Goal: Task Accomplishment & Management: Manage account settings

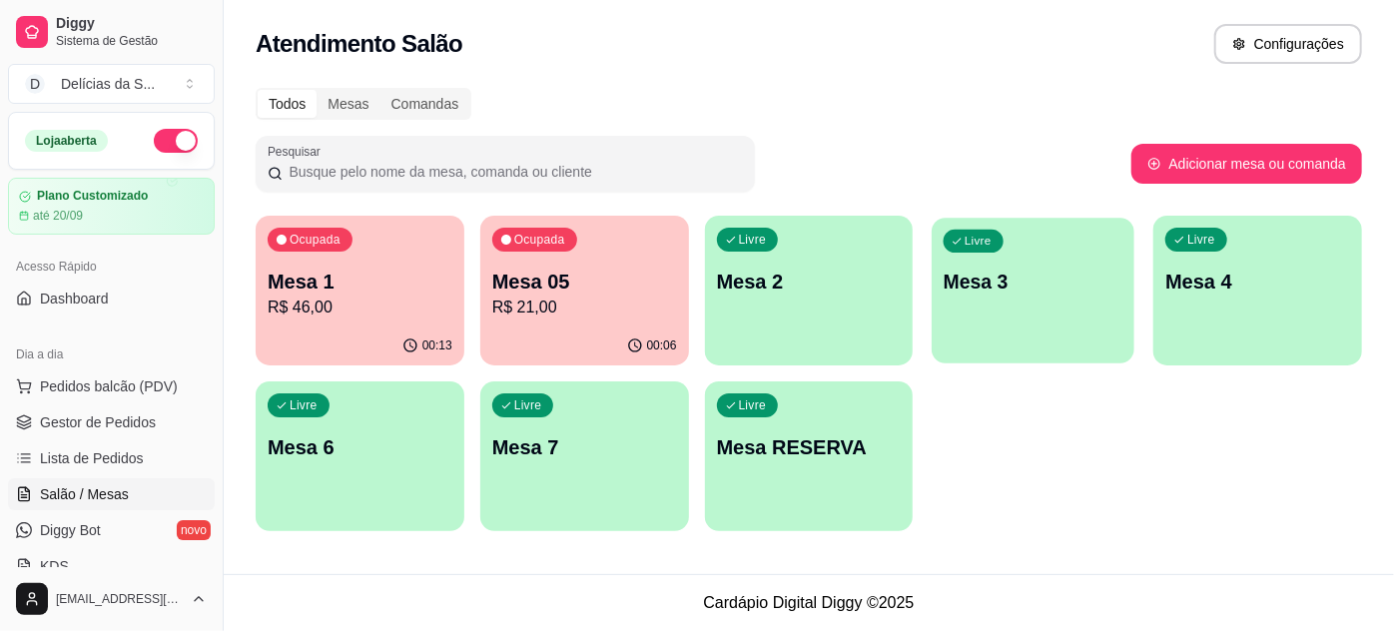
click at [1016, 297] on div "Livre Mesa 3" at bounding box center [1034, 279] width 203 height 122
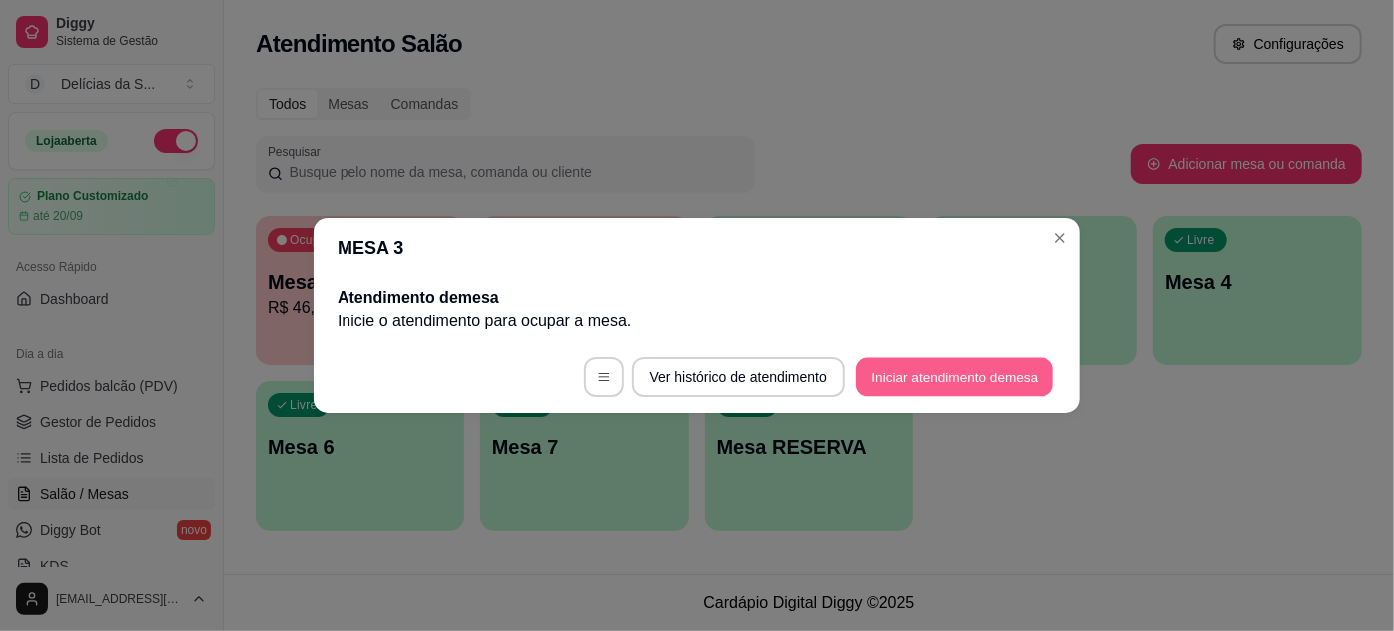
click at [924, 384] on button "Iniciar atendimento de mesa" at bounding box center [955, 377] width 198 height 39
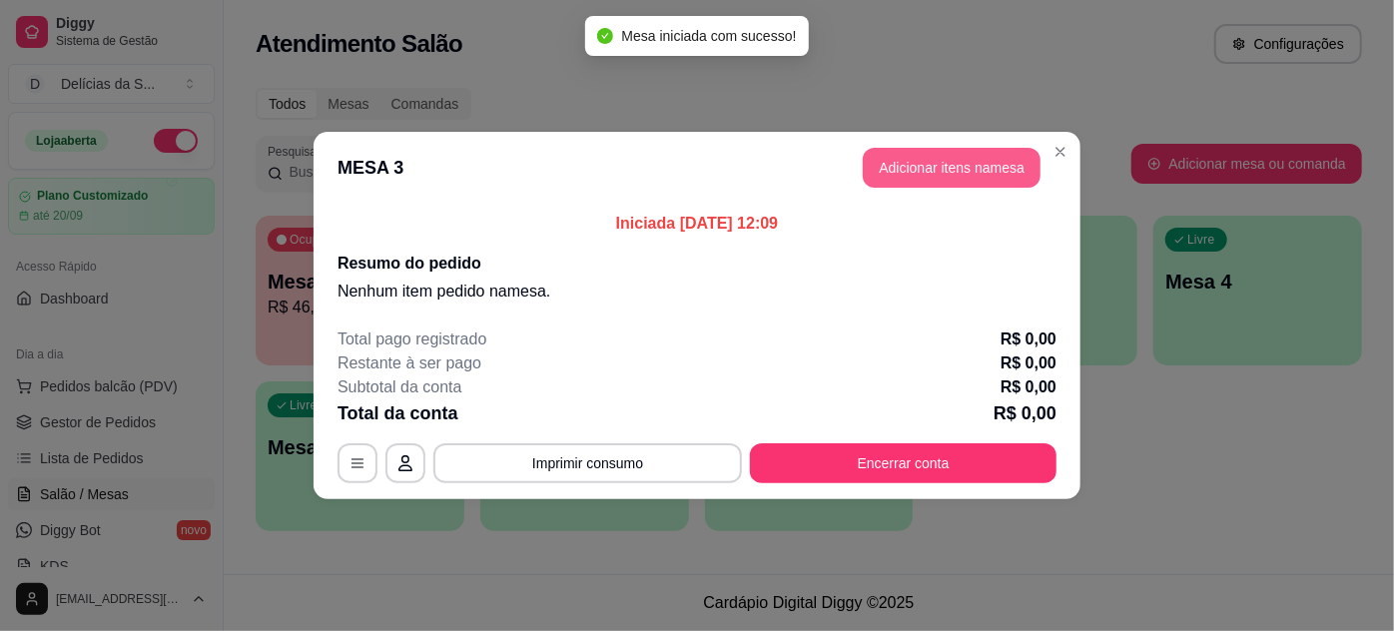
click at [945, 172] on button "Adicionar itens na mesa" at bounding box center [952, 168] width 178 height 40
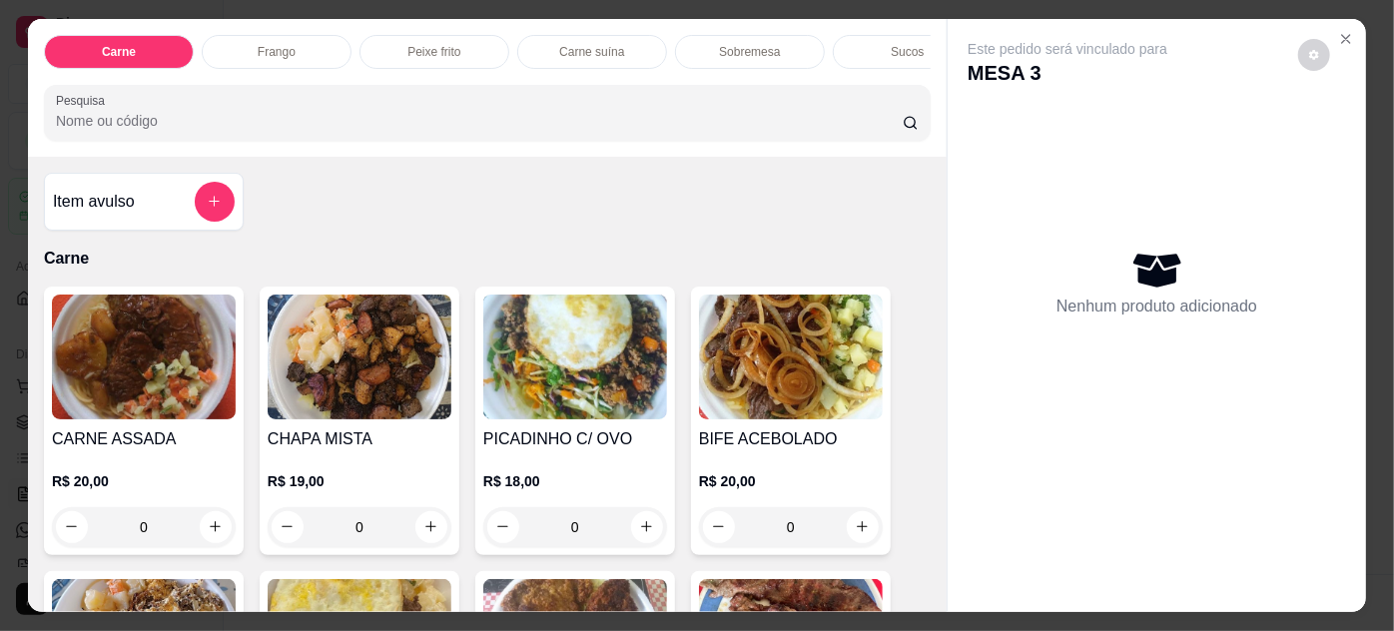
click at [122, 380] on img at bounding box center [144, 357] width 184 height 125
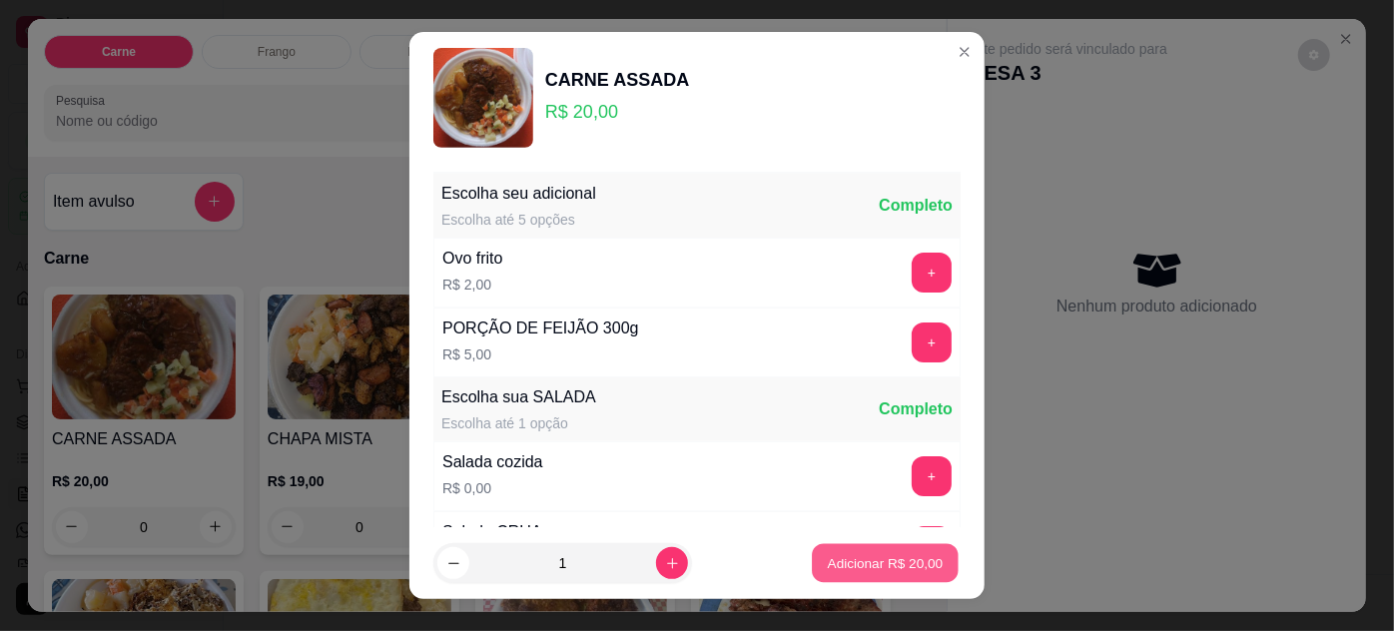
click at [851, 576] on button "Adicionar R$ 20,00" at bounding box center [885, 563] width 147 height 39
type input "1"
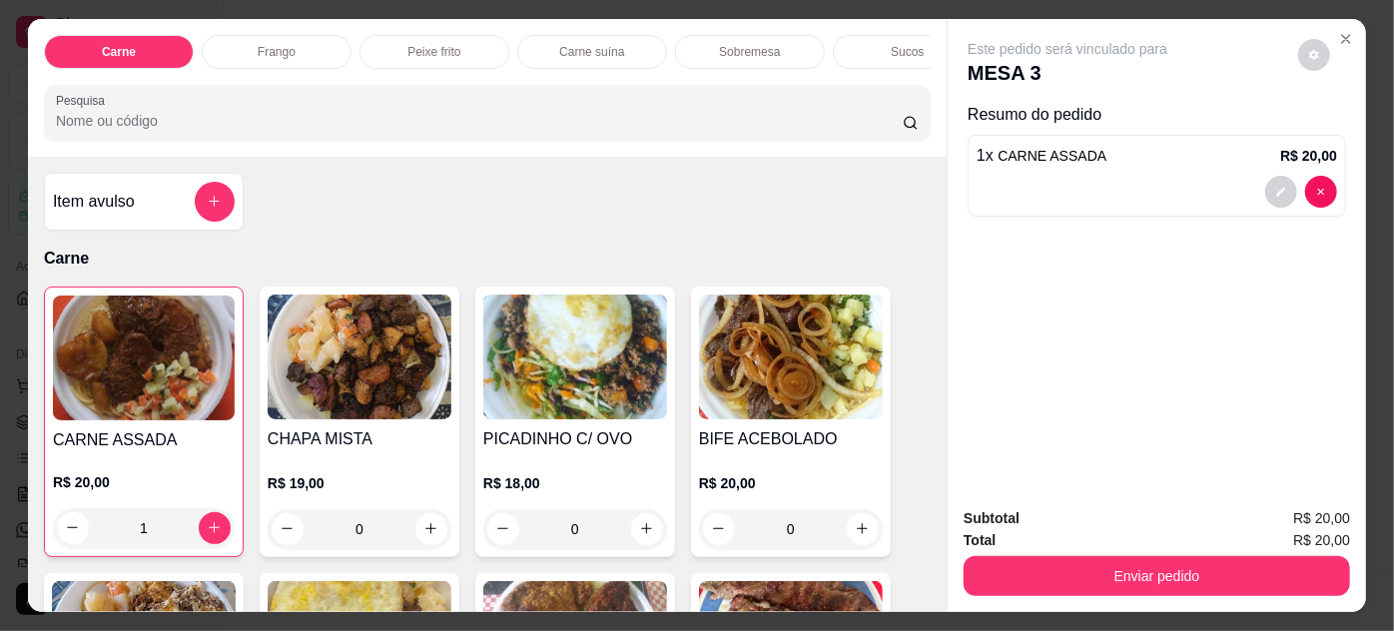
click at [750, 382] on img at bounding box center [791, 357] width 184 height 125
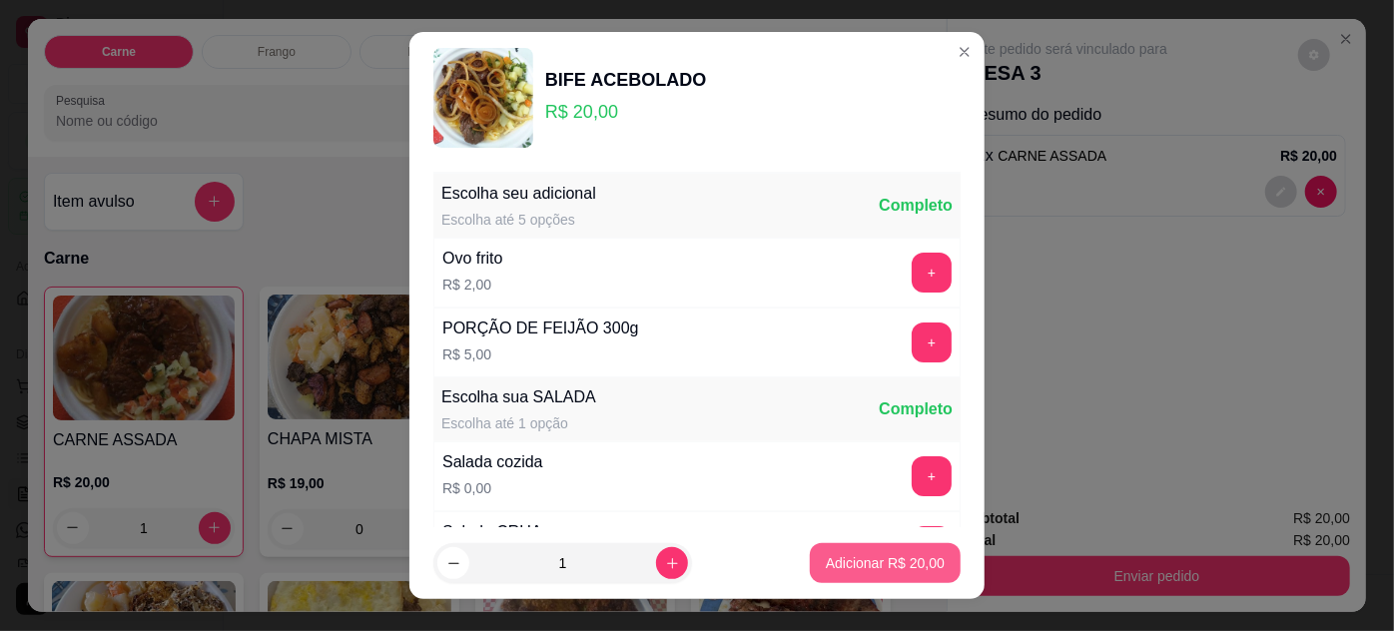
click at [841, 555] on p "Adicionar R$ 20,00" at bounding box center [885, 563] width 119 height 20
type input "1"
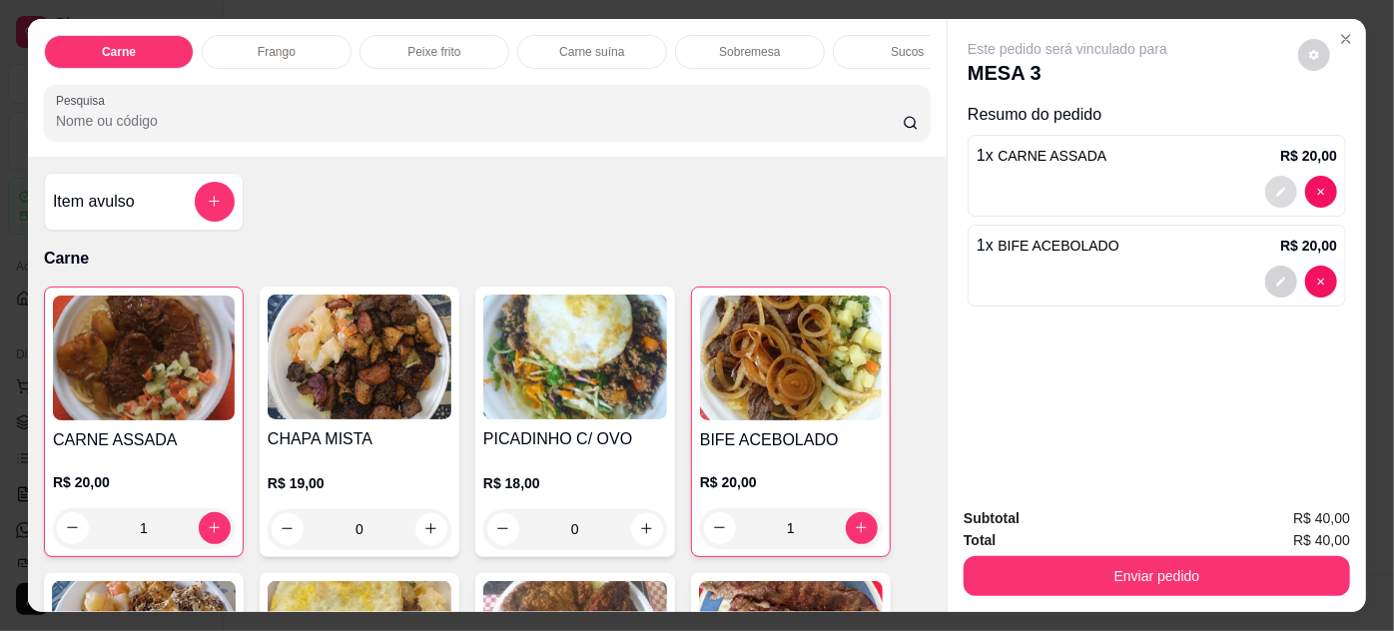
click at [1275, 186] on icon "decrease-product-quantity" at bounding box center [1281, 192] width 12 height 12
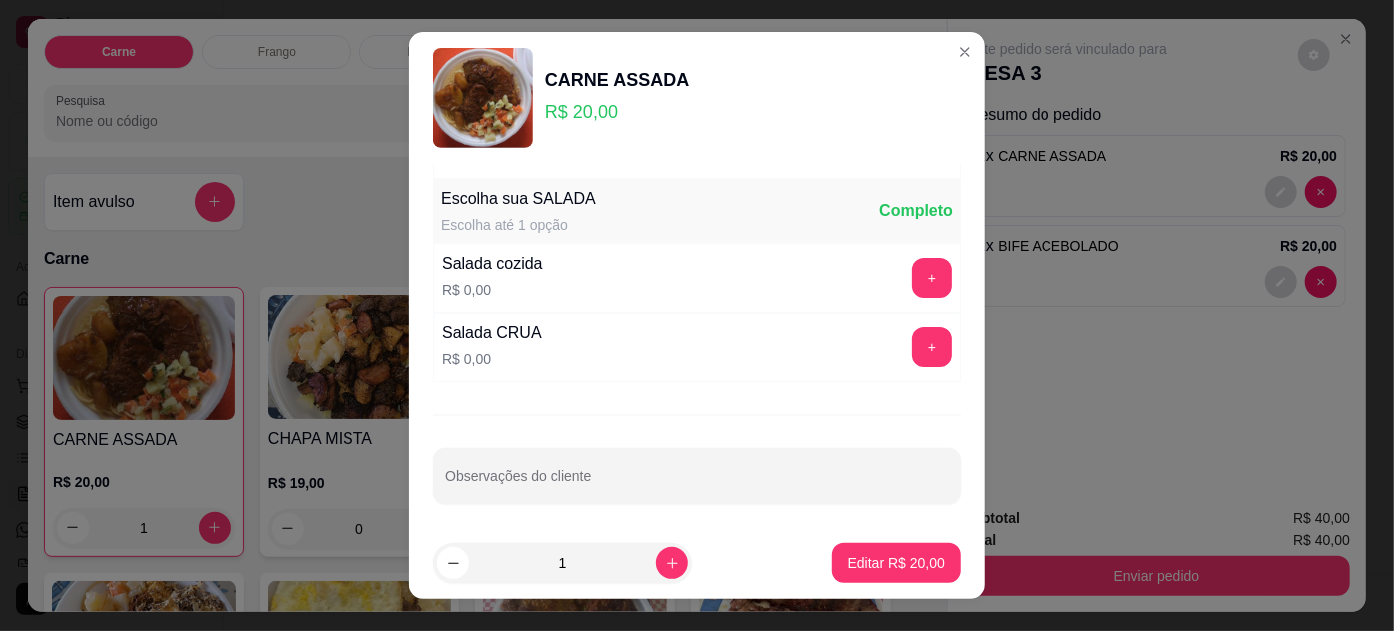
scroll to position [32, 0]
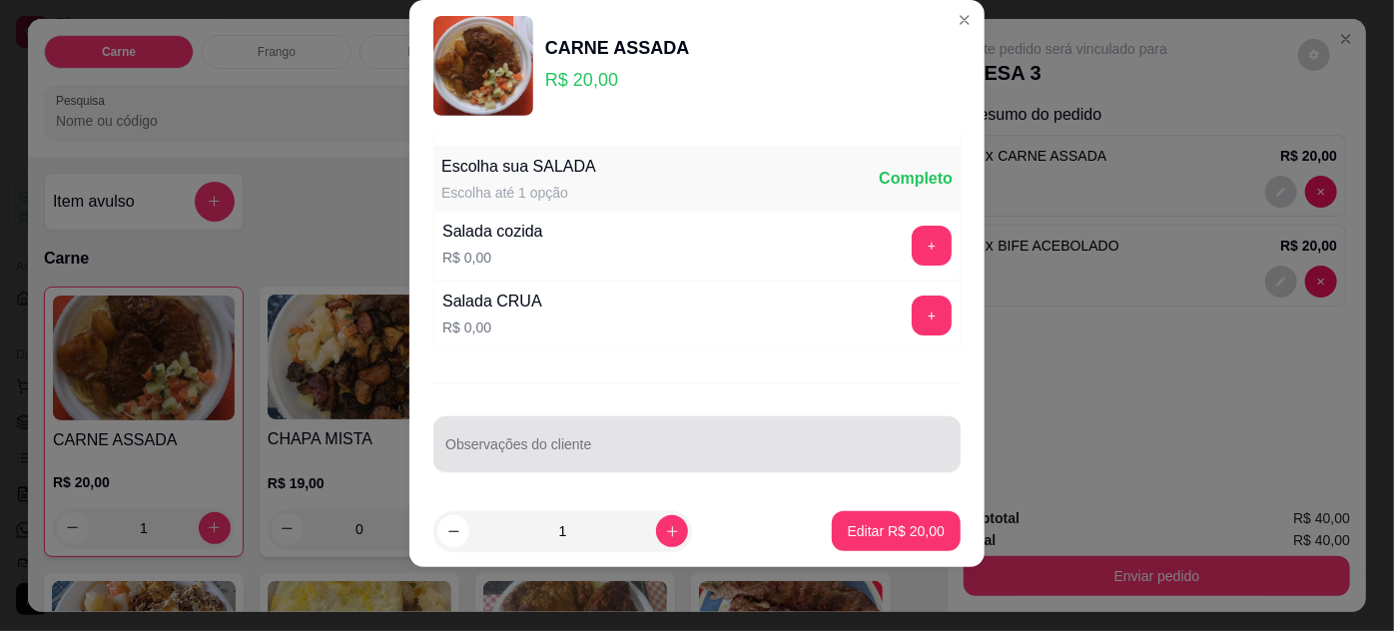
click at [719, 457] on input "Observações do cliente" at bounding box center [696, 452] width 503 height 20
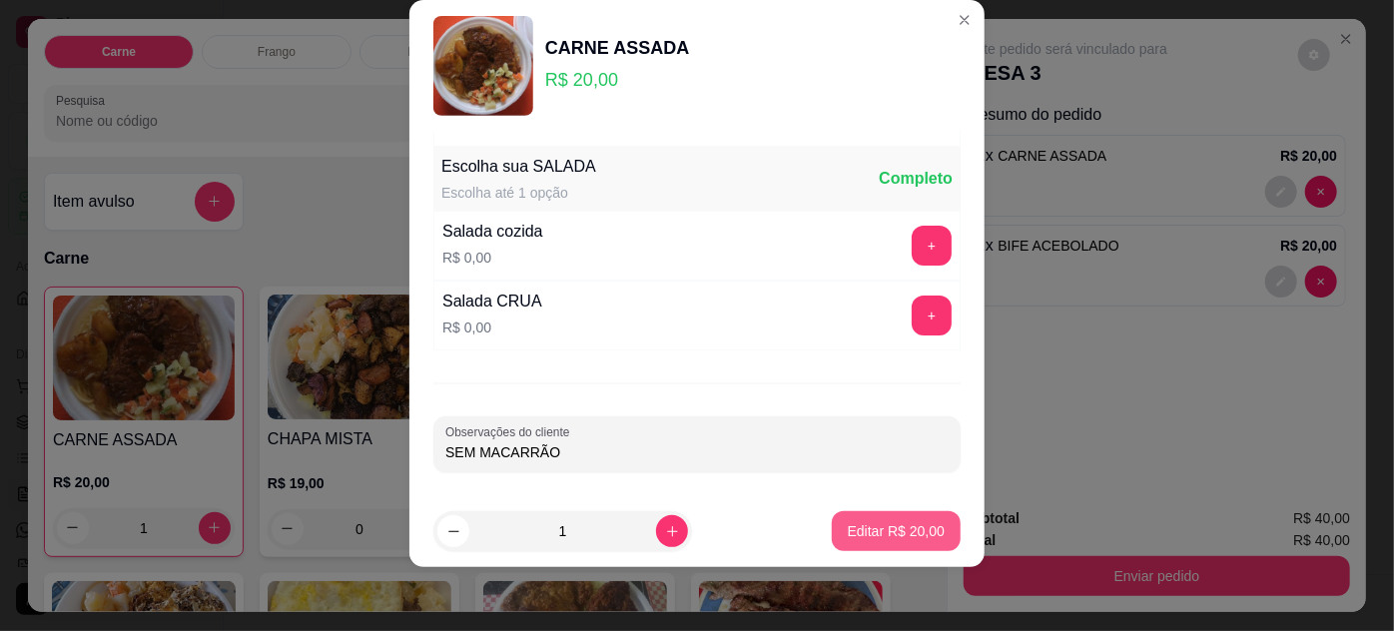
type input "SEM MACARRÃO"
click at [911, 534] on p "Editar R$ 20,00" at bounding box center [896, 531] width 97 height 20
type input "0"
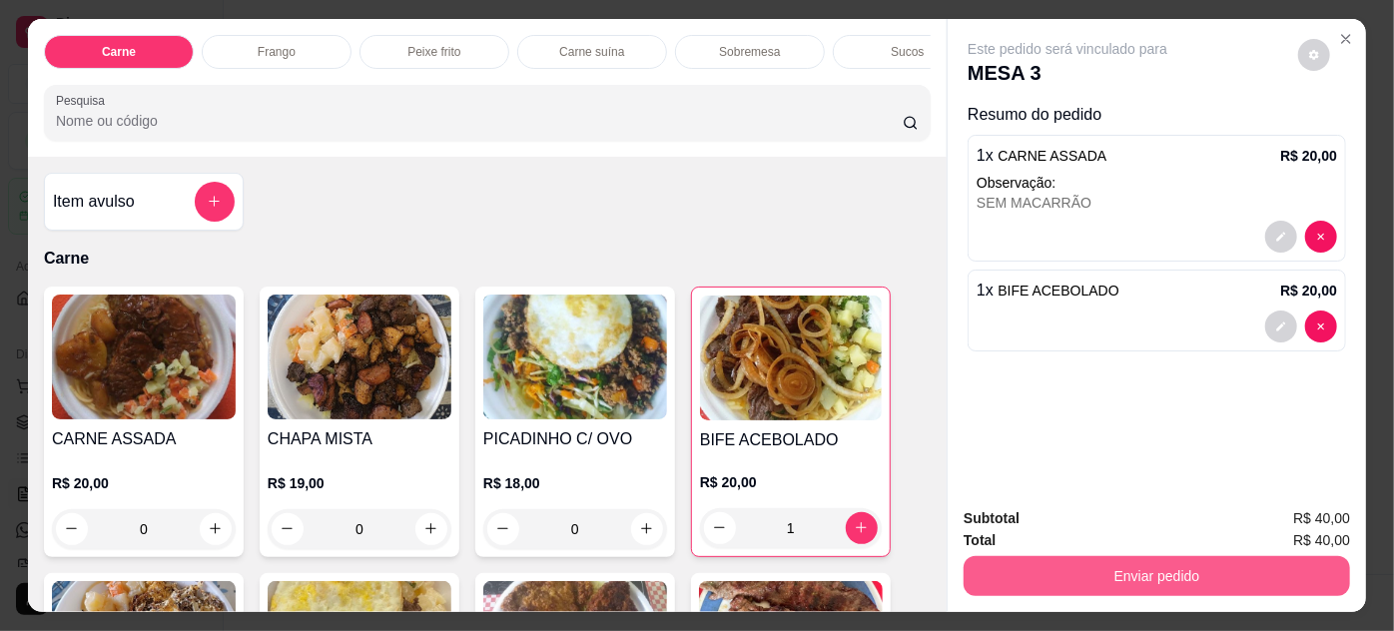
click at [1066, 571] on button "Enviar pedido" at bounding box center [1157, 576] width 386 height 40
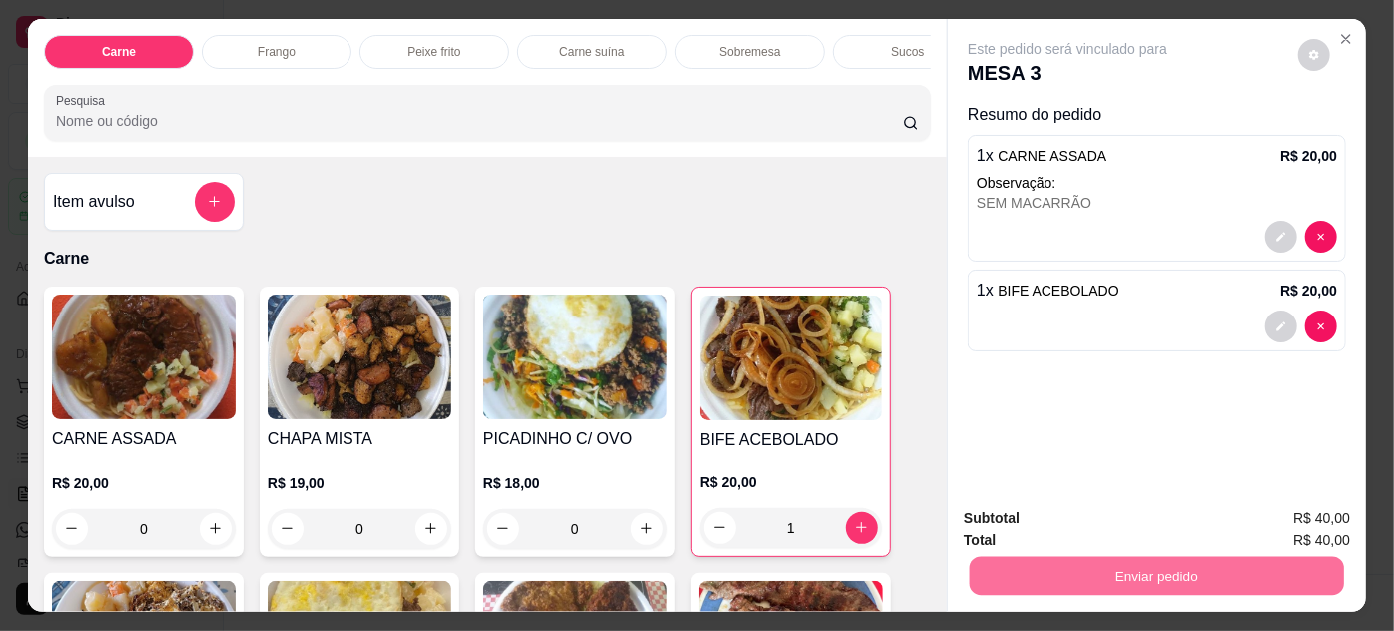
click at [1056, 517] on button "Não registrar e enviar pedido" at bounding box center [1092, 520] width 208 height 38
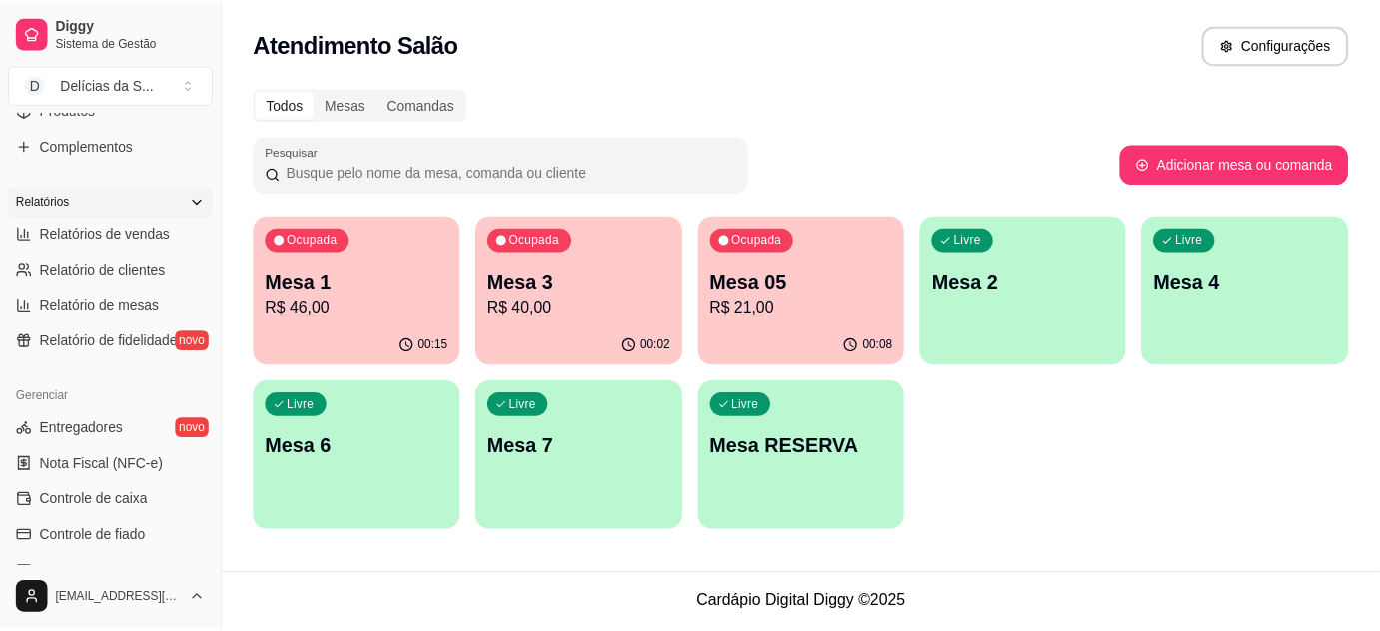
scroll to position [362, 0]
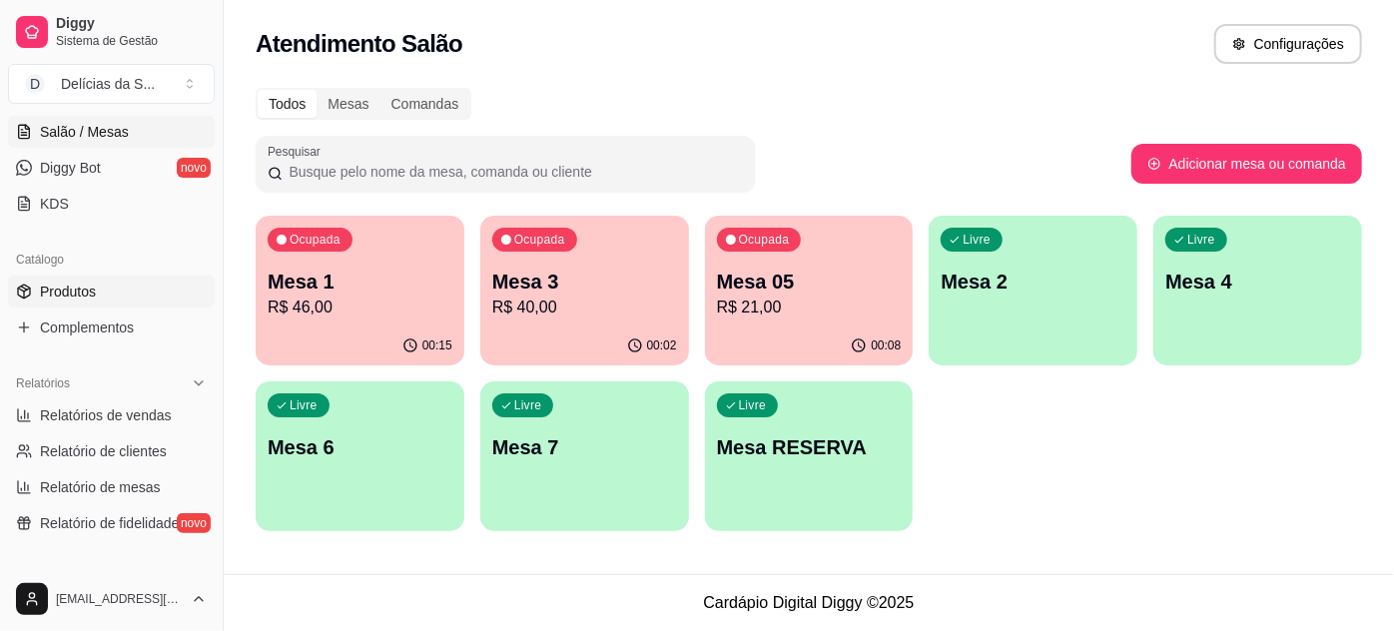
click at [67, 285] on span "Produtos" at bounding box center [68, 292] width 56 height 20
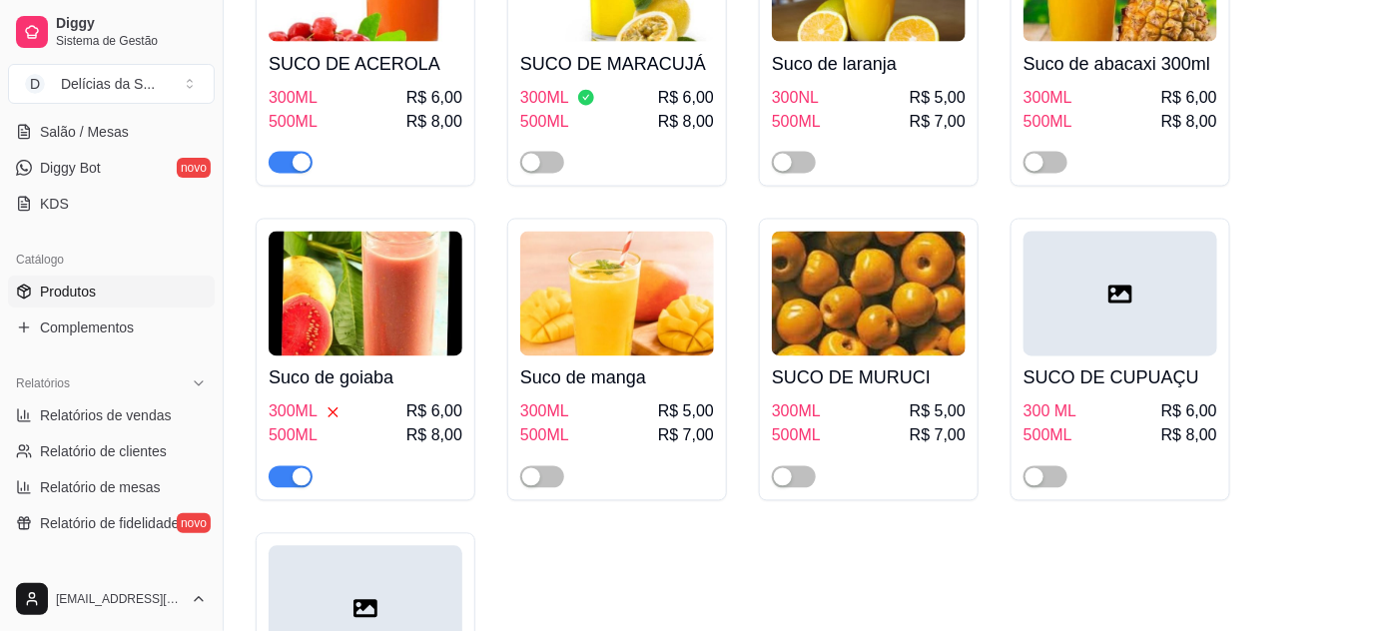
scroll to position [5810, 0]
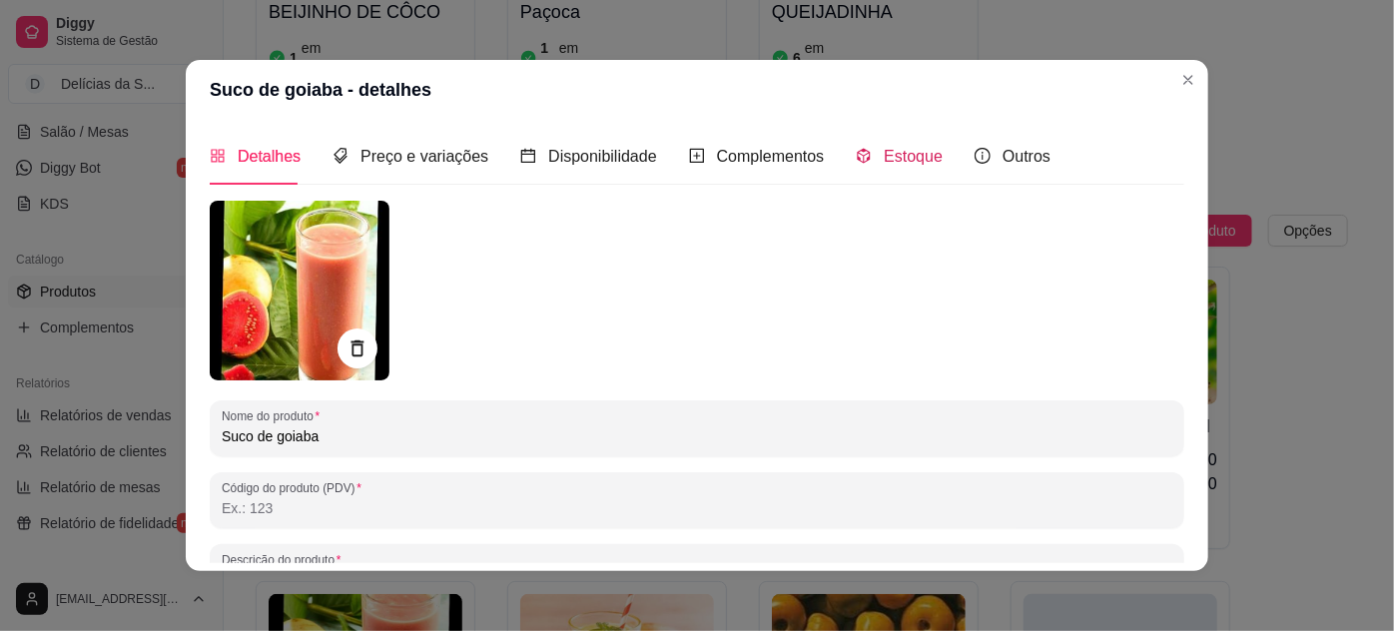
click at [856, 159] on icon "code-sandbox" at bounding box center [864, 156] width 16 height 16
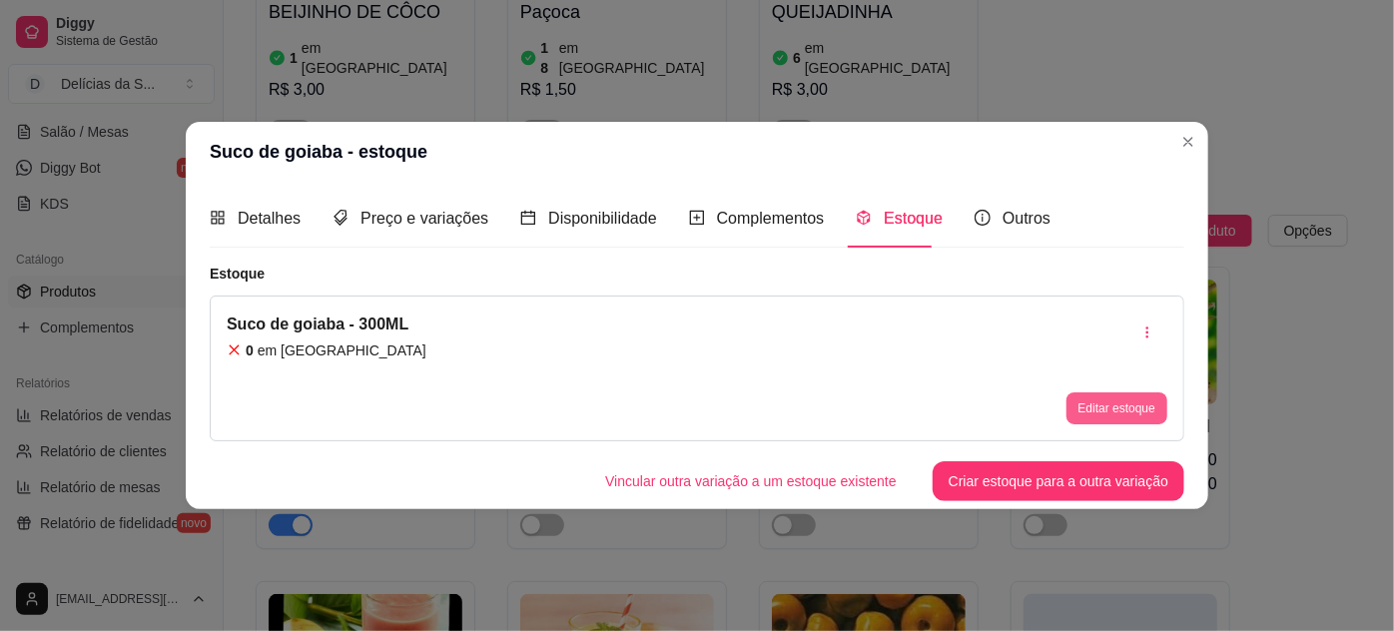
click at [1122, 409] on button "Editar estoque" at bounding box center [1116, 408] width 101 height 32
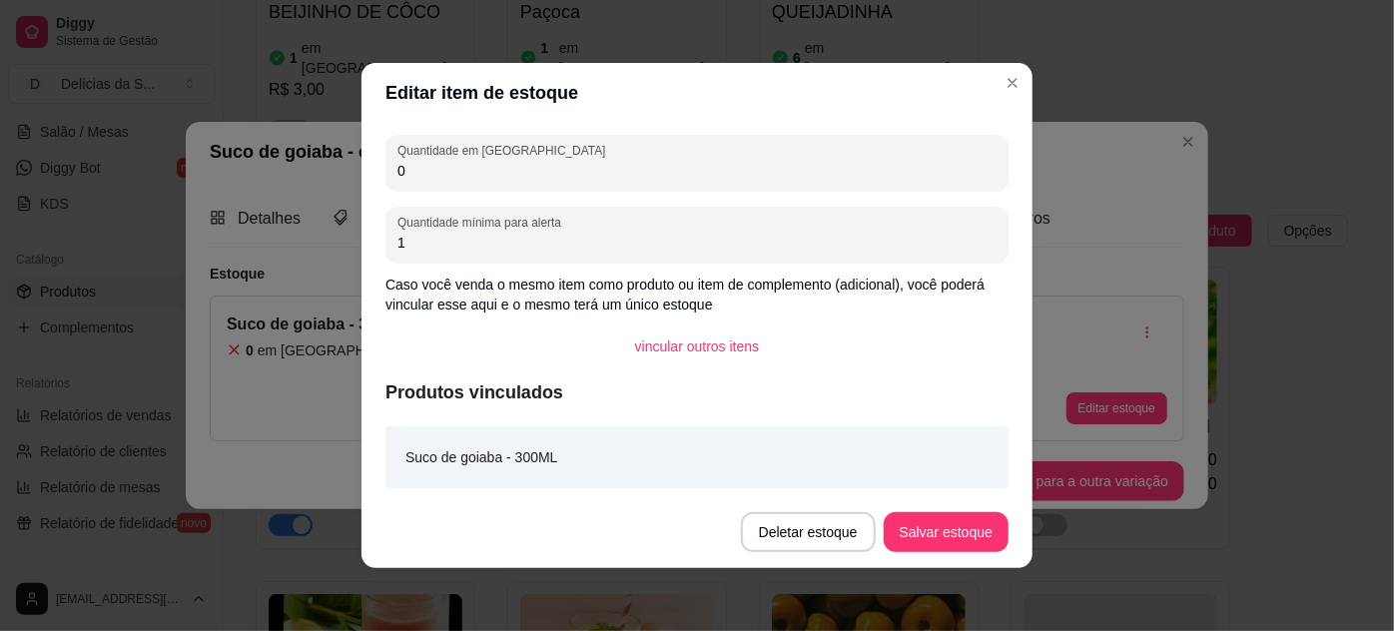
drag, startPoint x: 450, startPoint y: 171, endPoint x: 365, endPoint y: 183, distance: 85.7
click at [365, 182] on div "Quantidade em estoque 0 Quantidade mínima para alerta 1 Caso você venda o mesmo…" at bounding box center [696, 309] width 671 height 373
type input "1"
click at [957, 526] on button "Salvar estoque" at bounding box center [946, 532] width 125 height 40
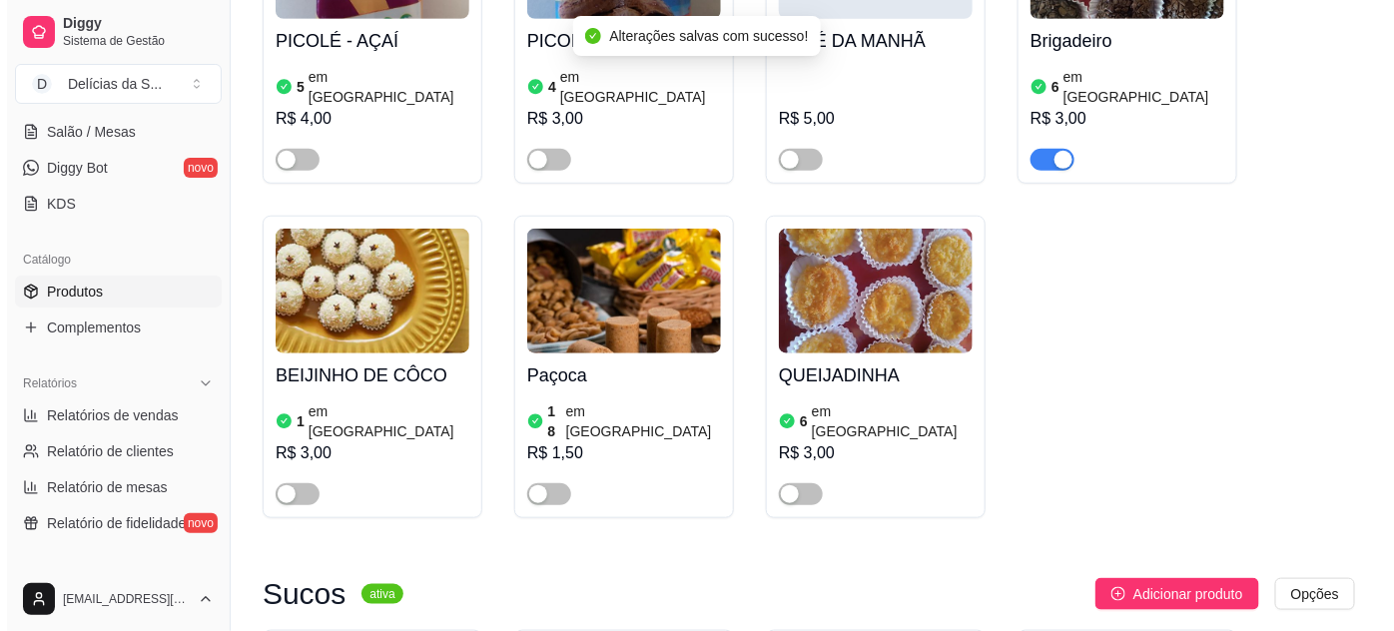
scroll to position [5628, 0]
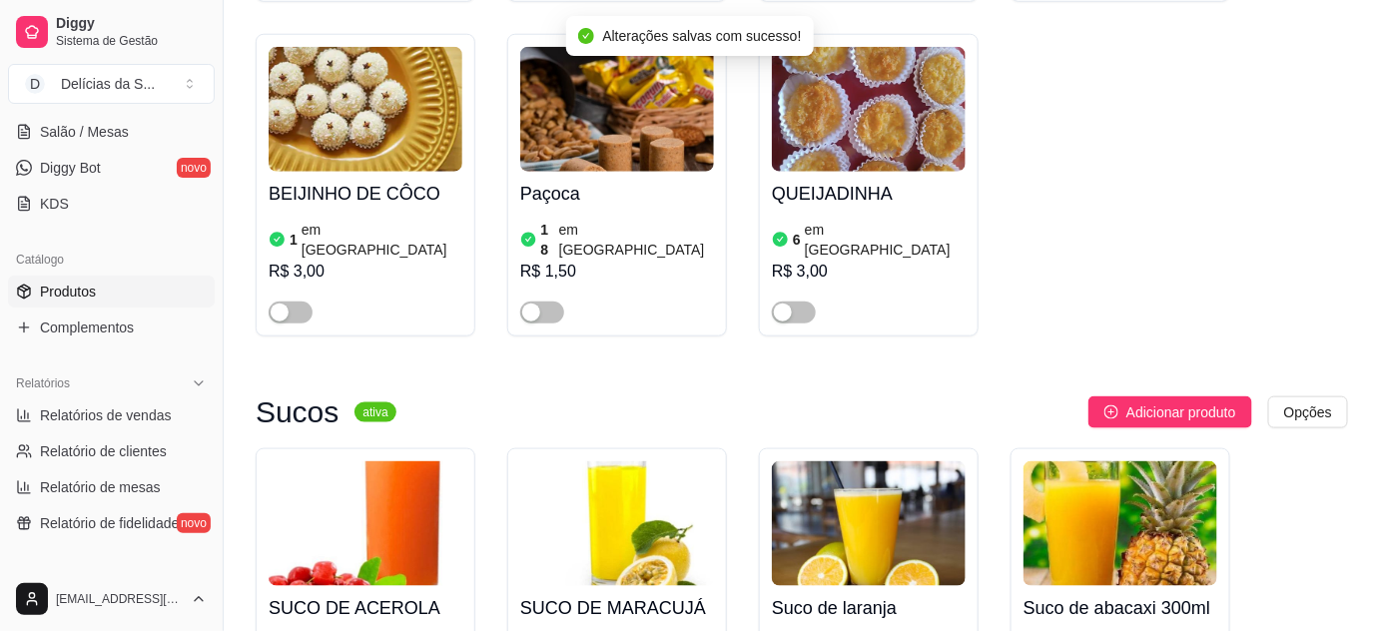
click at [359, 461] on img at bounding box center [366, 523] width 194 height 125
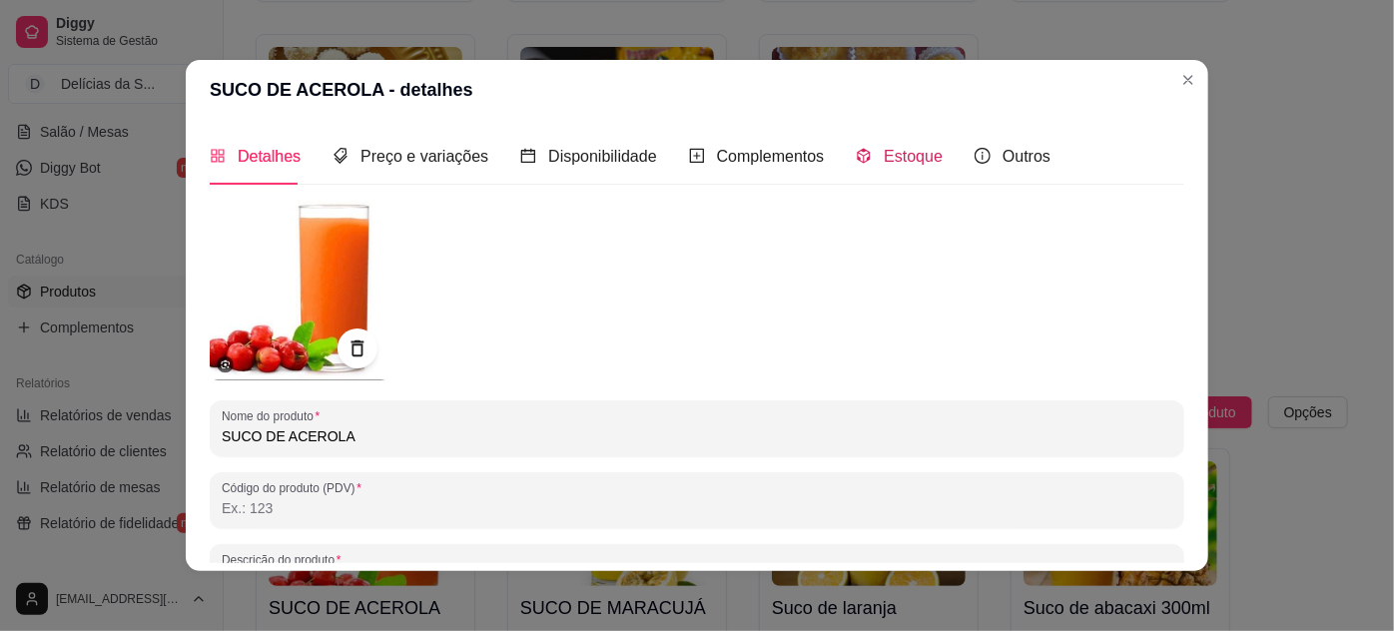
click at [856, 148] on icon "code-sandbox" at bounding box center [864, 156] width 16 height 16
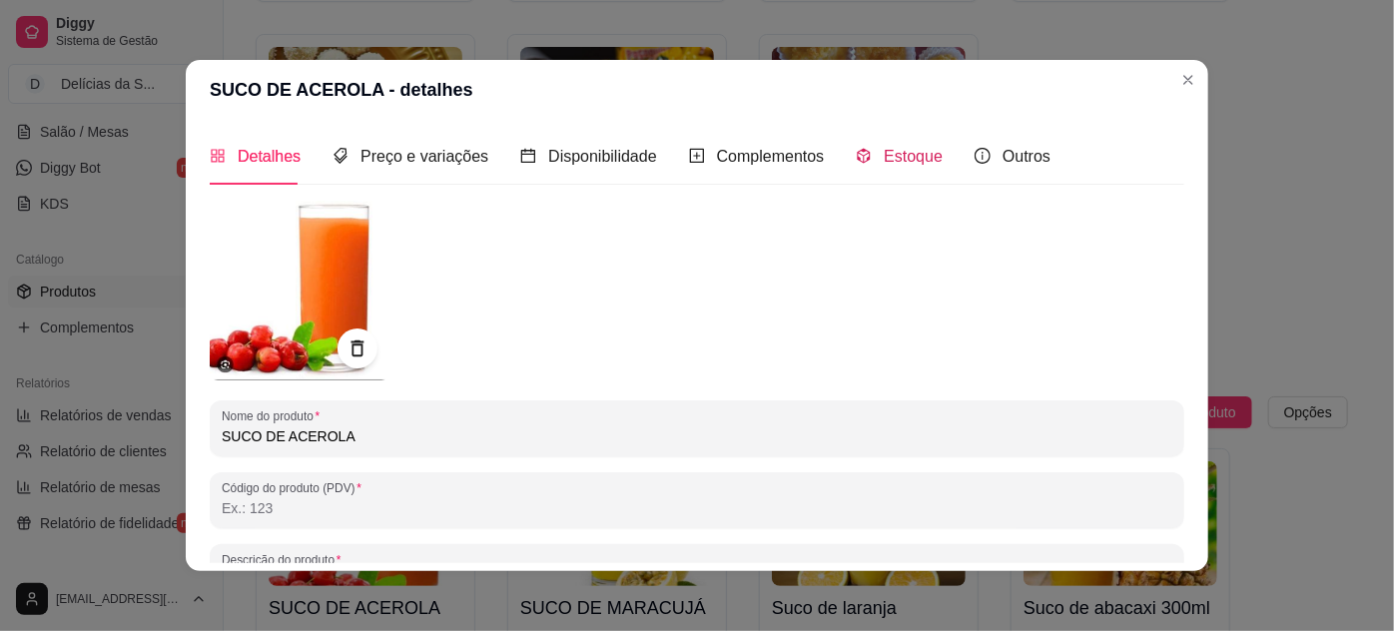
click at [921, 163] on span "Estoque" at bounding box center [913, 156] width 59 height 17
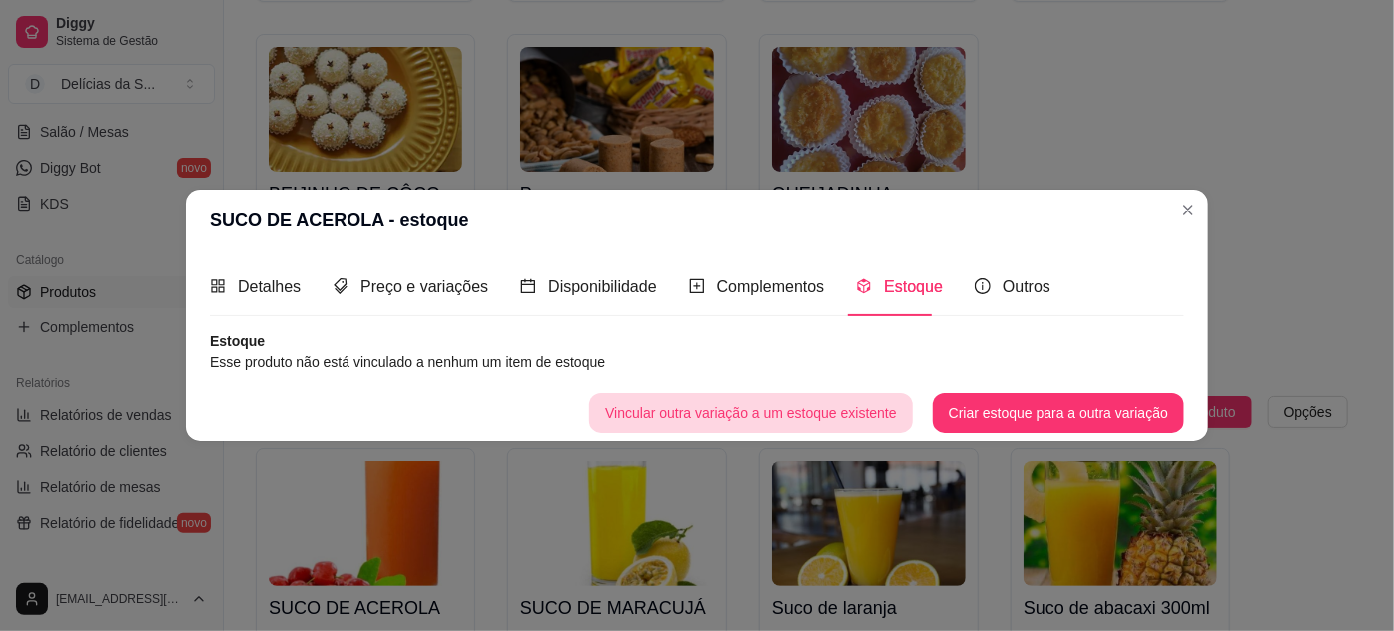
click at [801, 419] on button "Vincular outra variação a um estoque existente" at bounding box center [751, 413] width 324 height 40
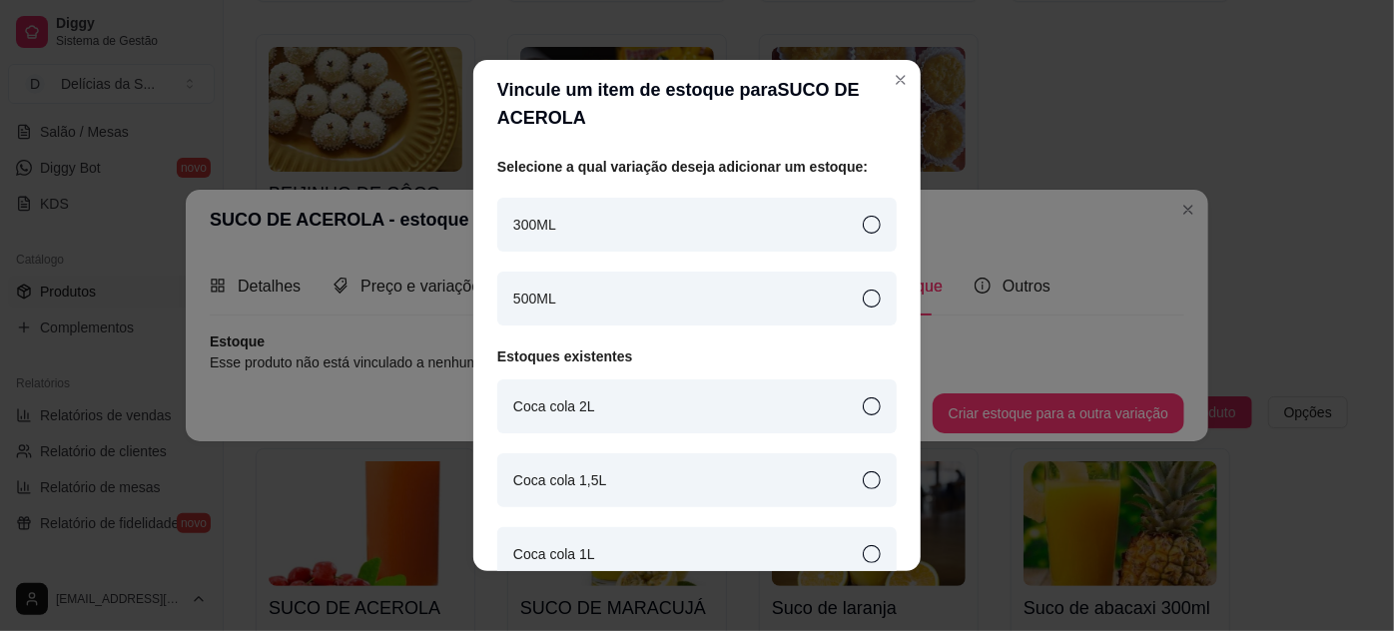
click at [676, 212] on div "300ML" at bounding box center [696, 225] width 399 height 54
click at [676, 211] on div "300ML" at bounding box center [696, 225] width 399 height 54
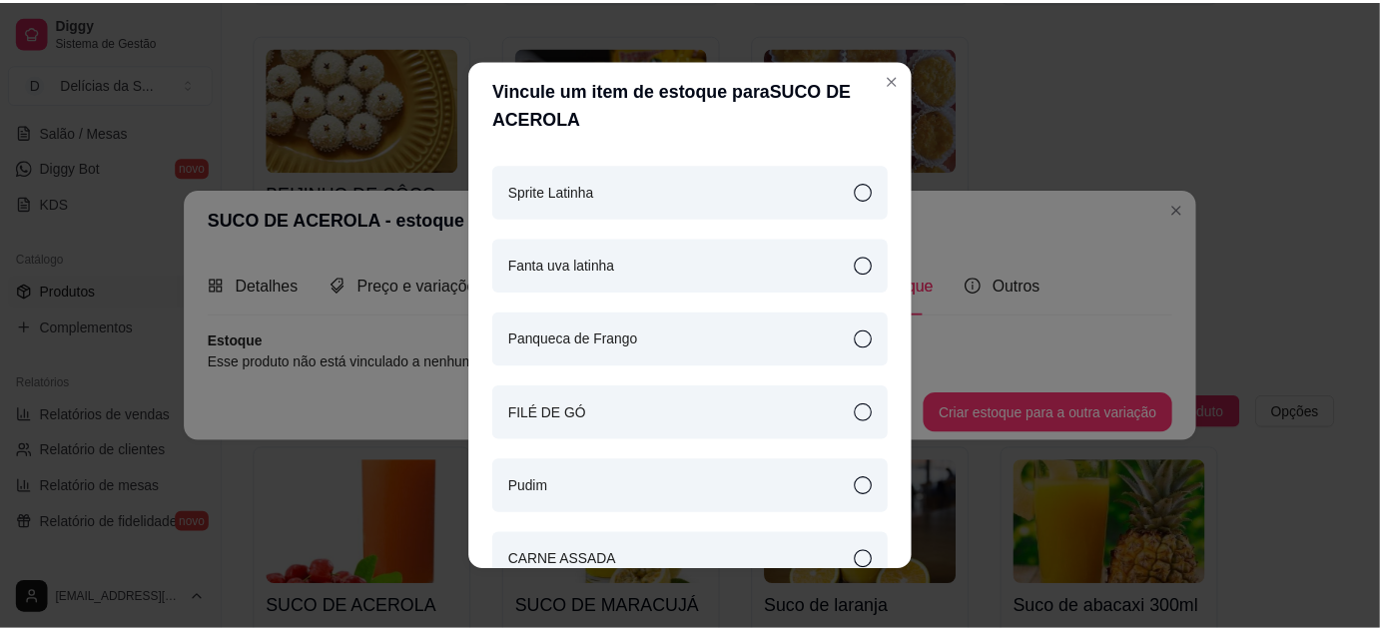
scroll to position [0, 0]
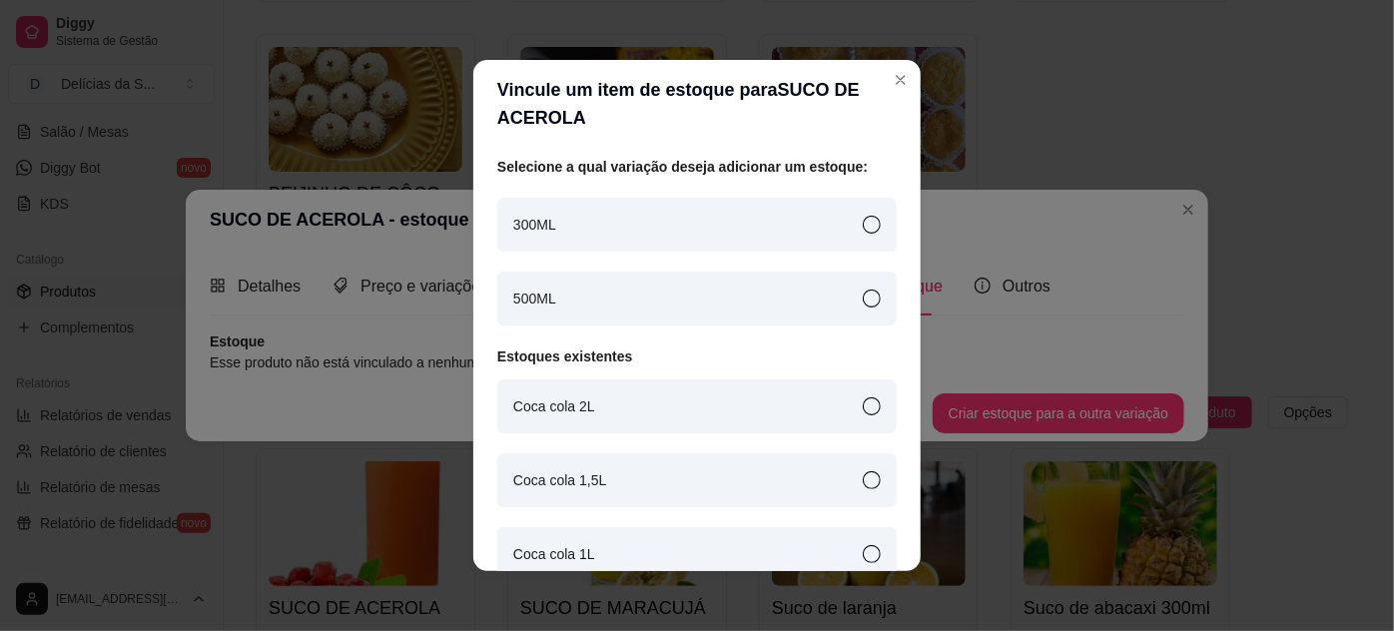
click at [672, 222] on div "300ML" at bounding box center [696, 225] width 399 height 54
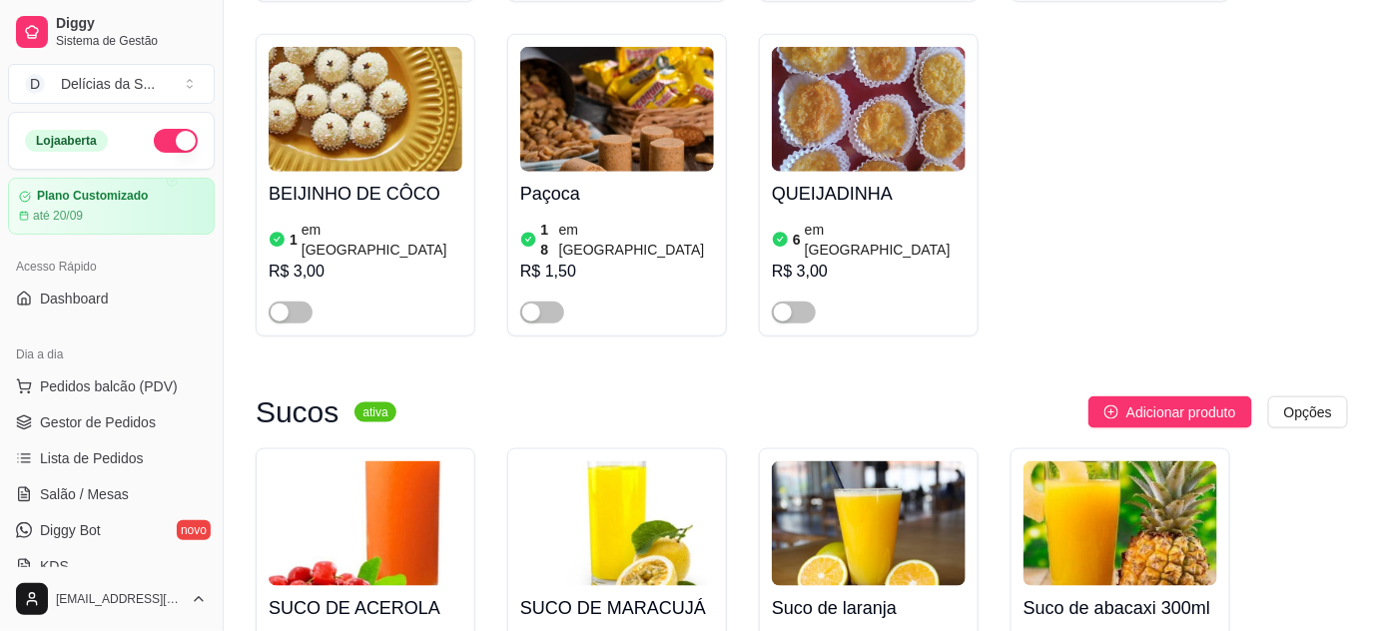
scroll to position [5264, 0]
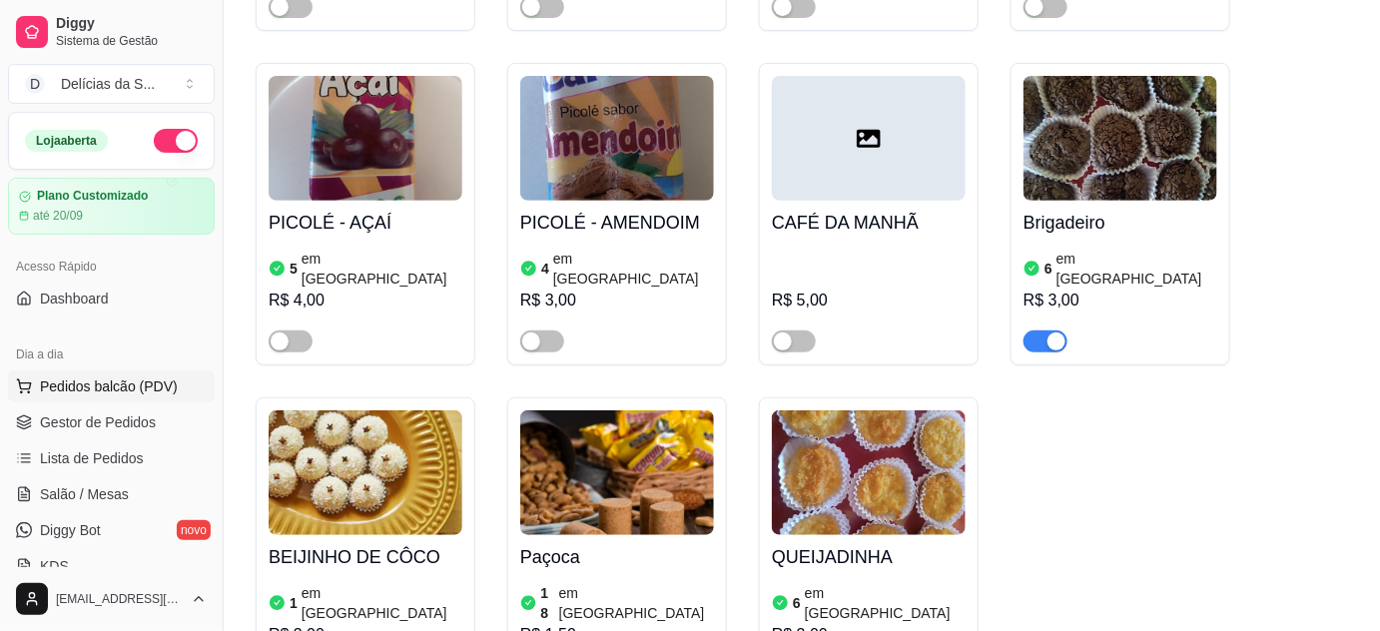
click at [109, 387] on span "Pedidos balcão (PDV)" at bounding box center [109, 386] width 138 height 20
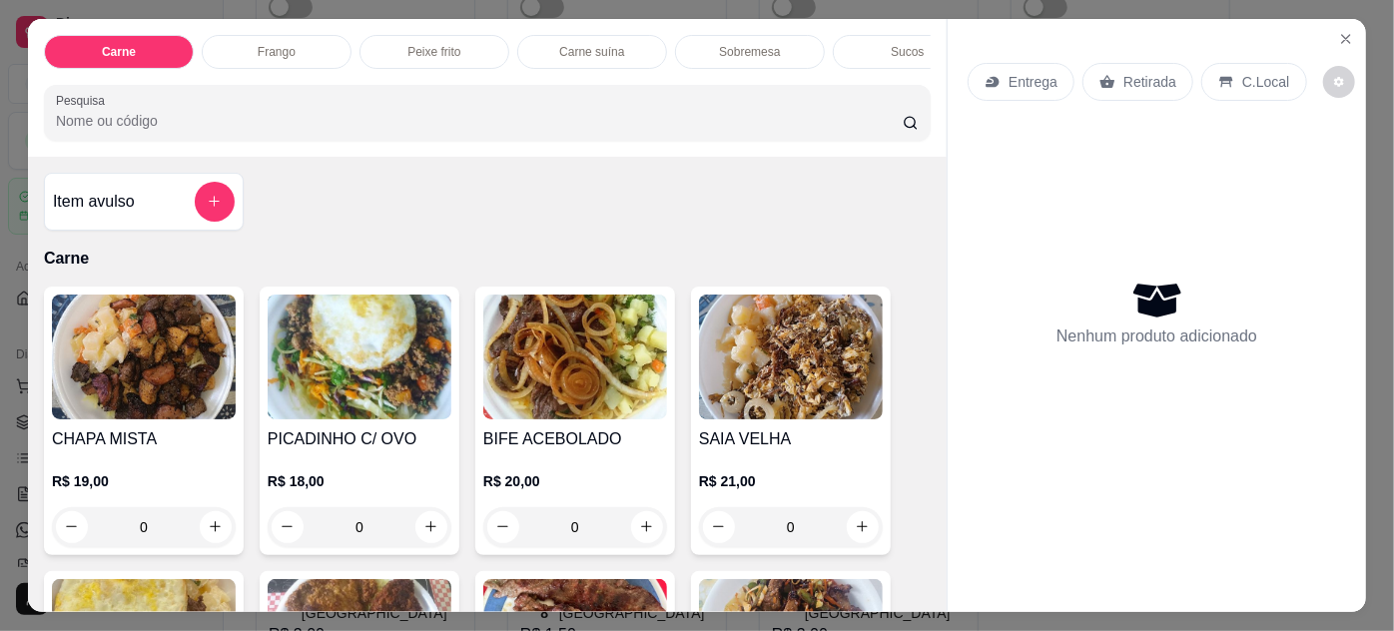
click at [1344, 23] on button "Close" at bounding box center [1346, 39] width 32 height 32
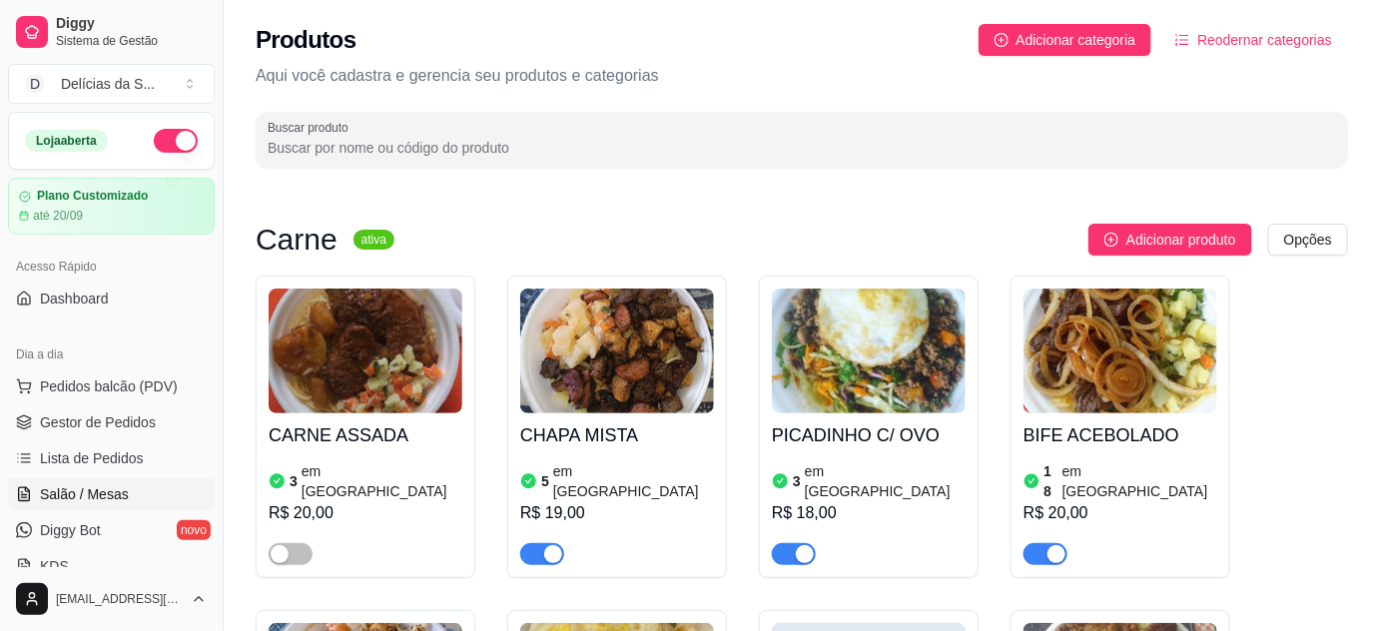
click at [87, 489] on span "Salão / Mesas" at bounding box center [84, 494] width 89 height 20
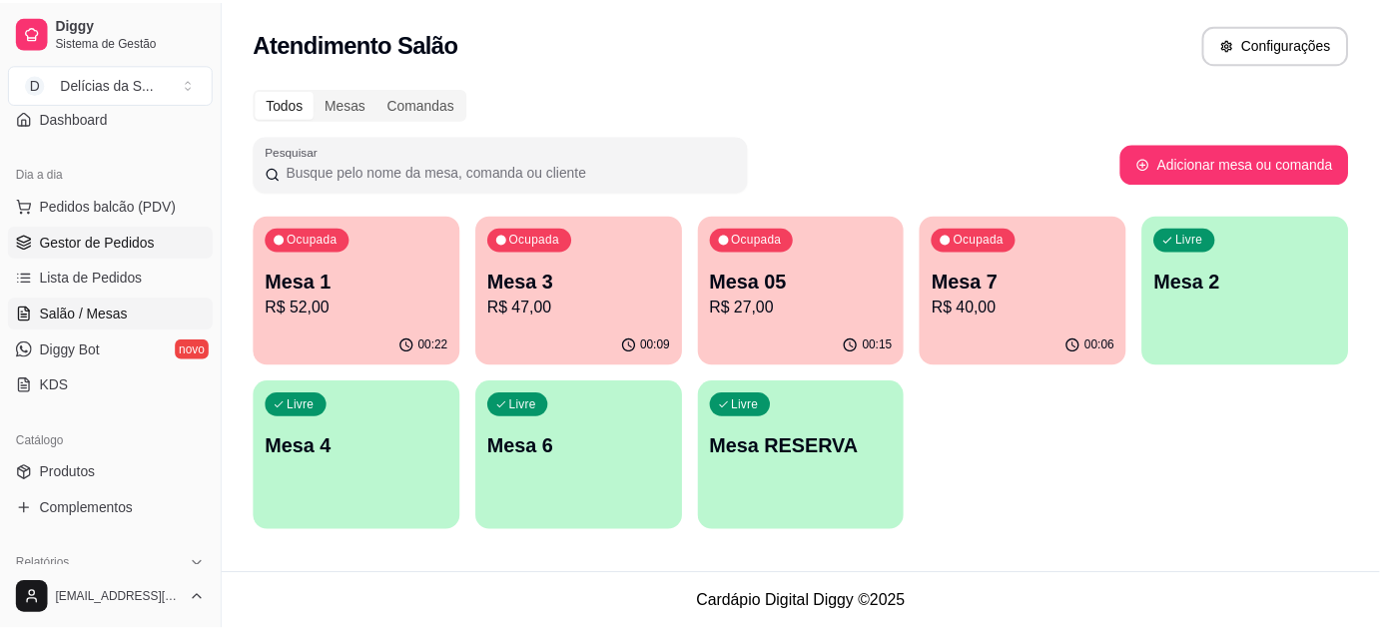
scroll to position [362, 0]
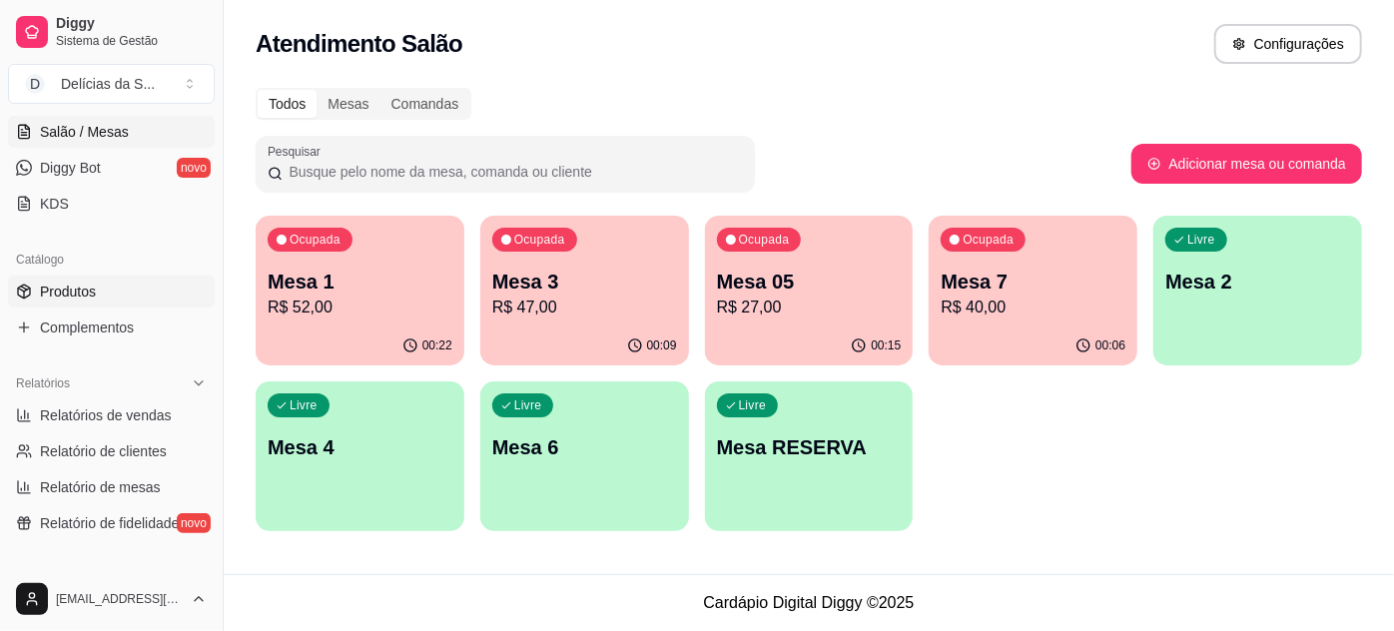
click at [93, 290] on span "Produtos" at bounding box center [68, 292] width 56 height 20
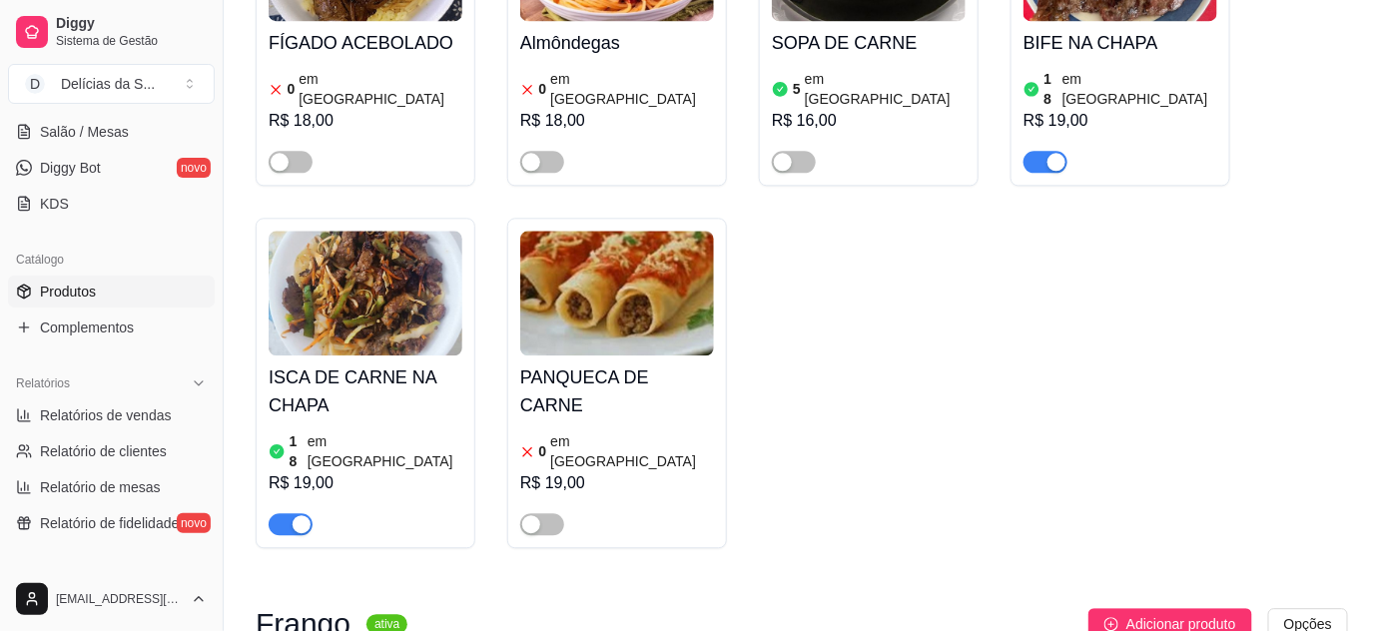
scroll to position [1815, 0]
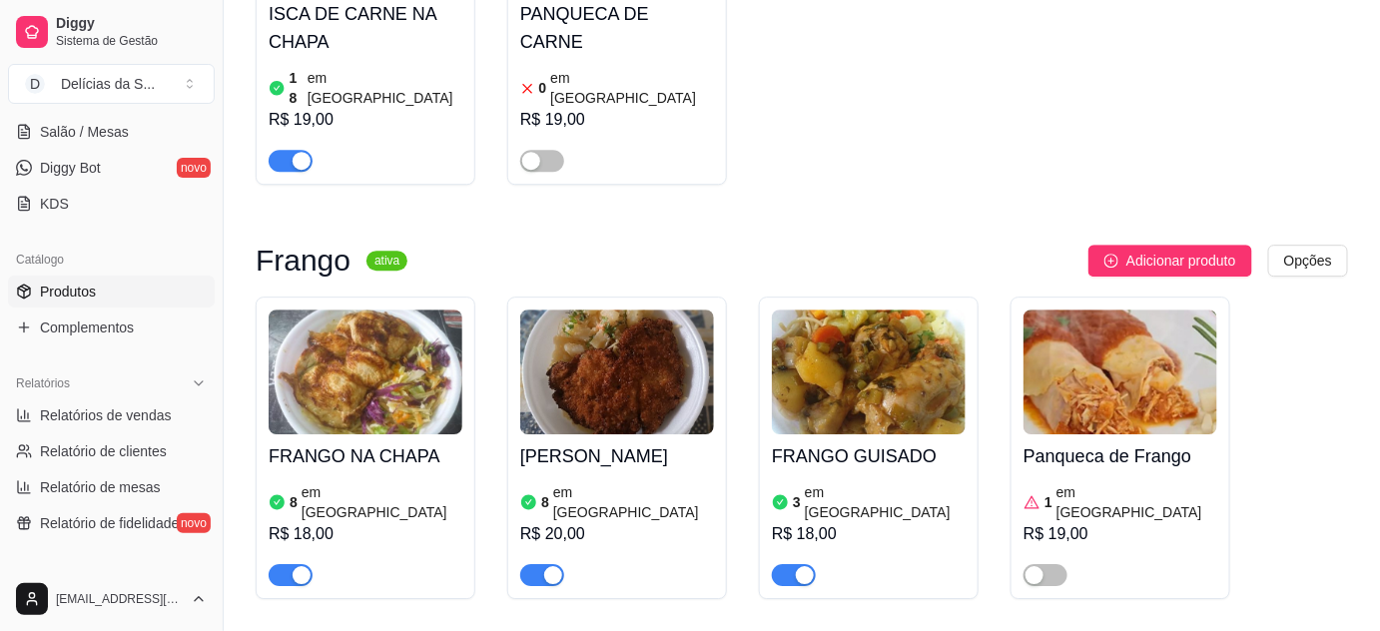
click at [463, 297] on div "FRANGO NA CHAPA 8 em estoque R$ 18,00" at bounding box center [366, 448] width 220 height 303
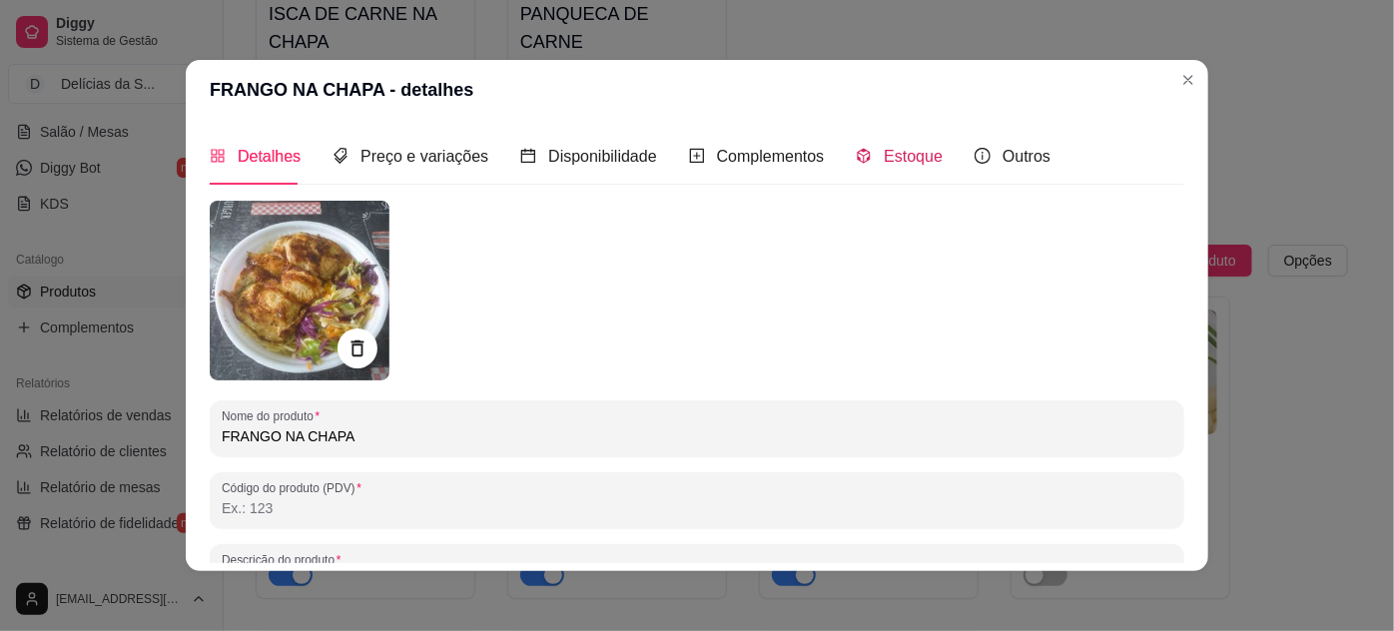
click at [904, 156] on span "Estoque" at bounding box center [913, 156] width 59 height 17
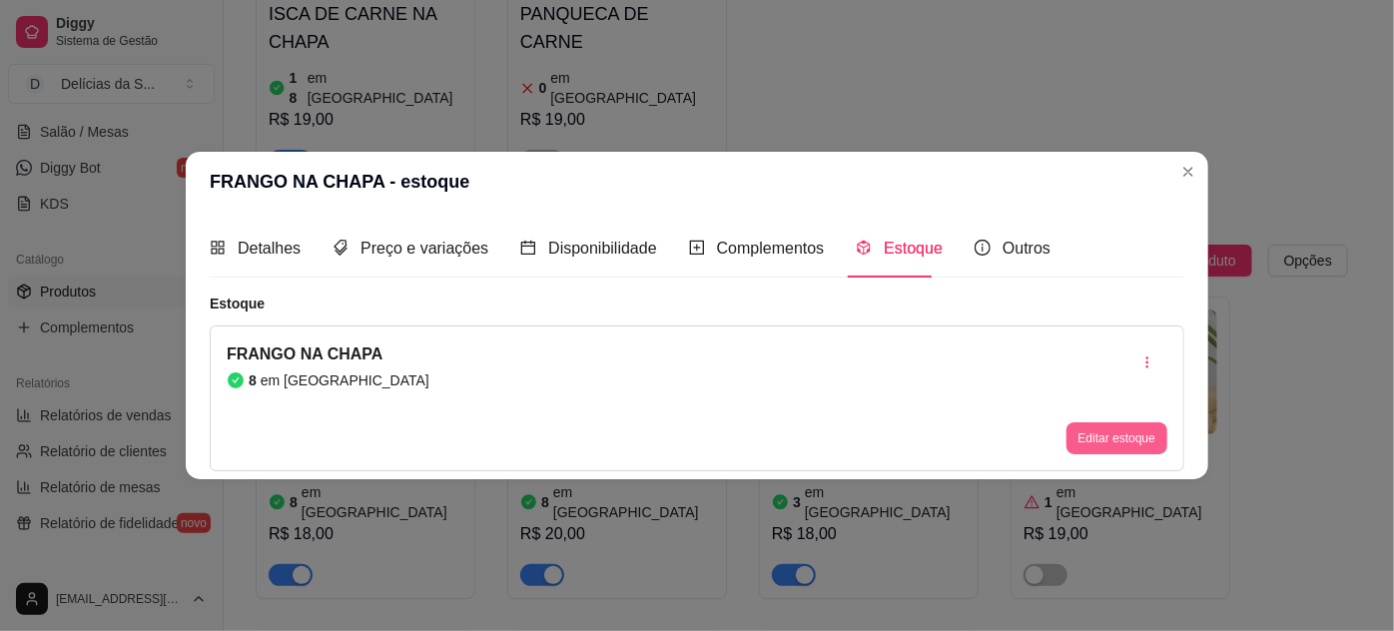
click at [1112, 431] on button "Editar estoque" at bounding box center [1116, 438] width 101 height 32
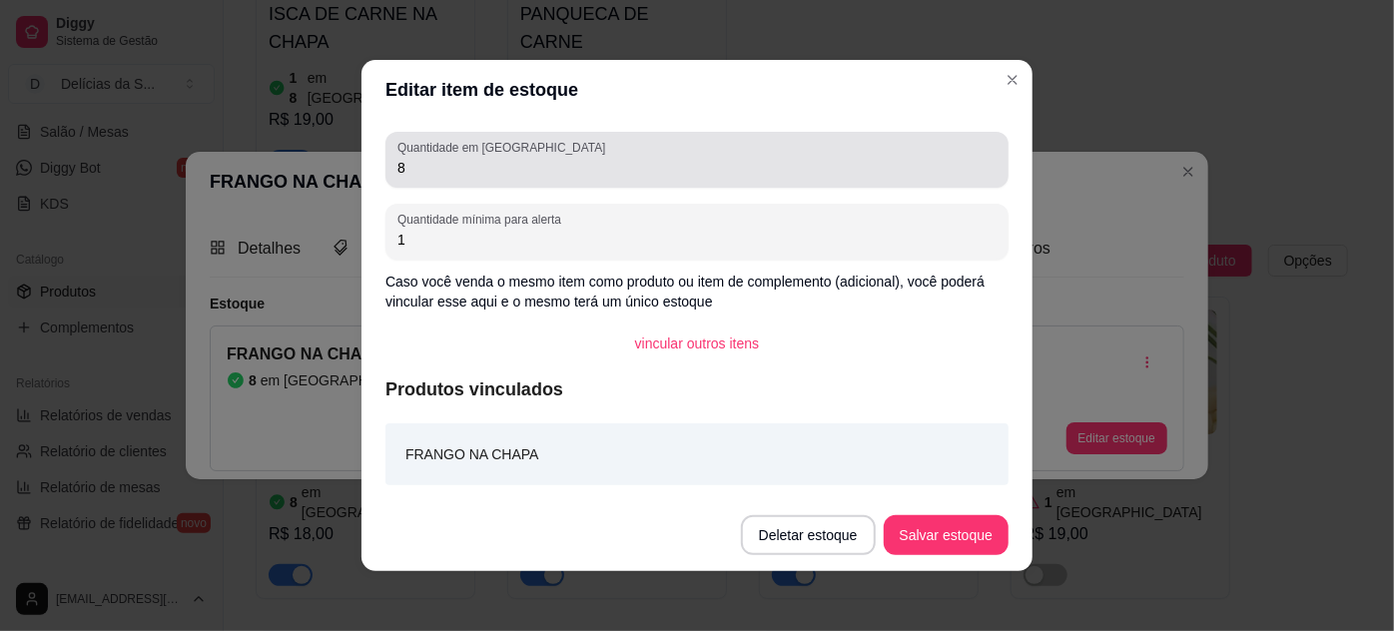
click at [943, 185] on div "Quantidade em estoque 8" at bounding box center [696, 160] width 623 height 56
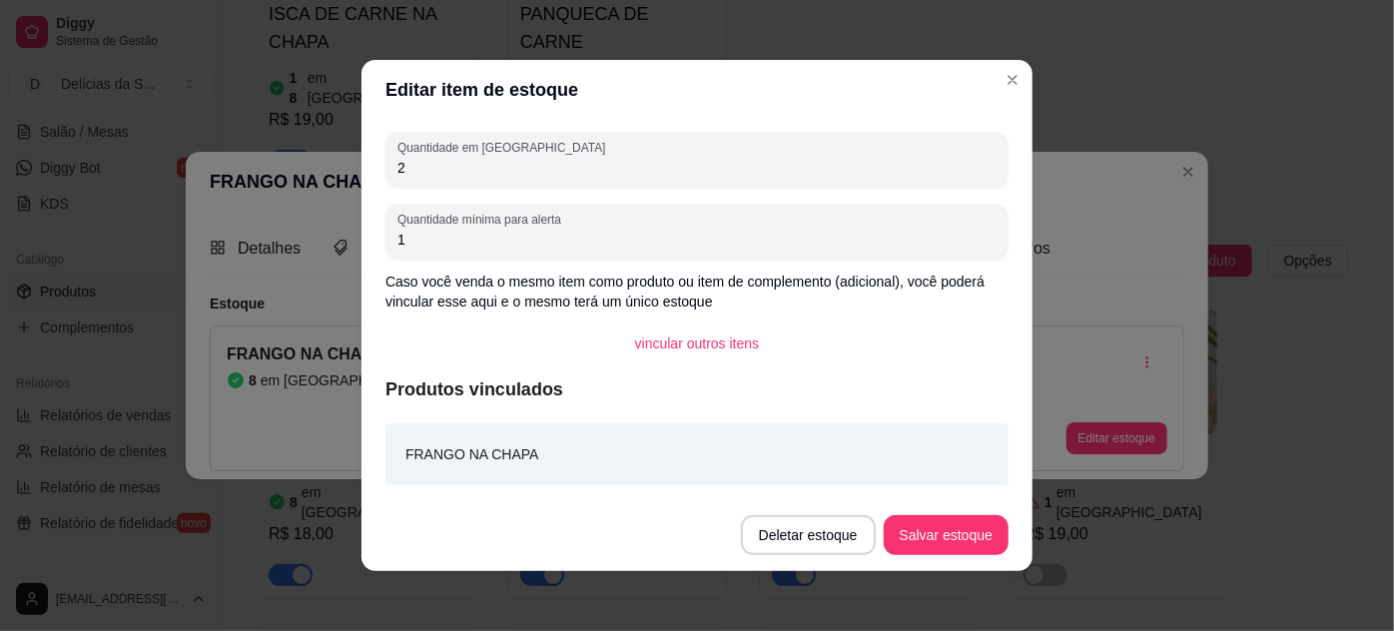
type input "2"
click at [953, 529] on button "Salvar estoque" at bounding box center [946, 535] width 122 height 39
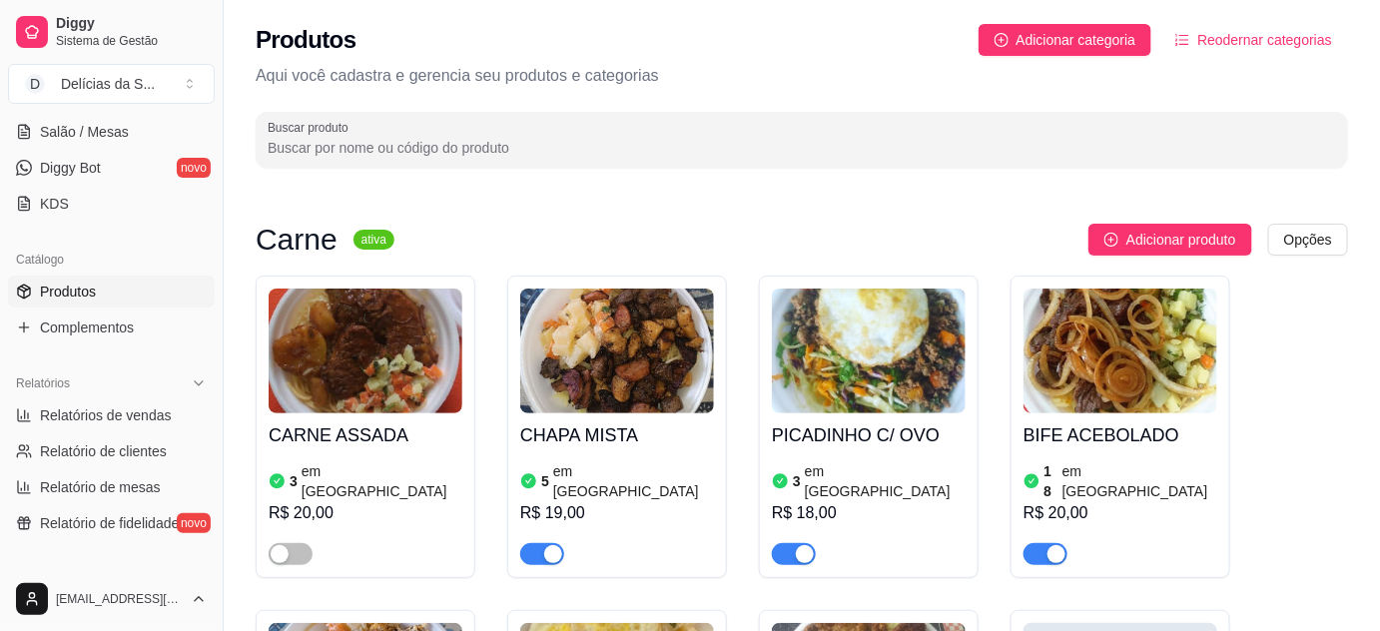
scroll to position [0, 0]
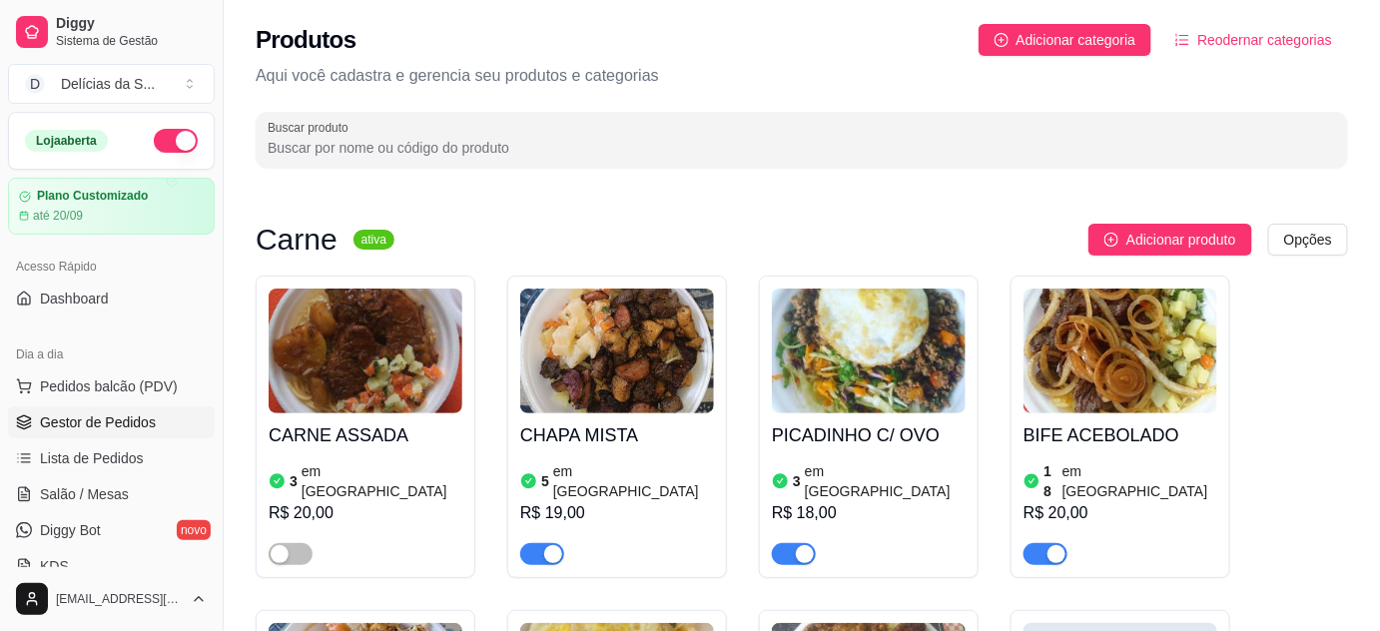
click at [128, 416] on span "Gestor de Pedidos" at bounding box center [98, 422] width 116 height 20
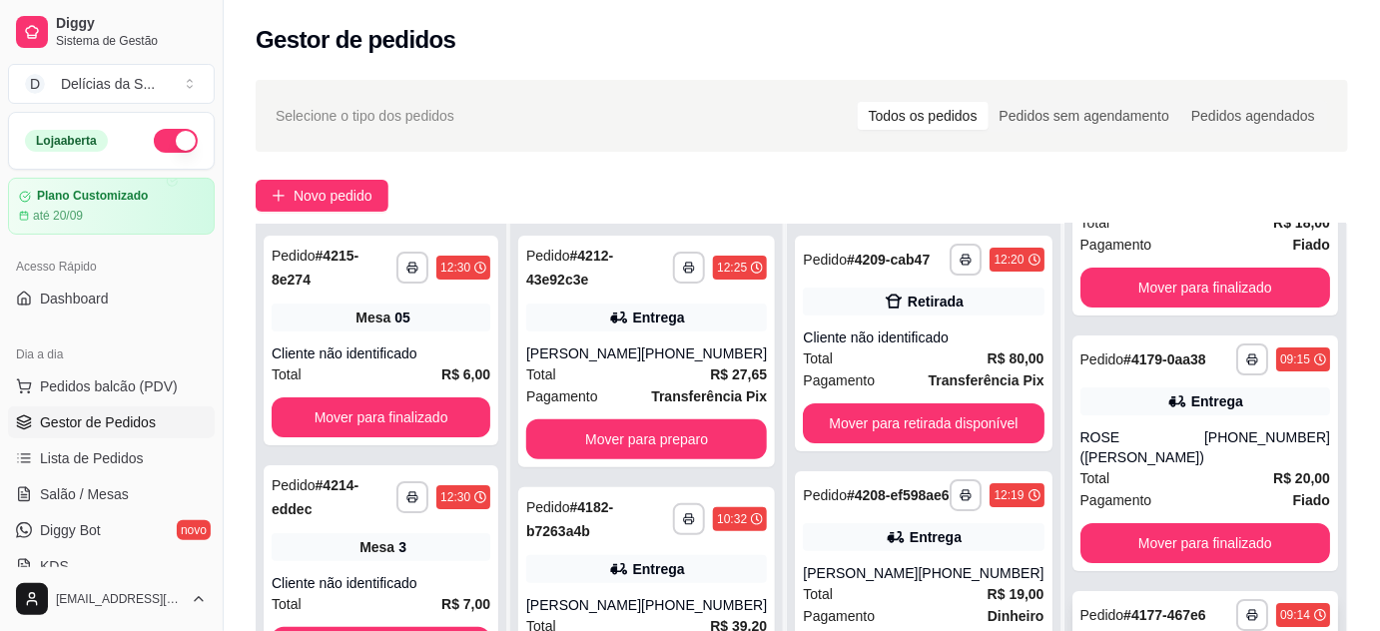
scroll to position [304, 0]
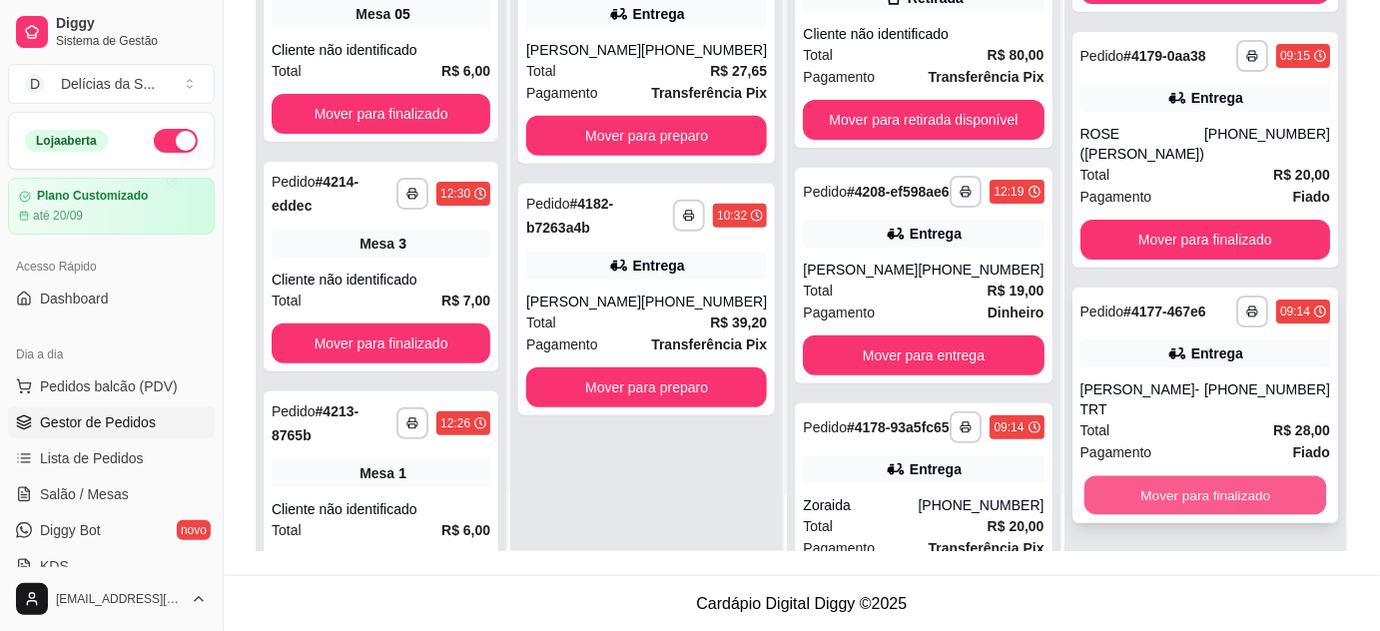
click at [1210, 491] on button "Mover para finalizado" at bounding box center [1204, 495] width 243 height 39
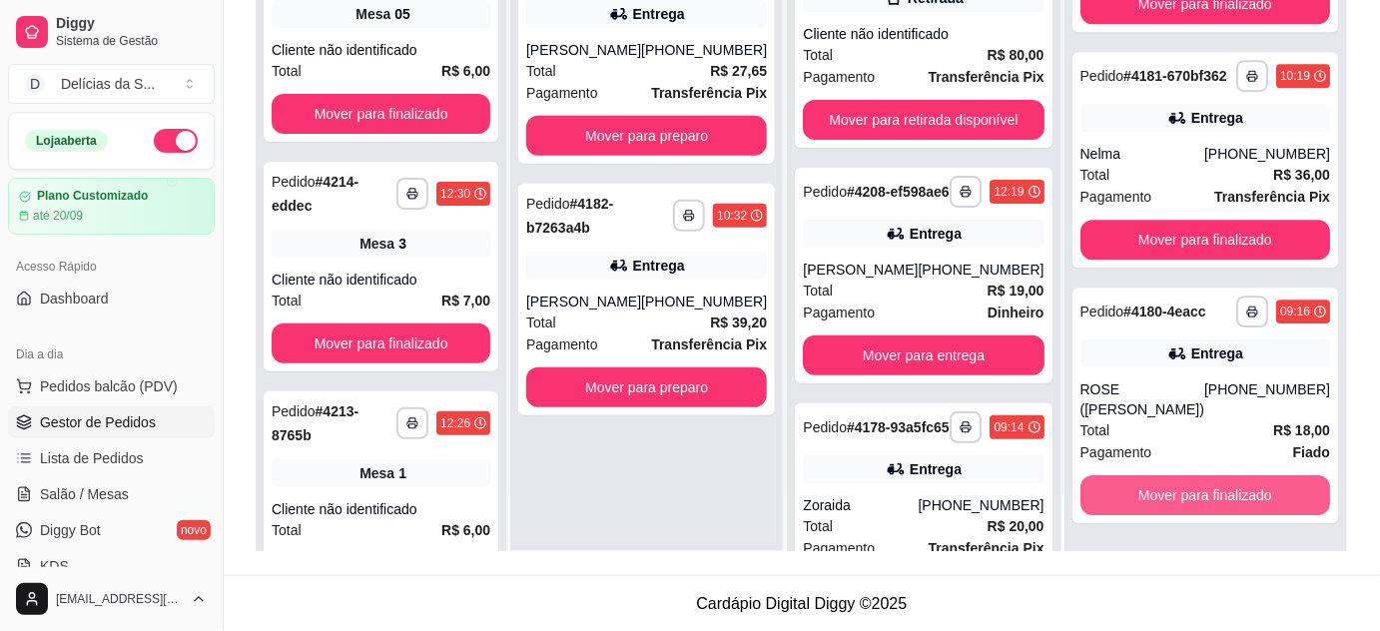
scroll to position [4533, 0]
click at [1210, 491] on button "Mover para finalizado" at bounding box center [1204, 495] width 243 height 39
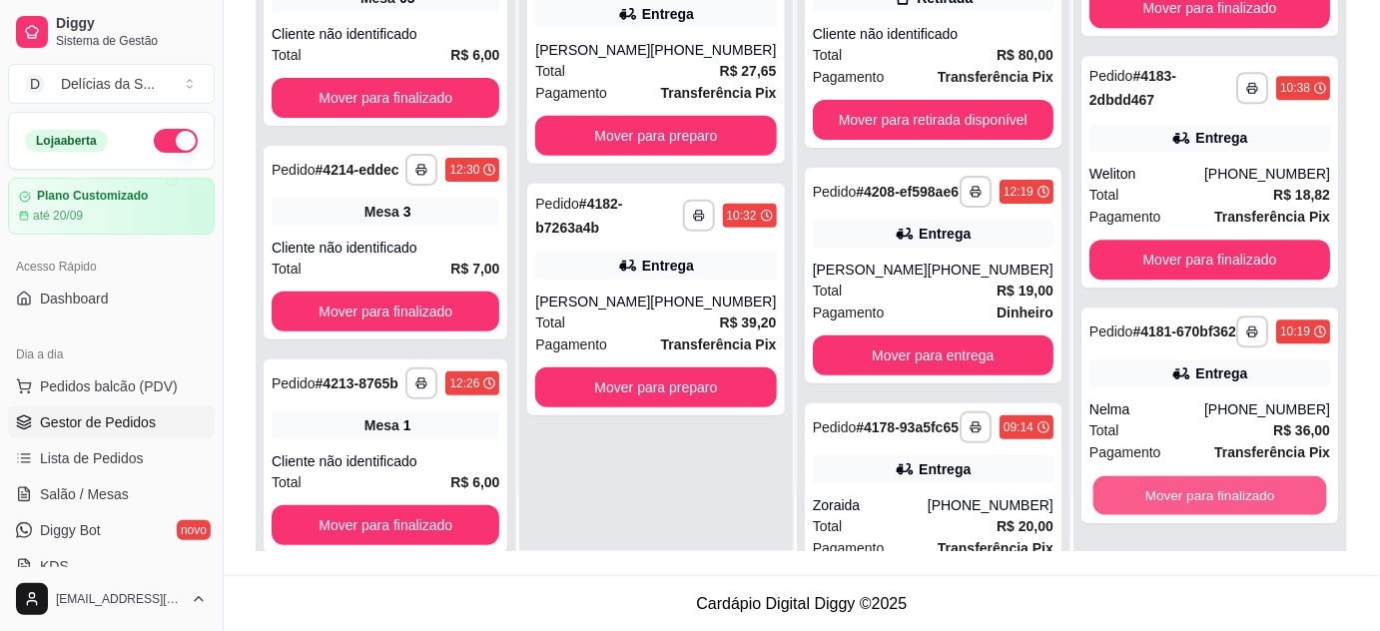
click at [1210, 491] on button "Mover para finalizado" at bounding box center [1209, 495] width 234 height 39
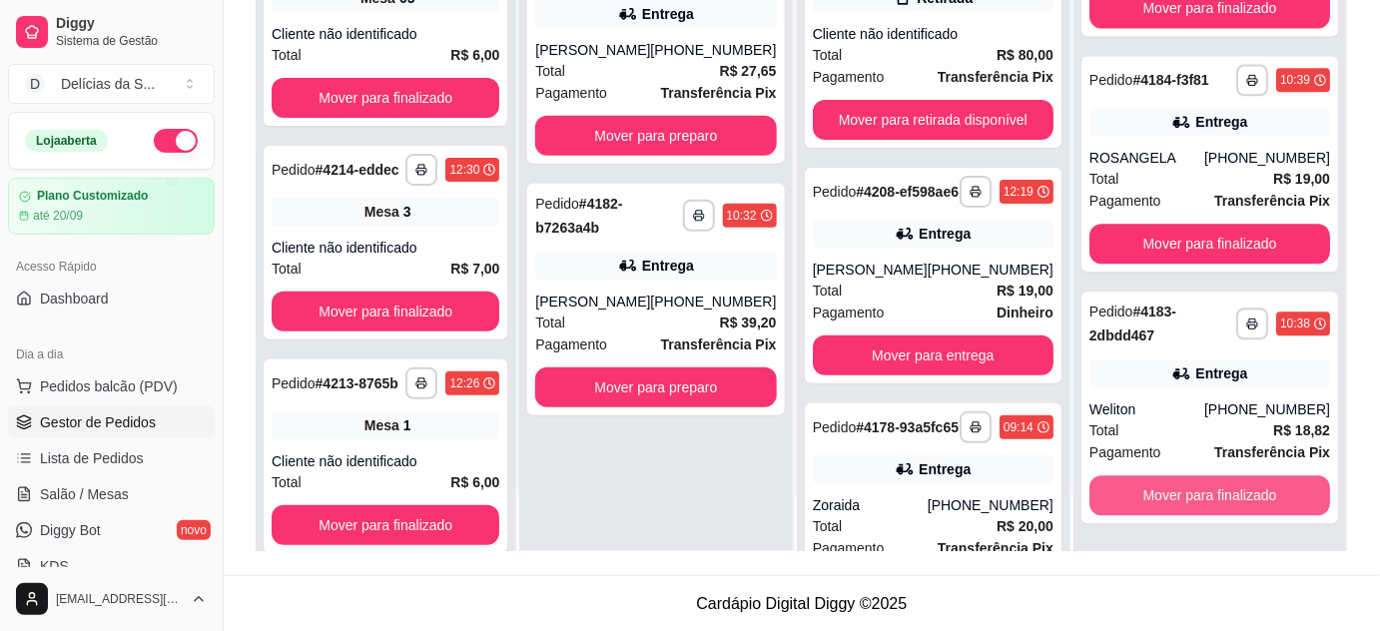
click at [1210, 491] on button "Mover para finalizado" at bounding box center [1209, 495] width 241 height 40
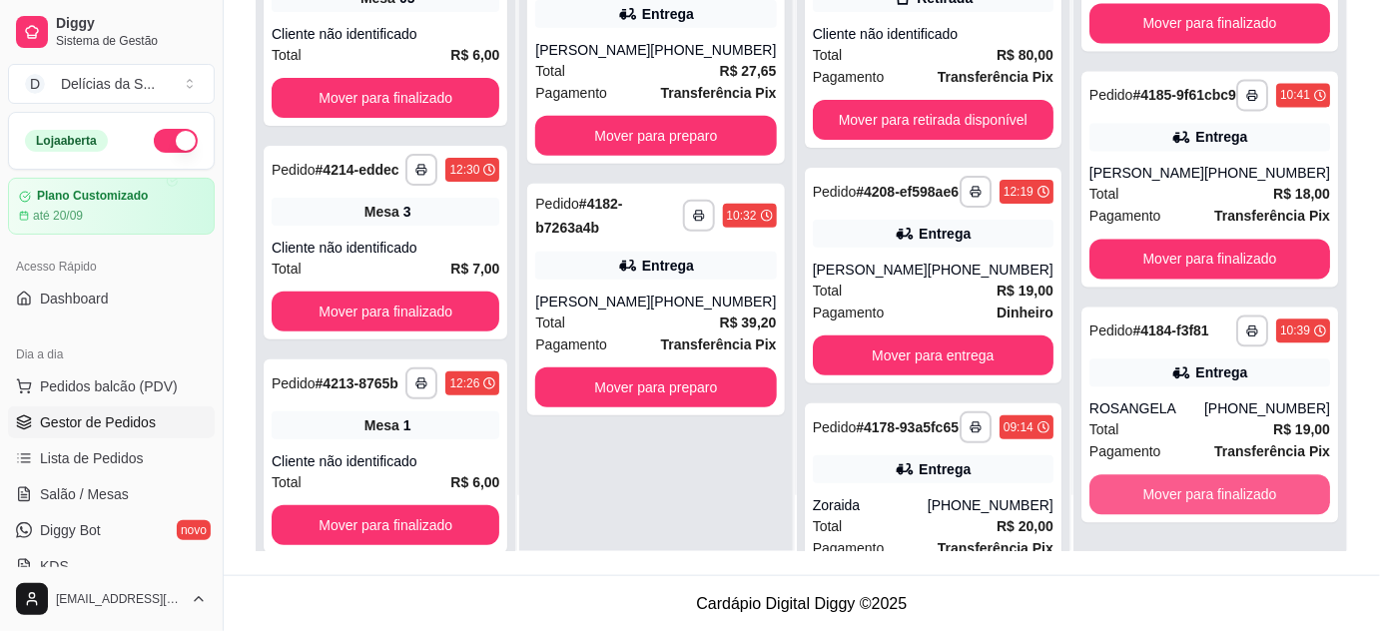
click at [1210, 491] on button "Mover para finalizado" at bounding box center [1209, 495] width 241 height 40
click at [1210, 491] on button "Mover para finalizado" at bounding box center [1209, 495] width 234 height 39
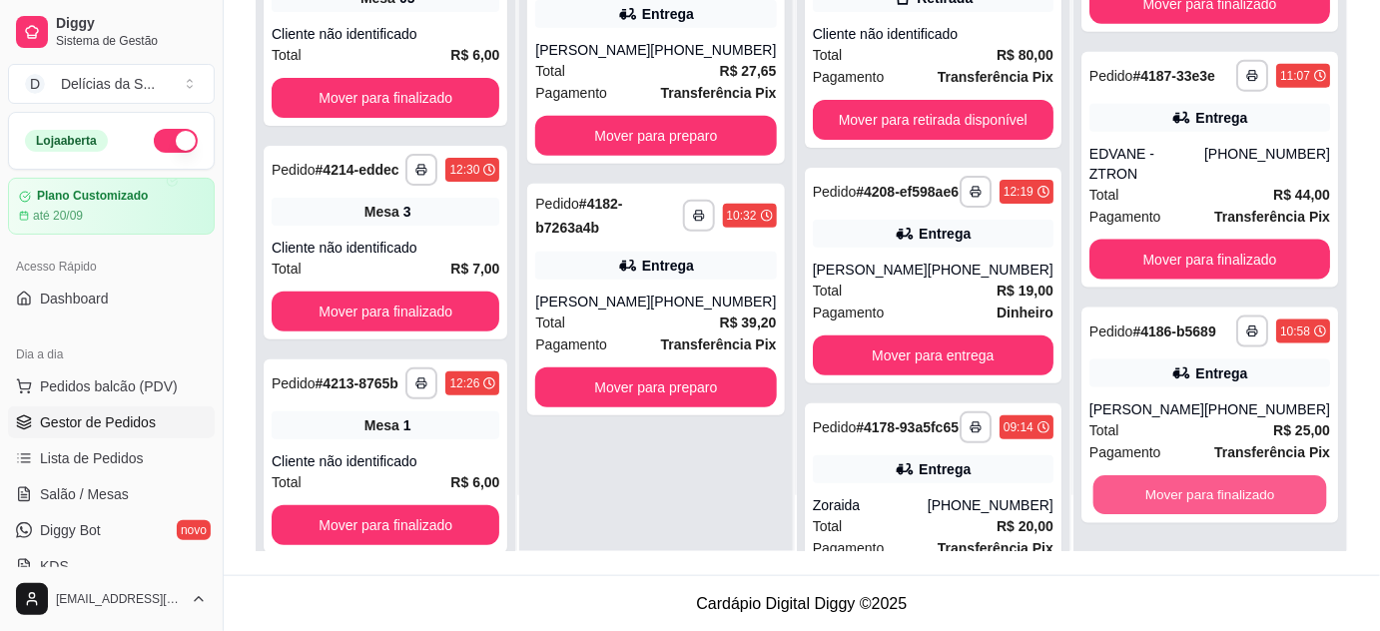
click at [1210, 491] on button "Mover para finalizado" at bounding box center [1209, 495] width 234 height 39
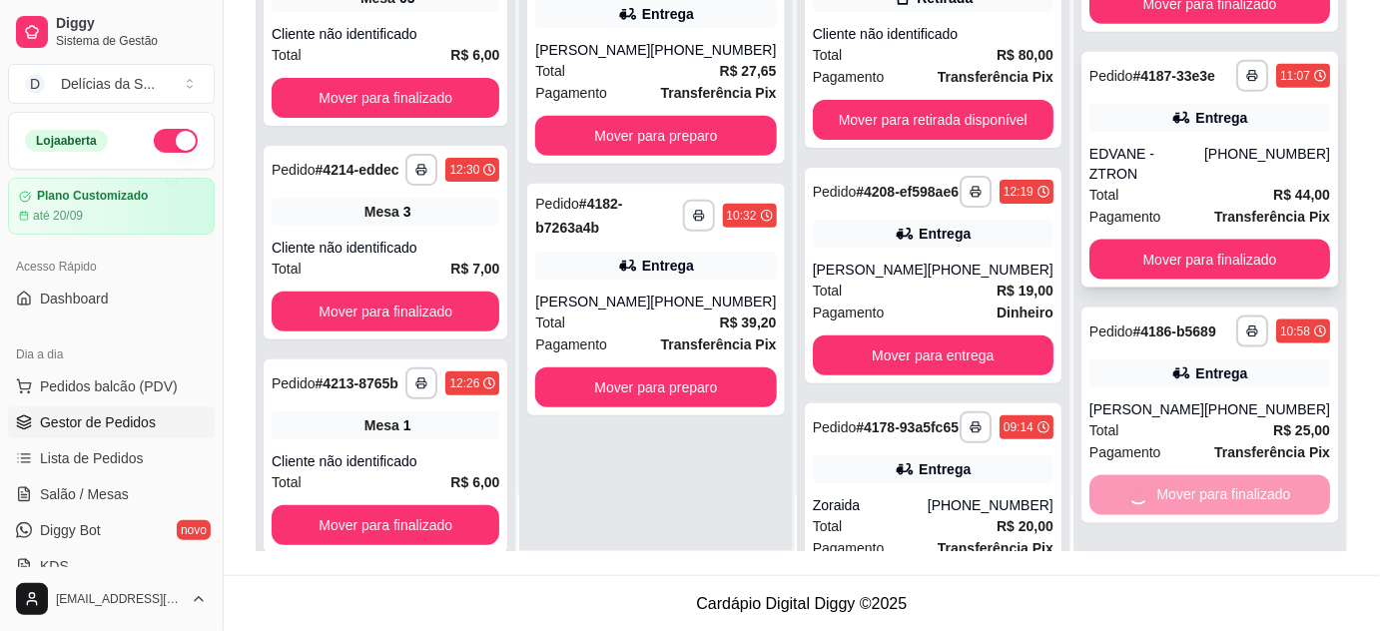
scroll to position [3054, 0]
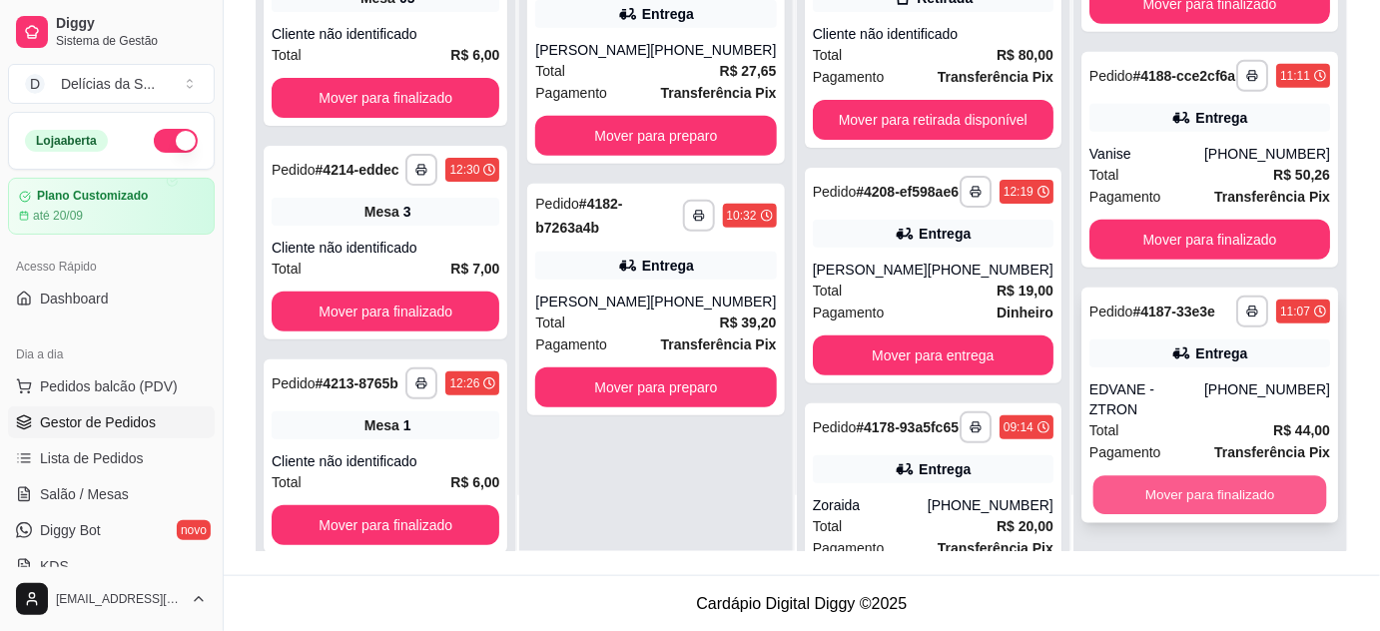
click at [1230, 497] on button "Mover para finalizado" at bounding box center [1209, 495] width 234 height 39
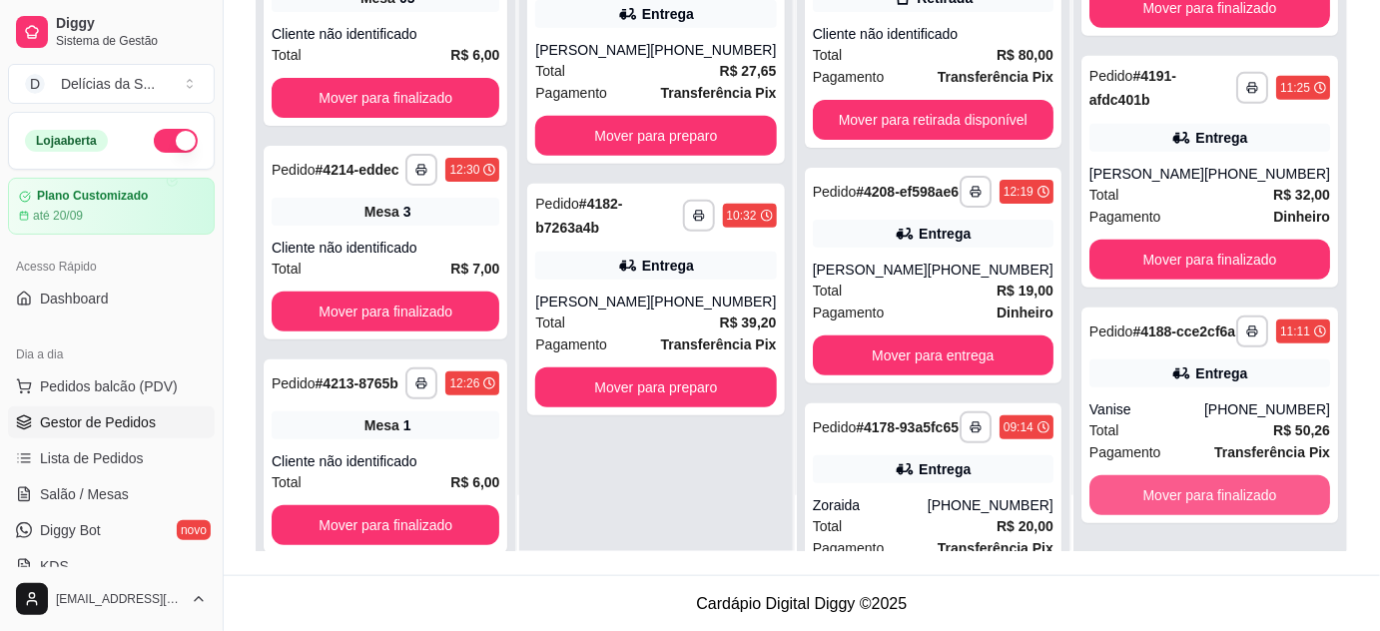
click at [1227, 499] on button "Mover para finalizado" at bounding box center [1209, 495] width 241 height 40
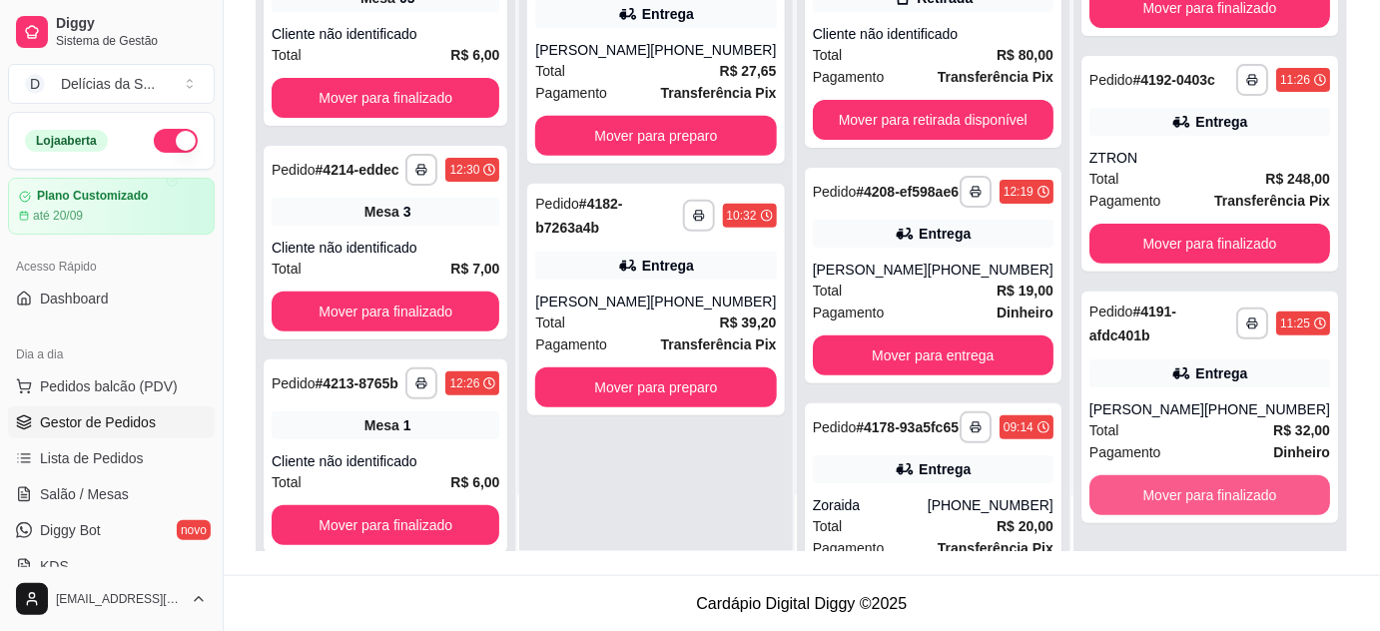
scroll to position [2566, 0]
click at [1227, 499] on button "Mover para finalizado" at bounding box center [1209, 495] width 234 height 39
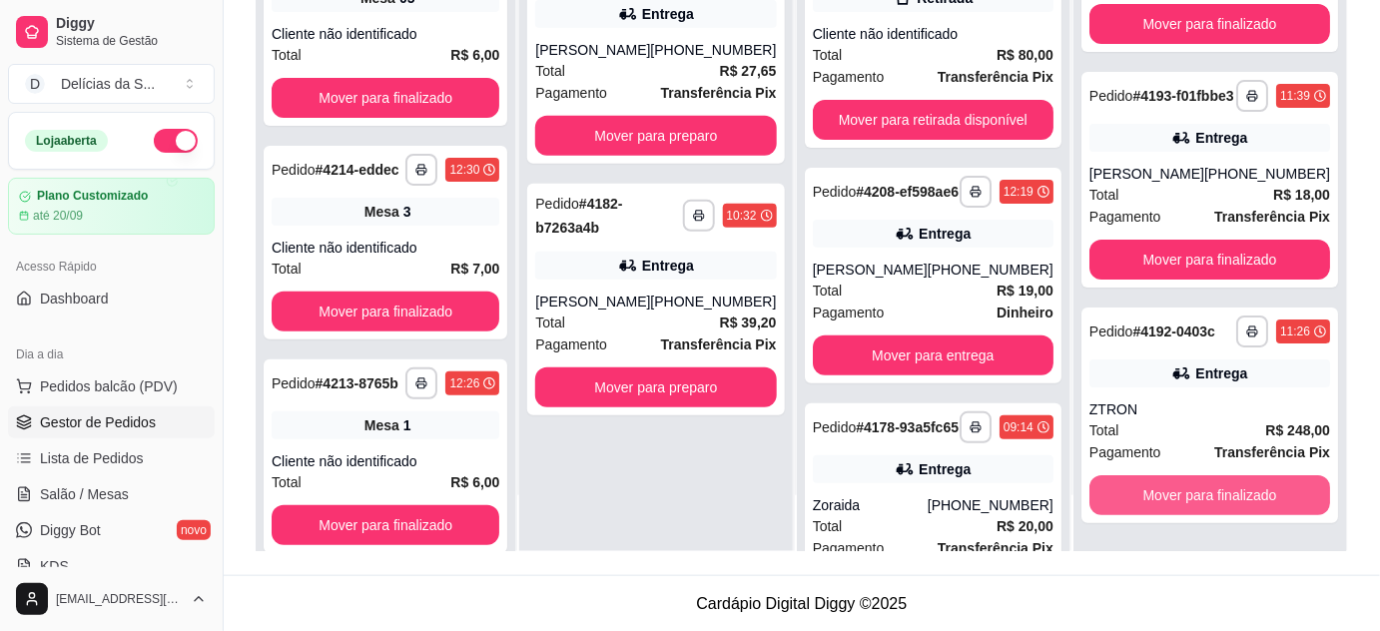
scroll to position [2315, 0]
click at [1227, 499] on button "Mover para finalizado" at bounding box center [1209, 495] width 234 height 39
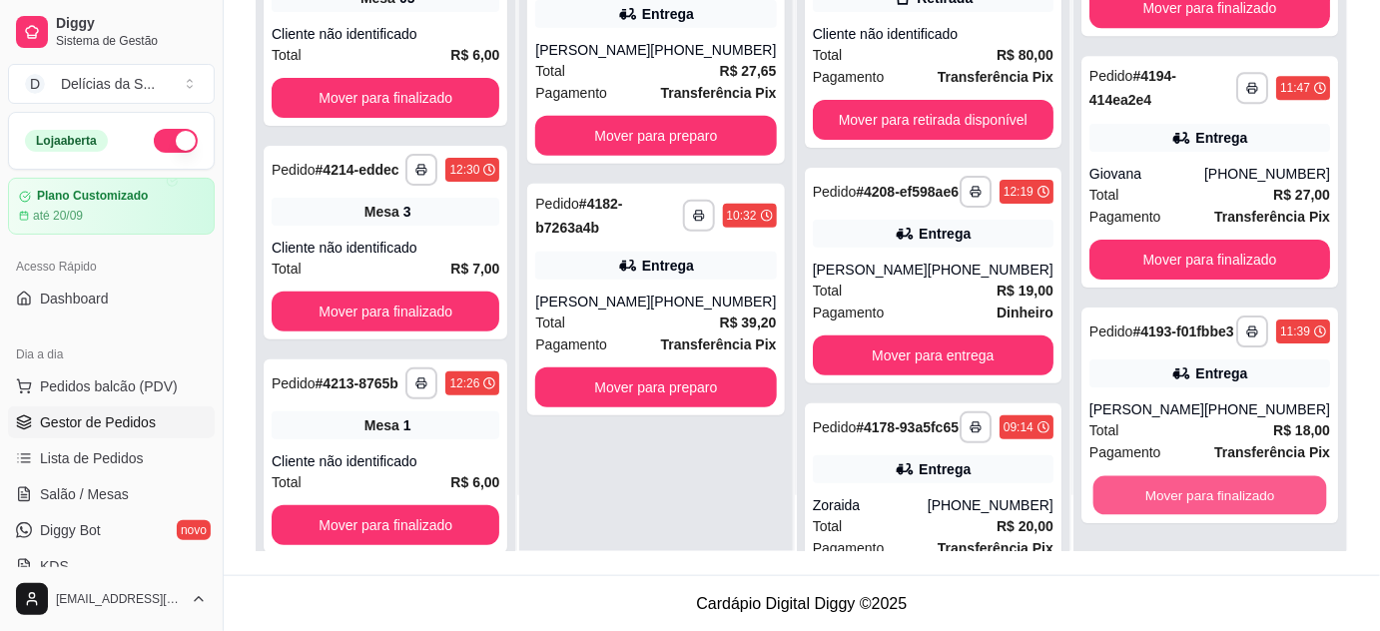
click at [1227, 499] on button "Mover para finalizado" at bounding box center [1209, 495] width 234 height 39
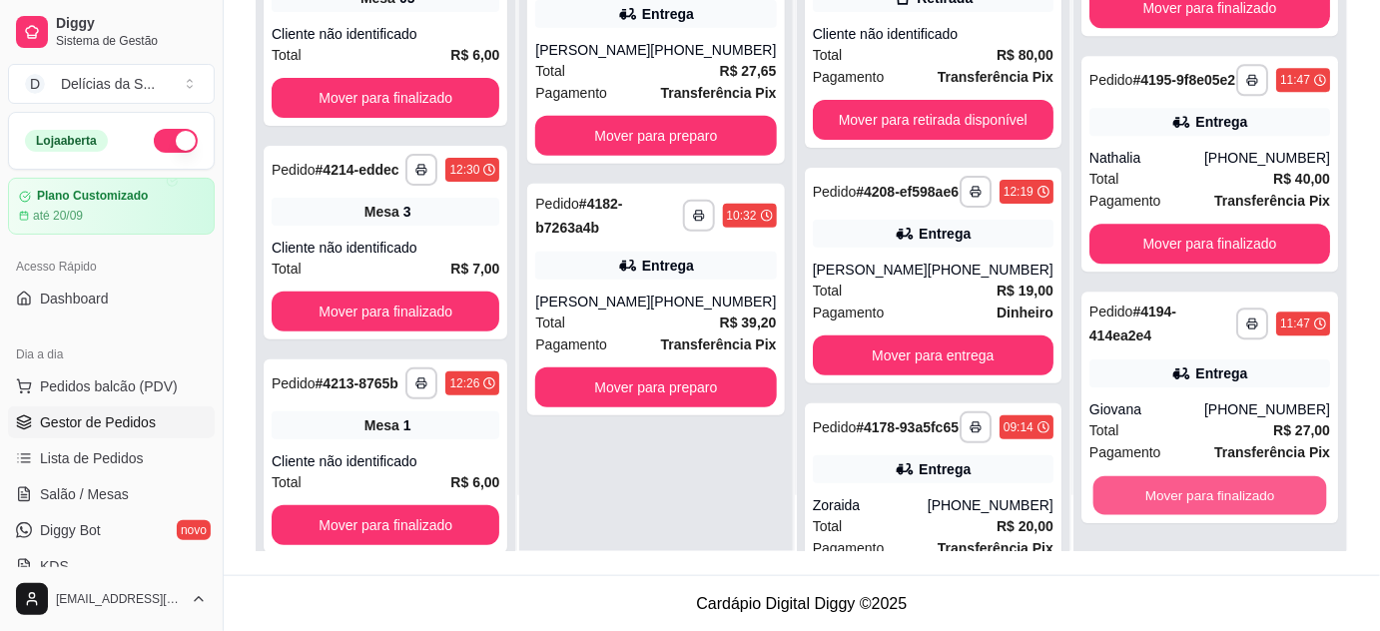
click at [1227, 499] on button "Mover para finalizado" at bounding box center [1209, 495] width 234 height 39
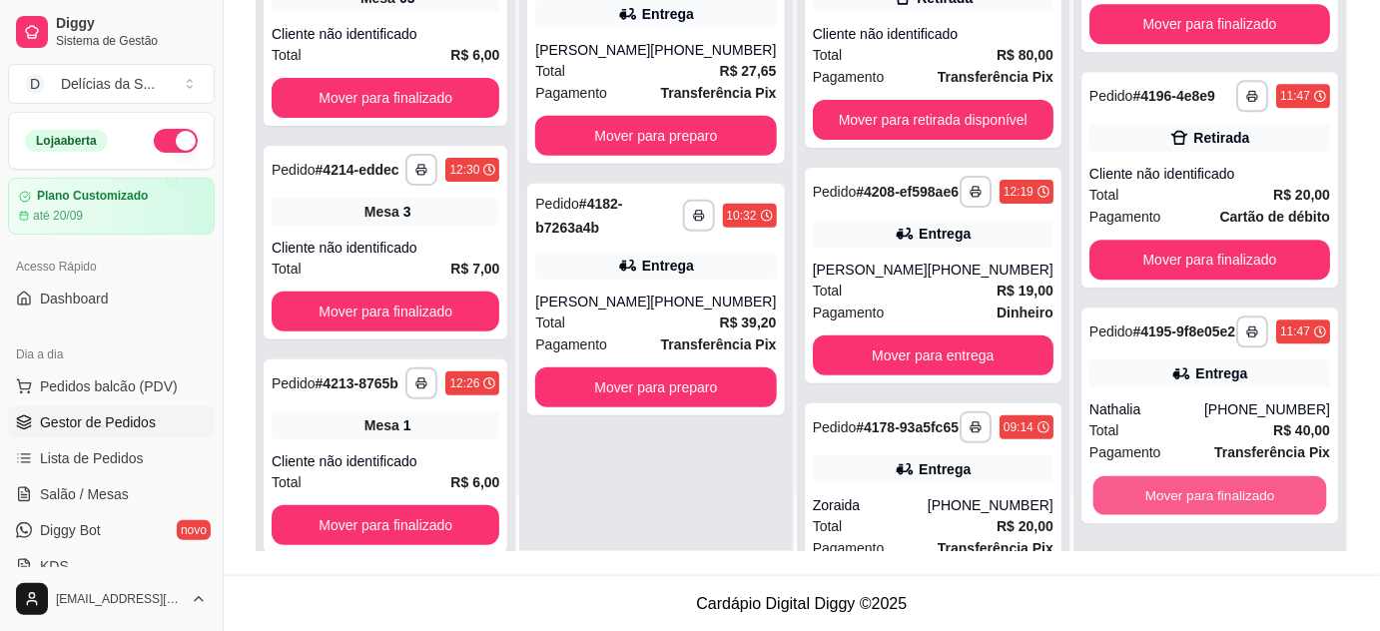
click at [1227, 499] on button "Mover para finalizado" at bounding box center [1209, 495] width 234 height 39
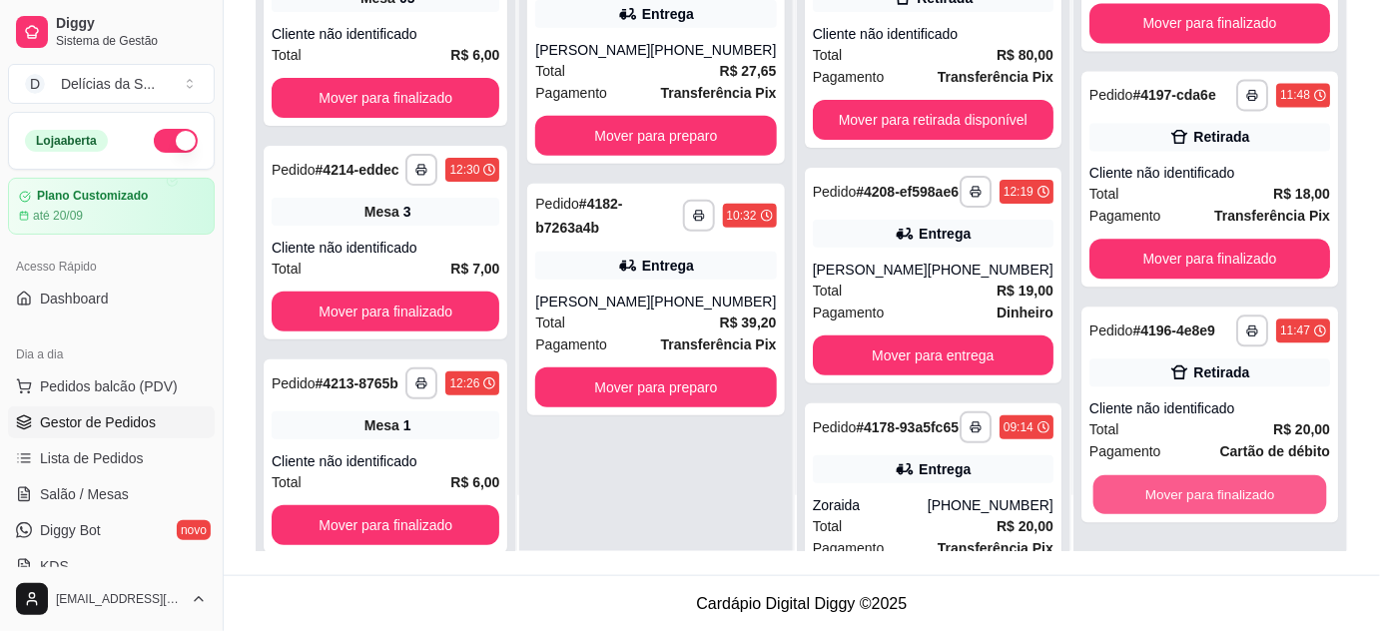
click at [1227, 499] on button "Mover para finalizado" at bounding box center [1209, 495] width 234 height 39
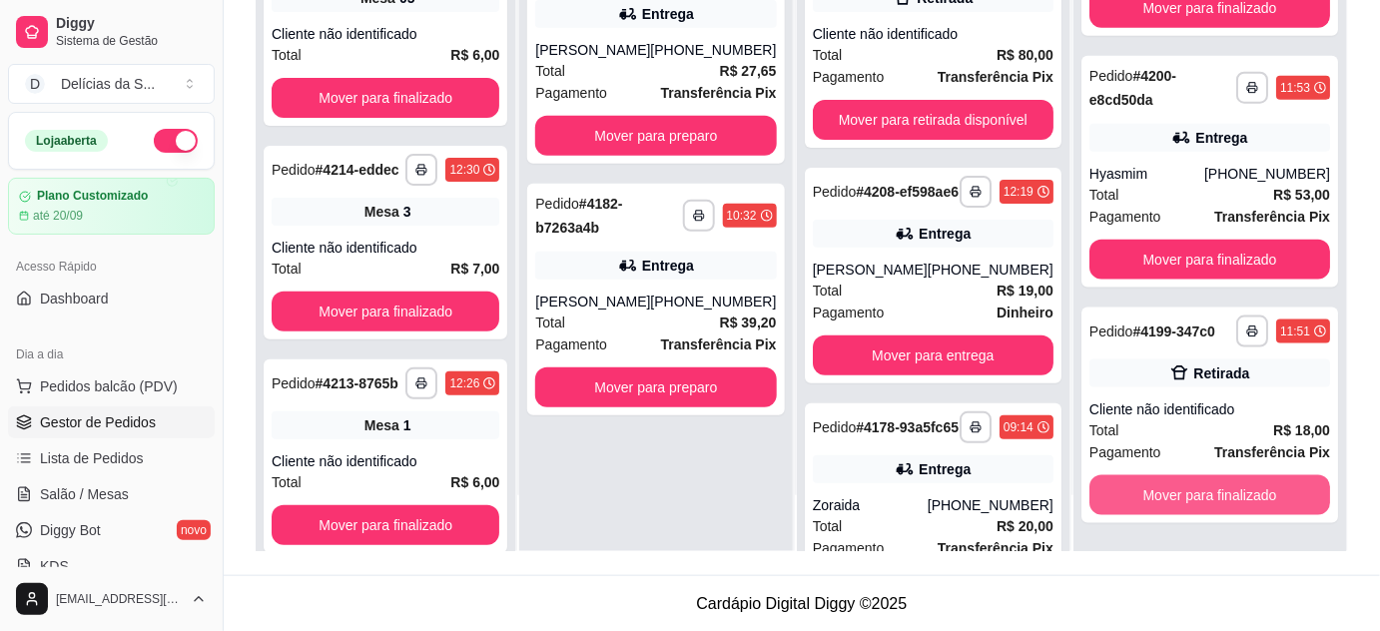
scroll to position [616, 0]
click at [1227, 499] on button "Mover para finalizado" at bounding box center [1209, 495] width 234 height 39
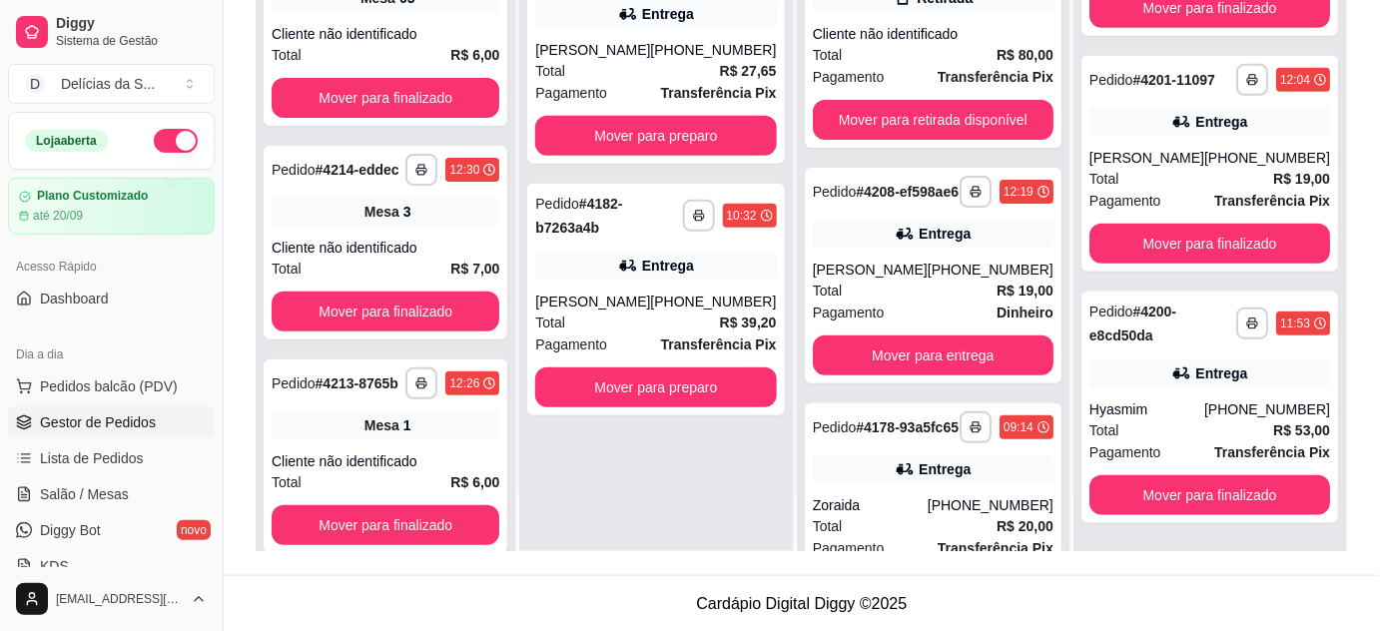
scroll to position [380, 0]
click at [1227, 499] on button "Mover para finalizado" at bounding box center [1209, 495] width 234 height 39
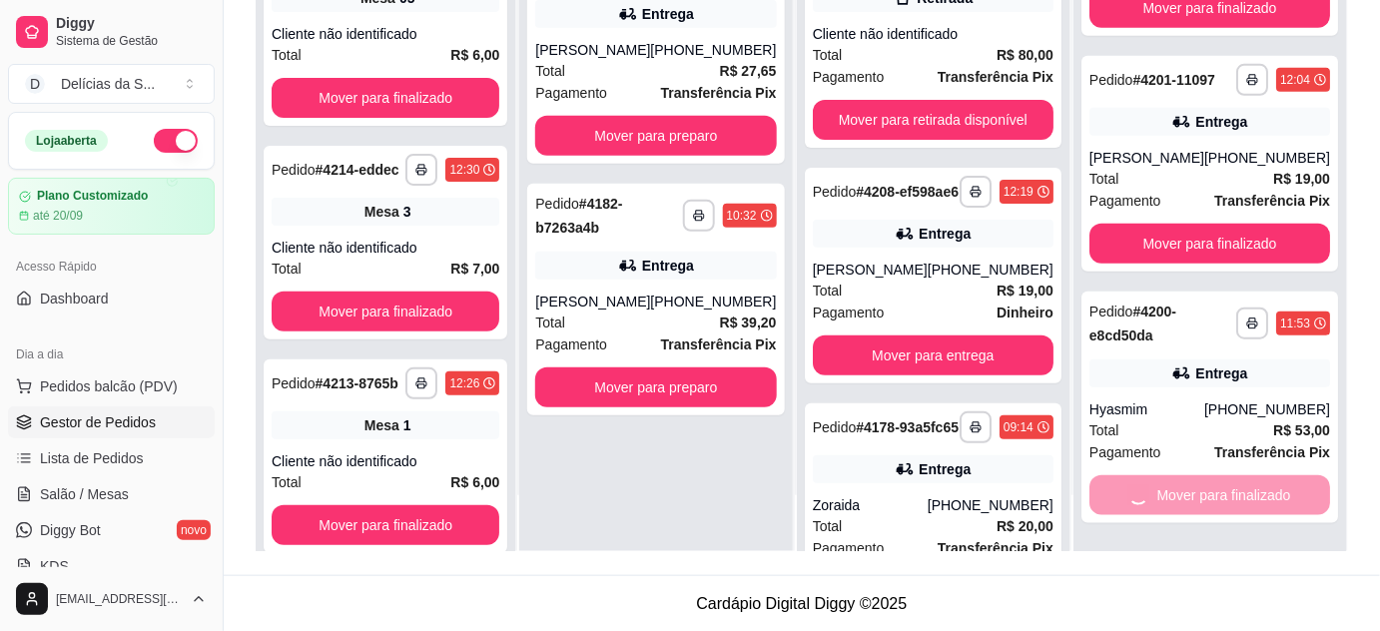
scroll to position [128, 0]
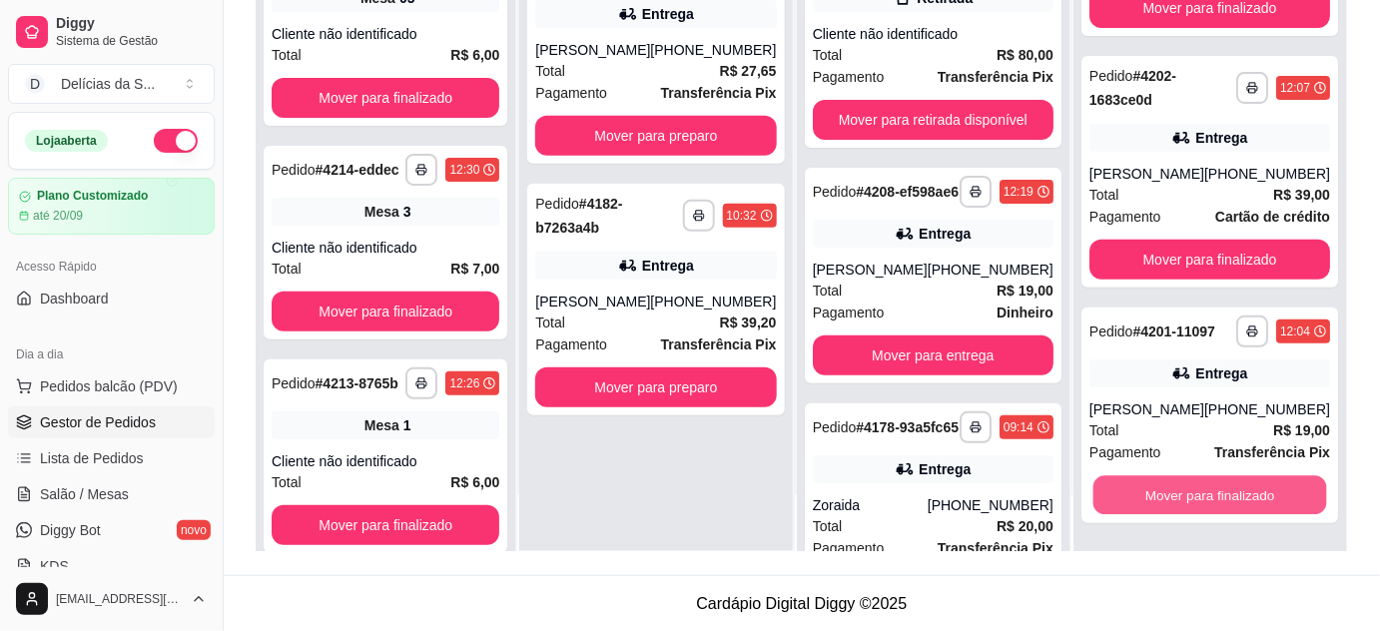
click at [1227, 499] on button "Mover para finalizado" at bounding box center [1209, 495] width 234 height 39
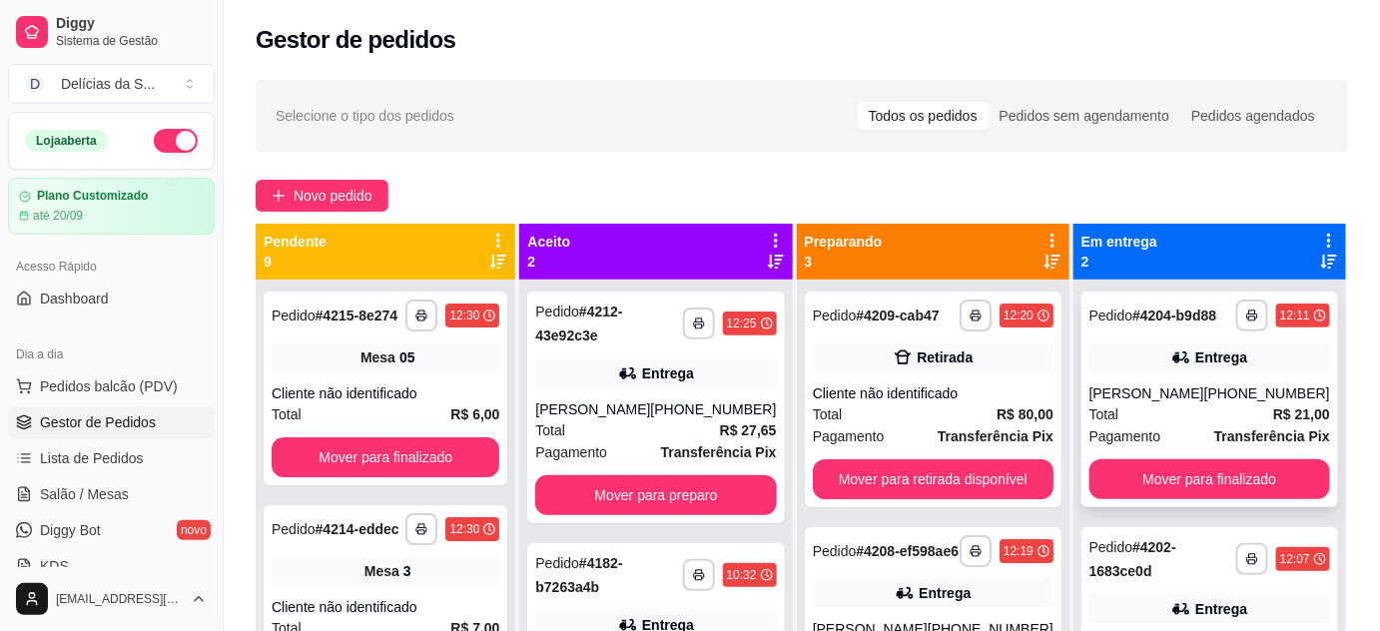
scroll to position [56, 0]
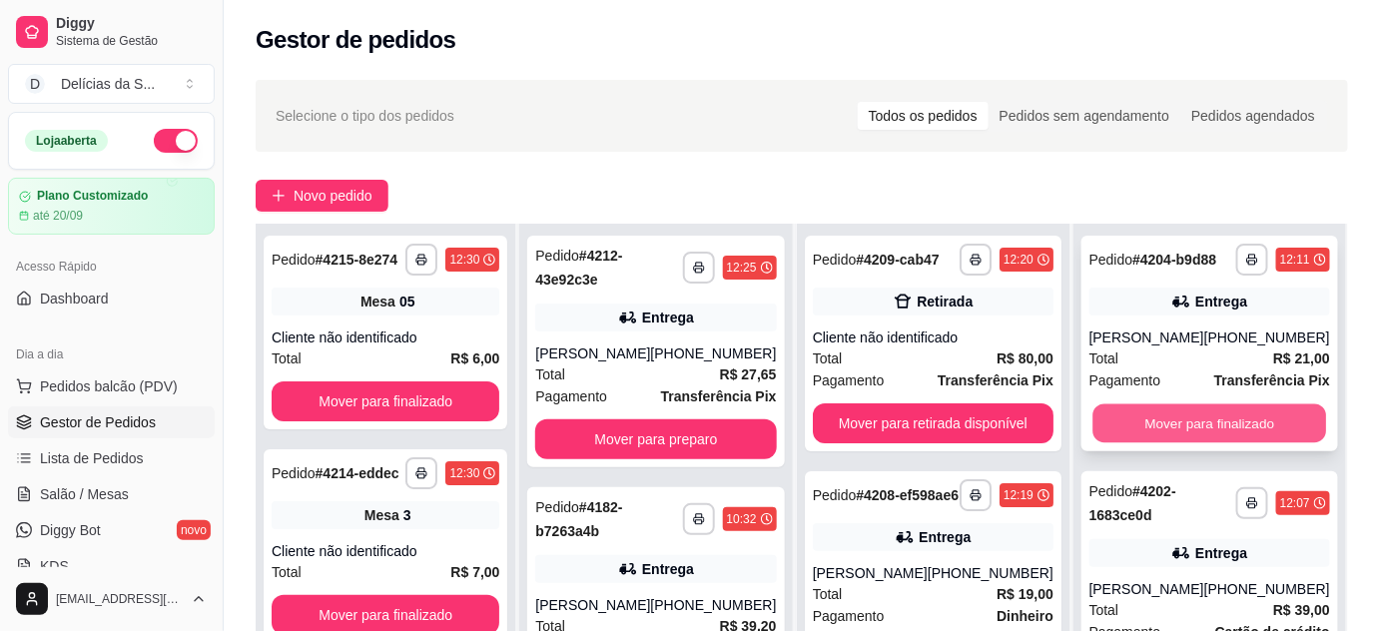
click at [1191, 427] on button "Mover para finalizado" at bounding box center [1209, 423] width 234 height 39
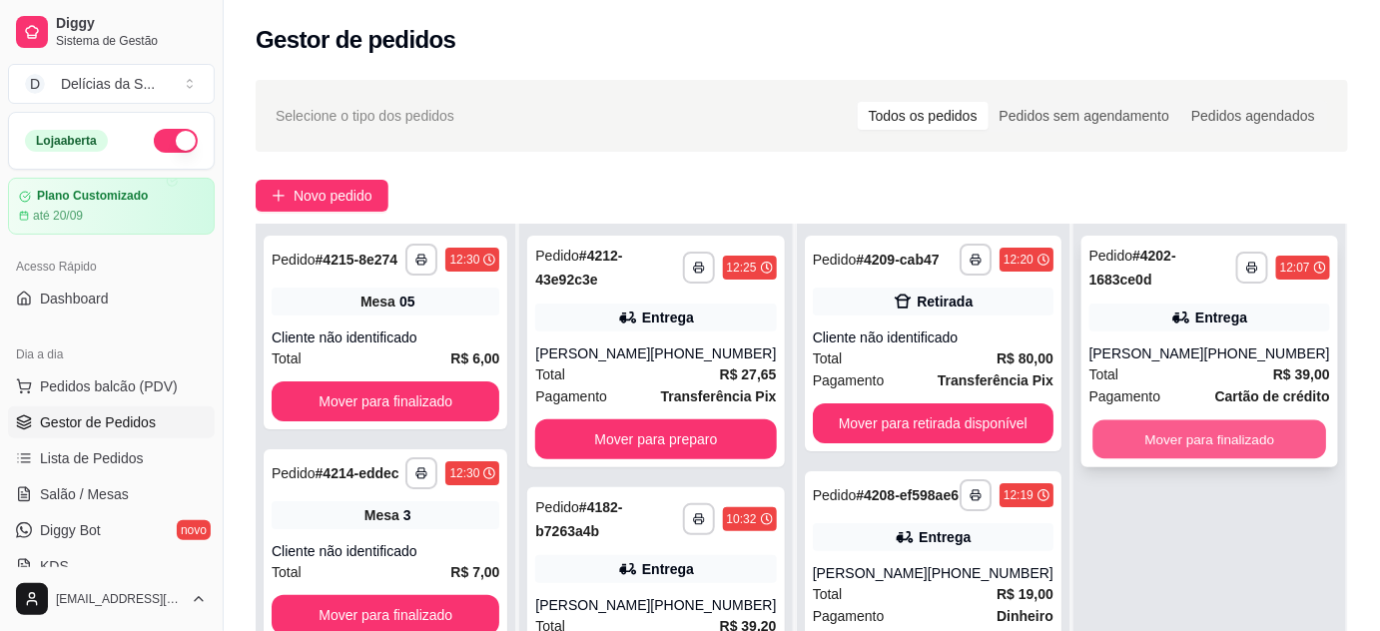
click at [1197, 430] on button "Mover para finalizado" at bounding box center [1209, 439] width 234 height 39
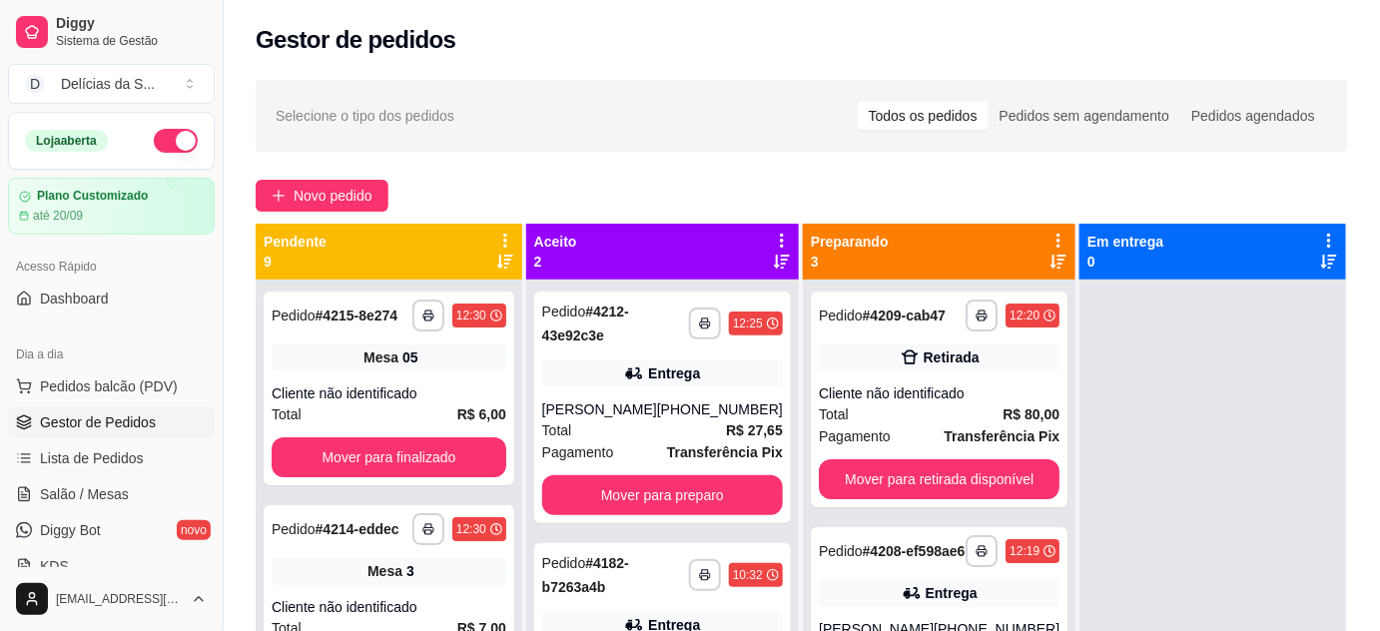
scroll to position [0, 0]
click at [1003, 481] on button "Mover para retirada disponível" at bounding box center [939, 479] width 241 height 40
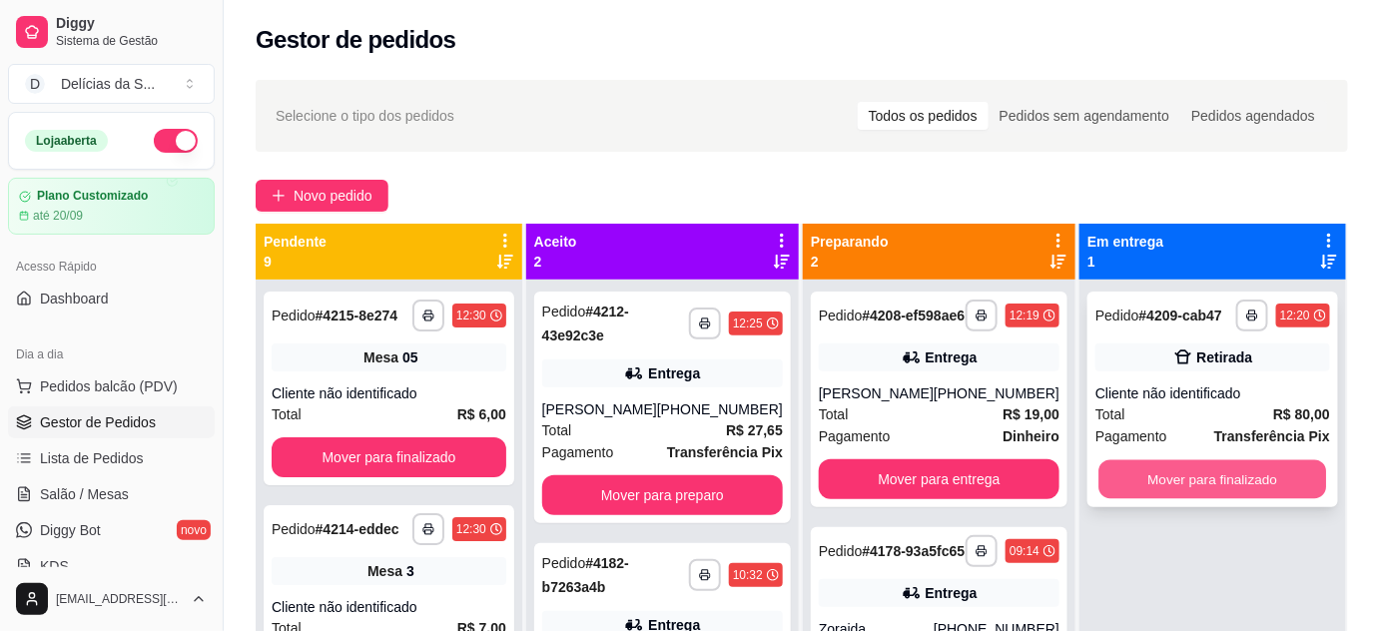
click at [1126, 477] on button "Mover para finalizado" at bounding box center [1213, 479] width 228 height 39
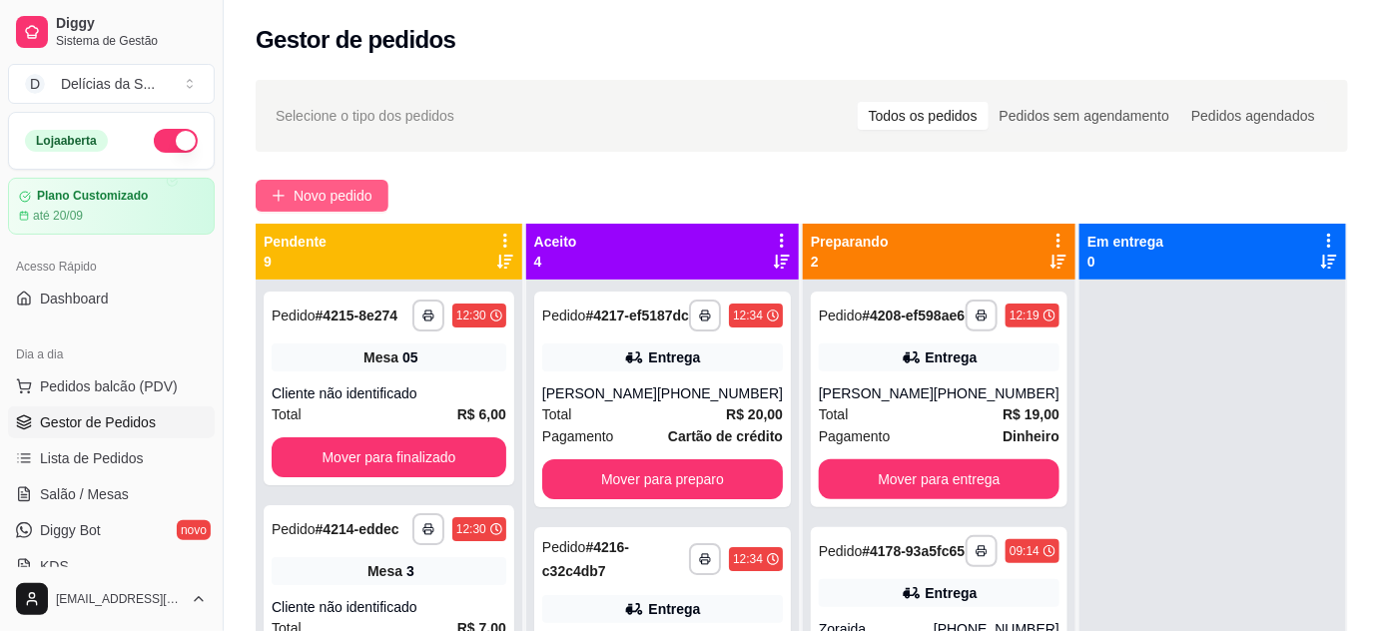
click at [315, 191] on span "Novo pedido" at bounding box center [333, 196] width 79 height 22
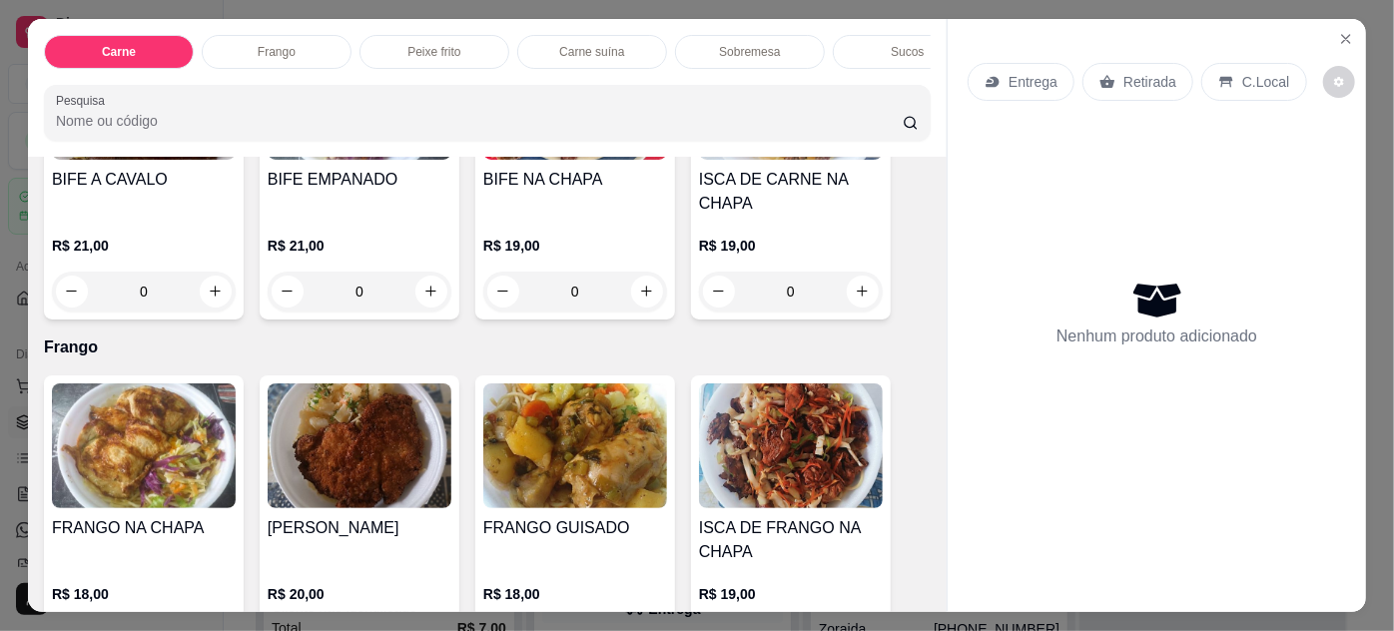
scroll to position [726, 0]
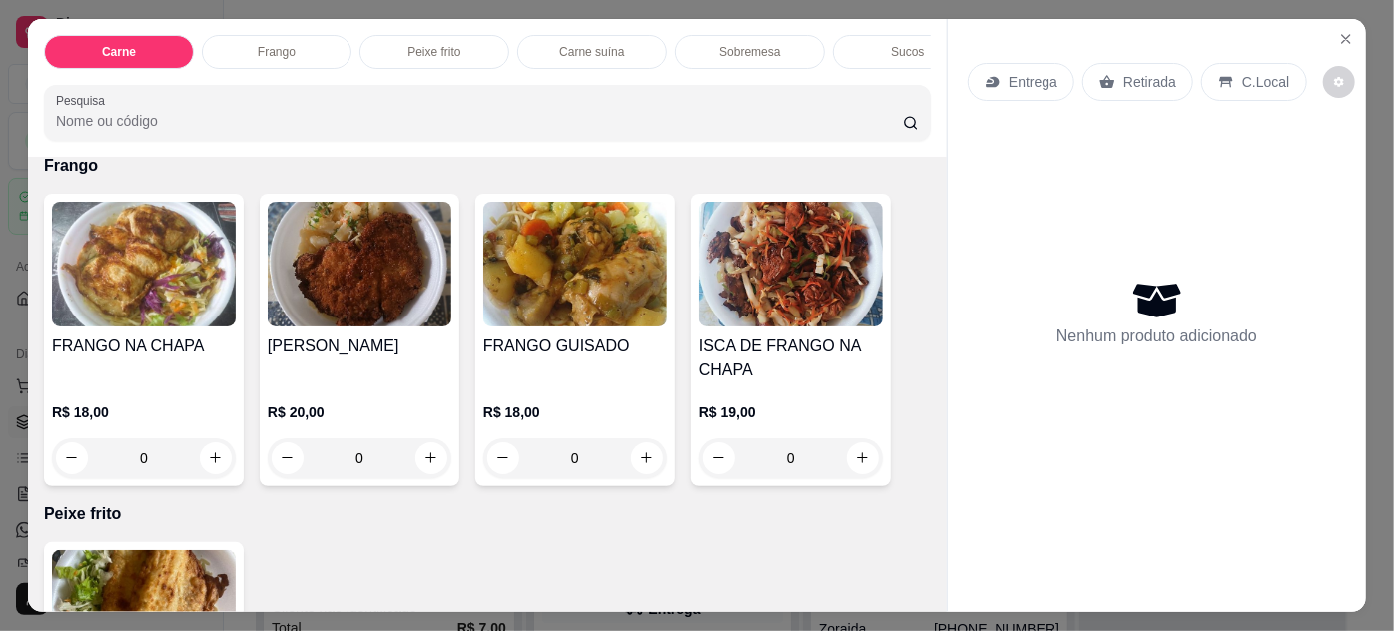
click at [565, 302] on img at bounding box center [575, 264] width 184 height 125
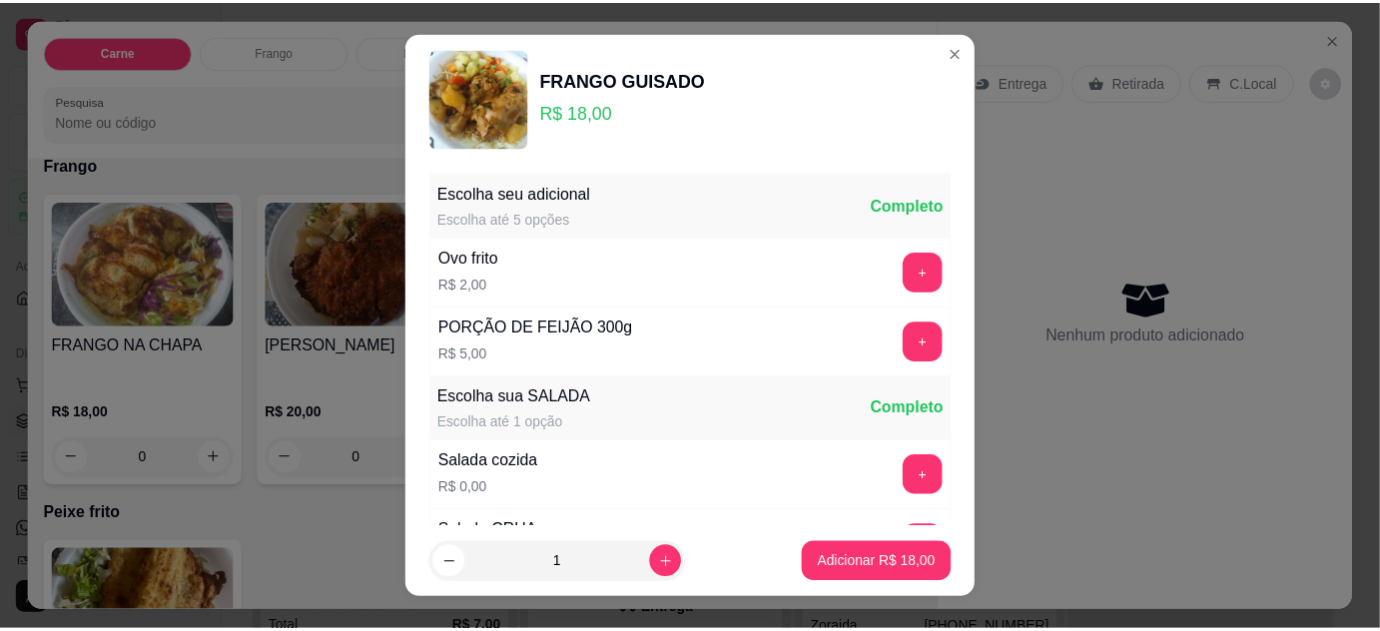
scroll to position [199, 0]
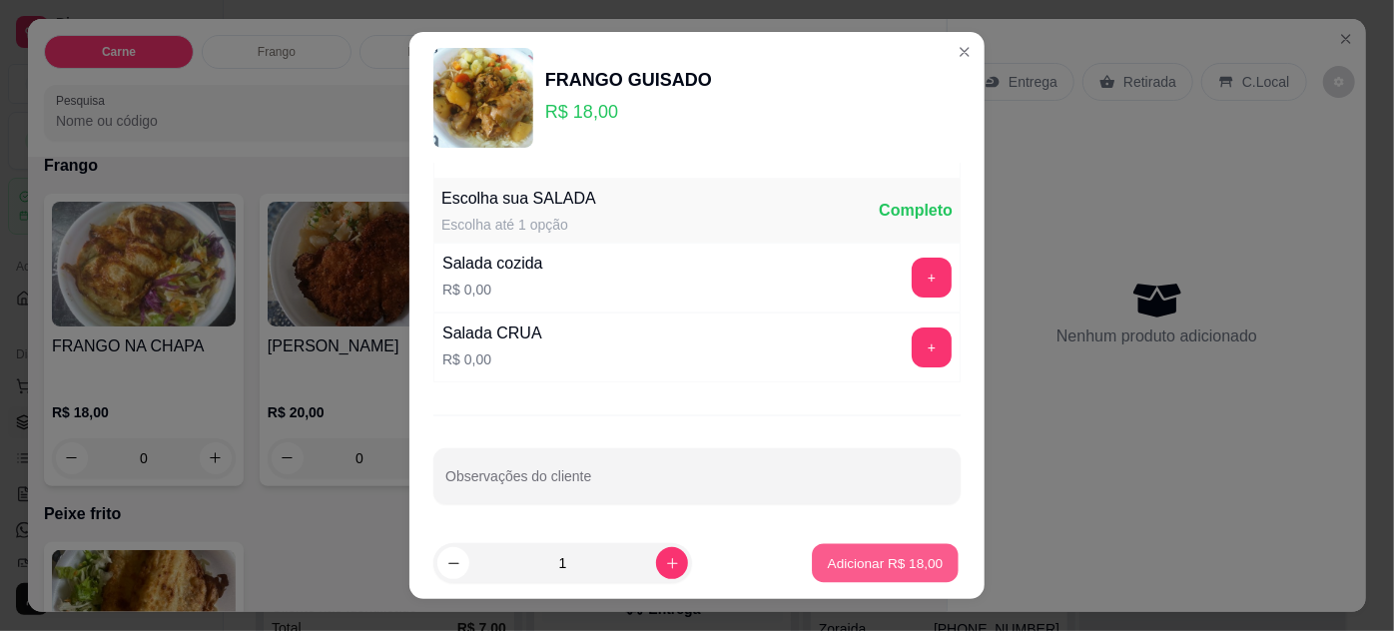
click at [828, 554] on p "Adicionar R$ 18,00" at bounding box center [886, 563] width 116 height 19
type input "1"
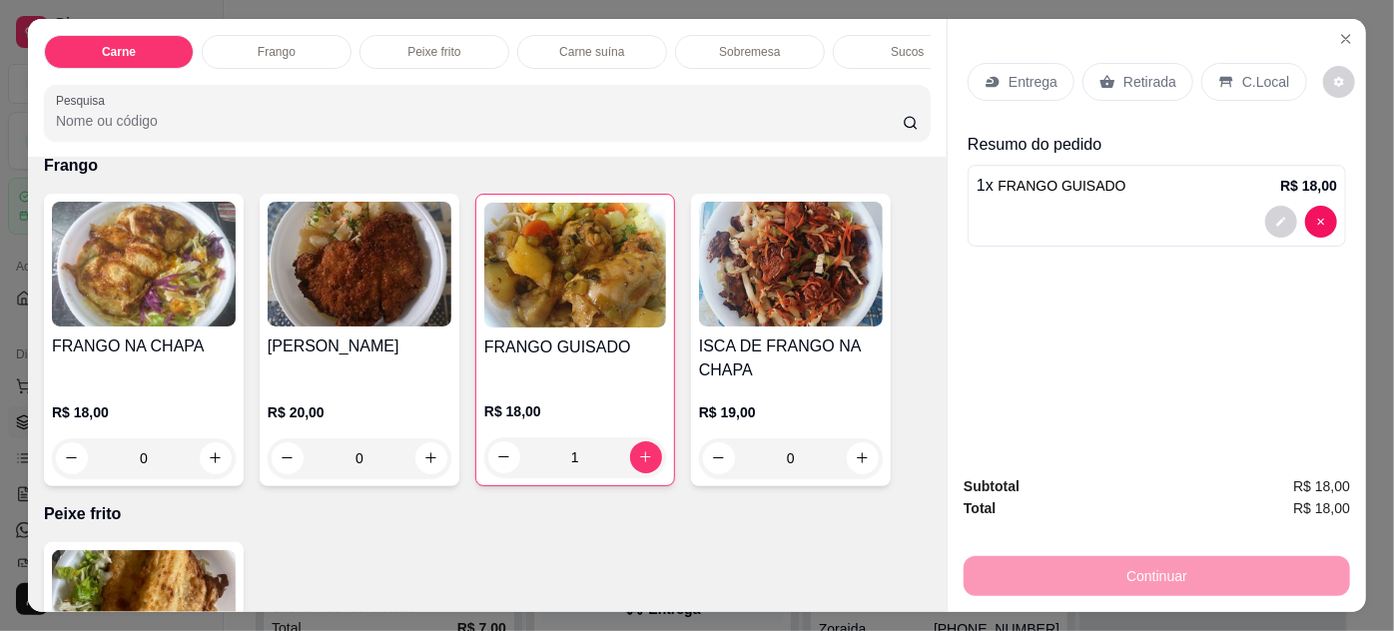
click at [1030, 82] on p "Entrega" at bounding box center [1033, 82] width 49 height 20
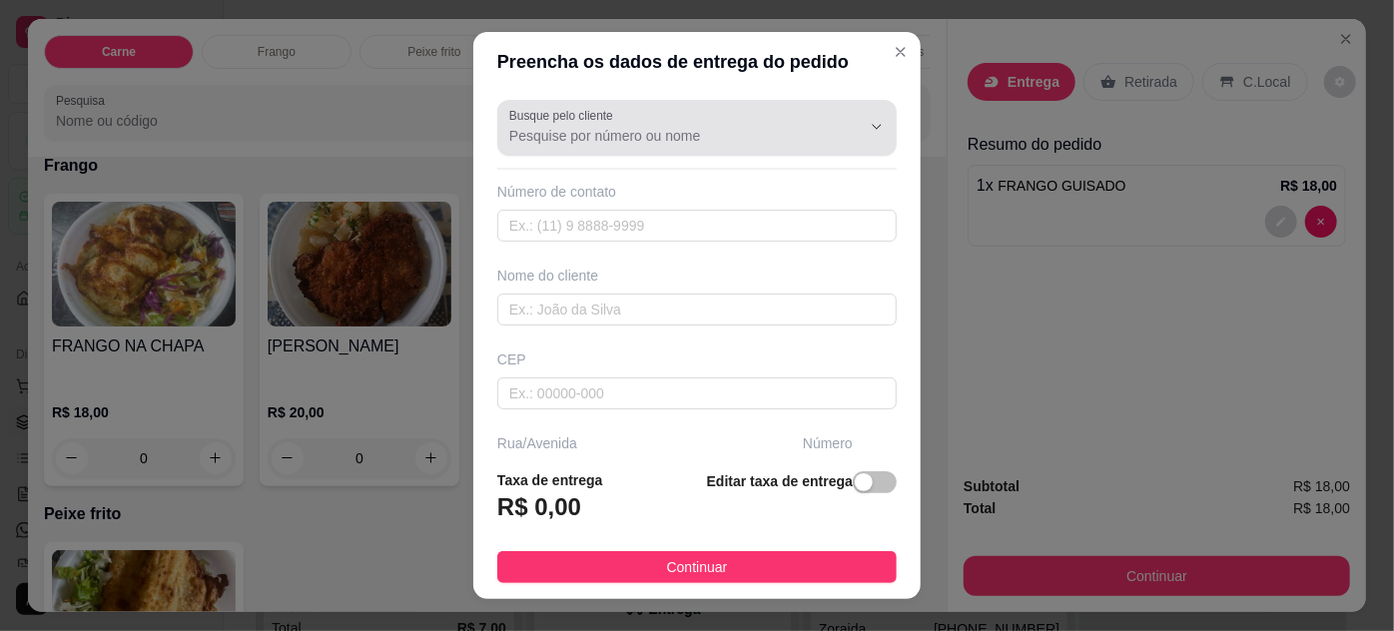
click at [687, 135] on input "Busque pelo cliente" at bounding box center [669, 136] width 320 height 20
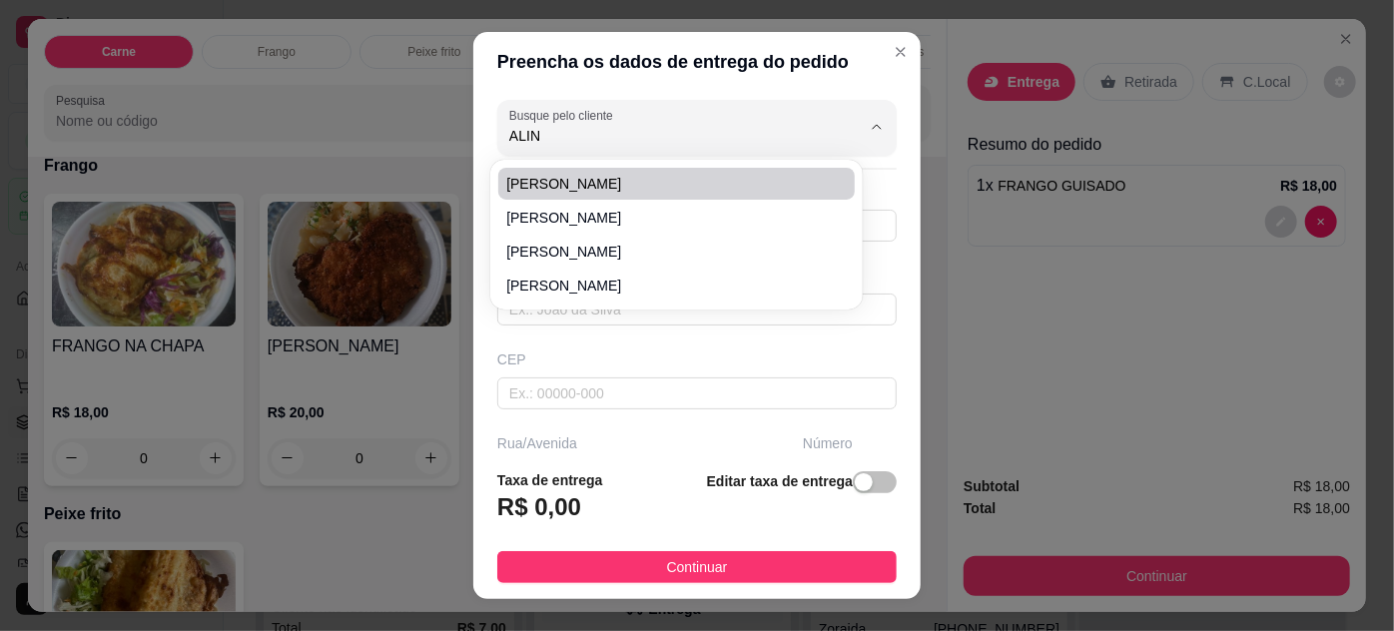
click at [634, 172] on li "[PERSON_NAME]" at bounding box center [675, 184] width 355 height 32
type input "[PERSON_NAME]"
type input "91999815893"
type input "[PERSON_NAME]"
type input "TV.VILETA"
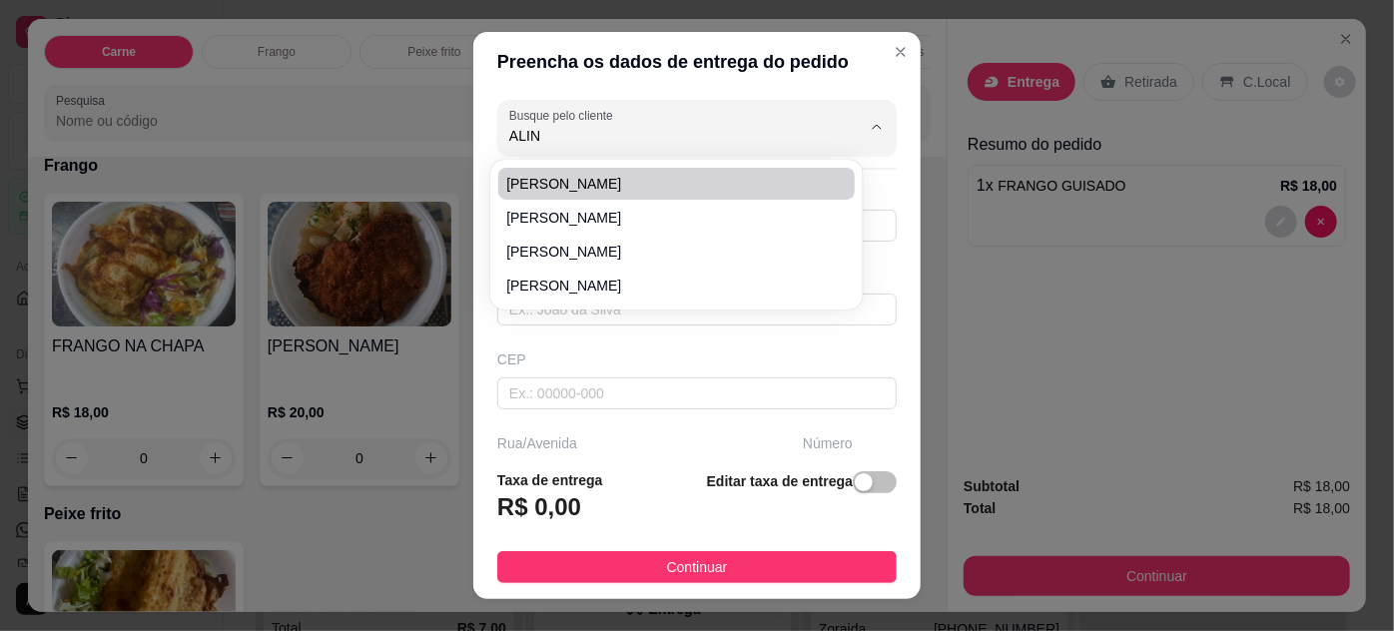
type input "1197"
type input "ED. DHARHAN APTO. 1603"
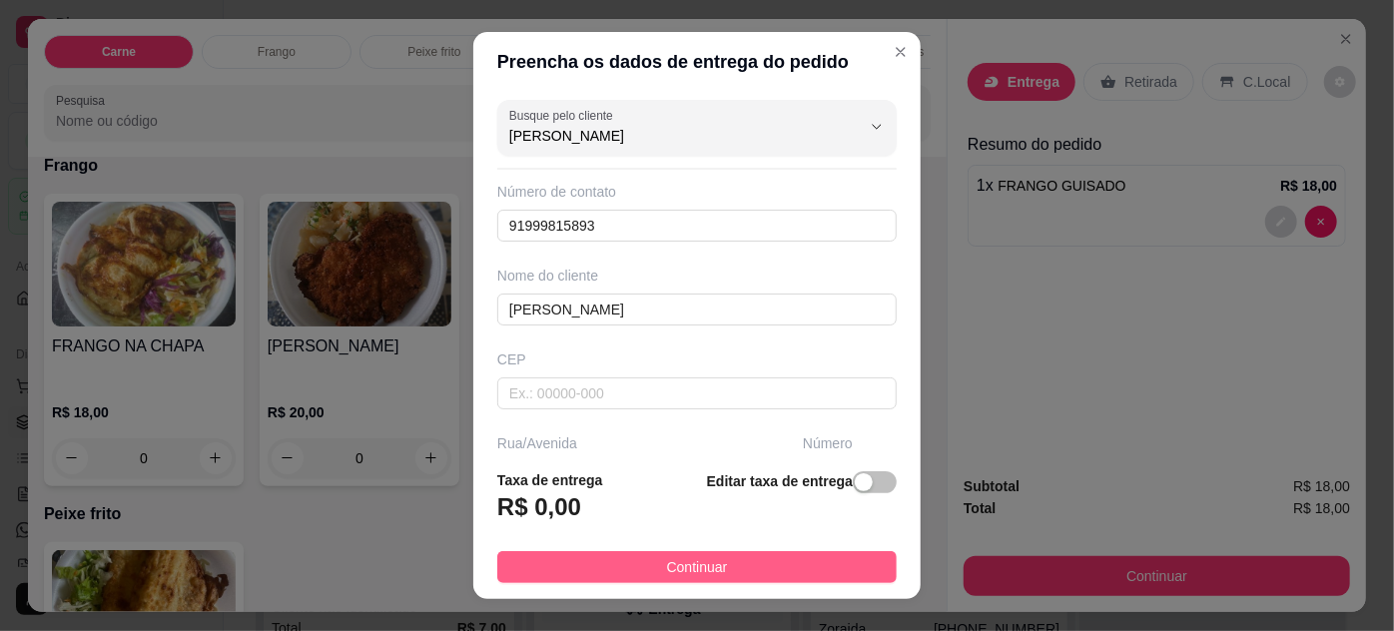
type input "[PERSON_NAME]"
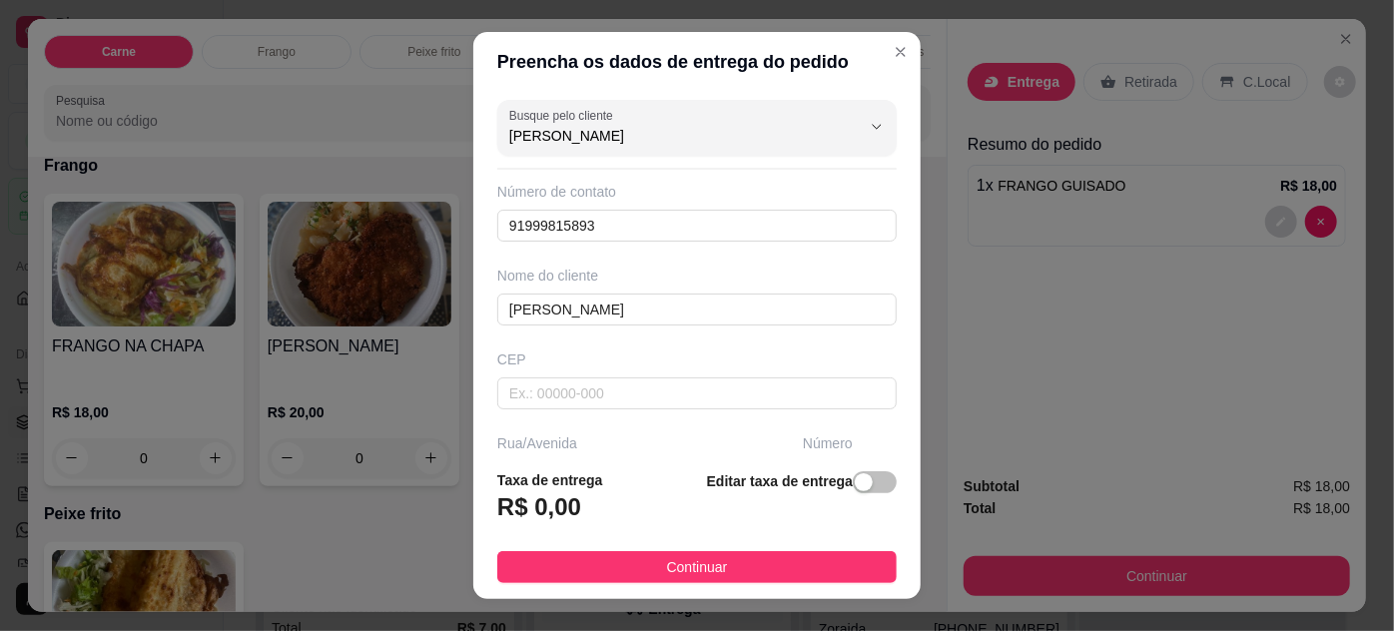
click at [703, 570] on span "Continuar" at bounding box center [697, 567] width 61 height 22
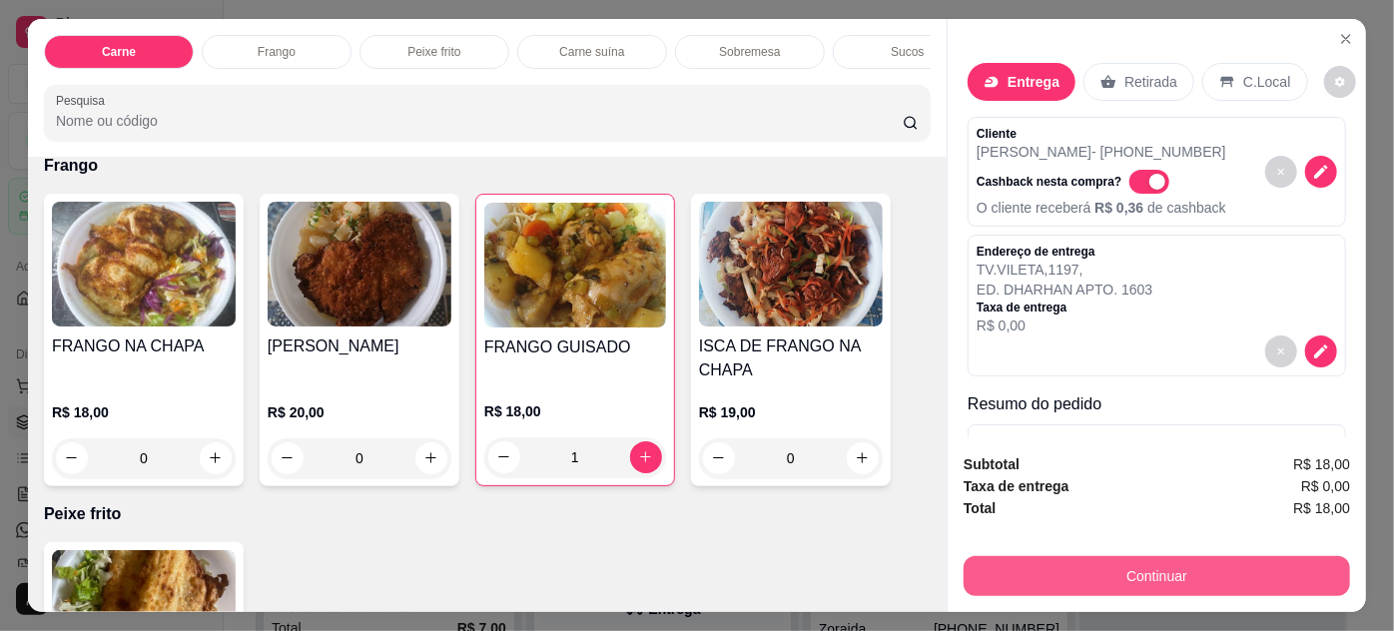
click at [1036, 571] on button "Continuar" at bounding box center [1157, 576] width 386 height 40
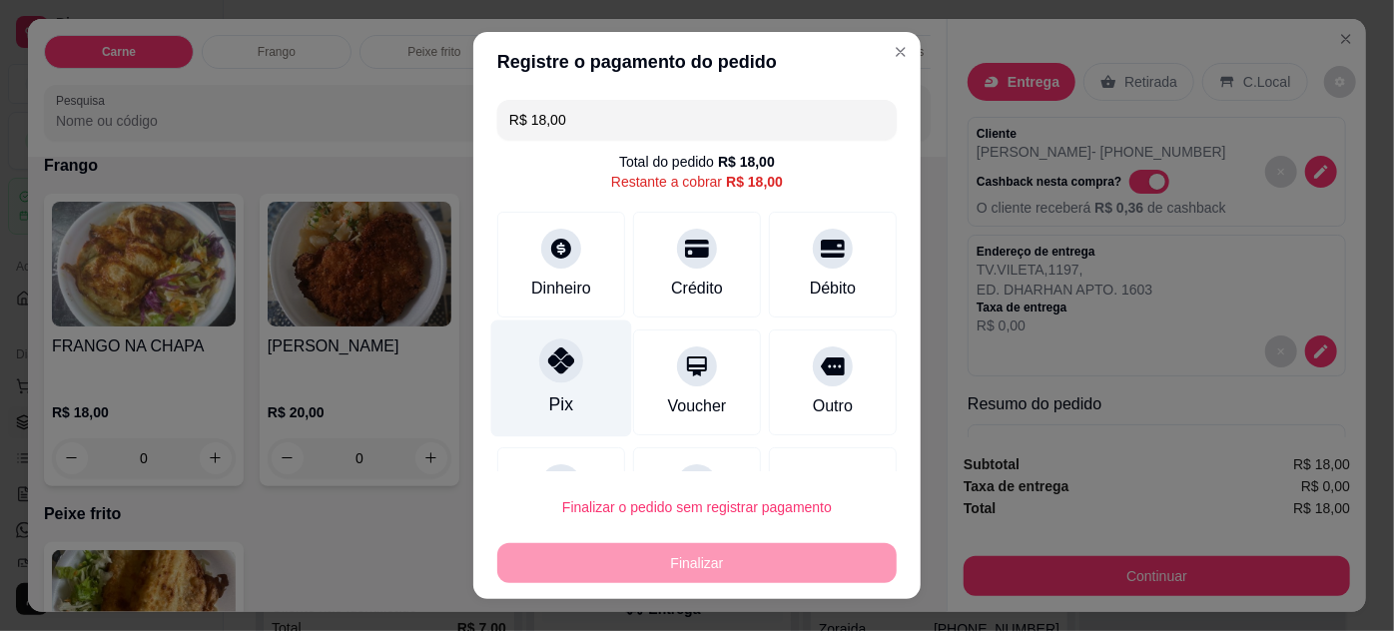
click at [550, 383] on div "Pix" at bounding box center [561, 378] width 141 height 117
type input "R$ 0,00"
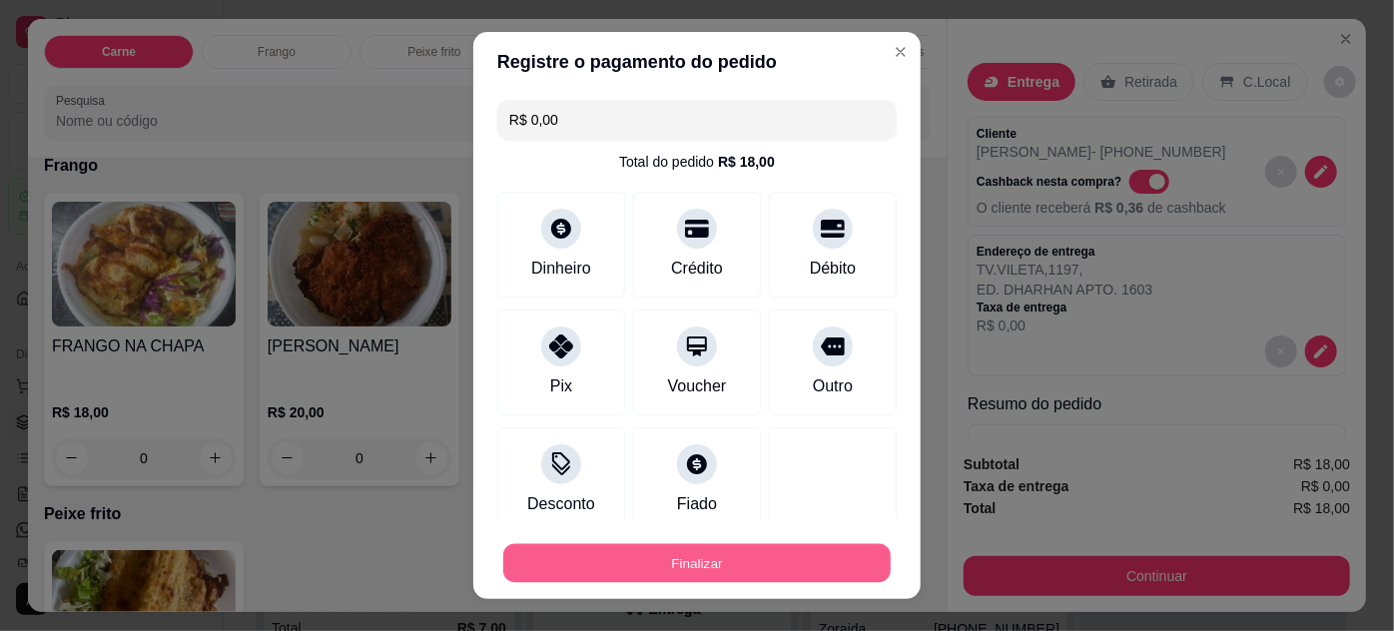
click at [646, 563] on button "Finalizar" at bounding box center [696, 563] width 387 height 39
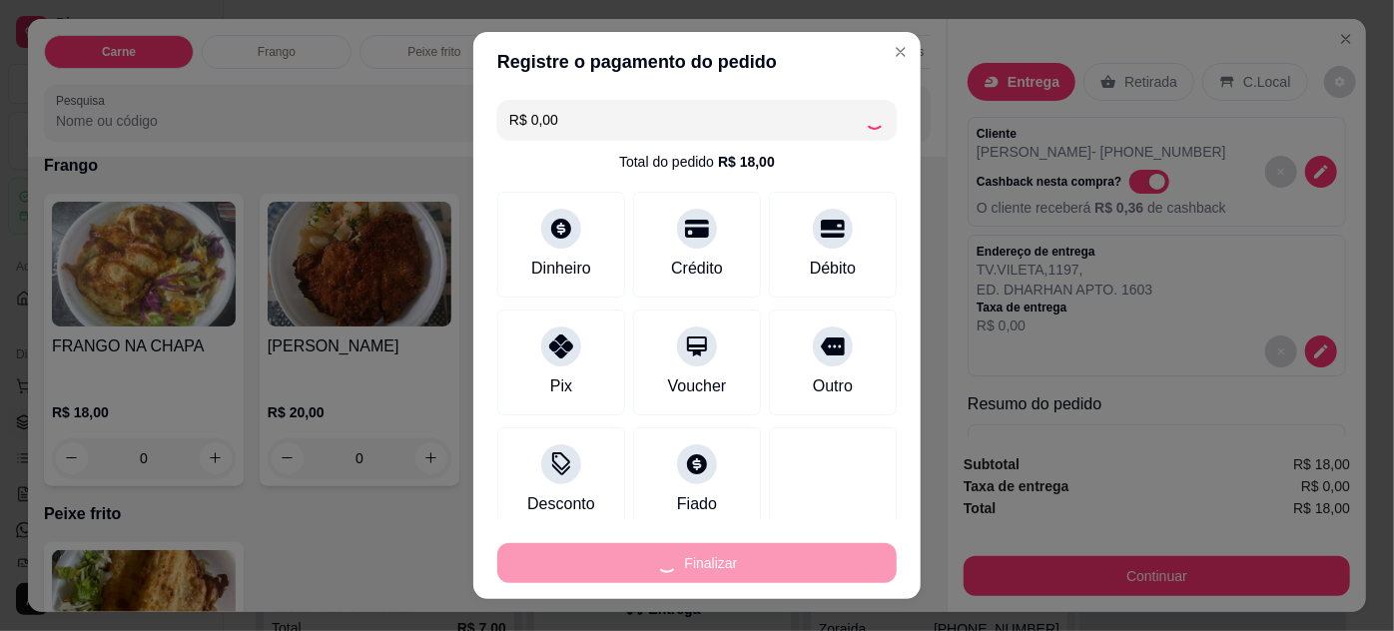
type input "0"
type input "-R$ 18,00"
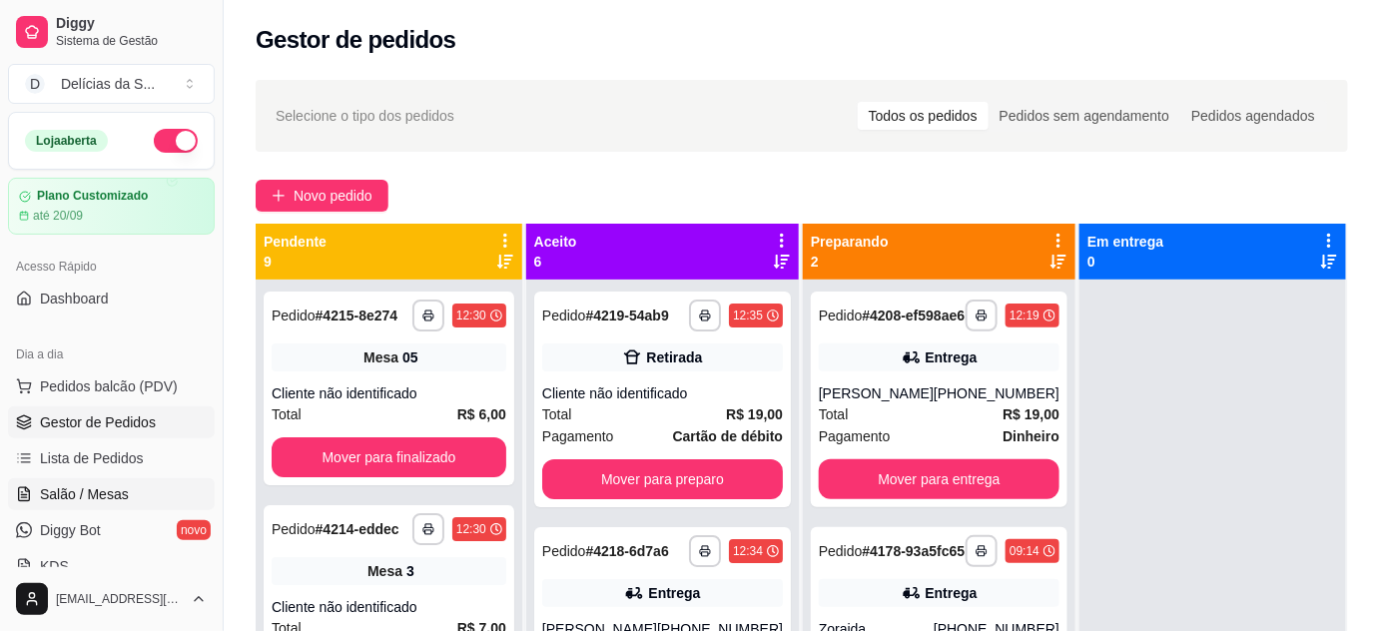
scroll to position [181, 0]
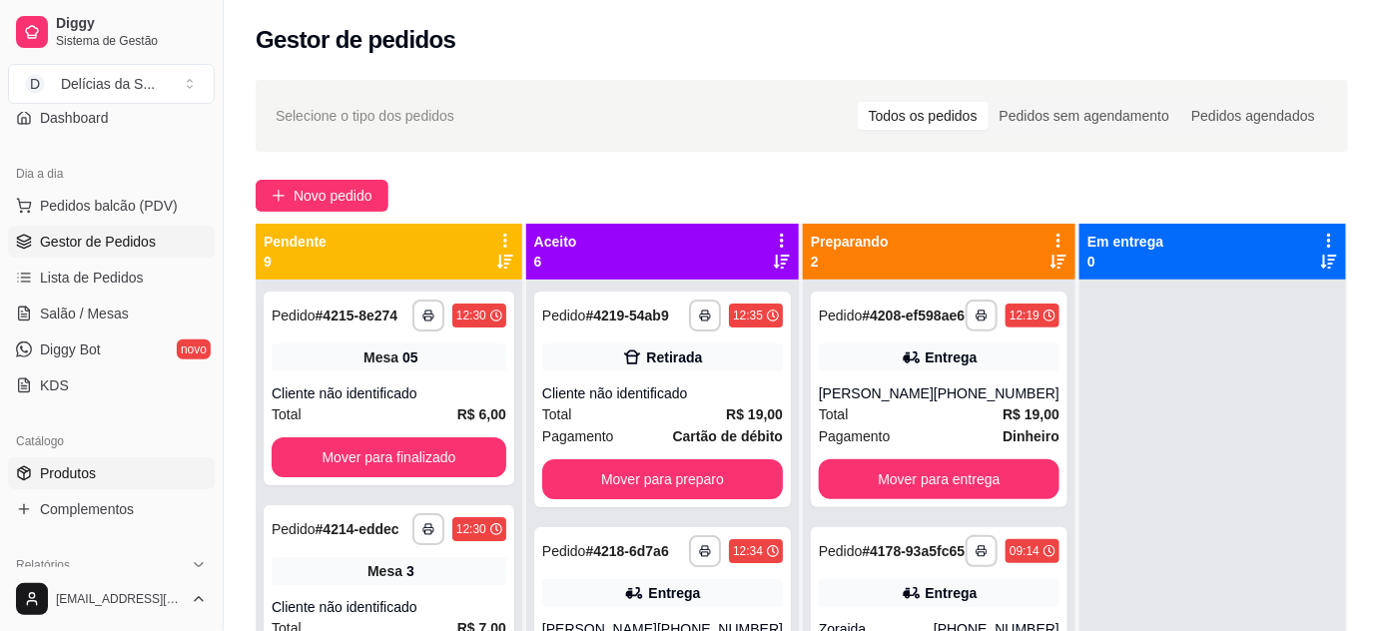
click at [88, 470] on span "Produtos" at bounding box center [68, 473] width 56 height 20
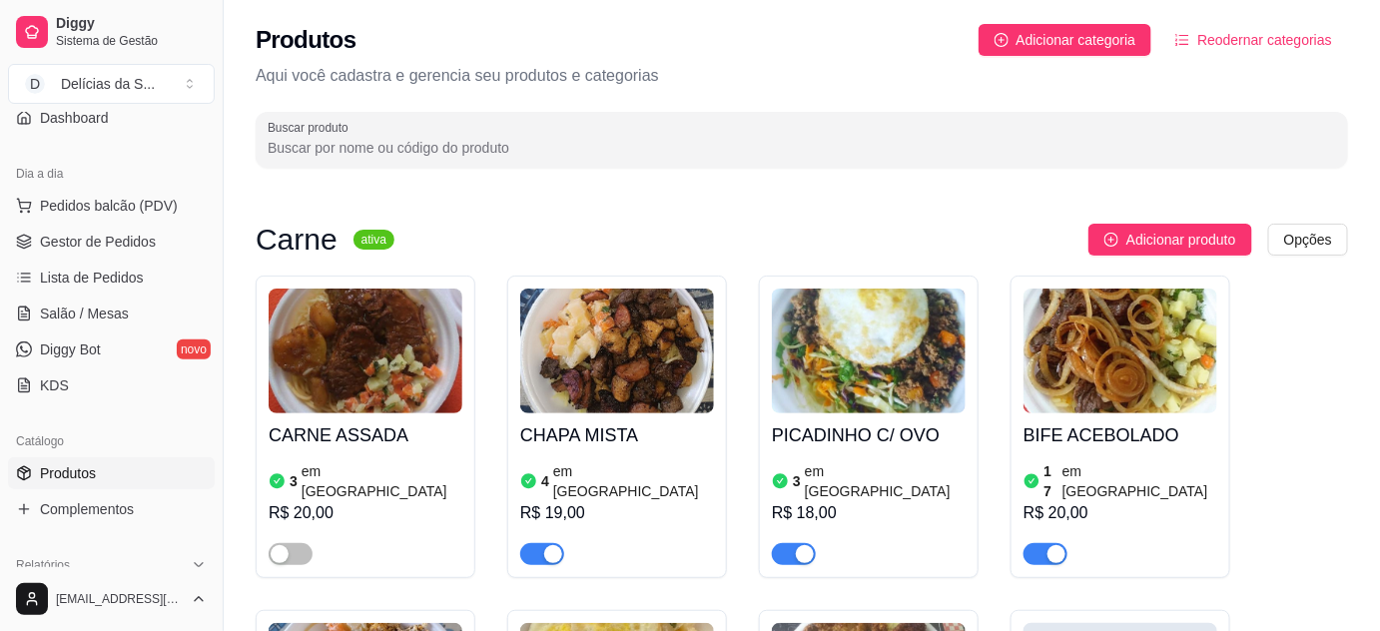
scroll to position [181, 0]
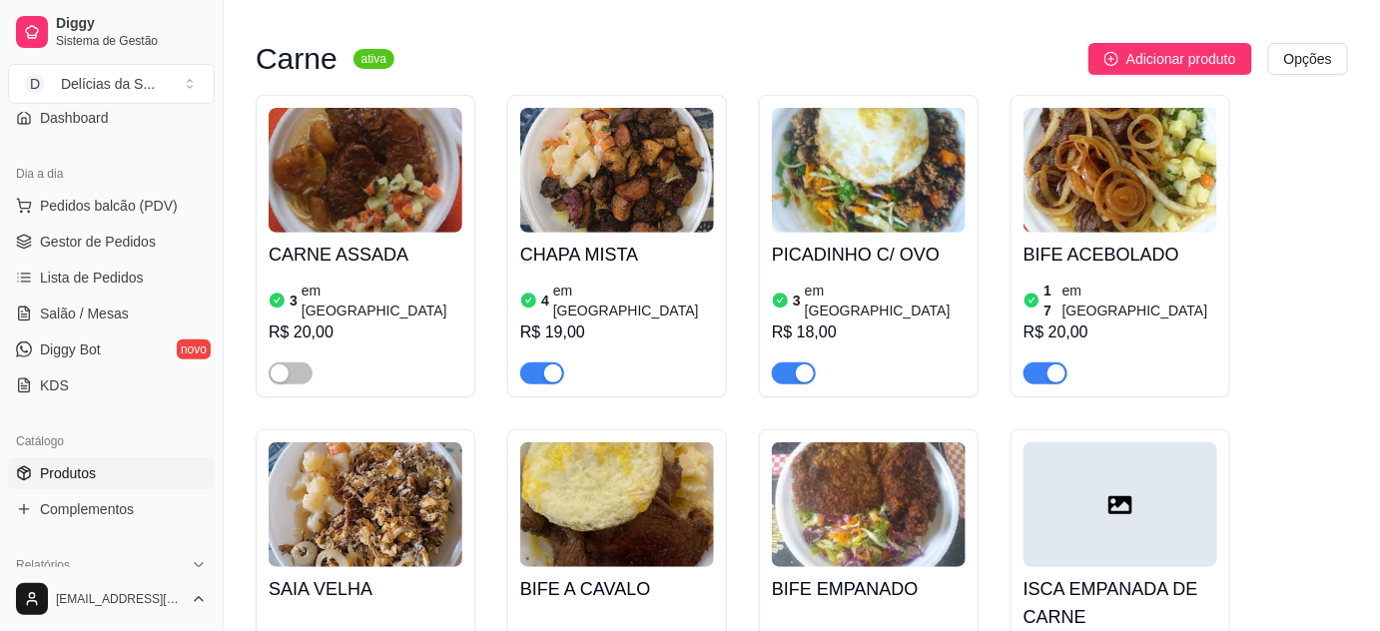
click at [535, 362] on span "button" at bounding box center [542, 373] width 44 height 22
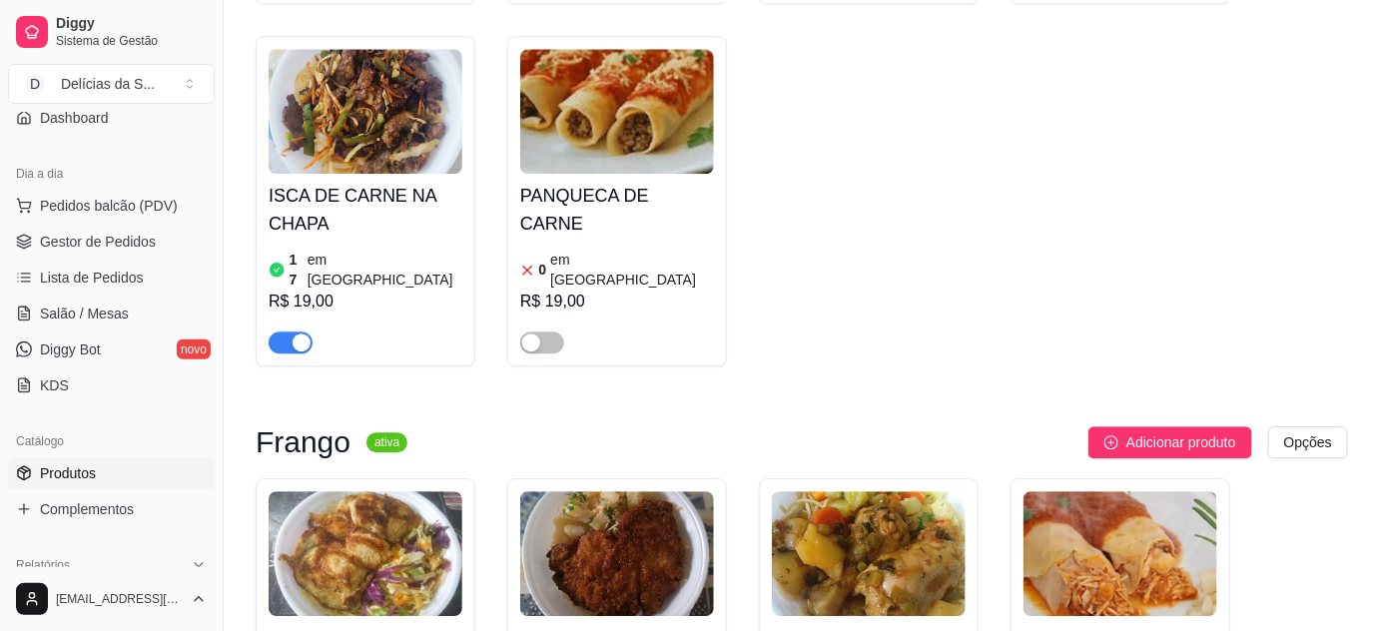
scroll to position [1815, 0]
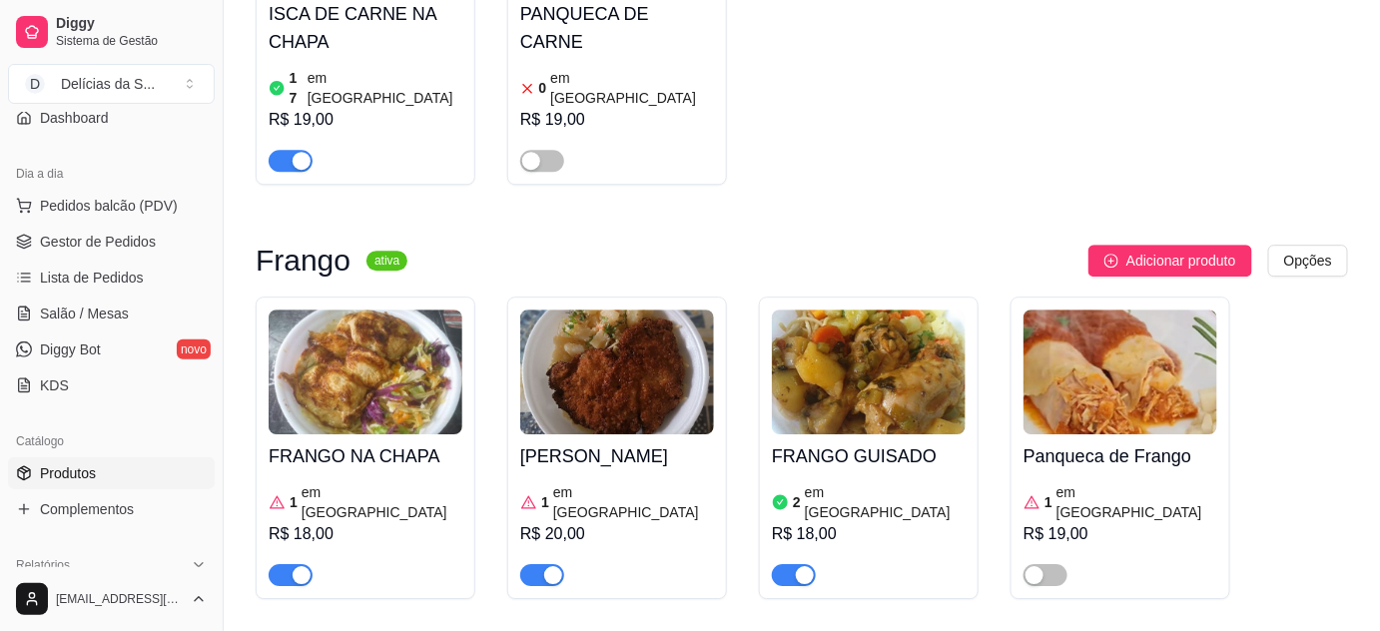
click at [282, 564] on span "button" at bounding box center [291, 575] width 44 height 22
click at [536, 564] on span "button" at bounding box center [542, 575] width 44 height 22
click at [99, 276] on span "Lista de Pedidos" at bounding box center [92, 278] width 104 height 20
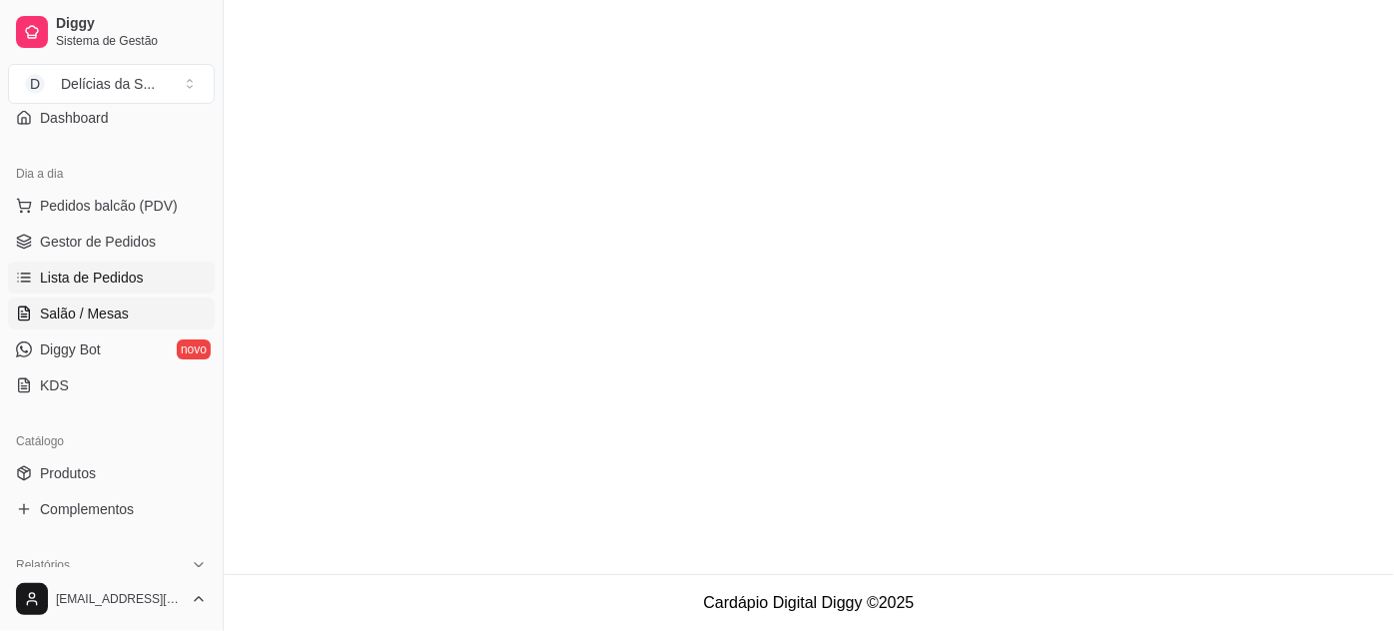
click at [103, 304] on span "Salão / Mesas" at bounding box center [84, 314] width 89 height 20
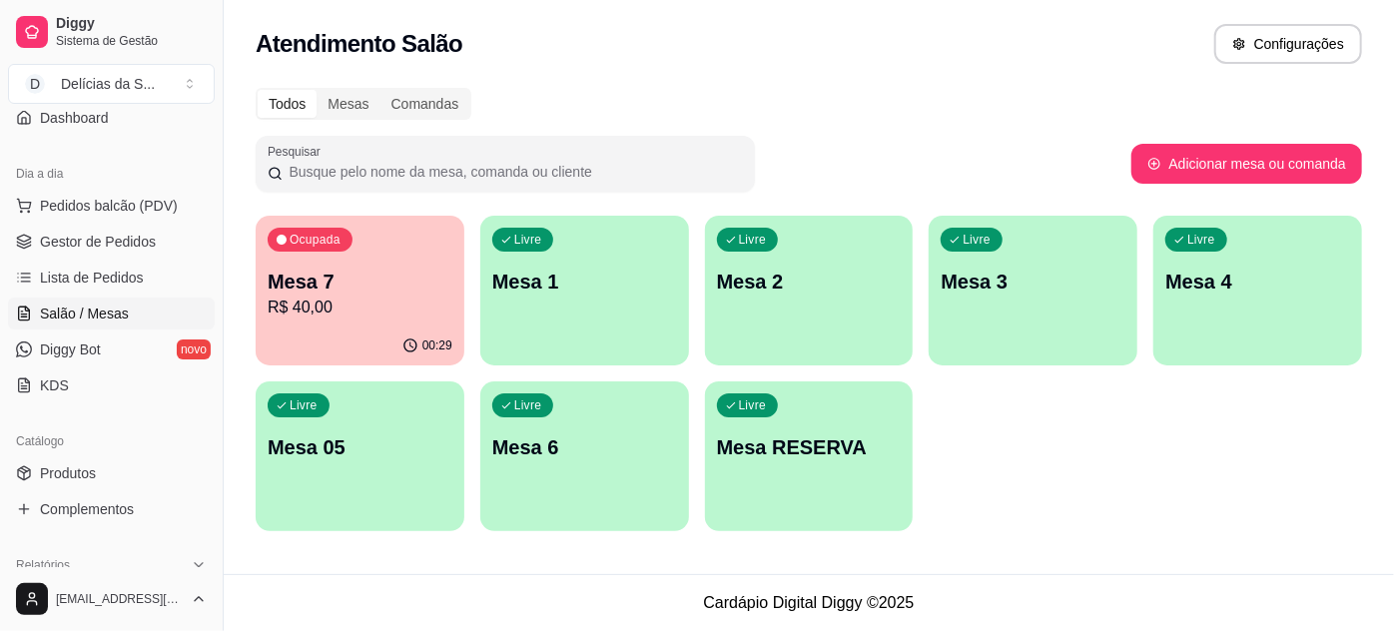
click at [376, 298] on p "R$ 40,00" at bounding box center [360, 308] width 185 height 24
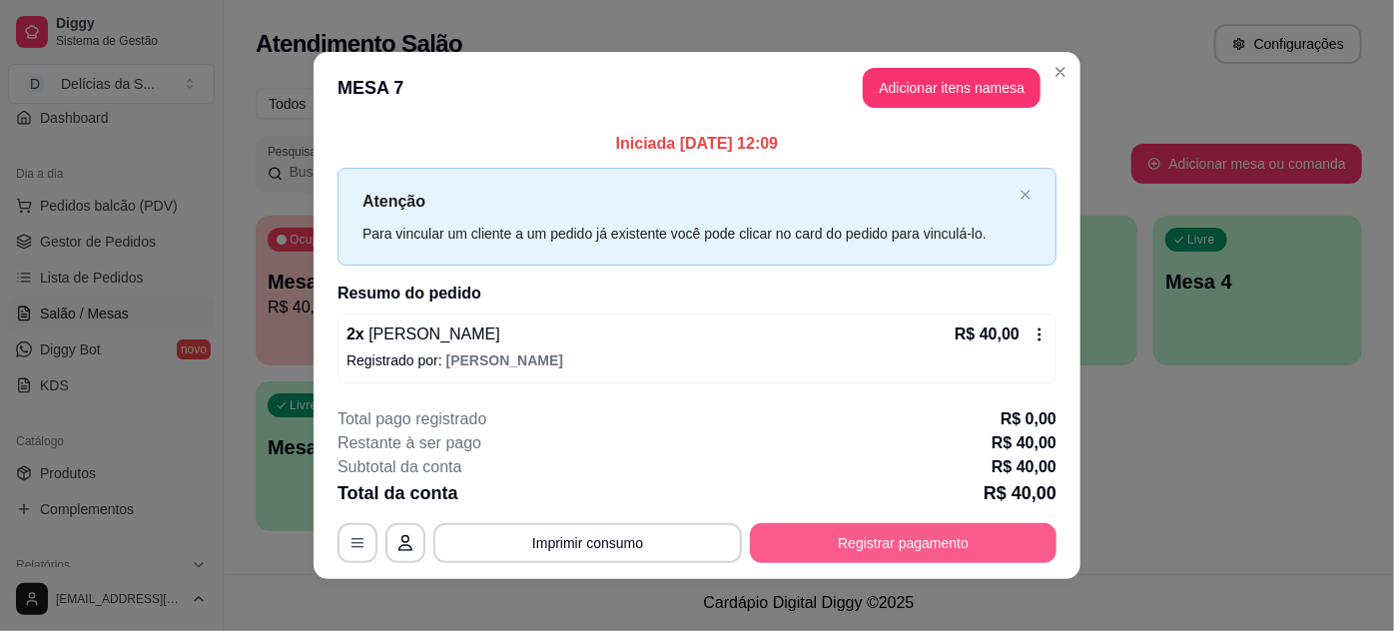
click at [837, 543] on button "Registrar pagamento" at bounding box center [903, 543] width 307 height 40
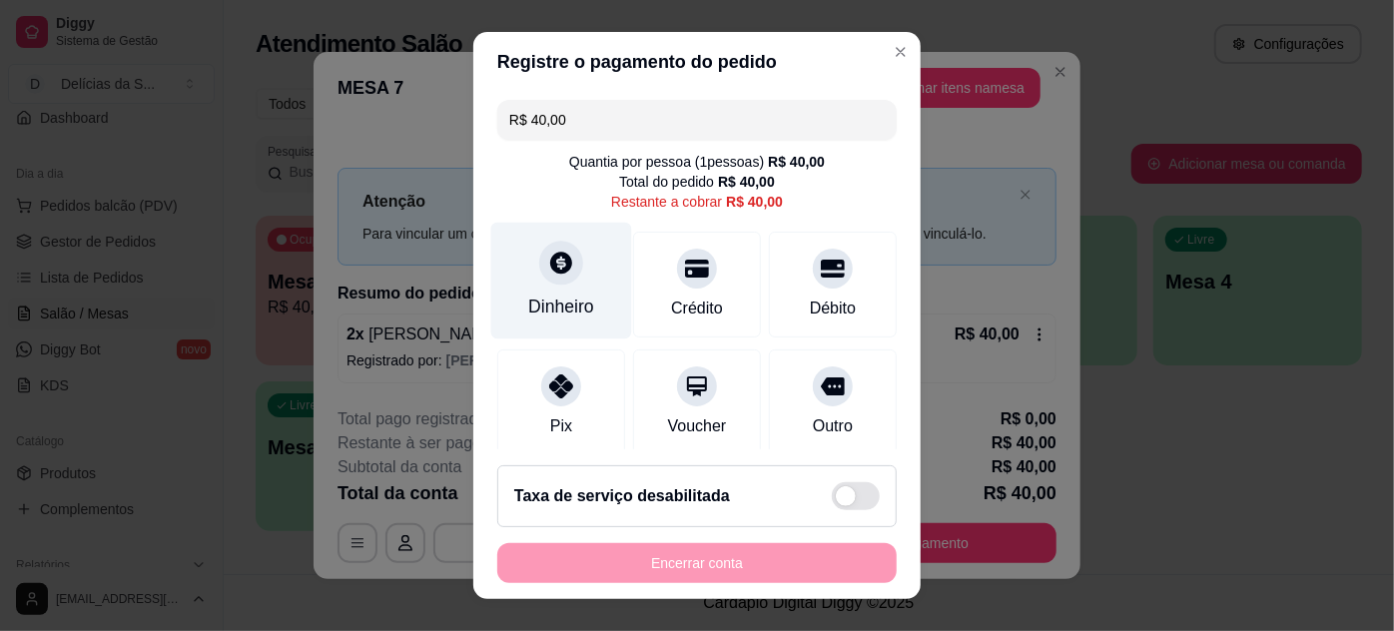
click at [554, 294] on div "Dinheiro" at bounding box center [561, 307] width 66 height 26
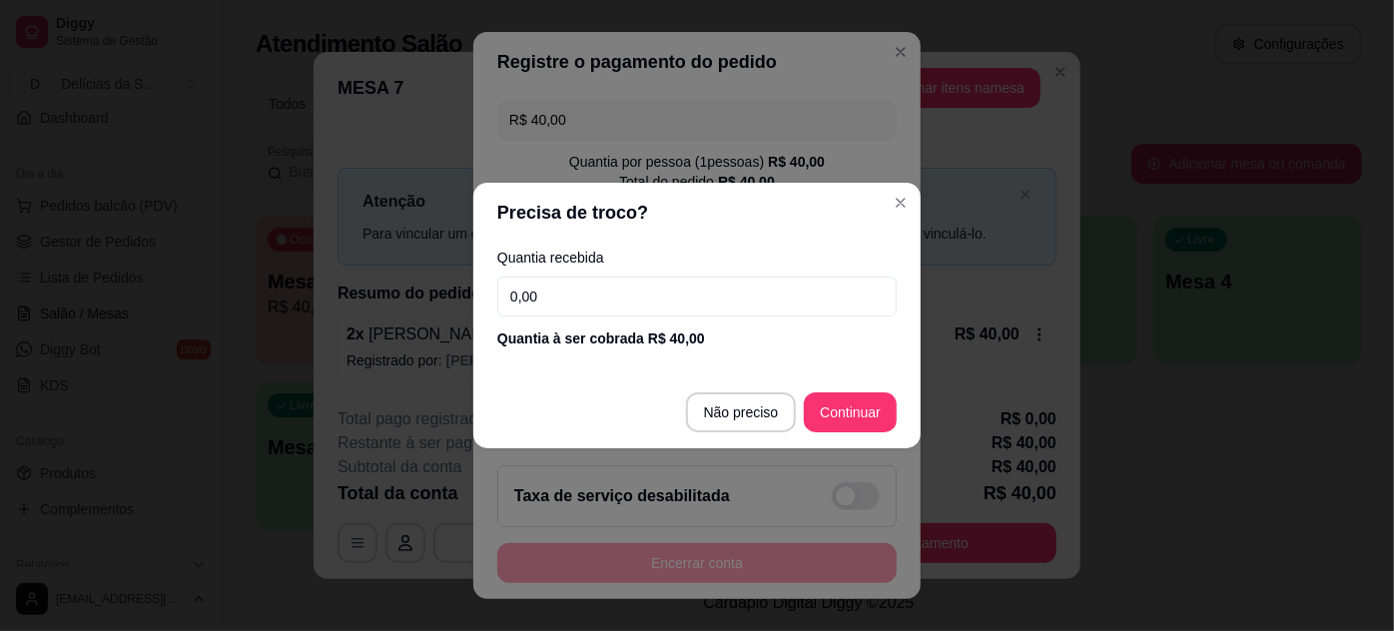
click at [727, 305] on input "0,00" at bounding box center [696, 297] width 399 height 40
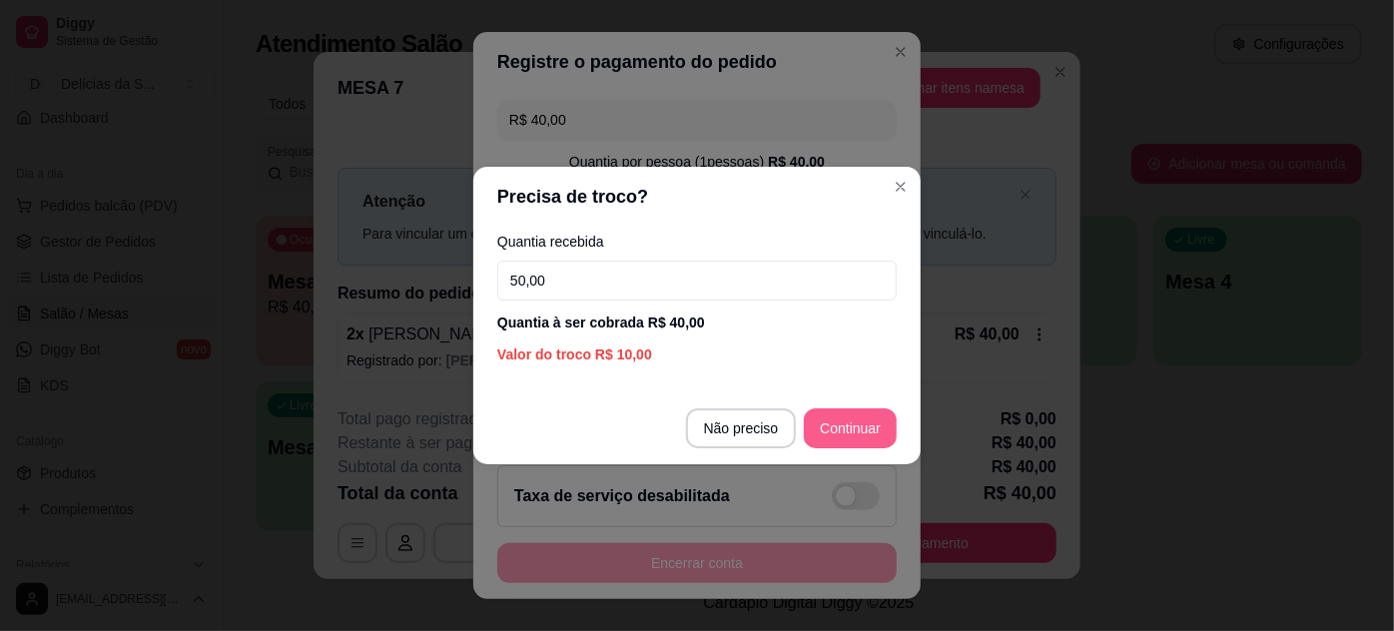
type input "50,00"
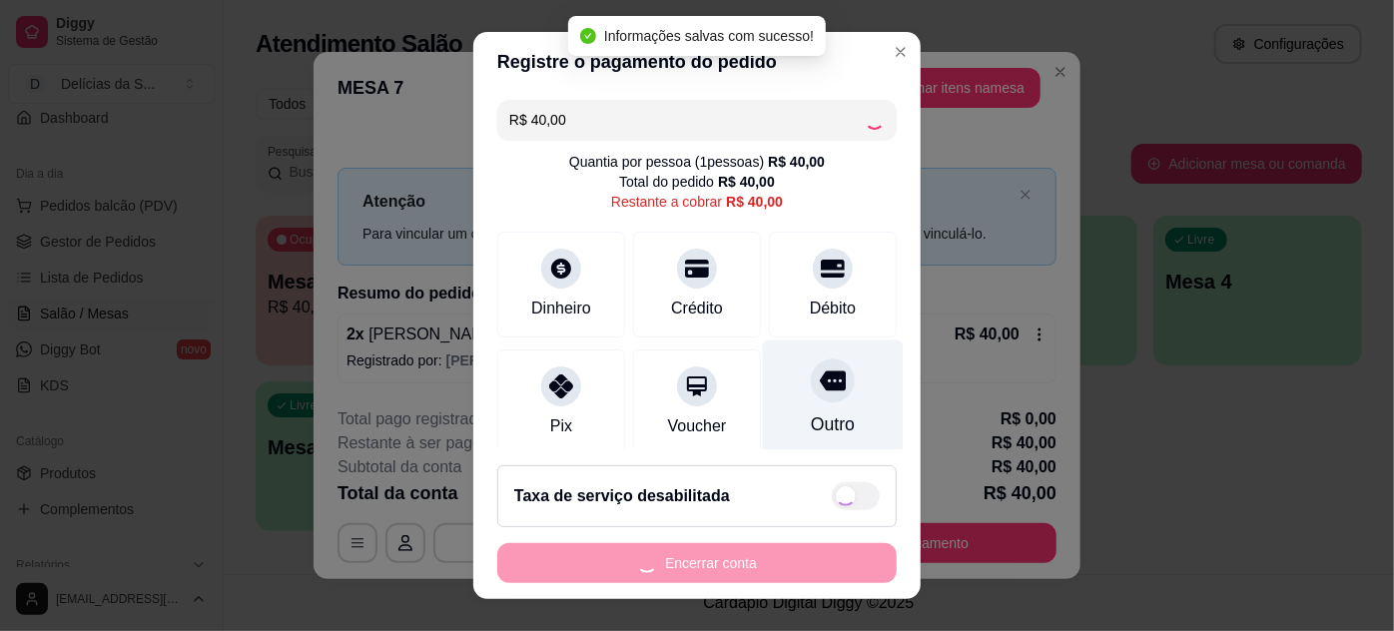
type input "R$ 0,00"
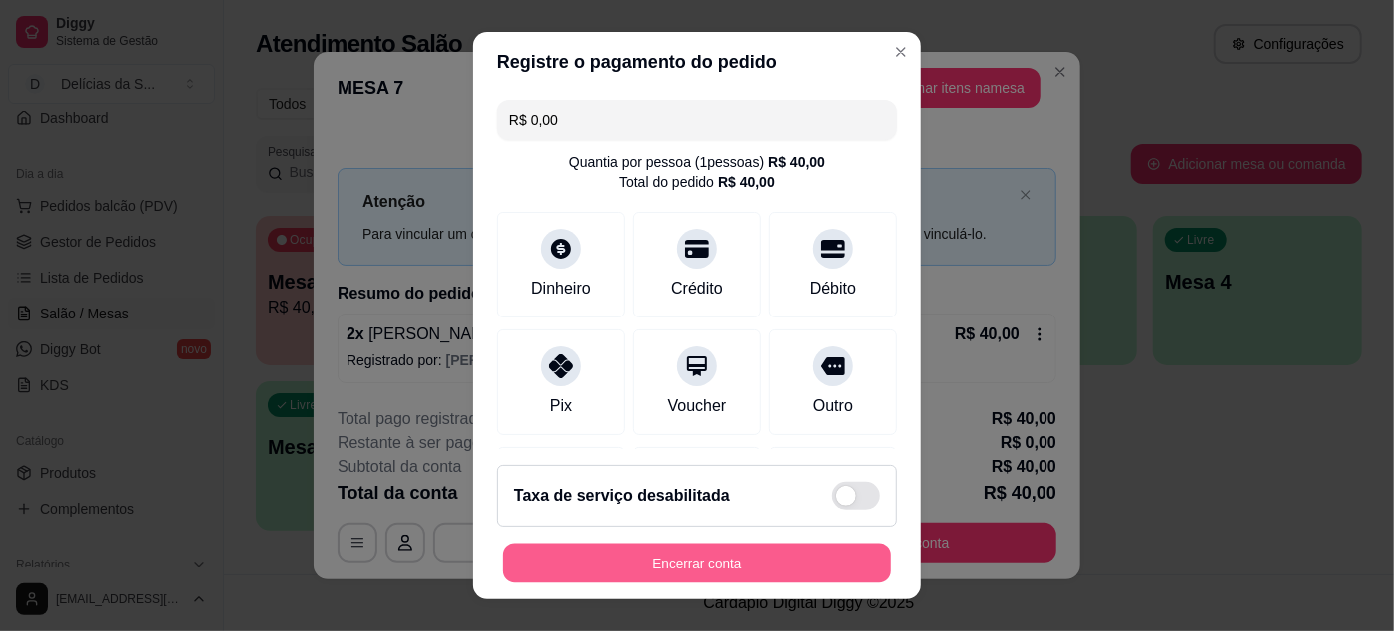
click at [831, 553] on button "Encerrar conta" at bounding box center [696, 563] width 387 height 39
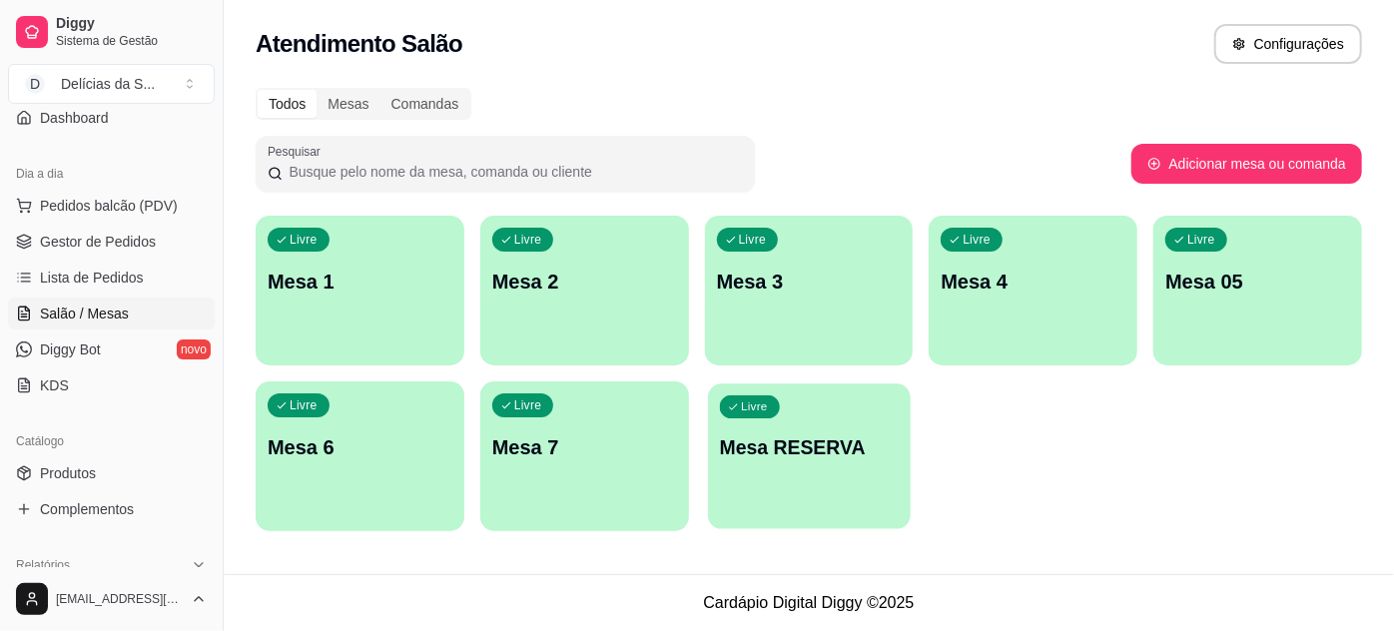
click at [808, 468] on div "Livre Mesa RESERVA" at bounding box center [809, 444] width 203 height 122
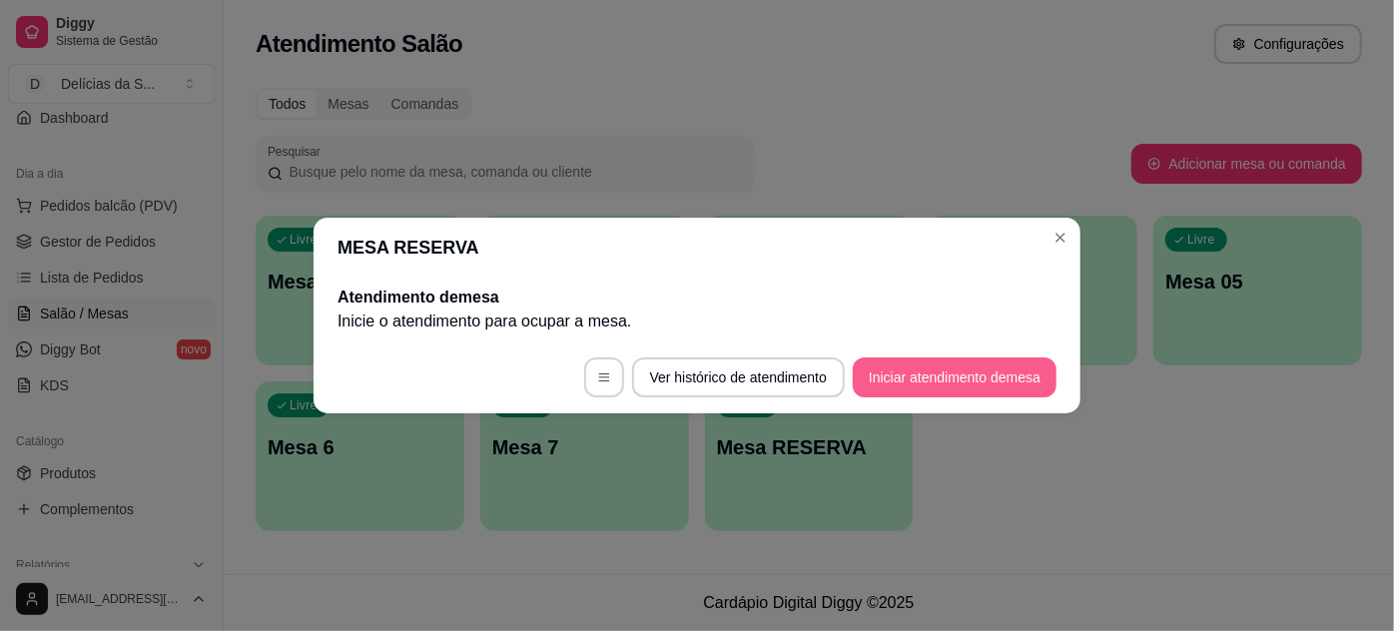
click at [920, 375] on button "Iniciar atendimento de mesa" at bounding box center [955, 377] width 204 height 40
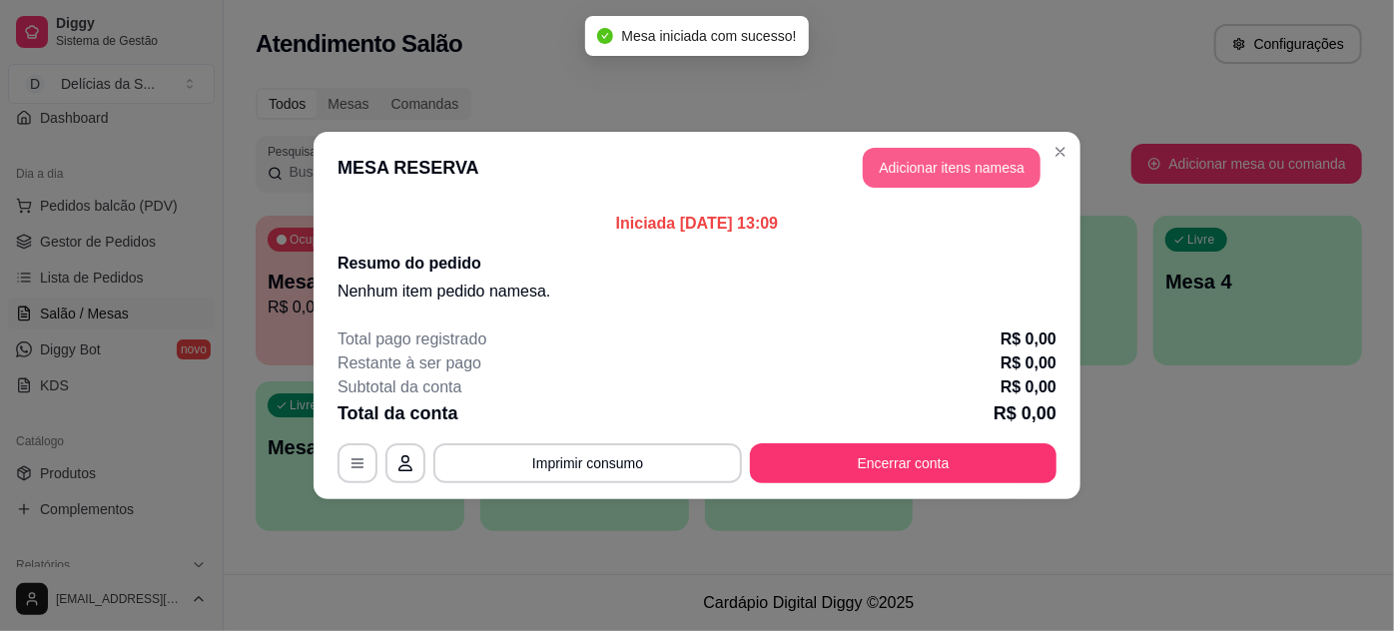
click at [906, 165] on button "Adicionar itens na mesa" at bounding box center [952, 168] width 178 height 40
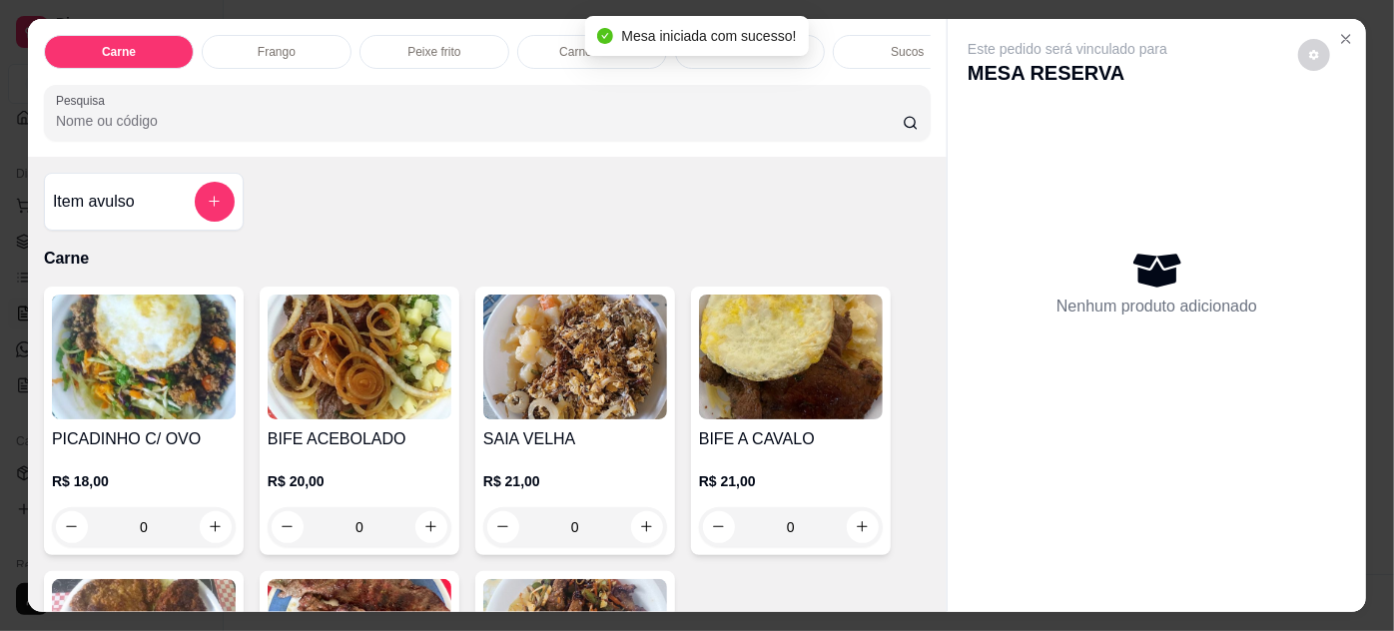
scroll to position [181, 0]
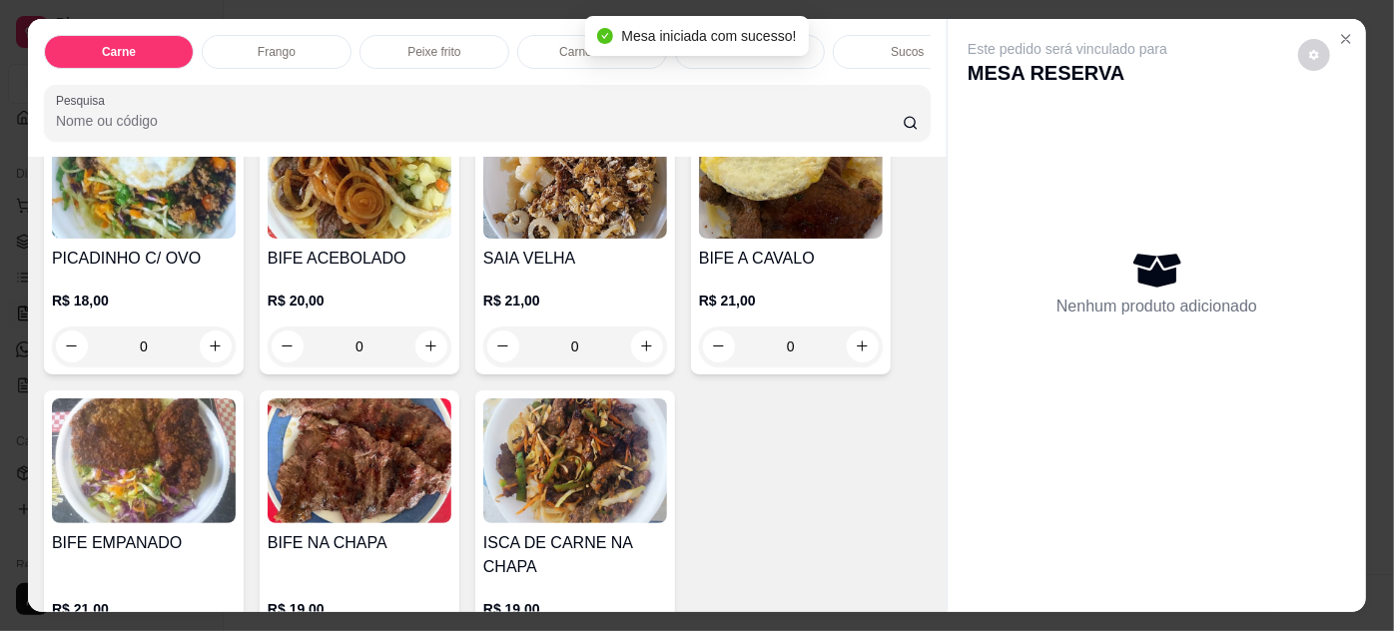
click at [169, 471] on img at bounding box center [144, 460] width 184 height 125
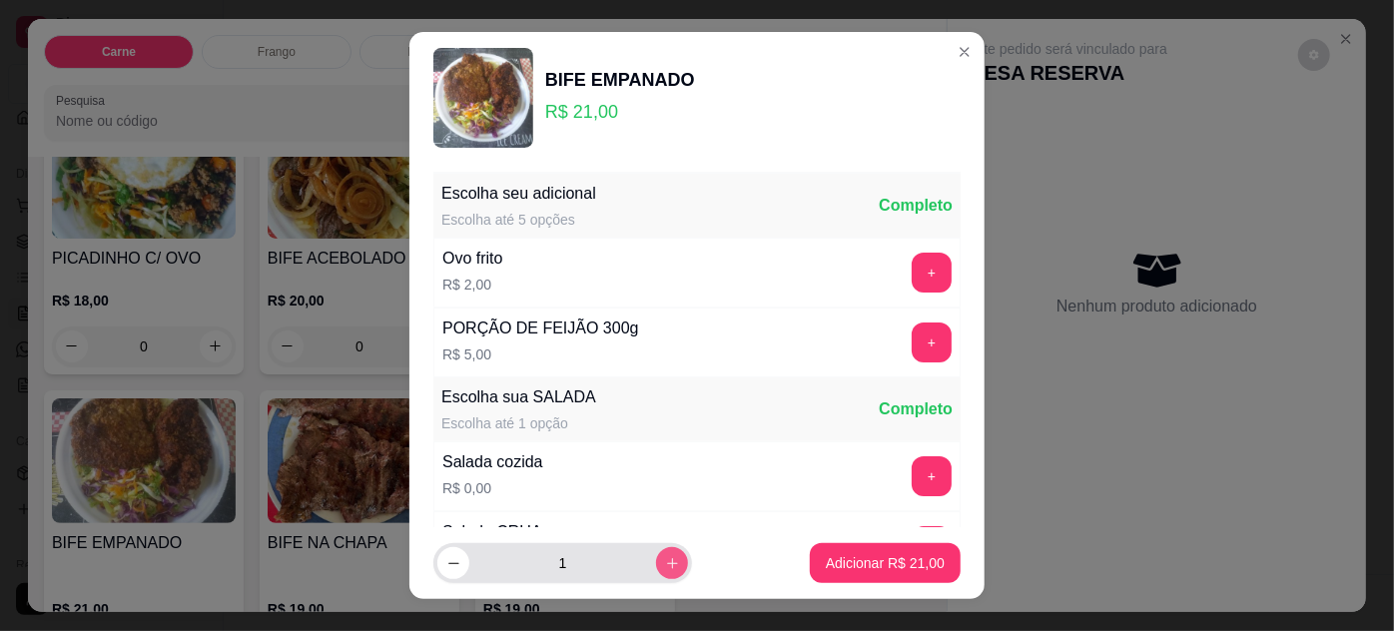
click at [656, 560] on button "increase-product-quantity" at bounding box center [672, 563] width 32 height 32
type input "2"
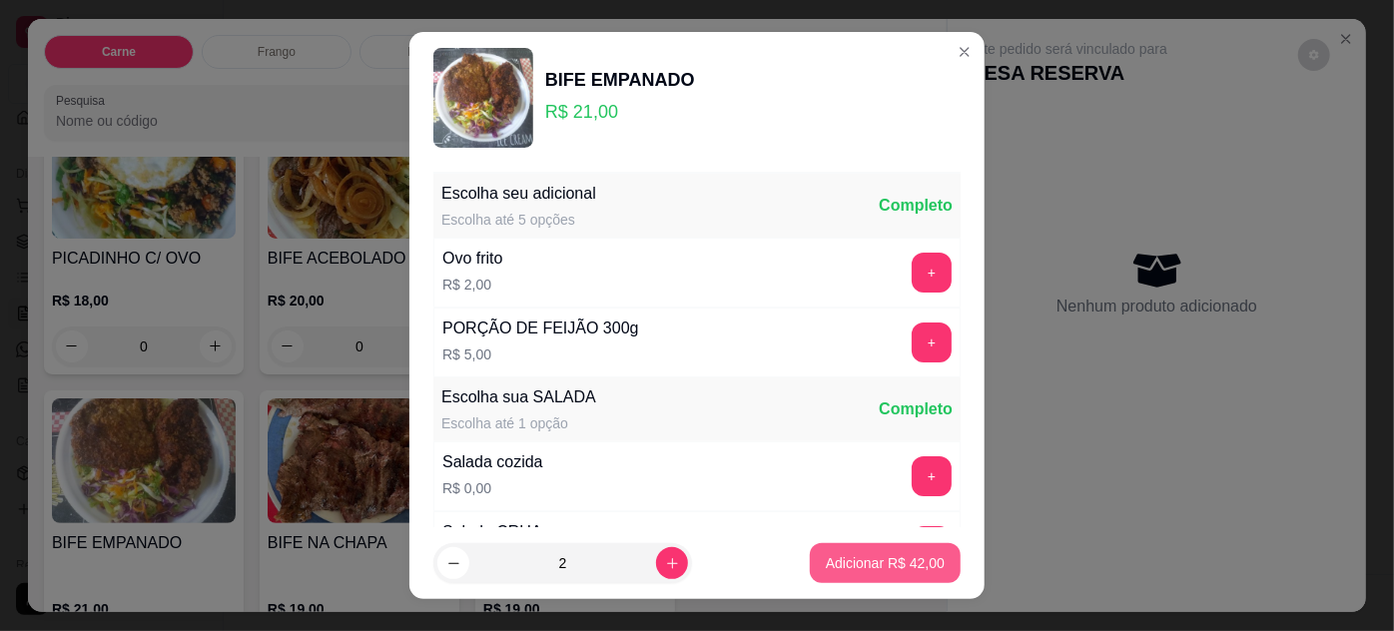
click at [817, 573] on button "Adicionar R$ 42,00" at bounding box center [885, 563] width 151 height 40
type input "2"
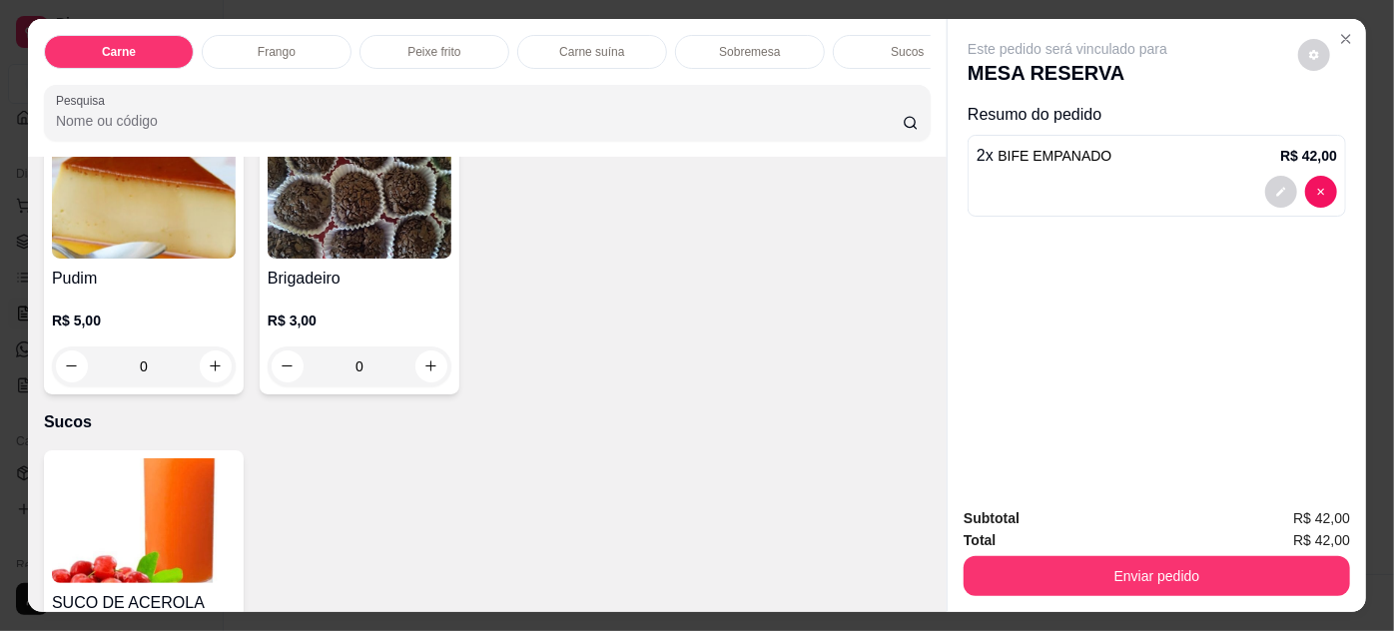
scroll to position [2178, 0]
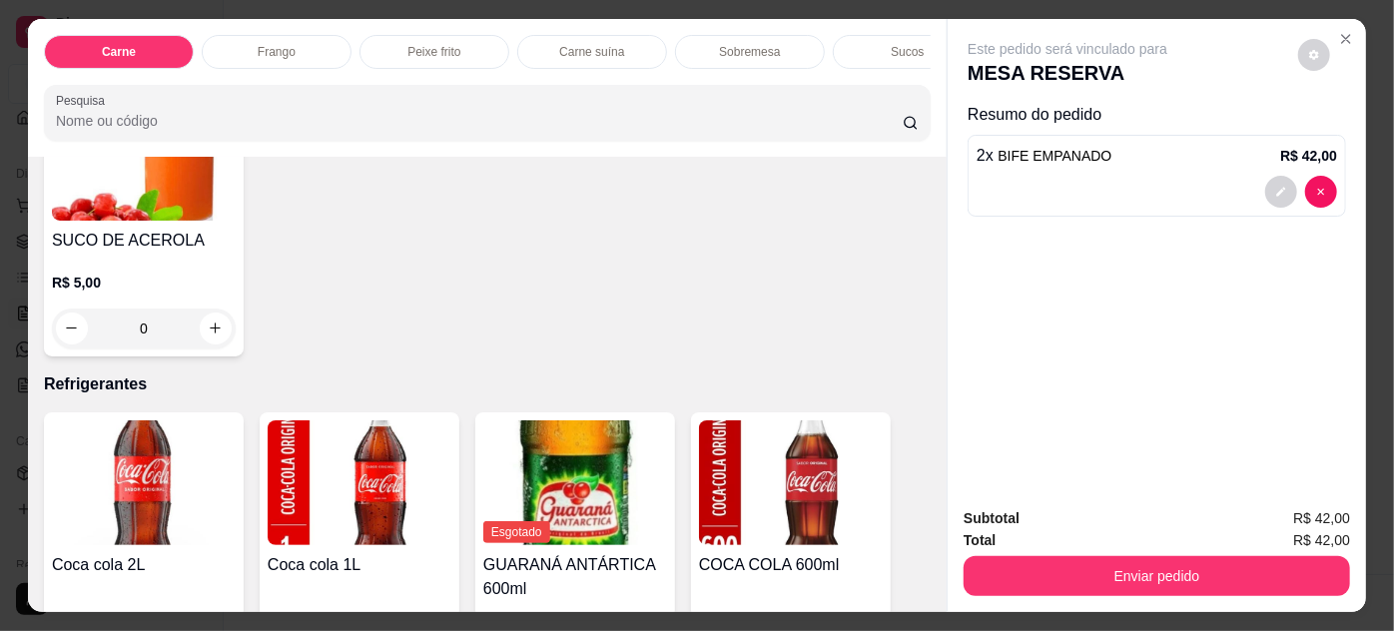
click at [218, 309] on div "0" at bounding box center [144, 329] width 184 height 40
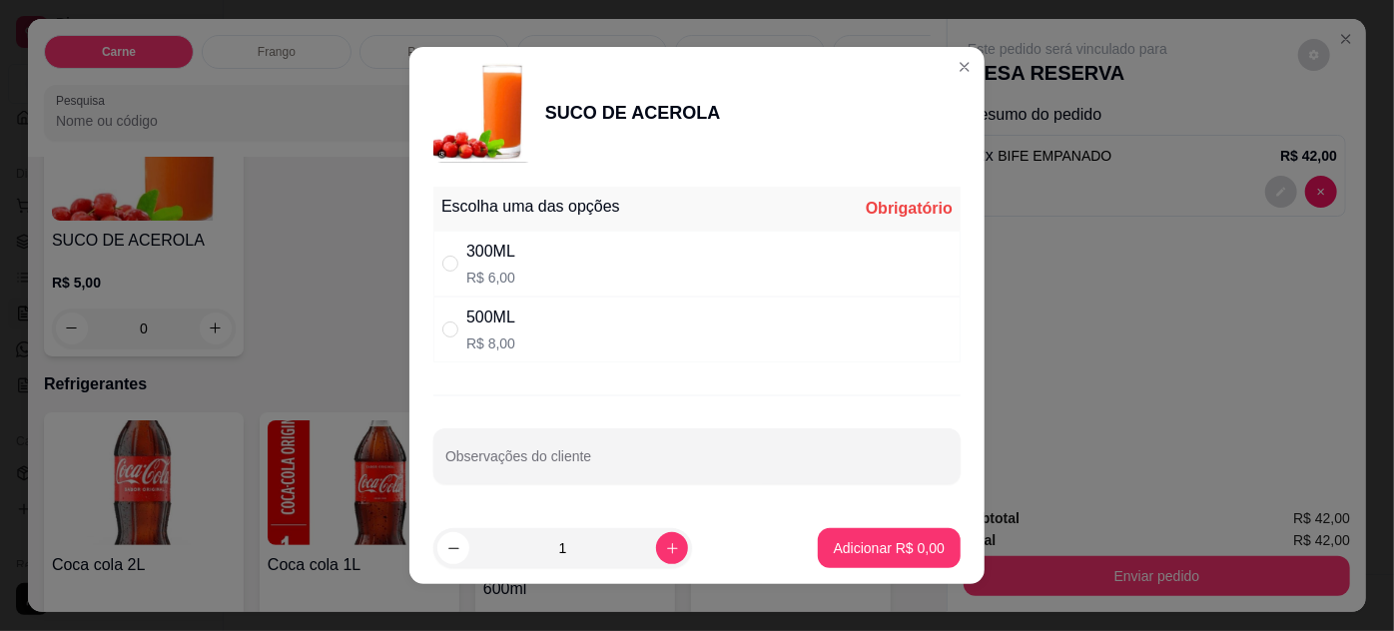
click at [655, 279] on div "300ML R$ 6,00" at bounding box center [696, 264] width 527 height 66
radio input "true"
click at [857, 555] on p "Adicionar R$ 6,00" at bounding box center [889, 547] width 108 height 19
type input "1"
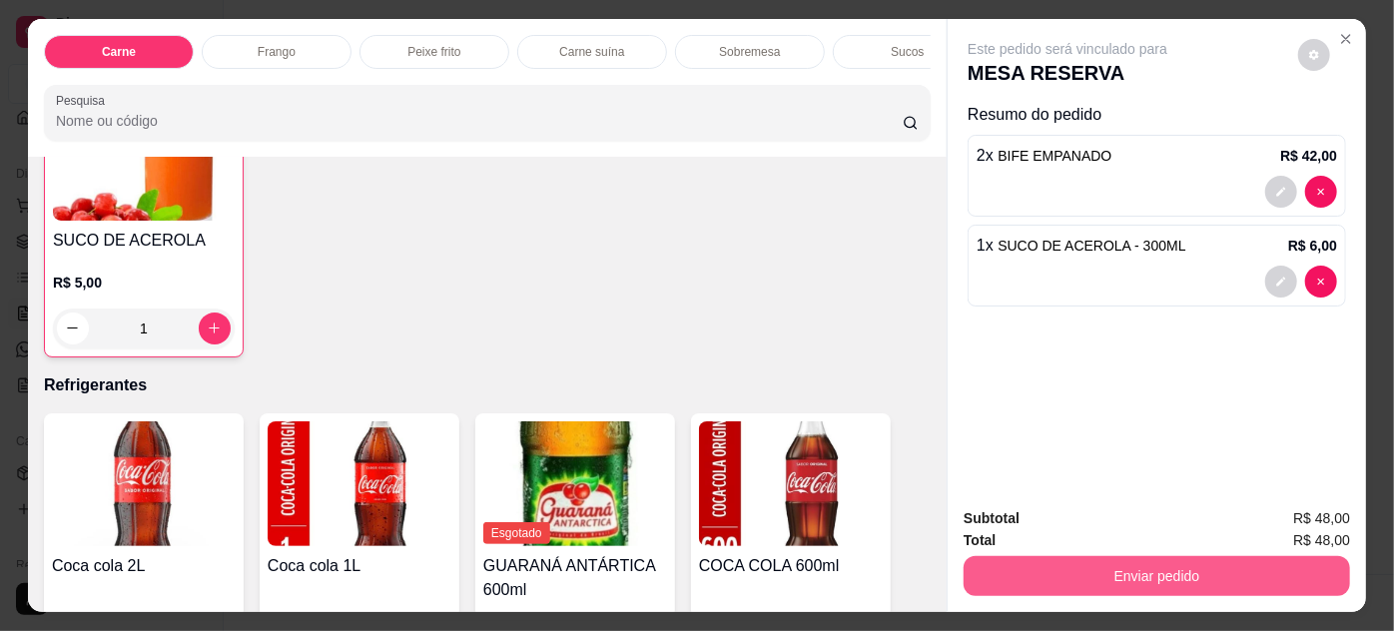
click at [1058, 572] on button "Enviar pedido" at bounding box center [1157, 576] width 386 height 40
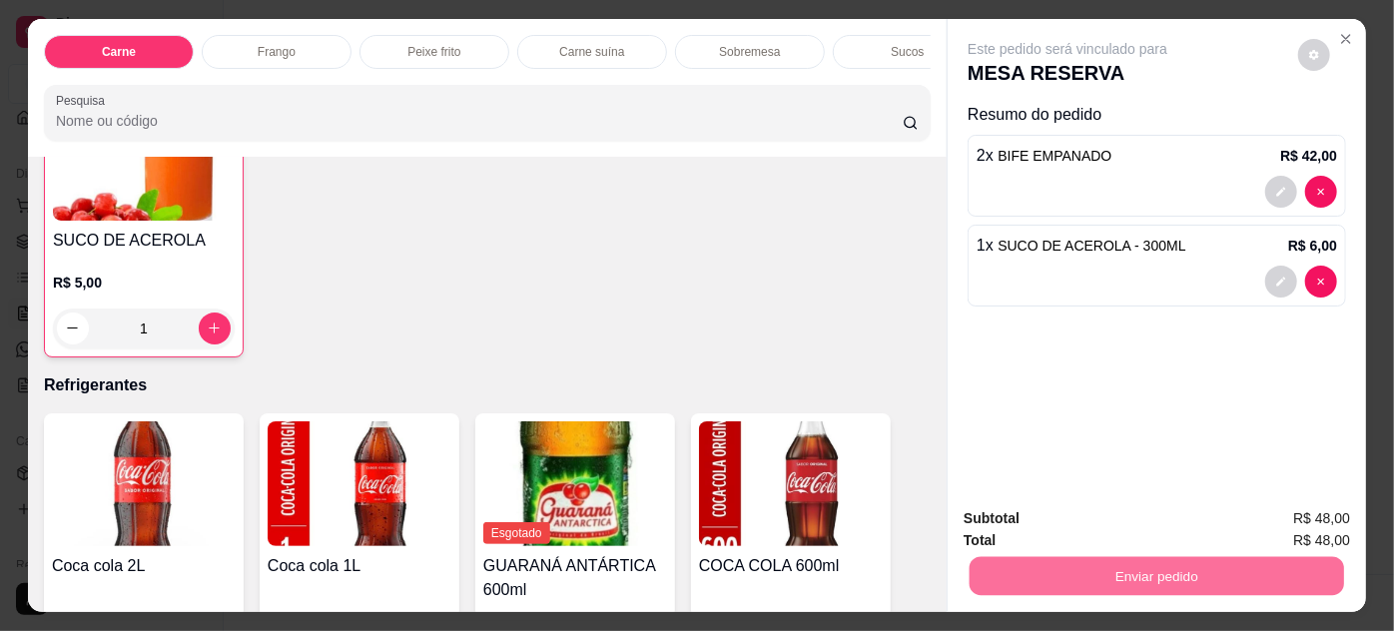
click at [1054, 515] on button "Não registrar e enviar pedido" at bounding box center [1092, 519] width 202 height 37
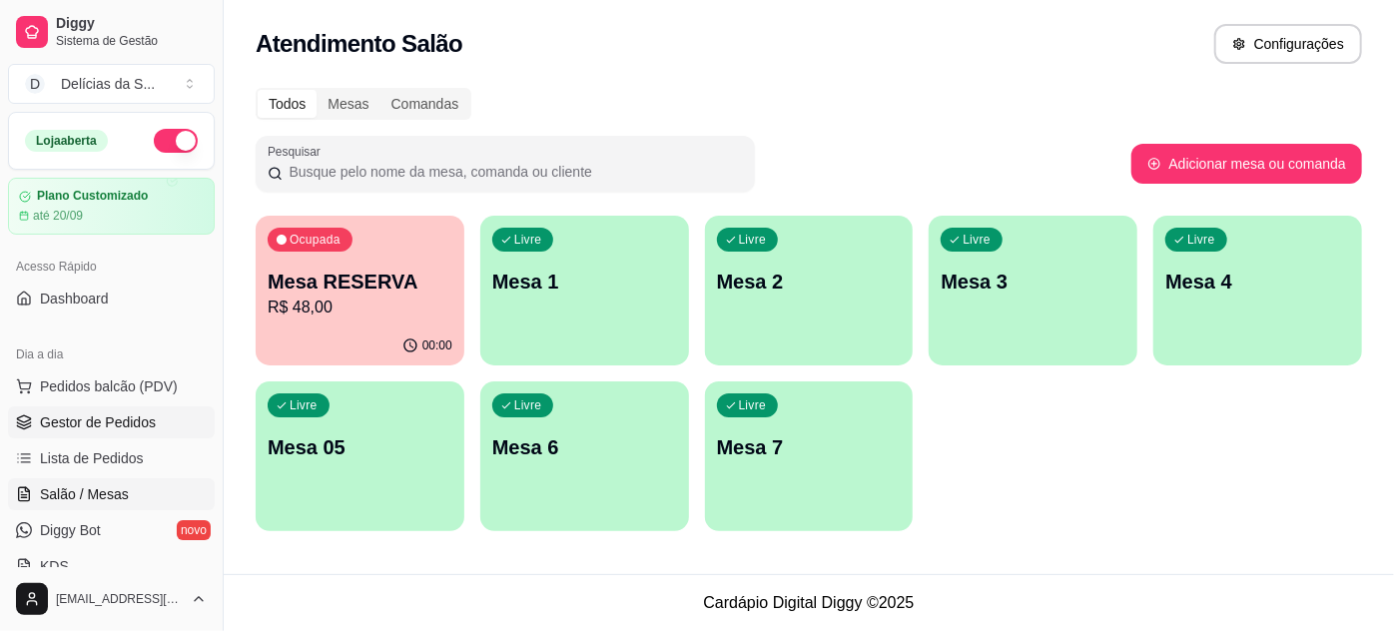
click at [114, 416] on span "Gestor de Pedidos" at bounding box center [98, 422] width 116 height 20
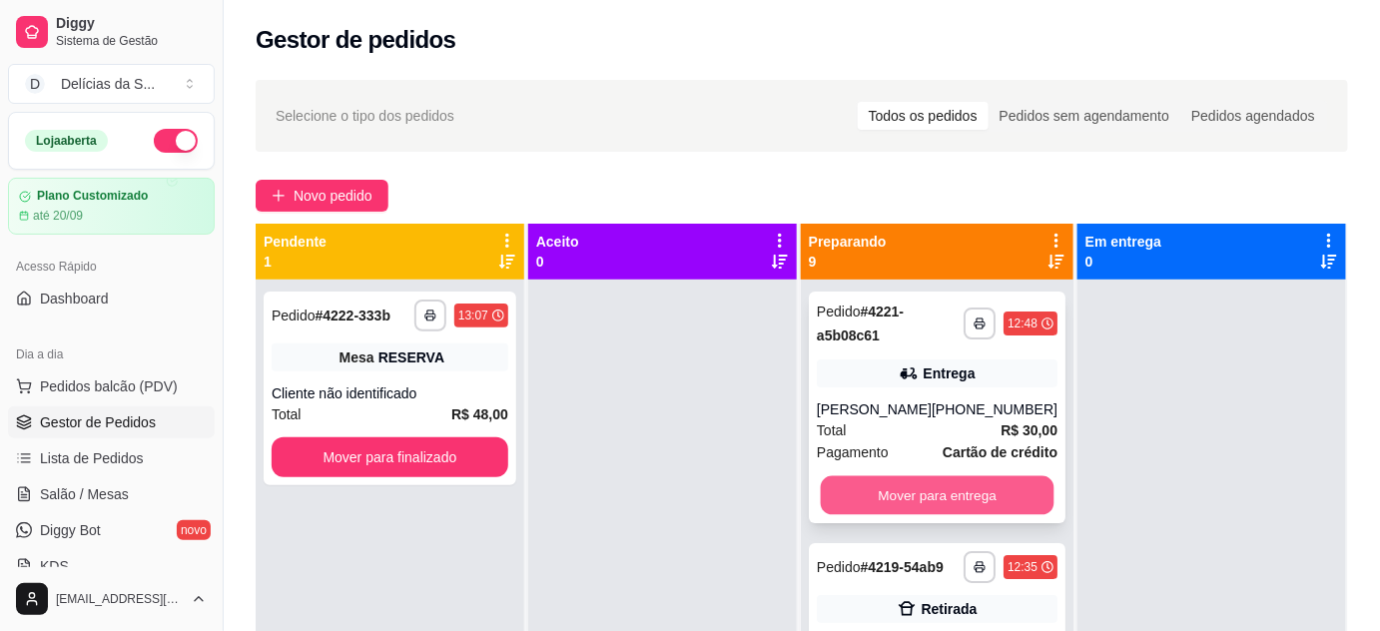
click at [878, 501] on button "Mover para entrega" at bounding box center [937, 495] width 234 height 39
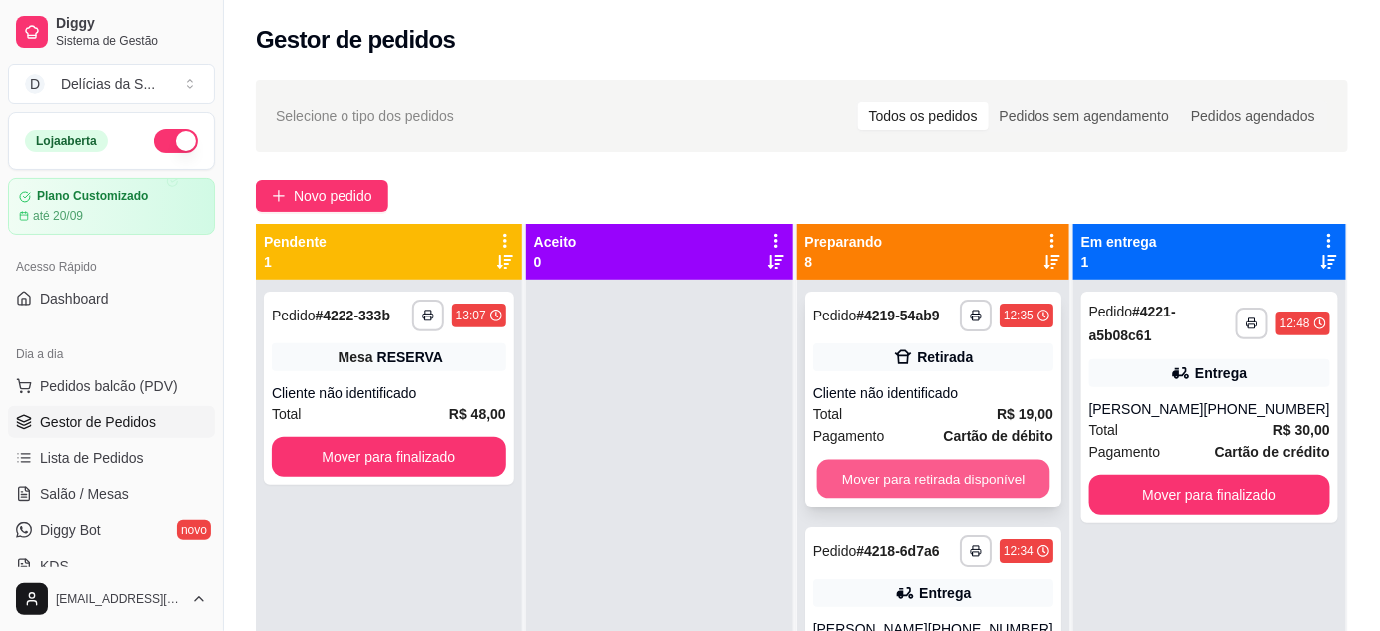
click at [867, 486] on button "Mover para retirada disponível" at bounding box center [933, 479] width 234 height 39
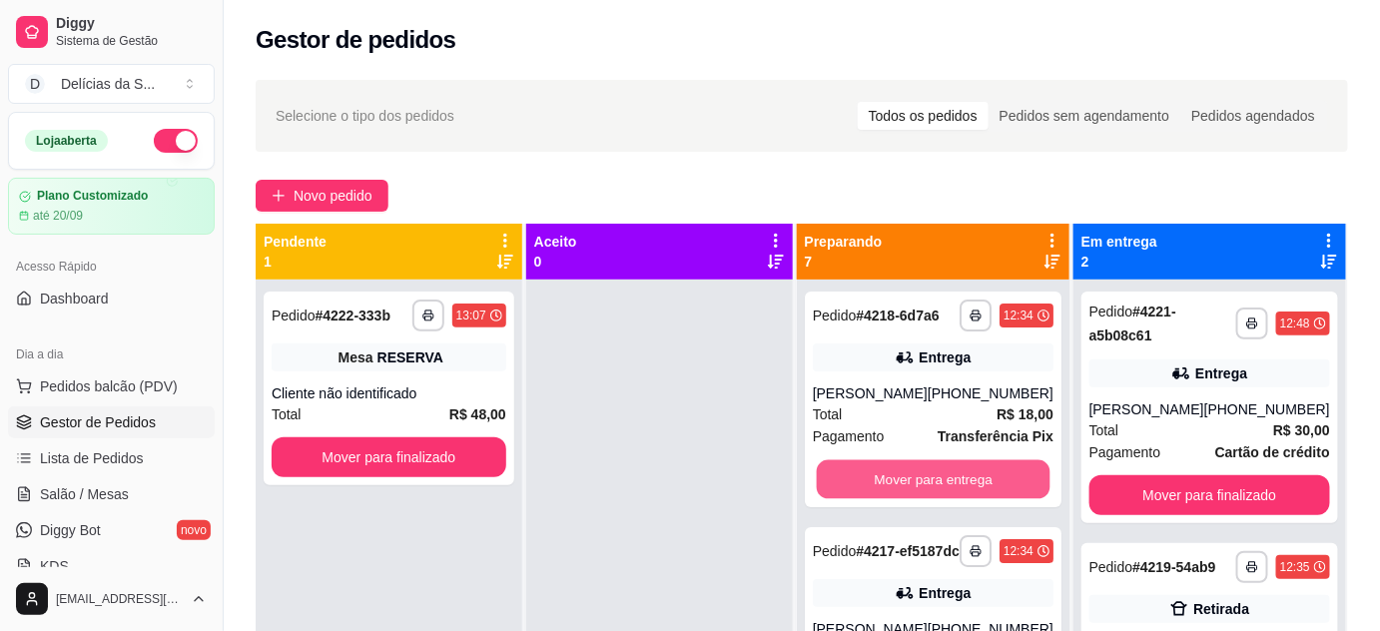
click at [867, 486] on button "Mover para entrega" at bounding box center [933, 479] width 234 height 39
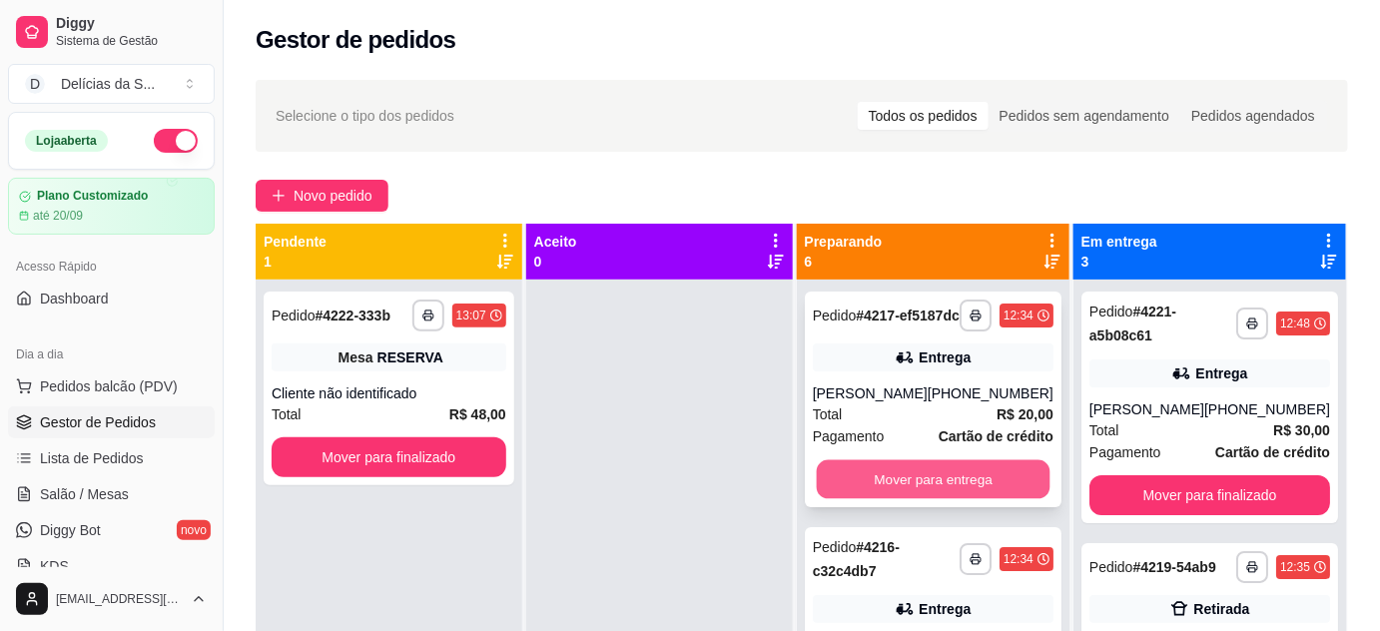
click at [876, 493] on button "Mover para entrega" at bounding box center [933, 479] width 234 height 39
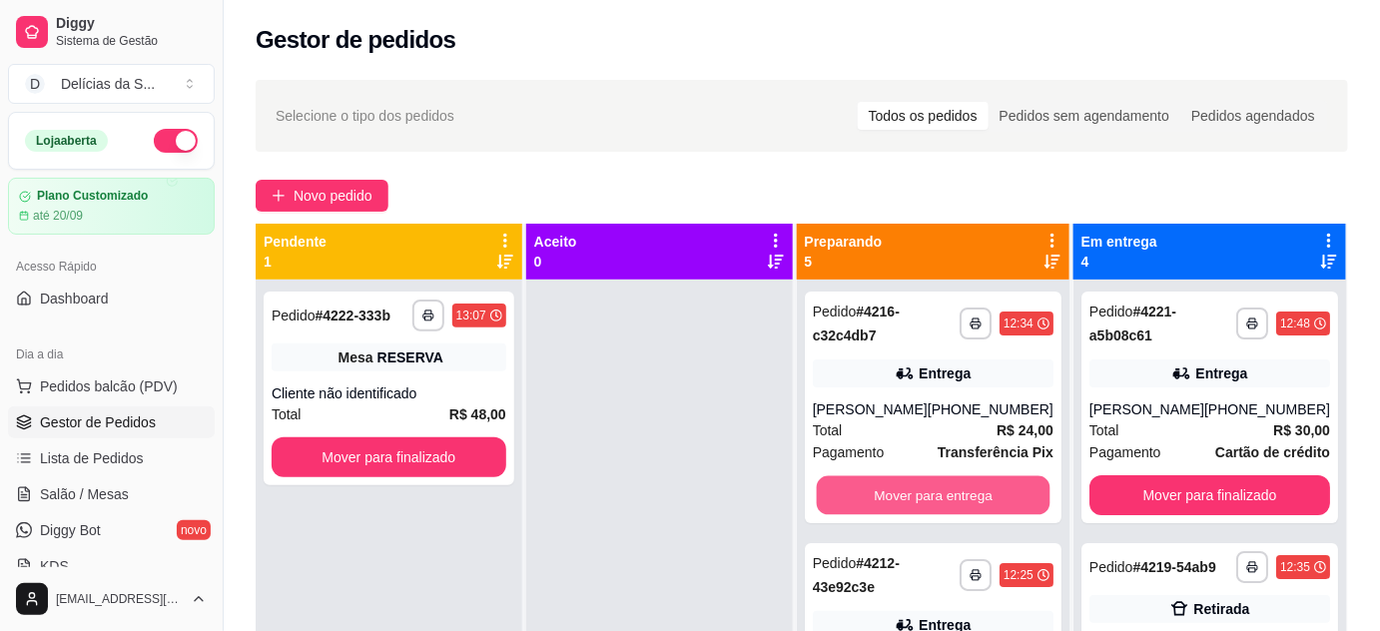
click at [876, 493] on button "Mover para entrega" at bounding box center [933, 495] width 234 height 39
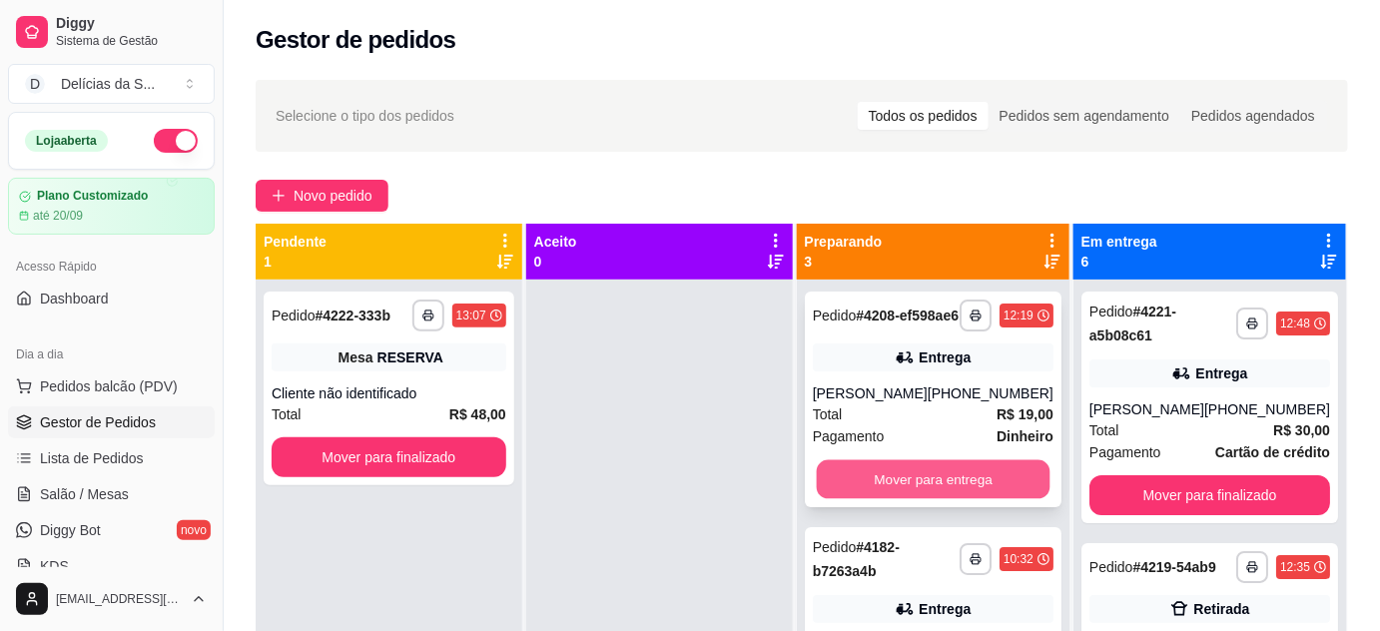
click at [891, 499] on button "Mover para entrega" at bounding box center [933, 479] width 234 height 39
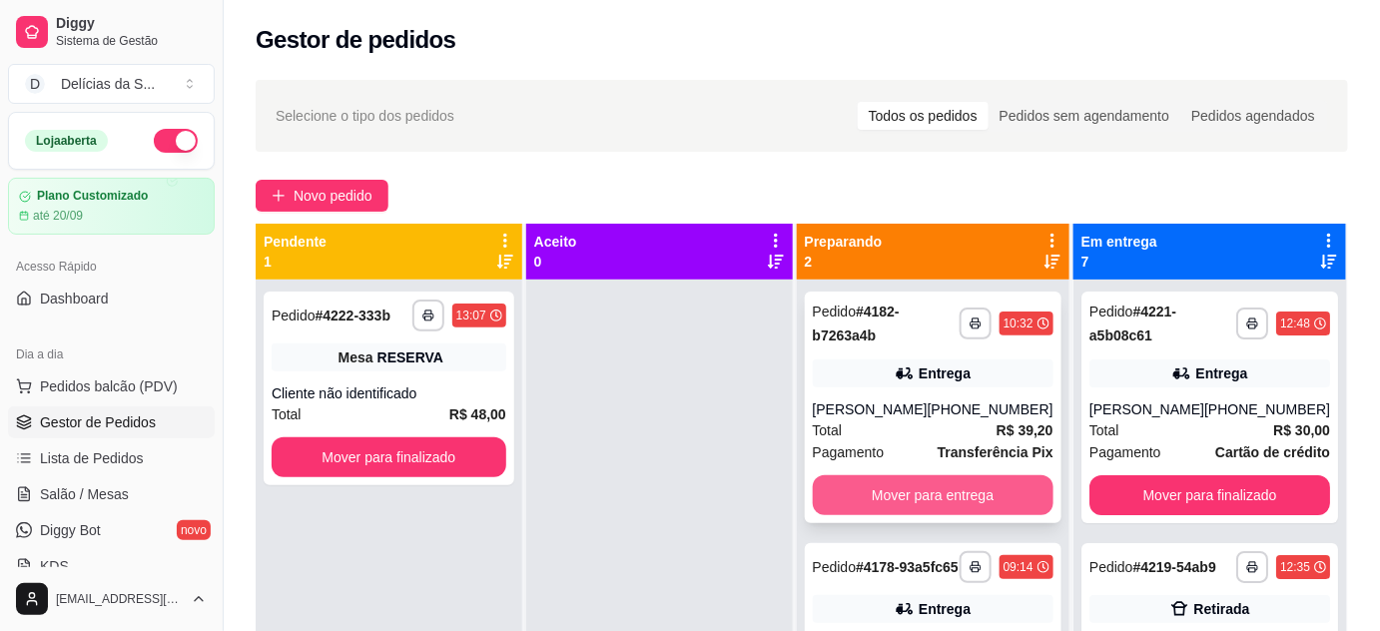
click at [884, 494] on button "Mover para entrega" at bounding box center [933, 495] width 241 height 40
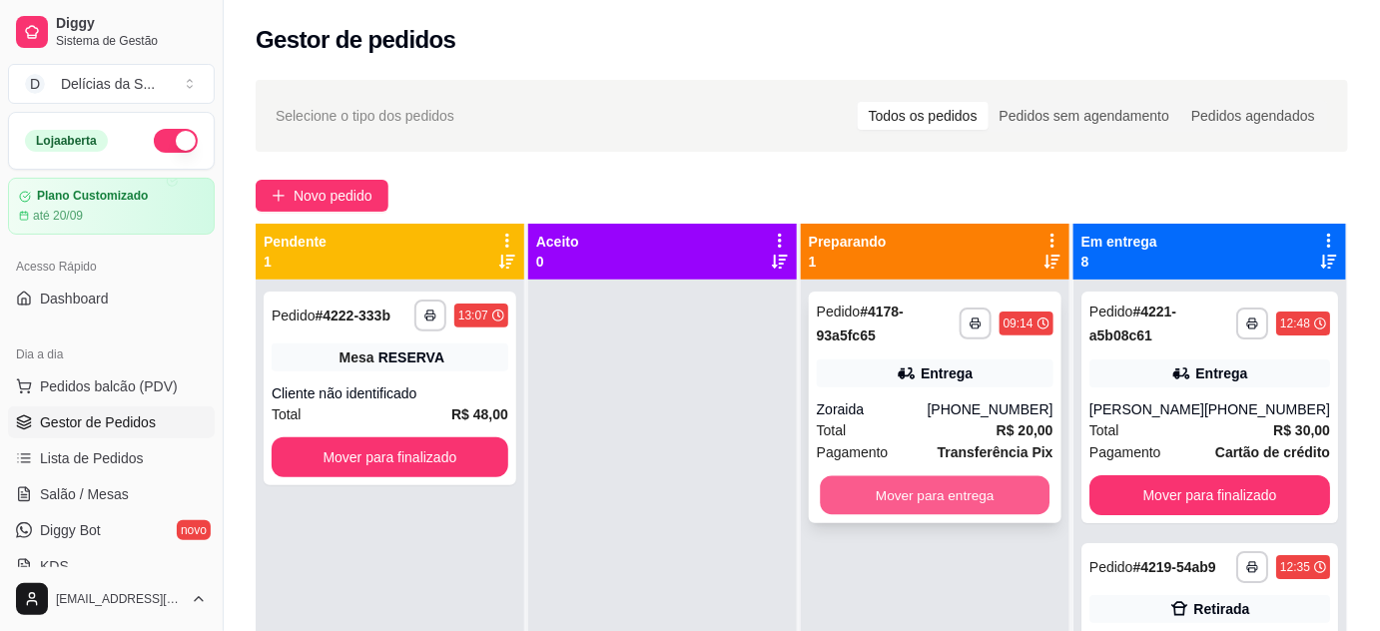
click at [889, 497] on button "Mover para entrega" at bounding box center [935, 495] width 230 height 39
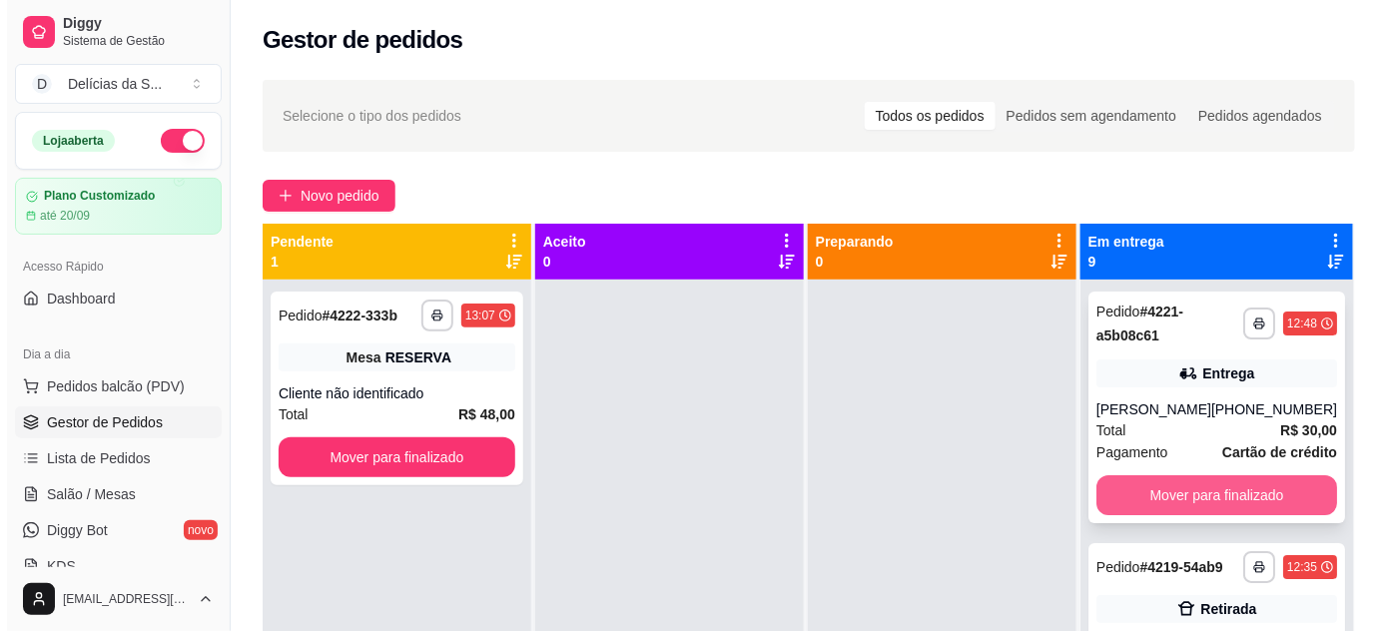
scroll to position [181, 0]
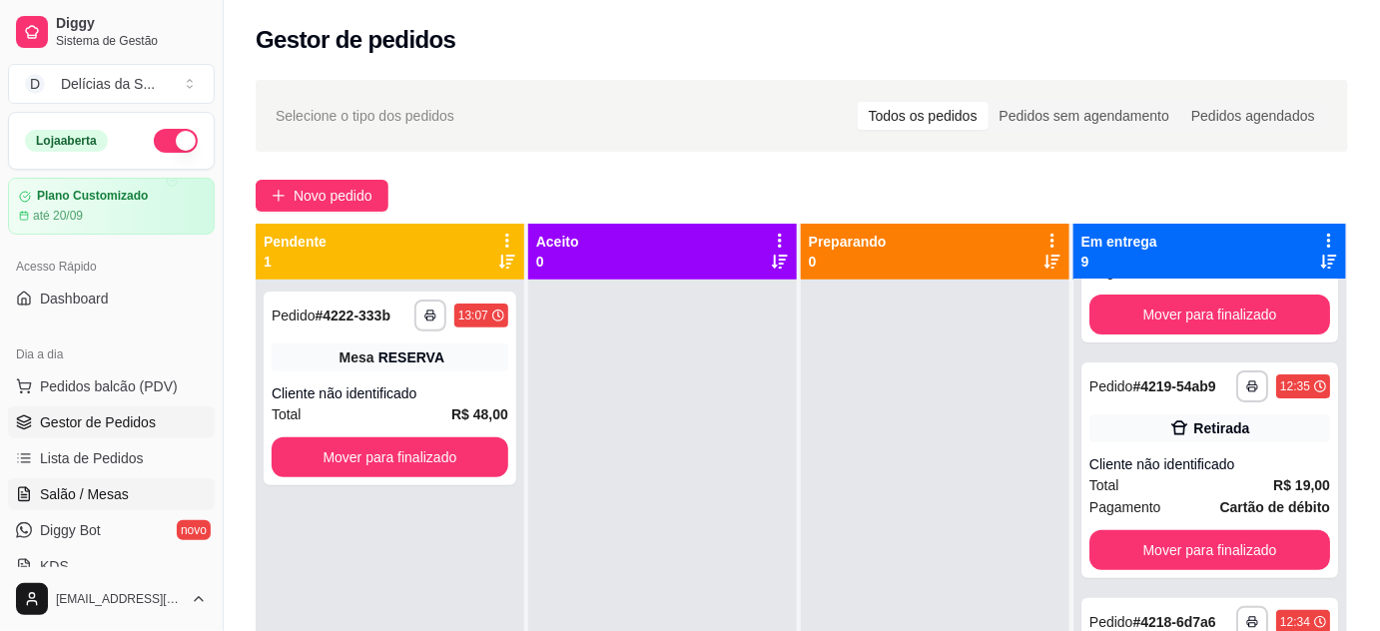
click at [111, 492] on span "Salão / Mesas" at bounding box center [84, 494] width 89 height 20
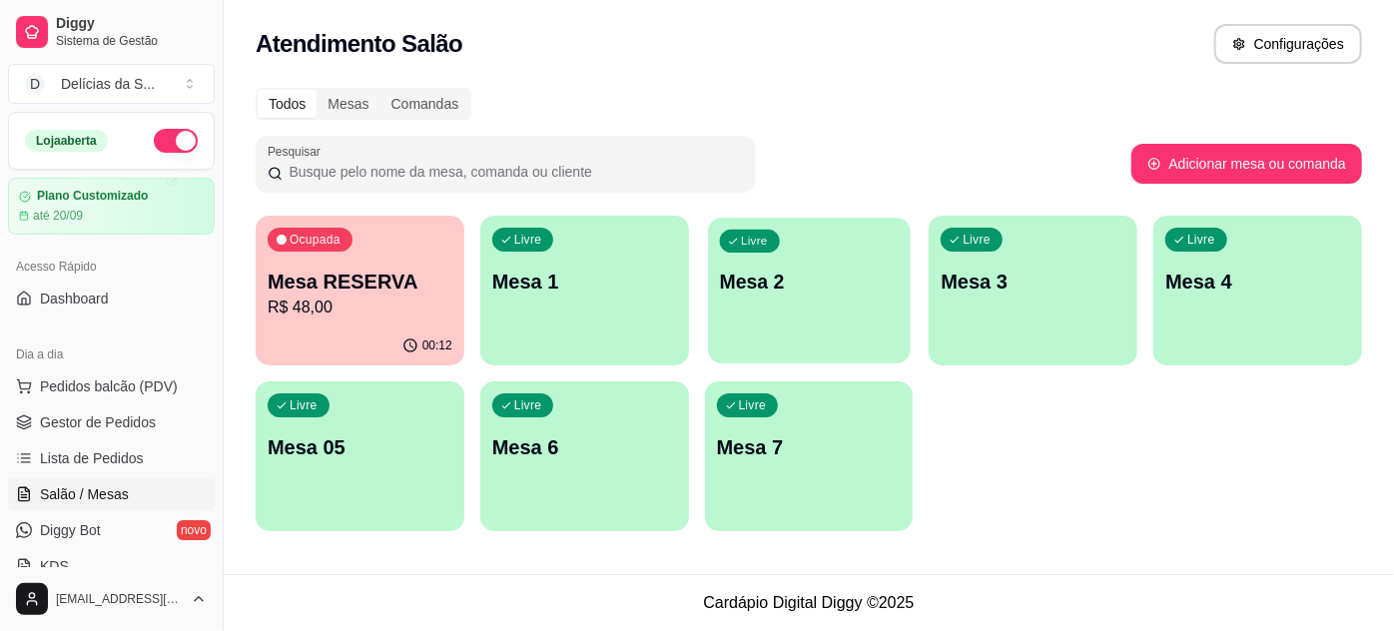
click at [786, 283] on p "Mesa 2" at bounding box center [808, 282] width 179 height 27
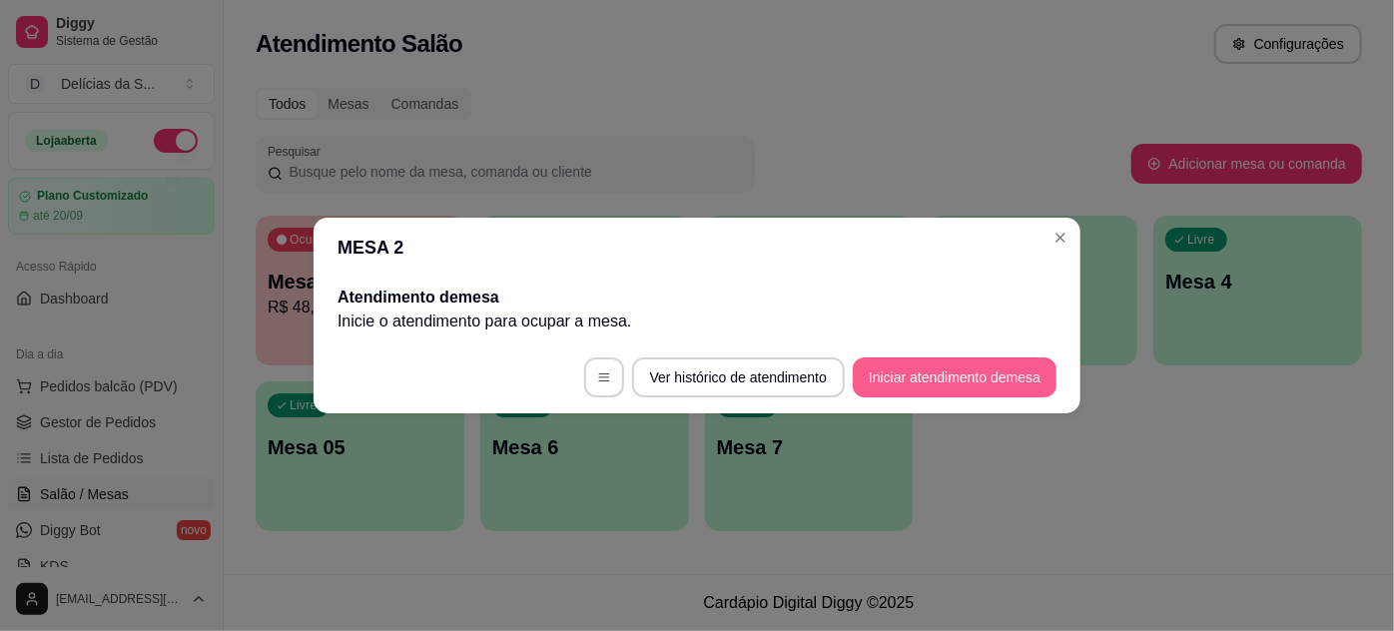
click at [938, 379] on button "Iniciar atendimento de mesa" at bounding box center [955, 377] width 204 height 40
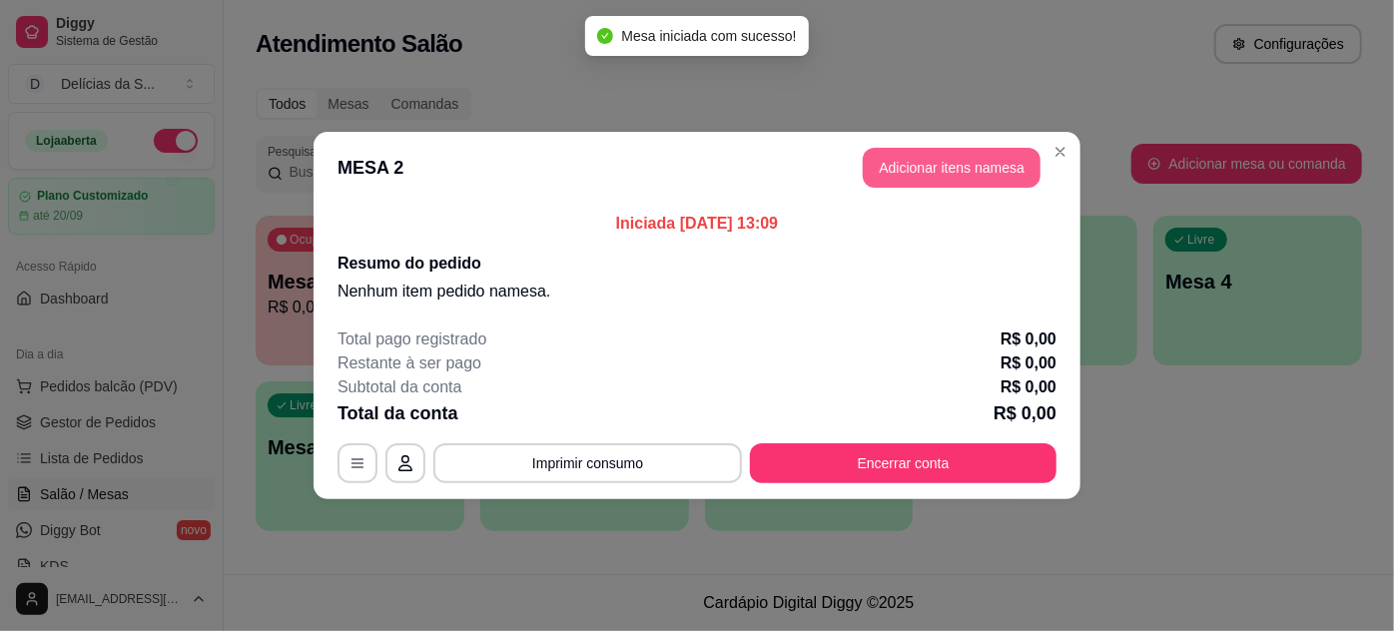
click at [886, 162] on button "Adicionar itens na mesa" at bounding box center [952, 168] width 178 height 40
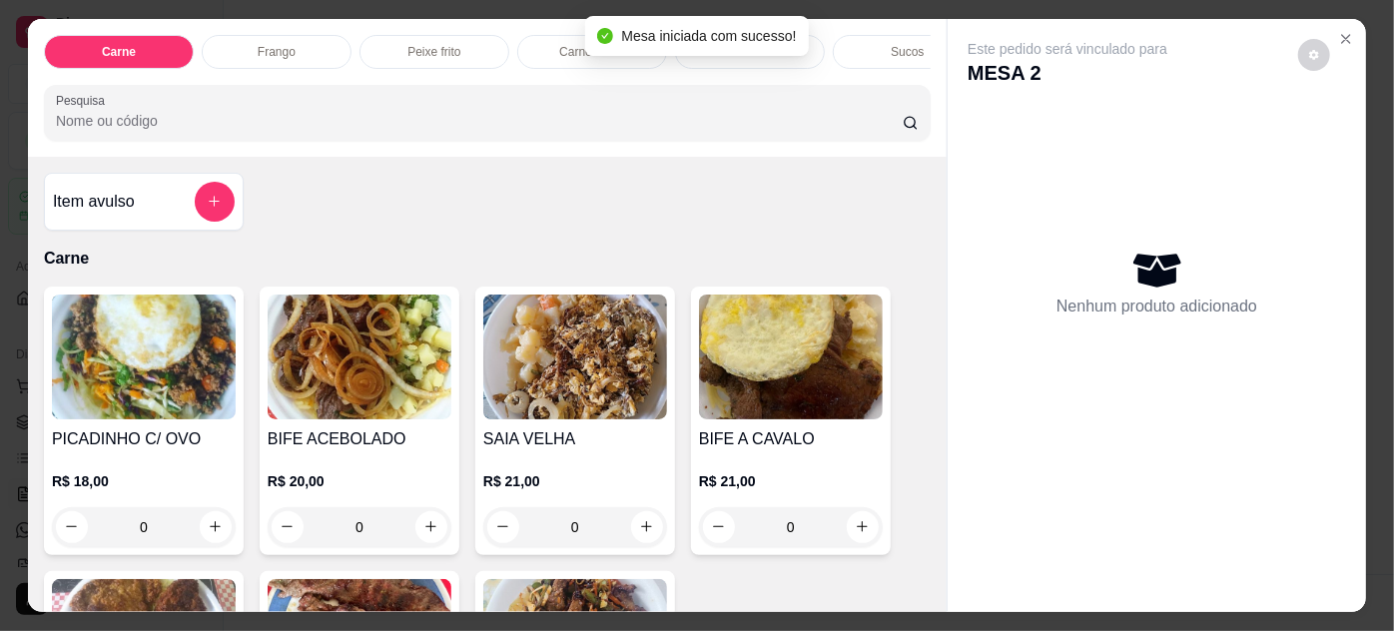
scroll to position [181, 0]
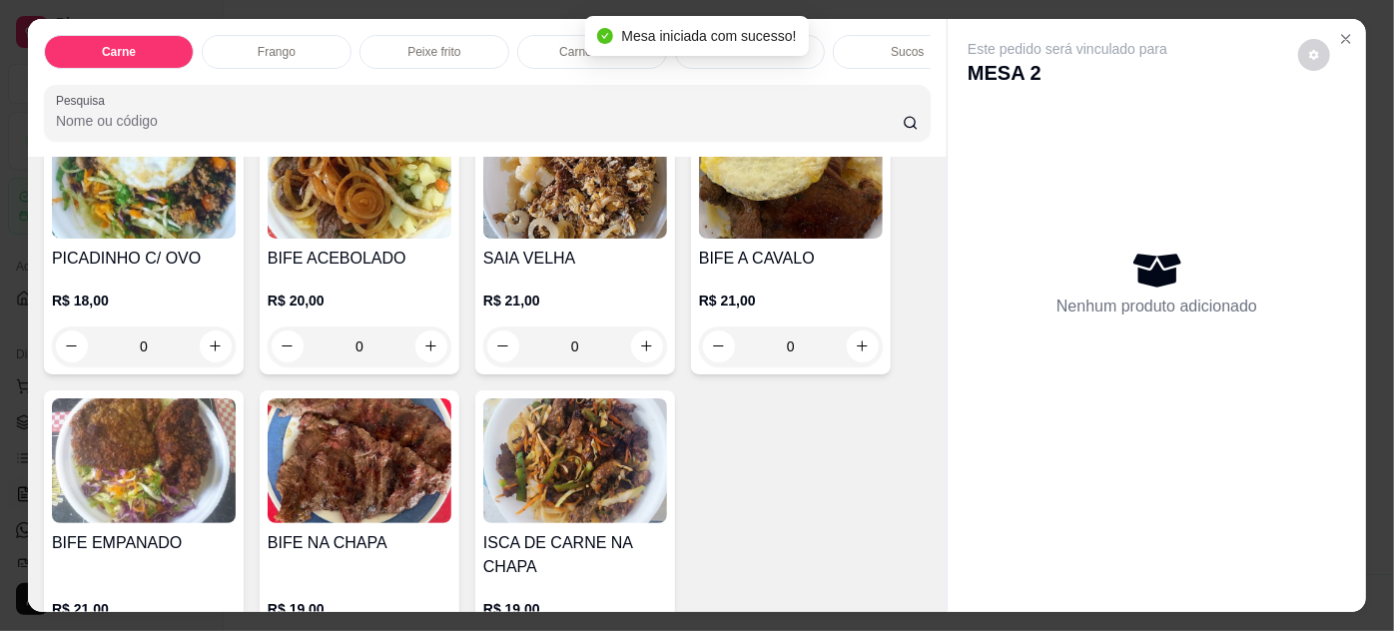
click at [344, 227] on img at bounding box center [360, 176] width 184 height 125
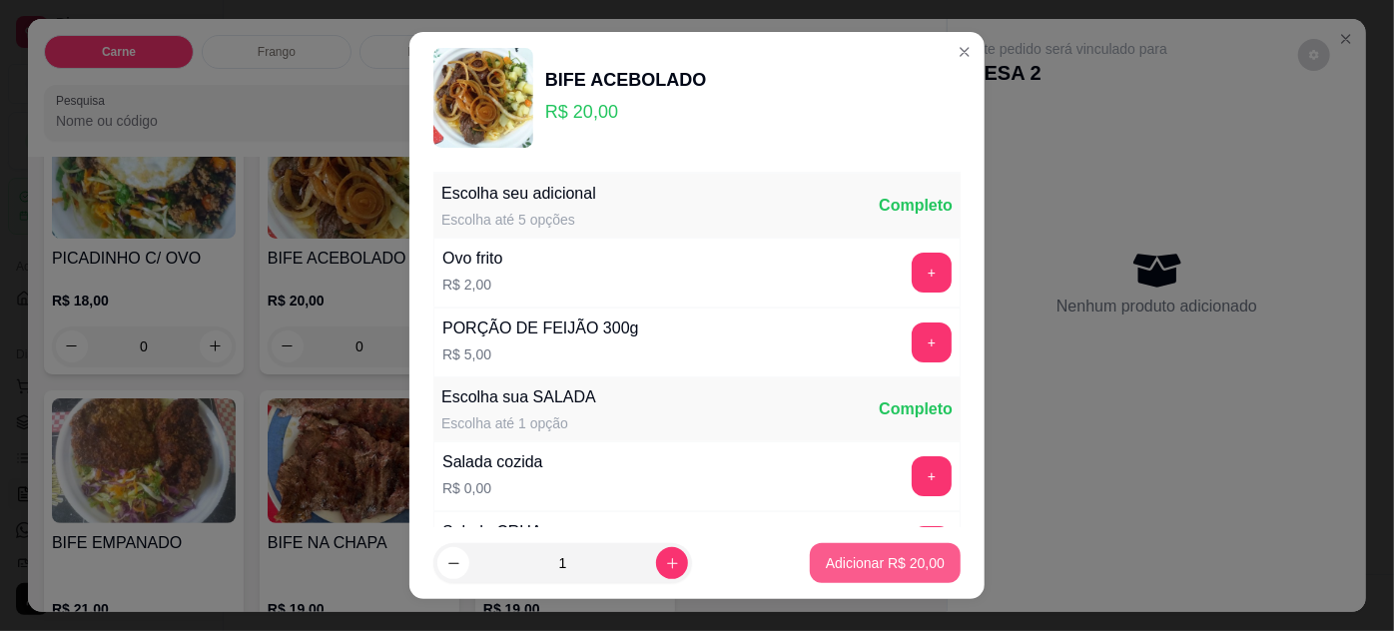
click at [863, 562] on p "Adicionar R$ 20,00" at bounding box center [885, 563] width 119 height 20
type input "1"
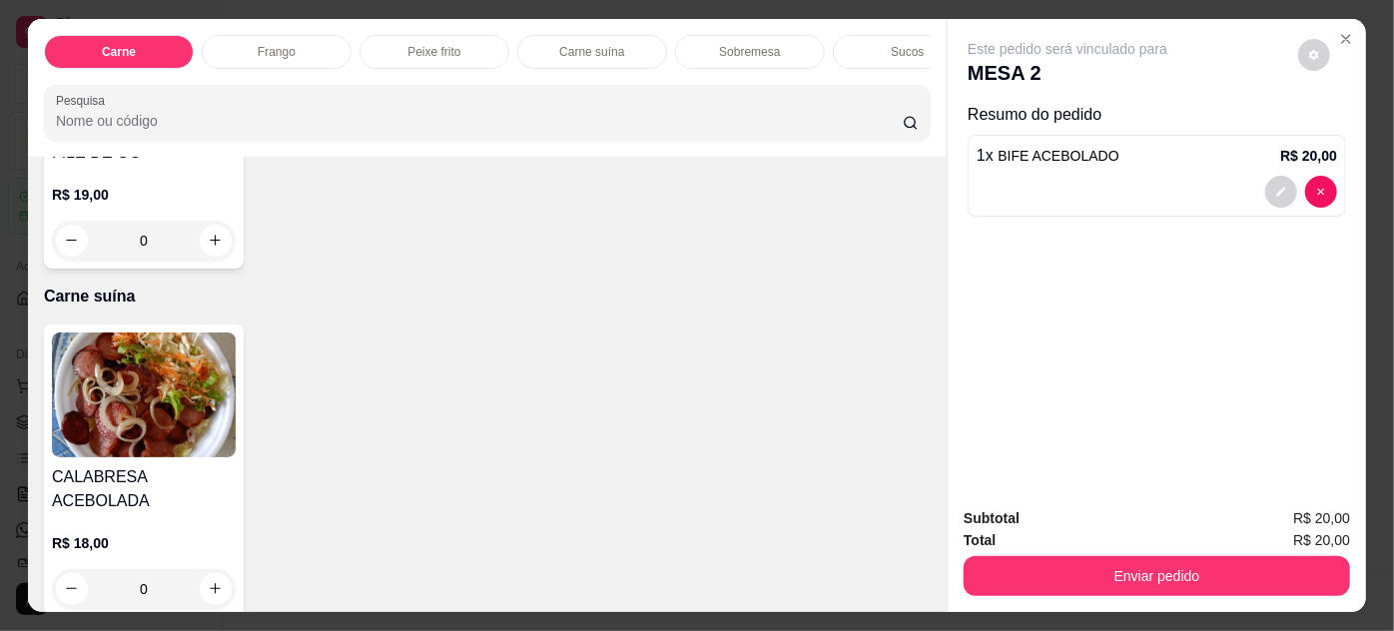
scroll to position [1452, 0]
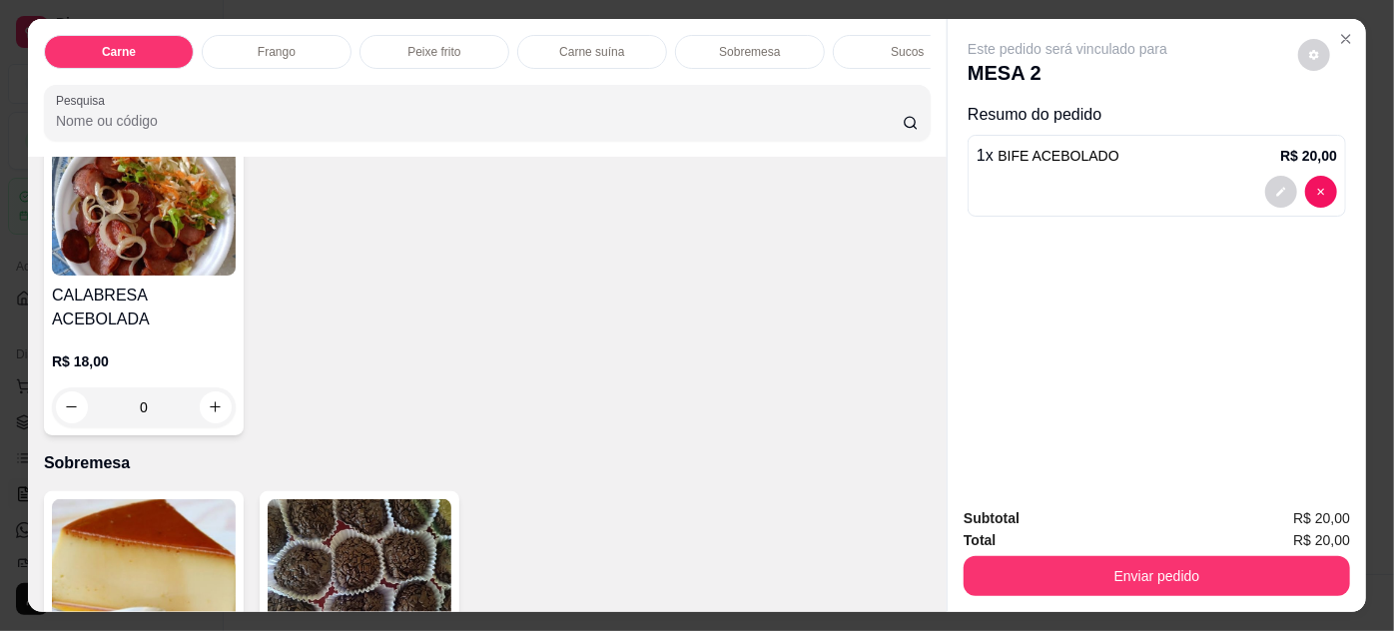
click at [198, 259] on img at bounding box center [144, 213] width 184 height 125
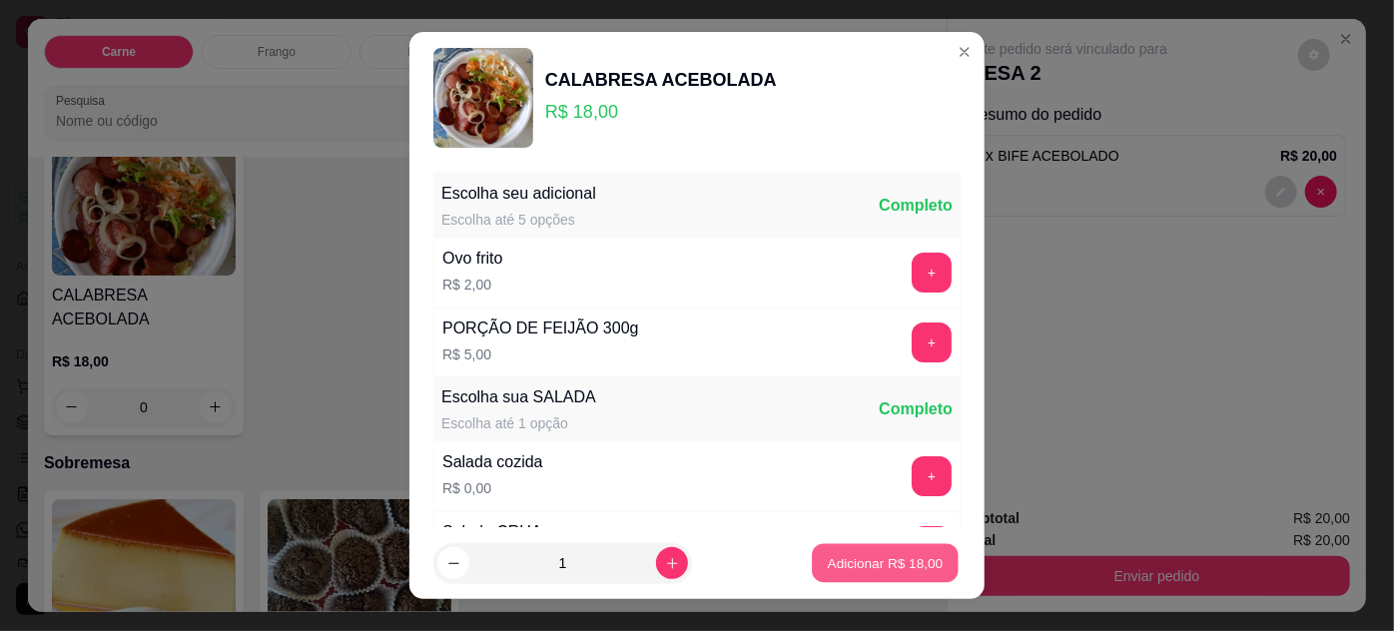
click at [876, 566] on p "Adicionar R$ 18,00" at bounding box center [886, 563] width 116 height 19
type input "1"
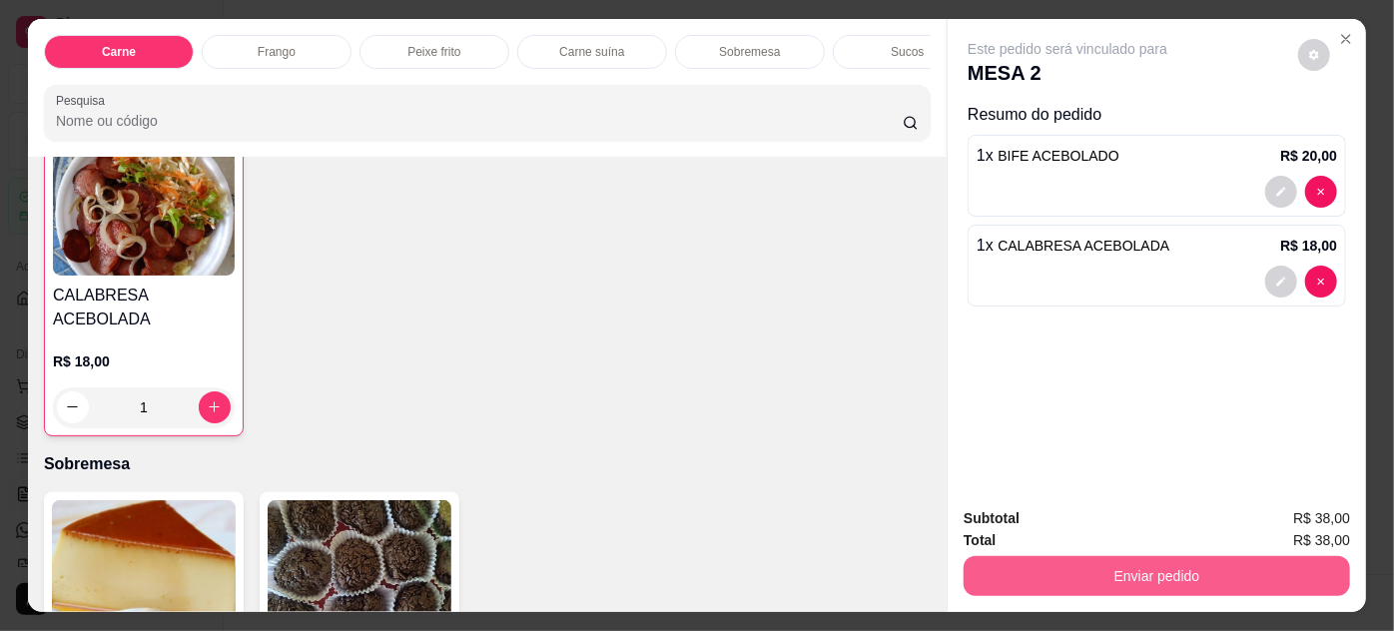
click at [1033, 571] on button "Enviar pedido" at bounding box center [1157, 576] width 386 height 40
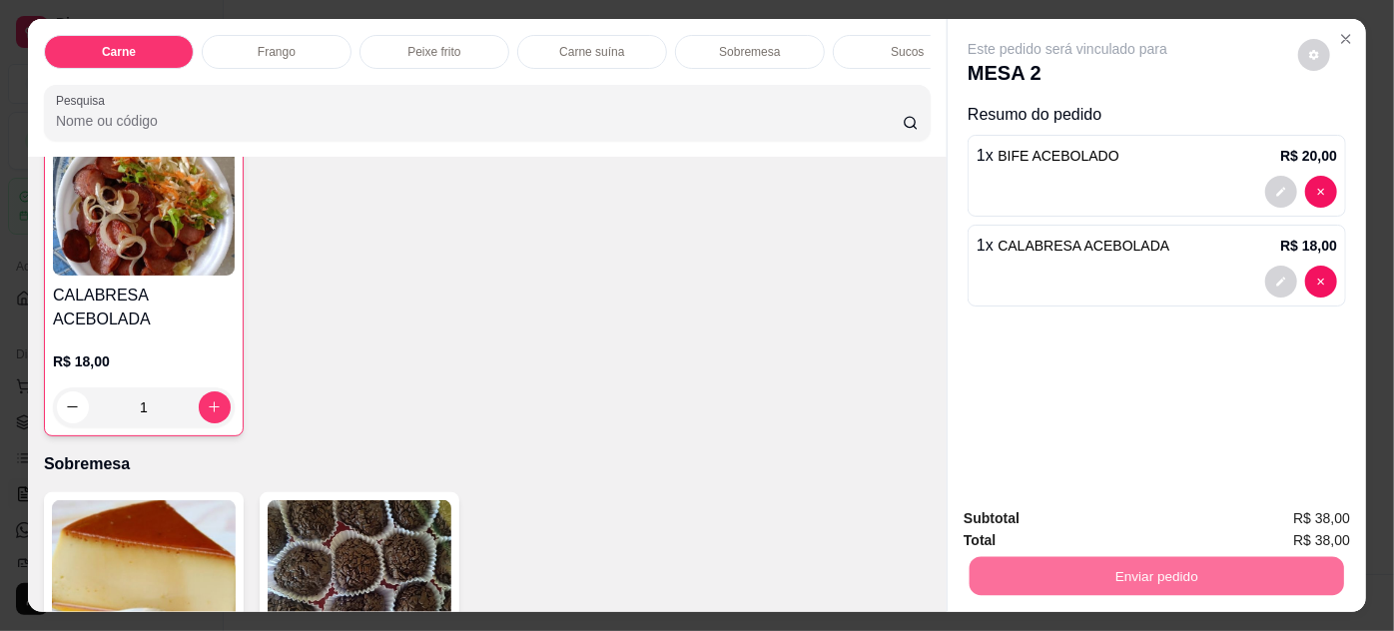
click at [1027, 527] on button "Não registrar e enviar pedido" at bounding box center [1092, 519] width 202 height 37
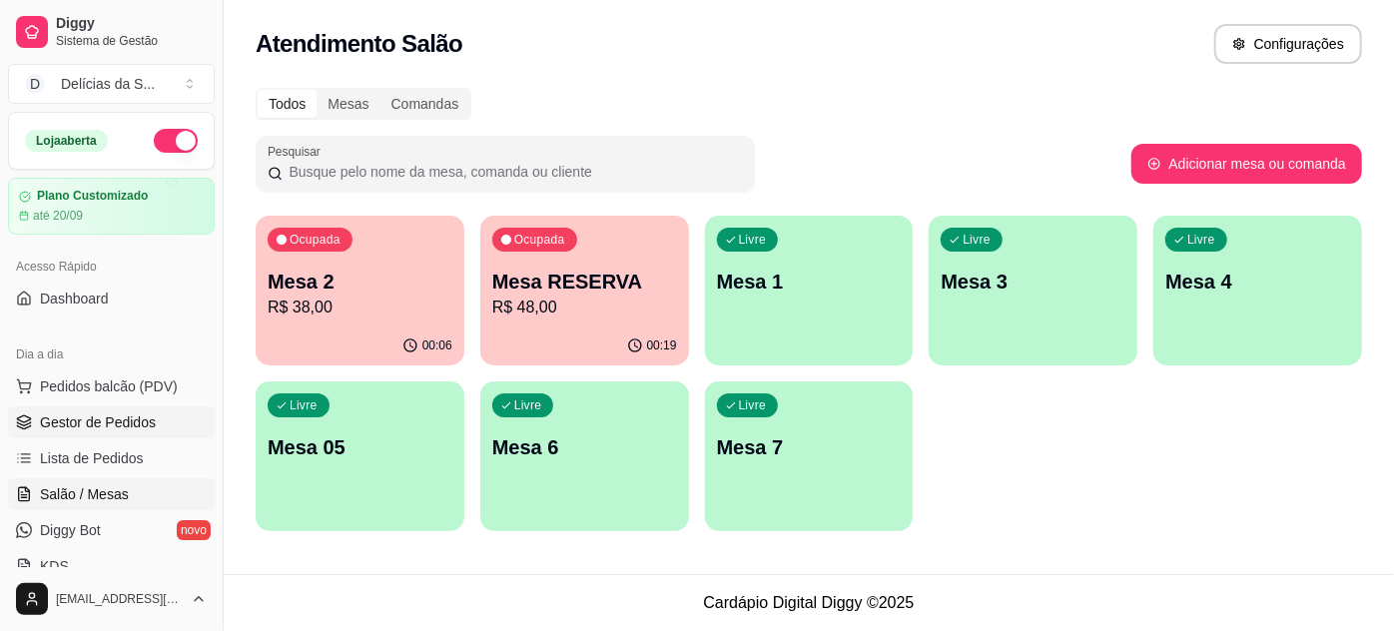
click at [139, 419] on span "Gestor de Pedidos" at bounding box center [98, 422] width 116 height 20
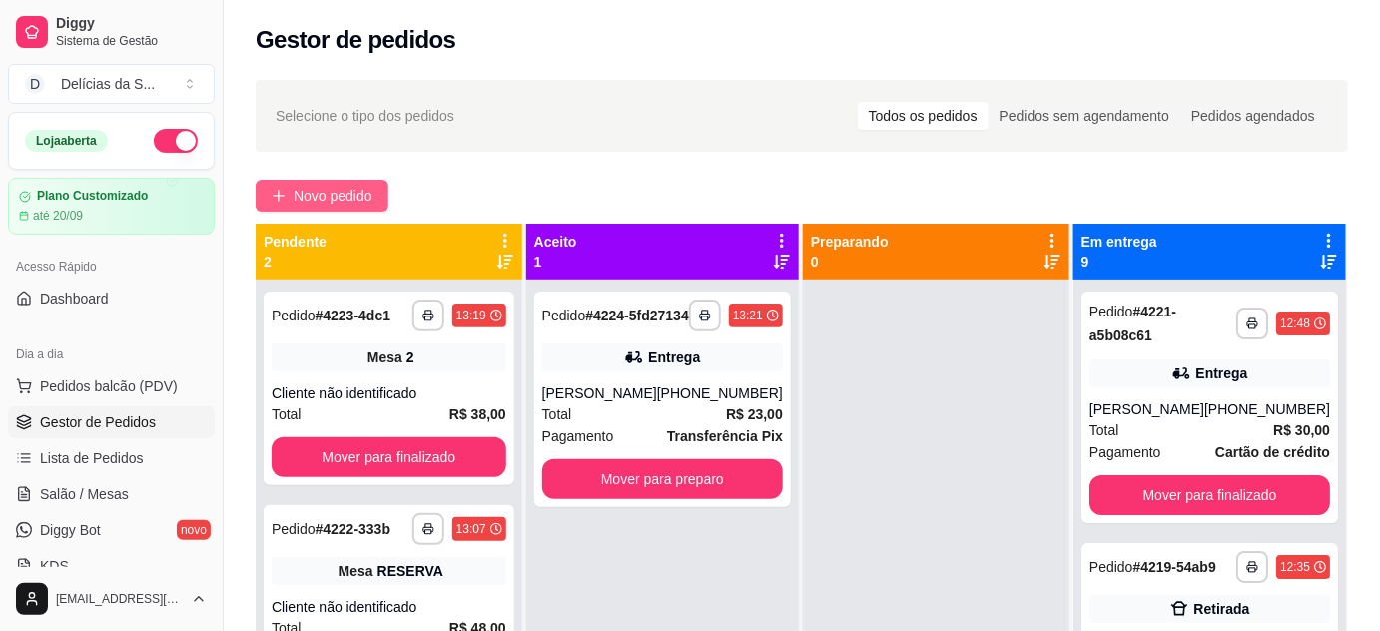
click at [358, 194] on span "Novo pedido" at bounding box center [333, 196] width 79 height 22
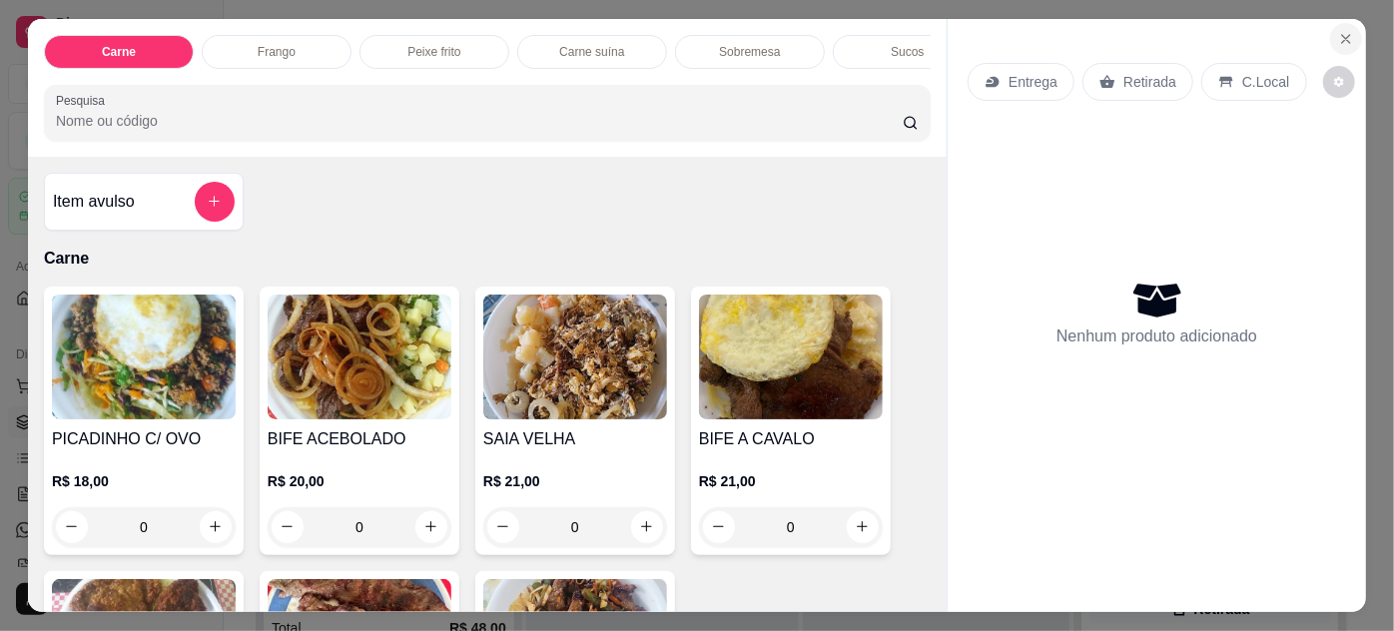
click at [1342, 35] on icon "Close" at bounding box center [1346, 39] width 8 height 8
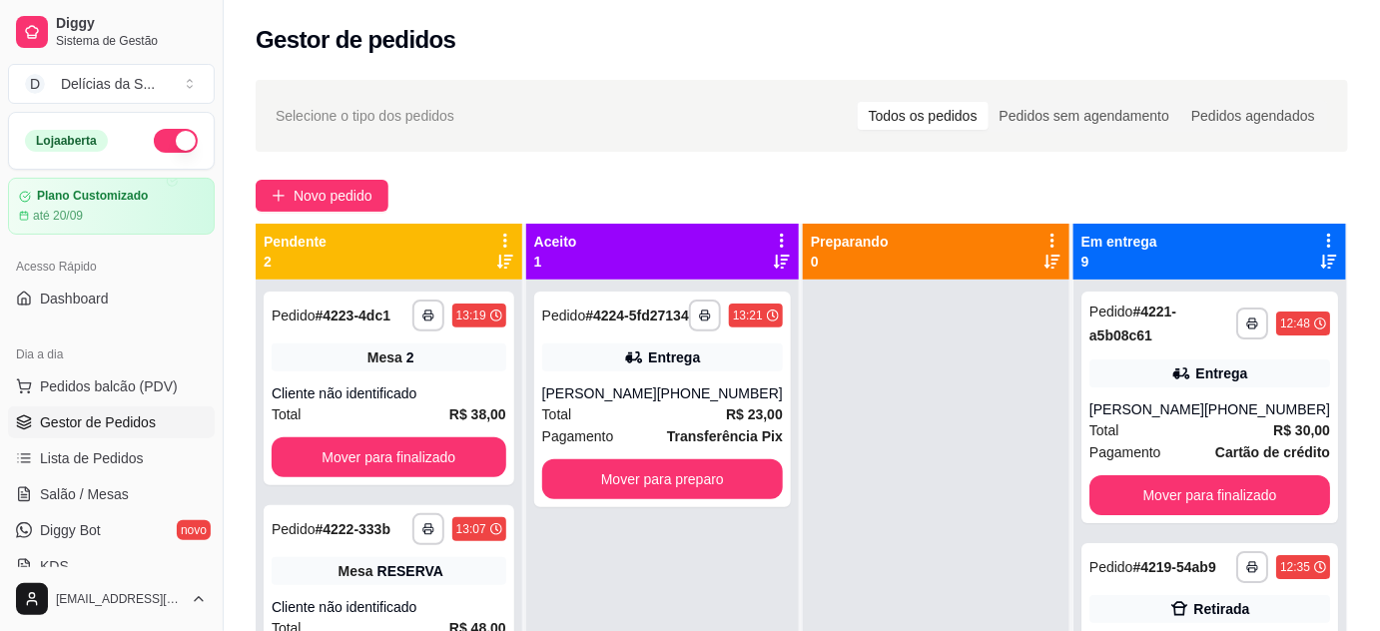
scroll to position [181, 0]
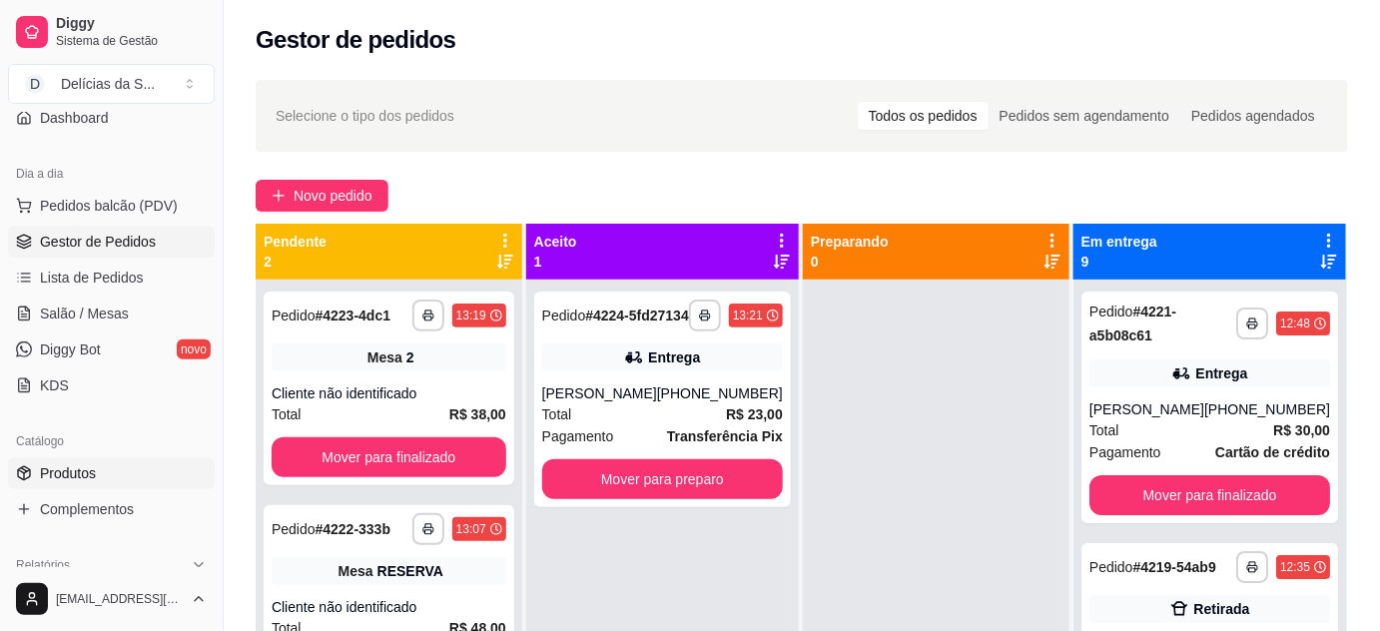
click at [92, 465] on span "Produtos" at bounding box center [68, 473] width 56 height 20
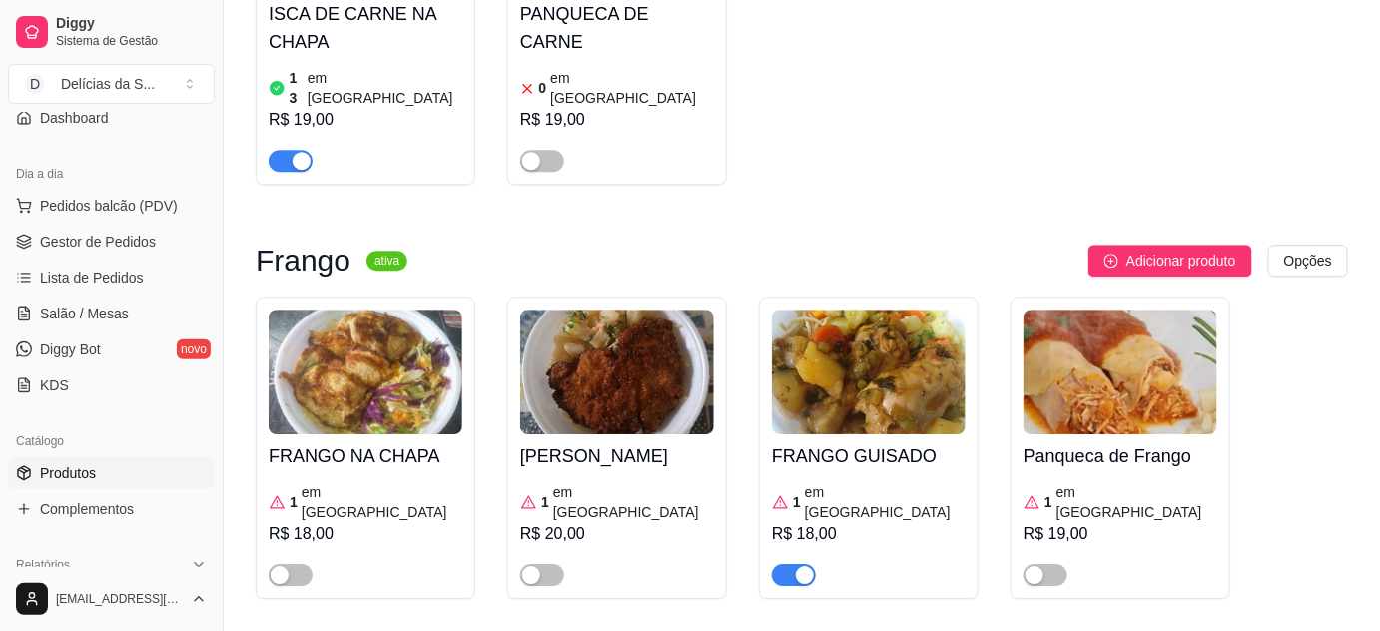
scroll to position [1997, 0]
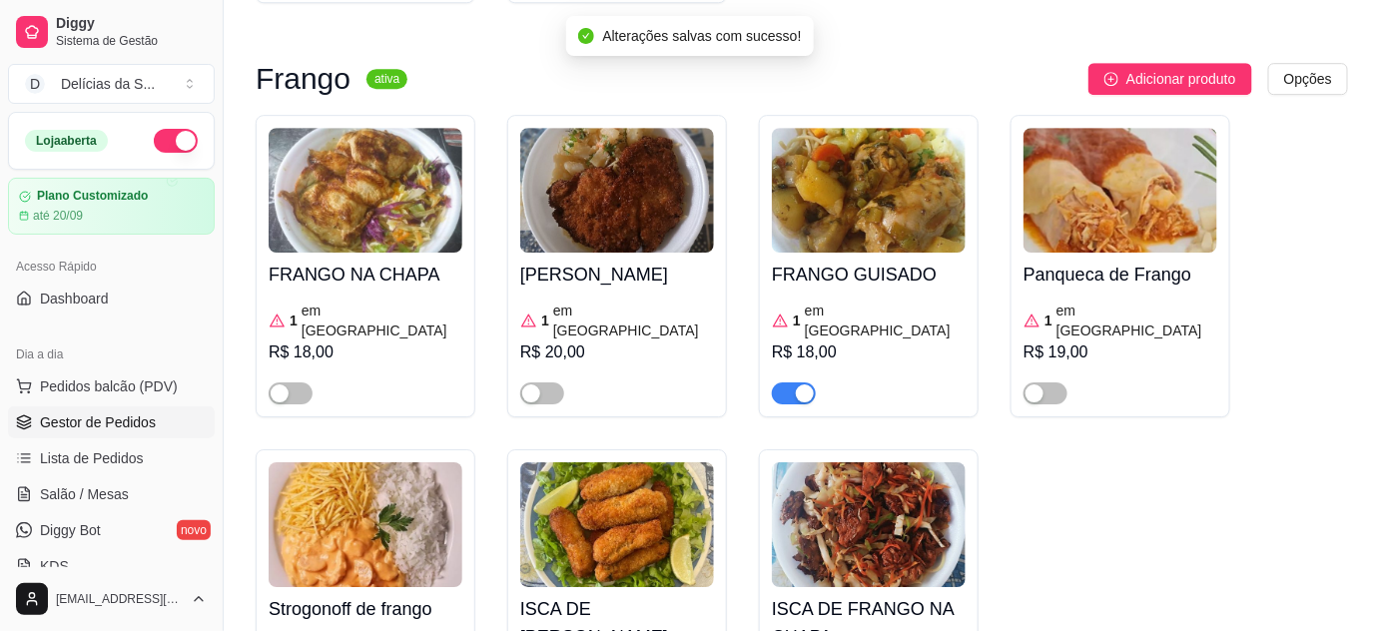
click at [125, 422] on span "Gestor de Pedidos" at bounding box center [98, 422] width 116 height 20
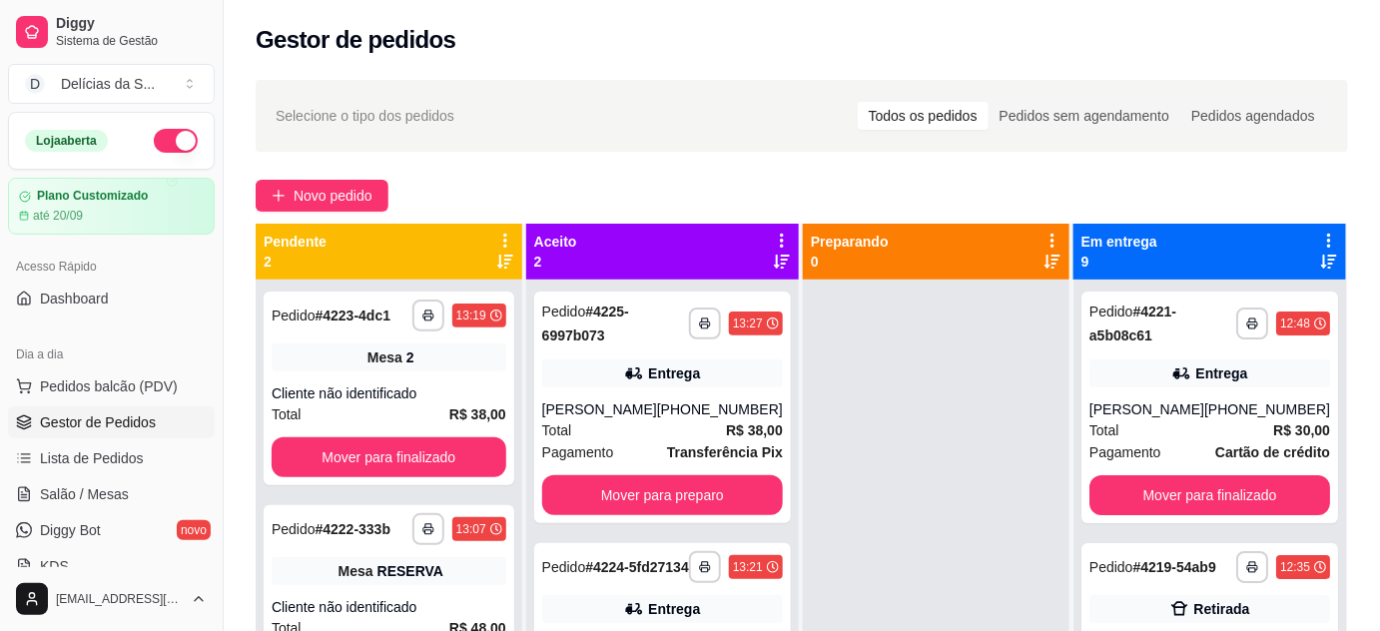
click at [168, 140] on button "button" at bounding box center [176, 141] width 44 height 24
click at [83, 484] on span "Salão / Mesas" at bounding box center [84, 494] width 89 height 20
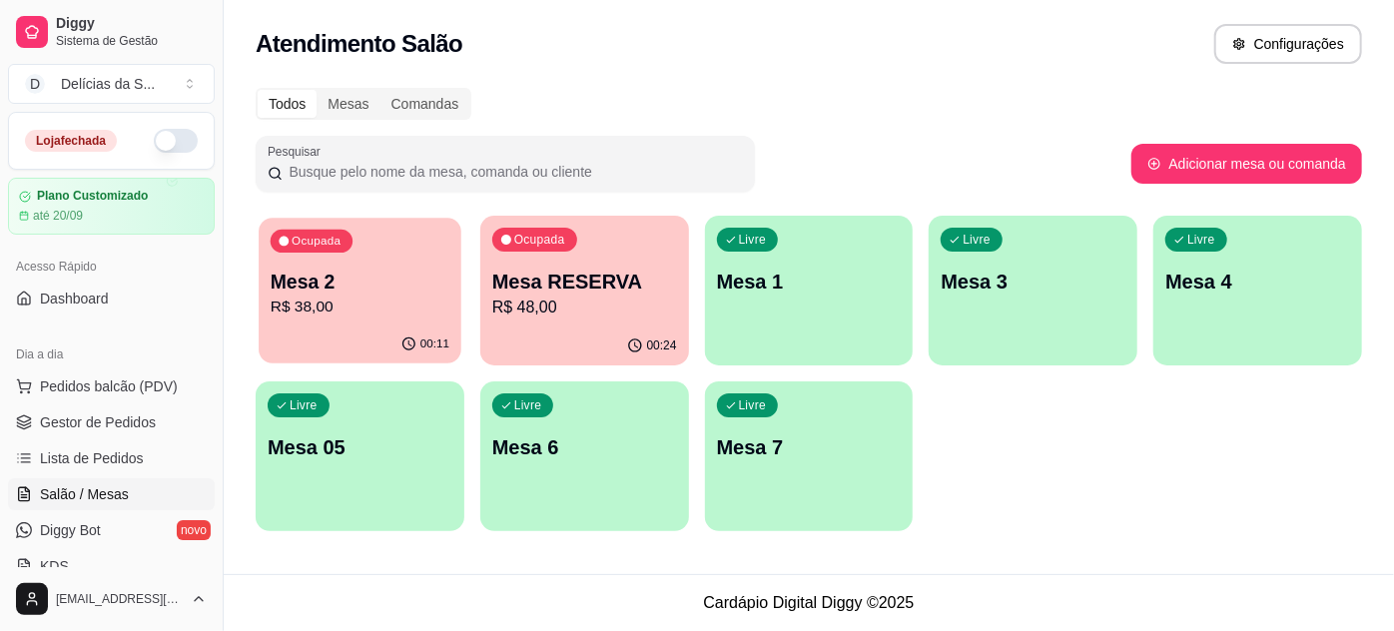
click at [315, 298] on p "R$ 38,00" at bounding box center [360, 307] width 179 height 23
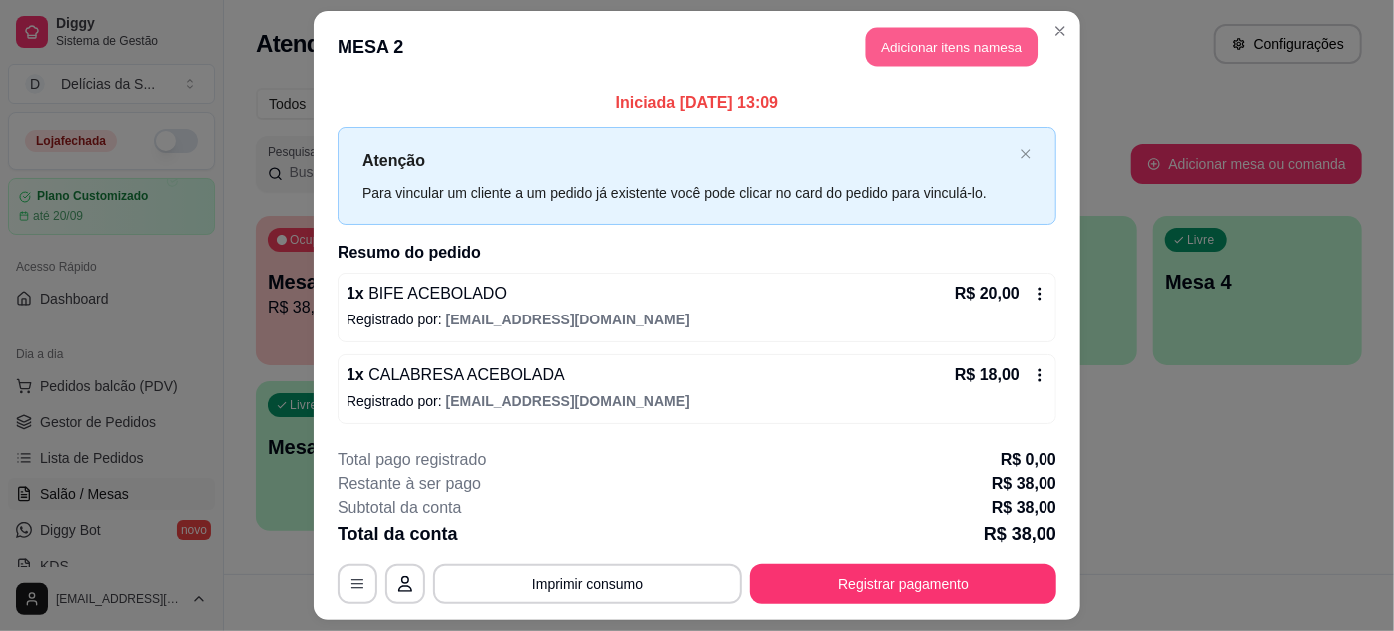
click at [967, 54] on button "Adicionar itens na mesa" at bounding box center [952, 47] width 172 height 39
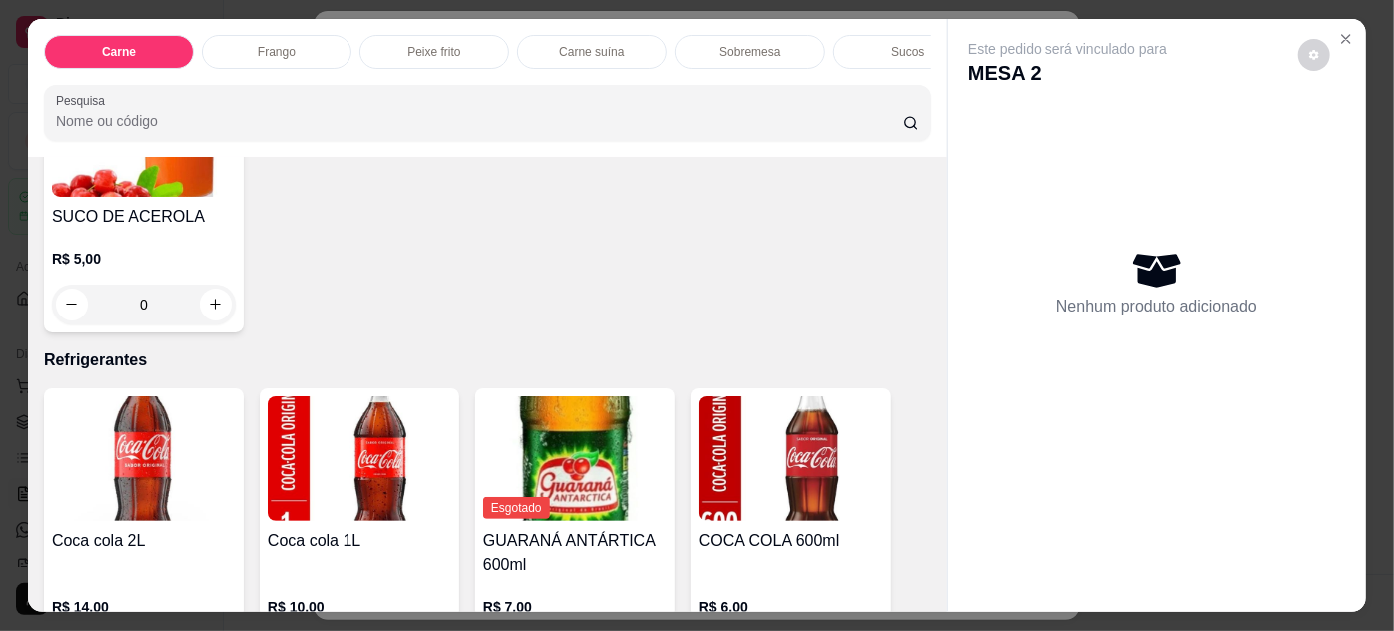
scroll to position [2360, 0]
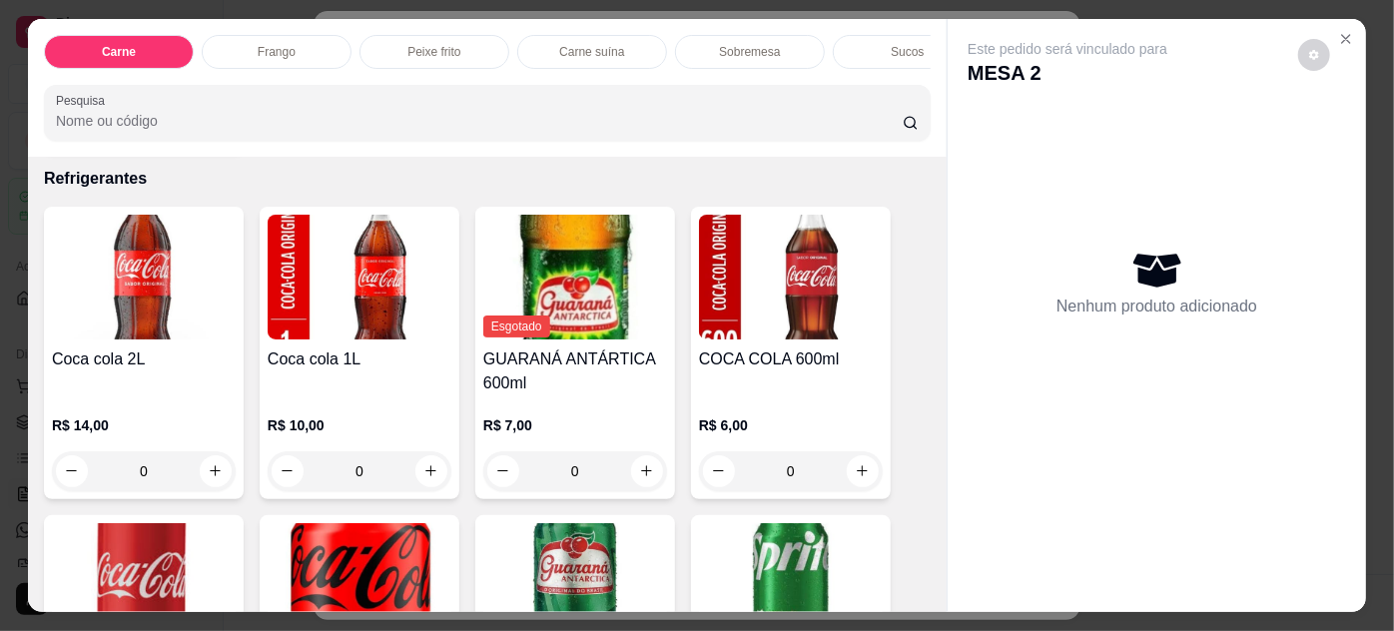
click at [348, 319] on img at bounding box center [360, 277] width 184 height 125
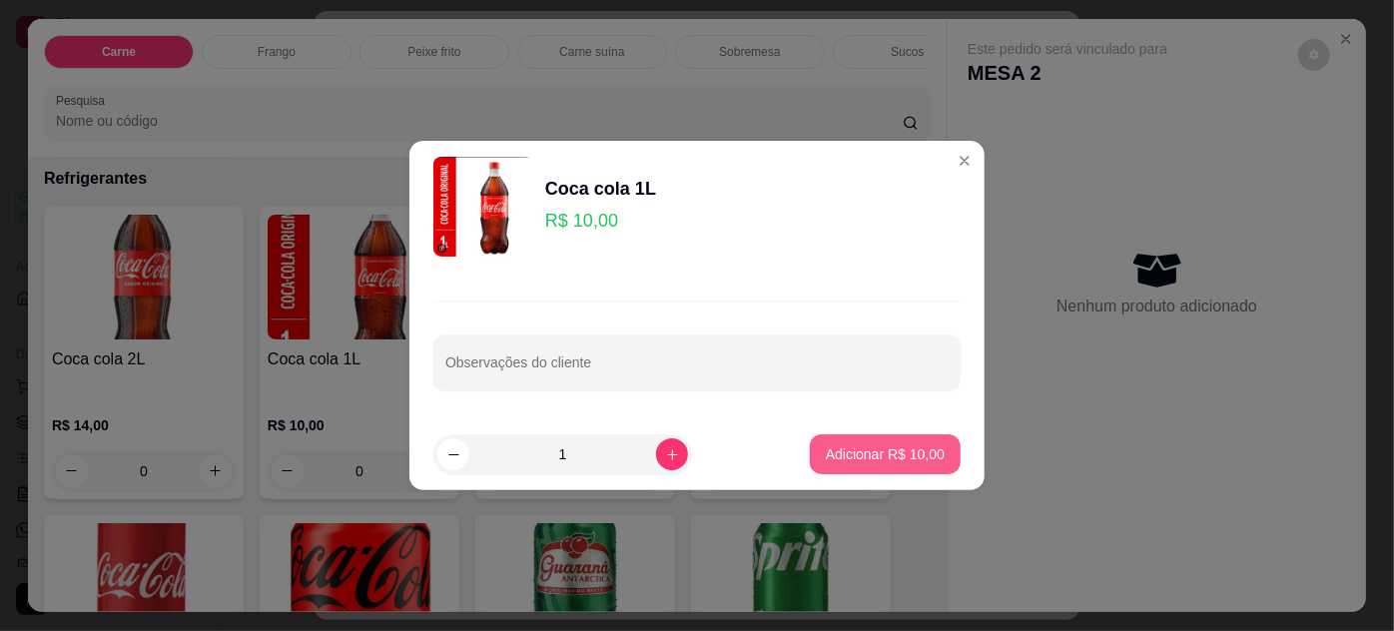
click at [877, 448] on p "Adicionar R$ 10,00" at bounding box center [885, 454] width 119 height 20
type input "1"
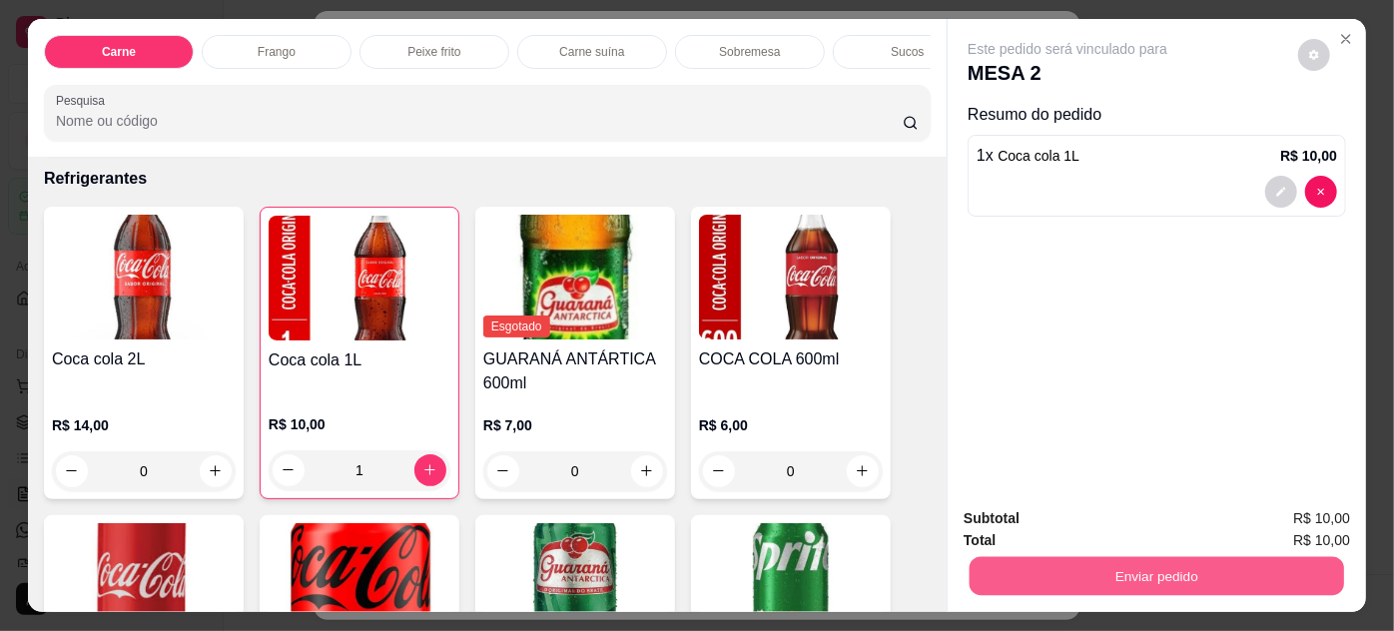
click at [1054, 560] on button "Enviar pedido" at bounding box center [1157, 576] width 374 height 39
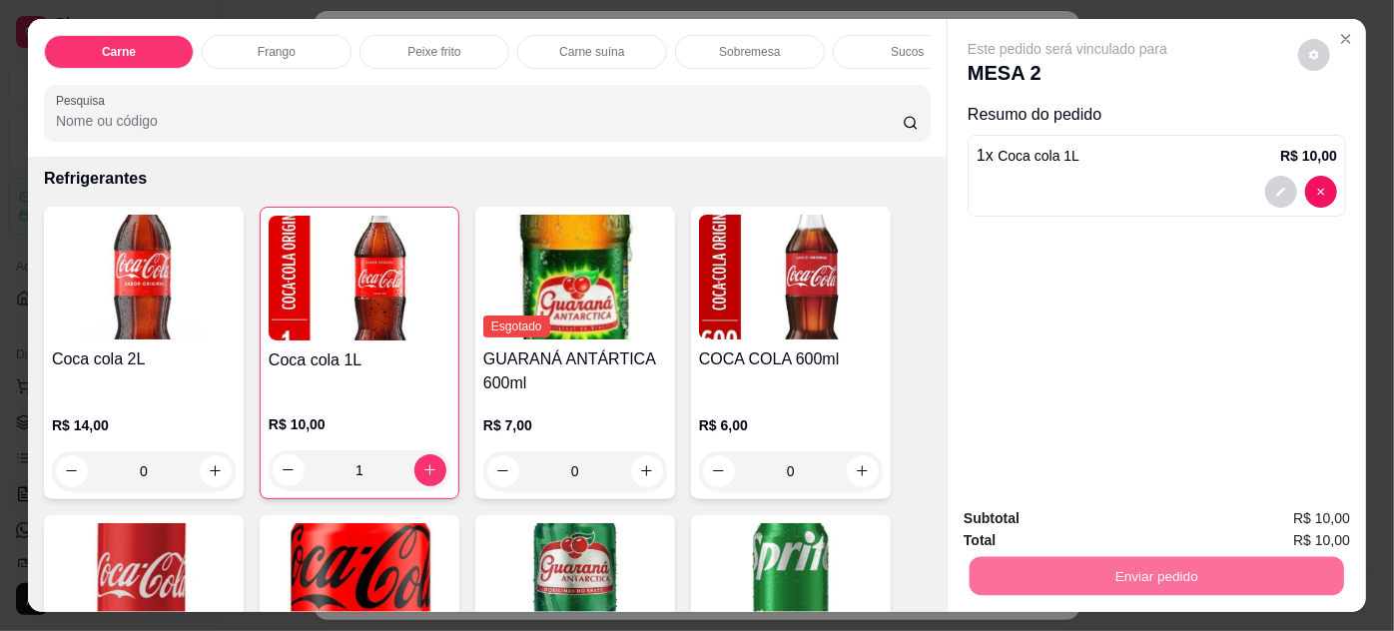
click at [1092, 501] on button "Não registrar e enviar pedido" at bounding box center [1092, 519] width 202 height 37
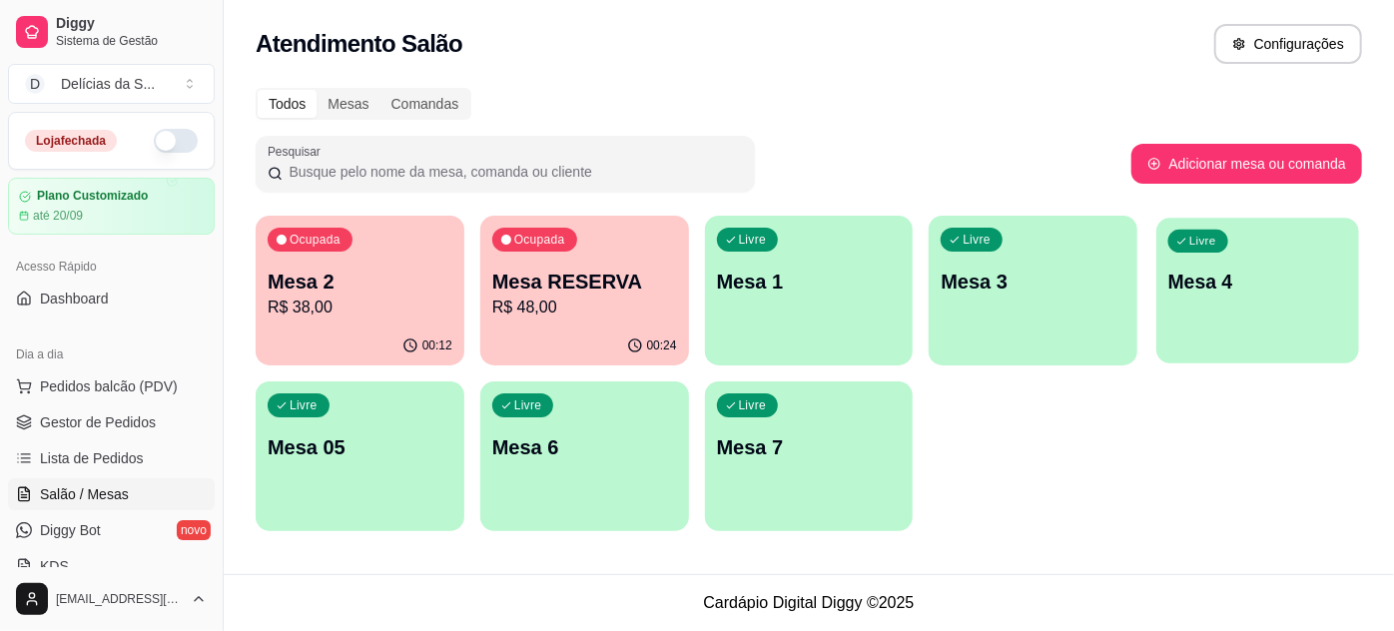
click at [1203, 311] on div "Livre Mesa 4" at bounding box center [1257, 279] width 203 height 122
click at [363, 270] on p "Mesa 2" at bounding box center [360, 282] width 185 height 28
click at [528, 278] on p "Mesa RESERVA" at bounding box center [584, 282] width 185 height 28
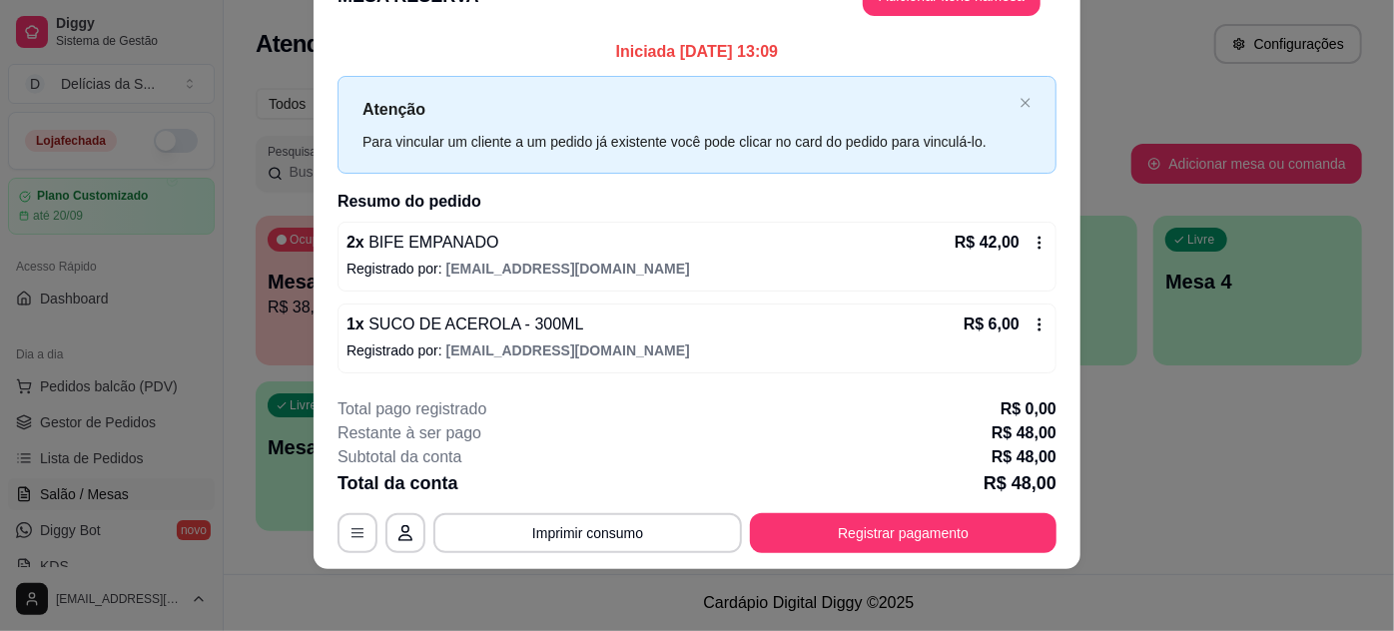
scroll to position [0, 0]
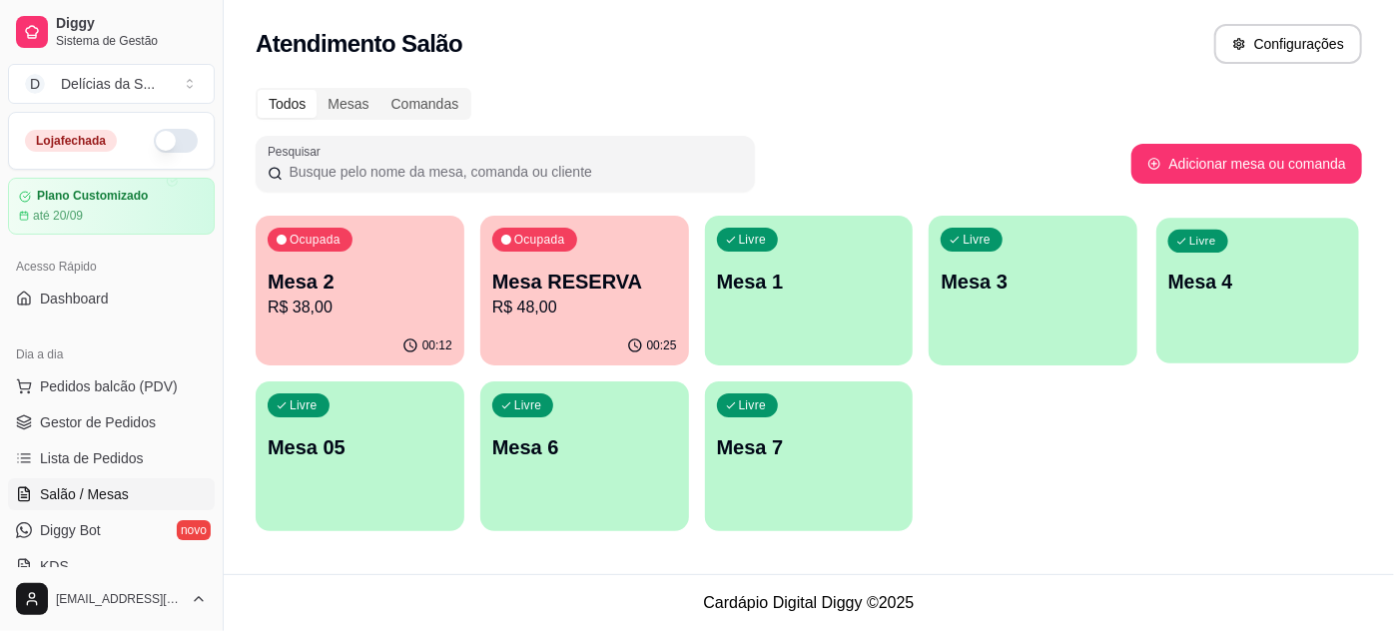
click at [1156, 311] on div "Livre Mesa 4" at bounding box center [1257, 279] width 203 height 122
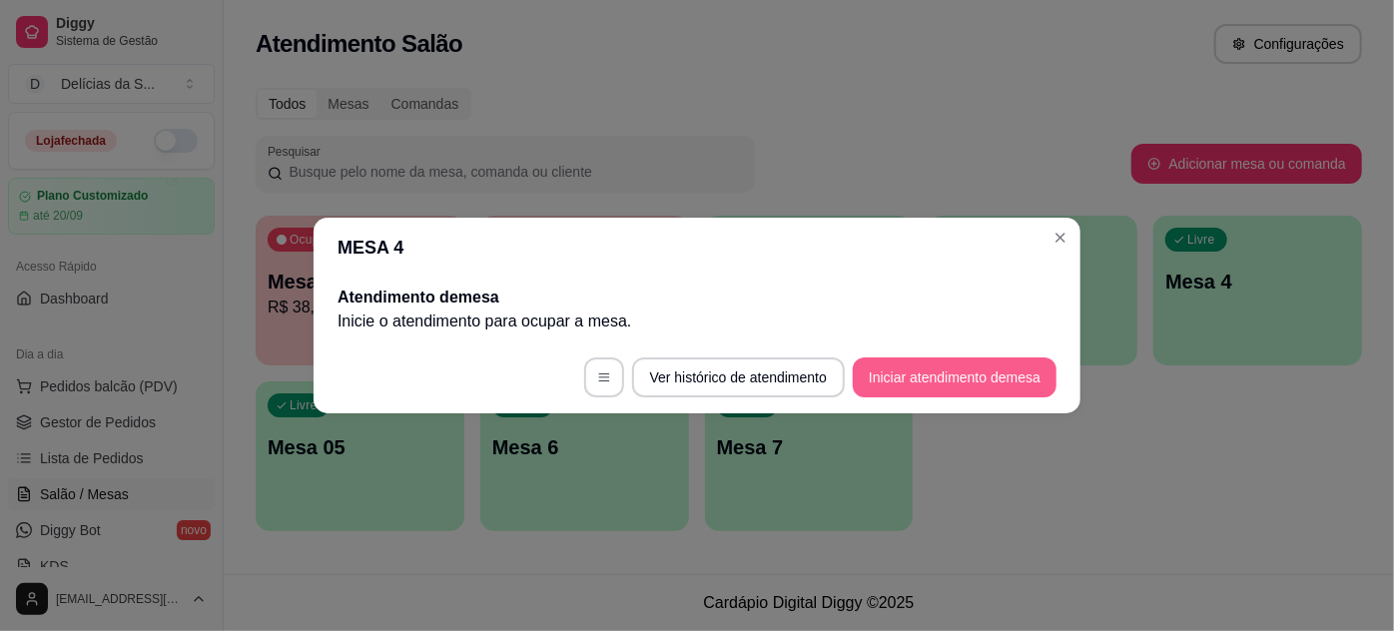
click at [947, 379] on button "Iniciar atendimento de mesa" at bounding box center [955, 377] width 204 height 40
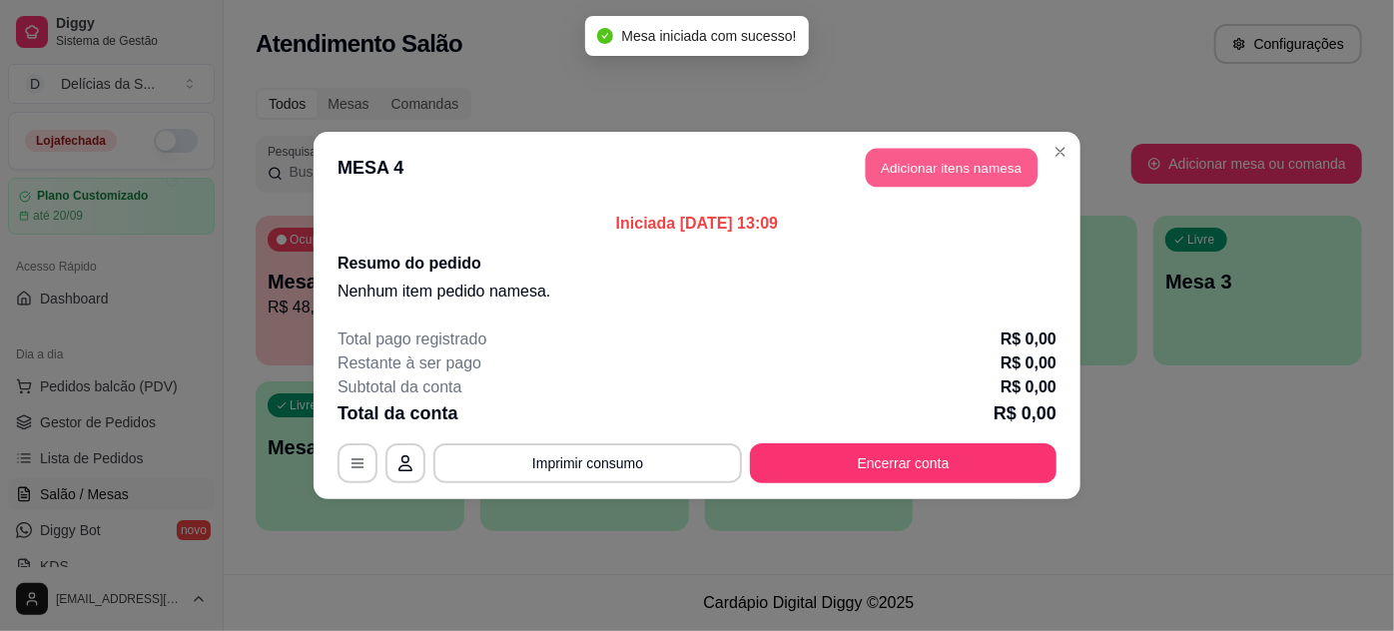
click at [957, 174] on button "Adicionar itens na mesa" at bounding box center [952, 168] width 172 height 39
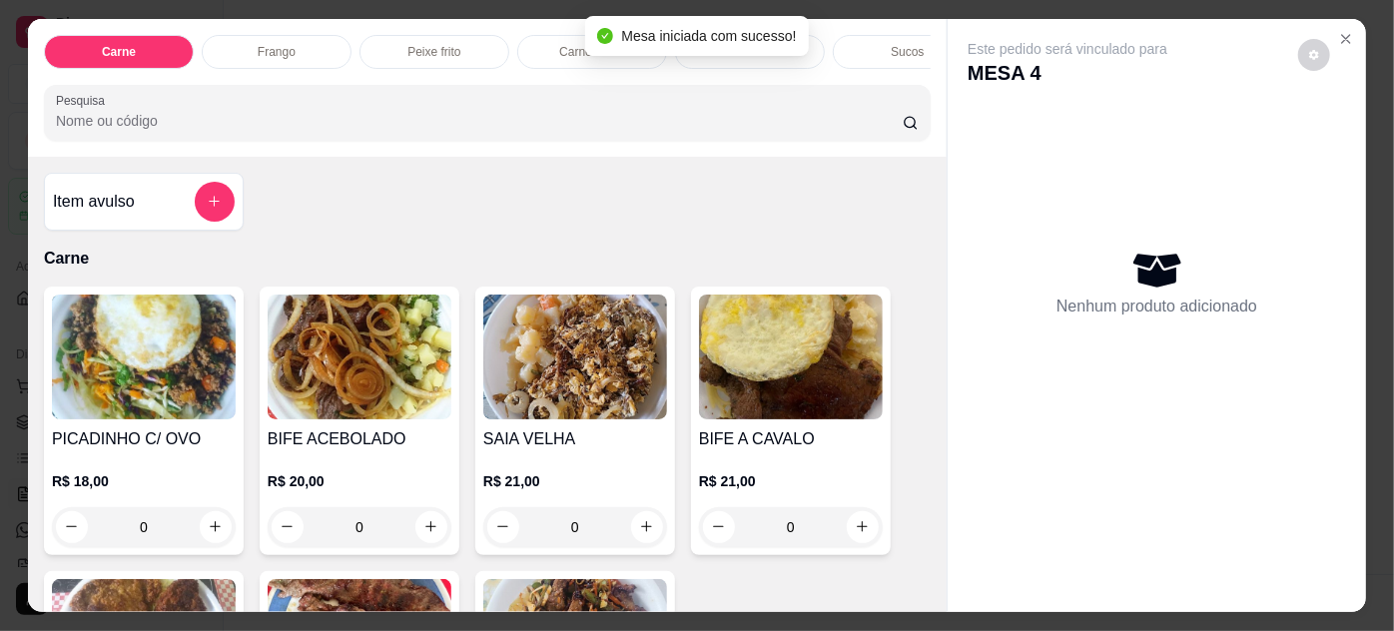
click at [134, 418] on img at bounding box center [144, 357] width 184 height 125
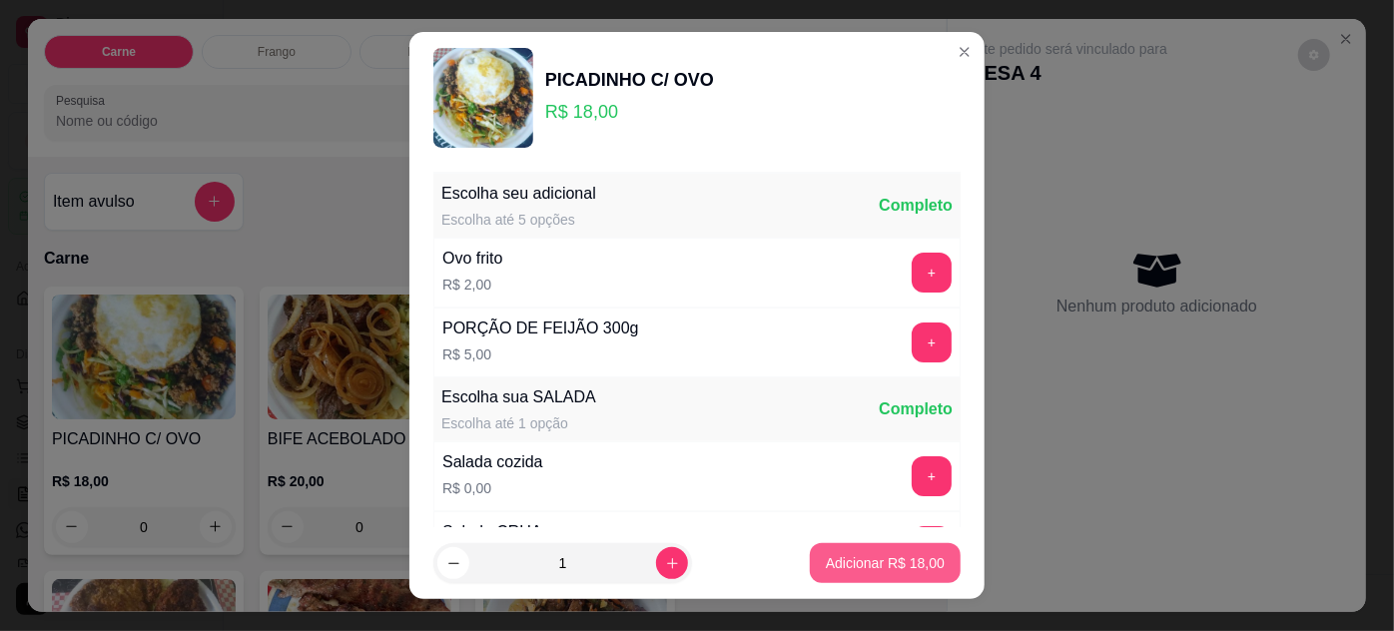
click at [881, 568] on p "Adicionar R$ 18,00" at bounding box center [885, 563] width 119 height 20
type input "1"
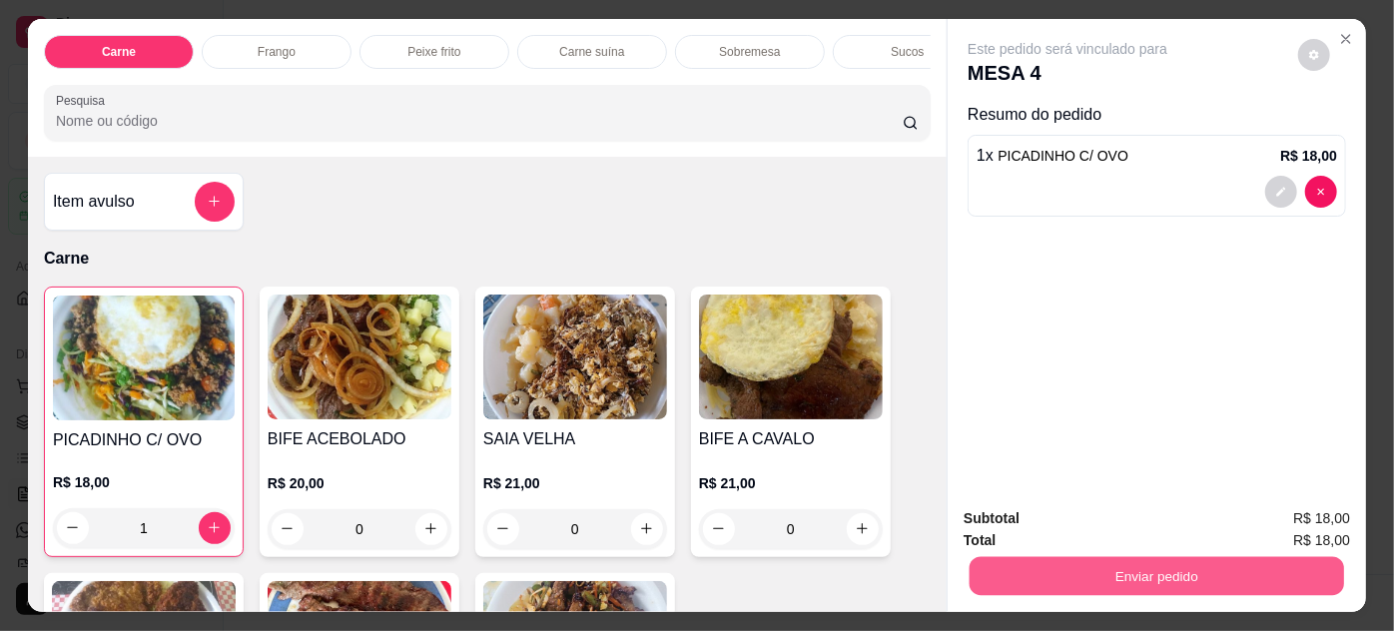
click at [1065, 561] on button "Enviar pedido" at bounding box center [1157, 576] width 374 height 39
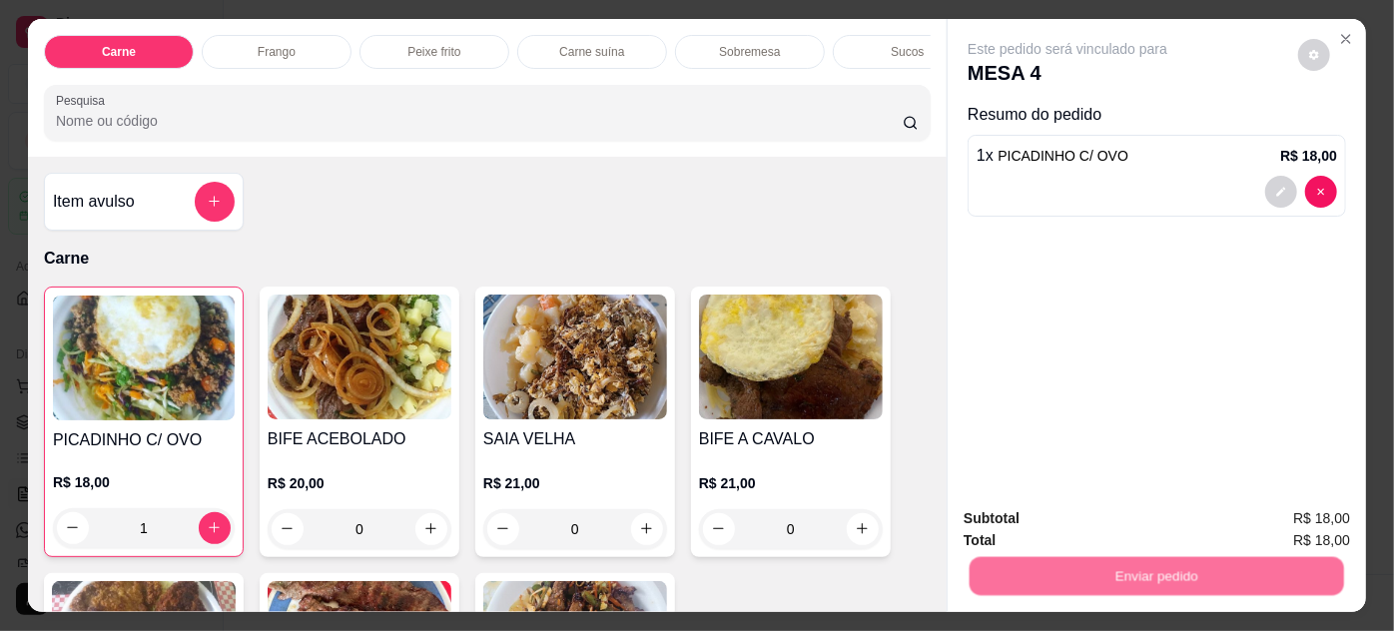
click at [1045, 517] on button "Não registrar e enviar pedido" at bounding box center [1092, 519] width 202 height 37
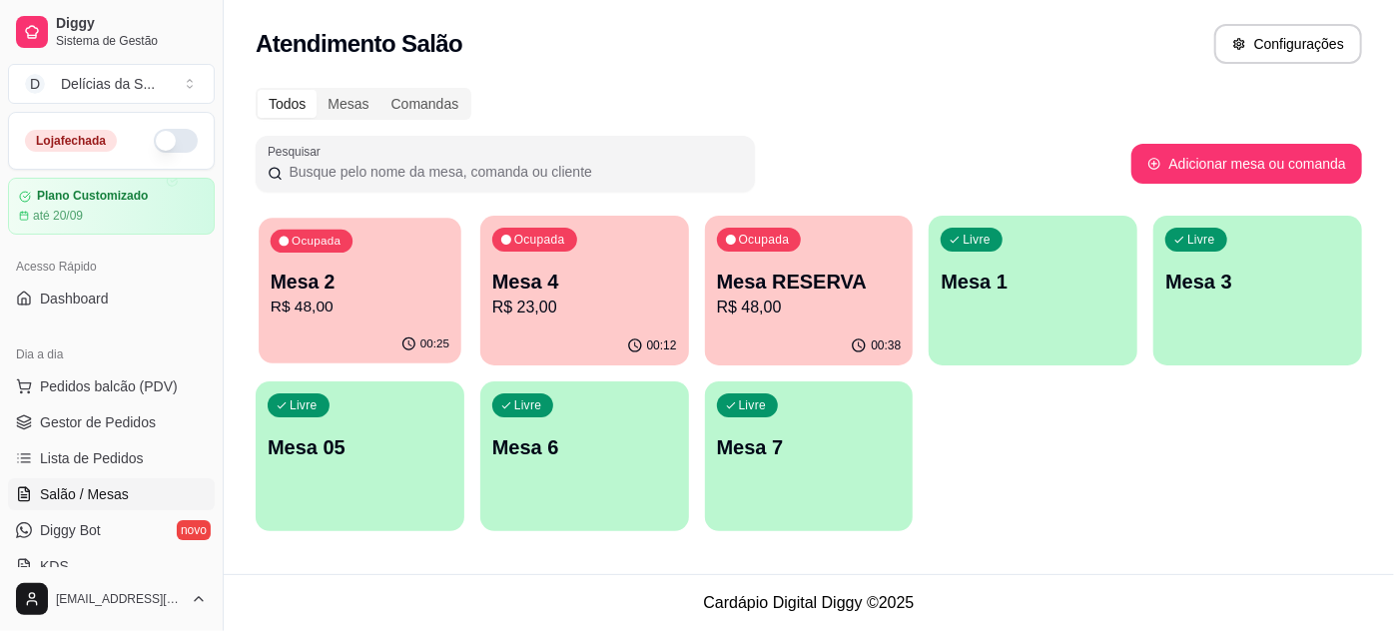
click at [385, 265] on div "Ocupada Mesa 2 R$ 48,00" at bounding box center [360, 272] width 203 height 108
click at [402, 295] on p "Mesa 2" at bounding box center [360, 282] width 179 height 27
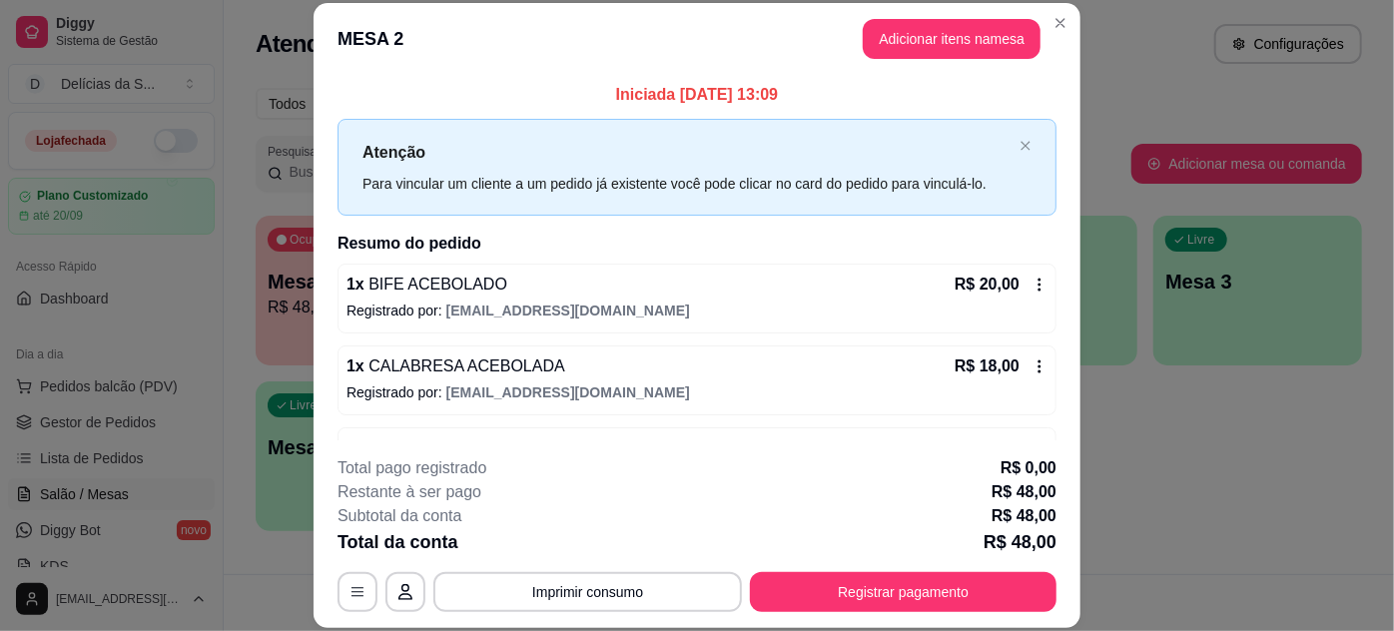
scroll to position [63, 0]
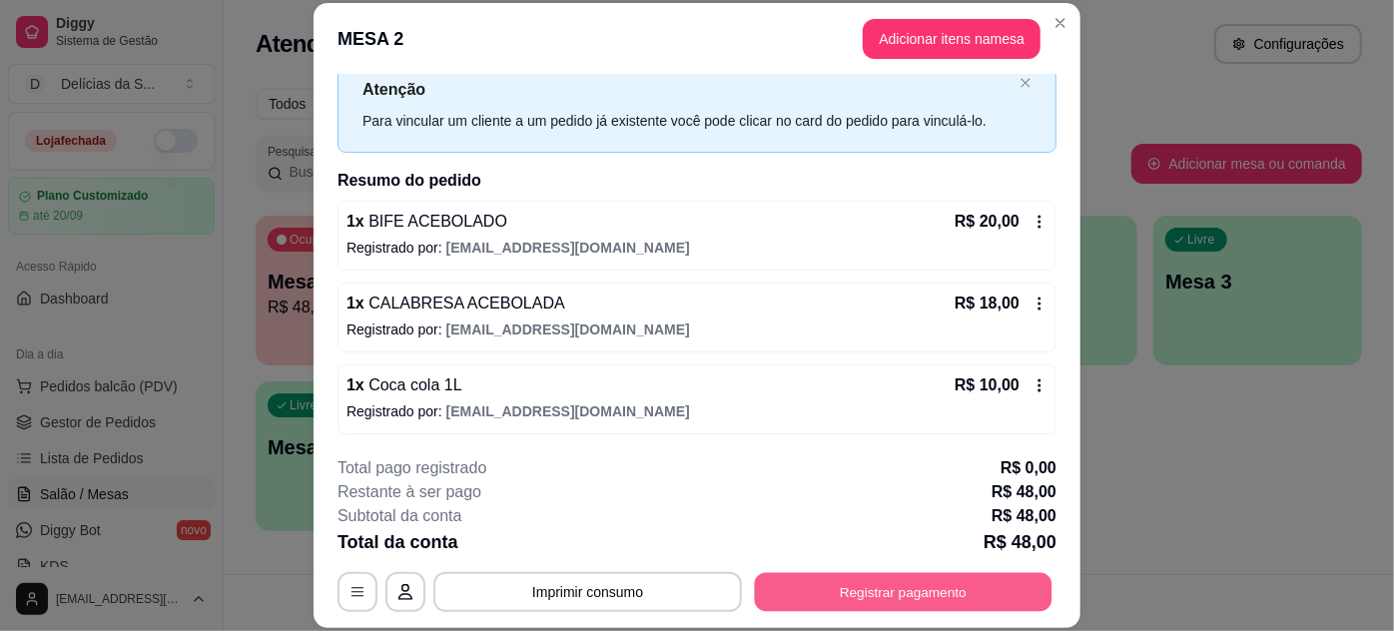
click at [928, 599] on button "Registrar pagamento" at bounding box center [904, 591] width 298 height 39
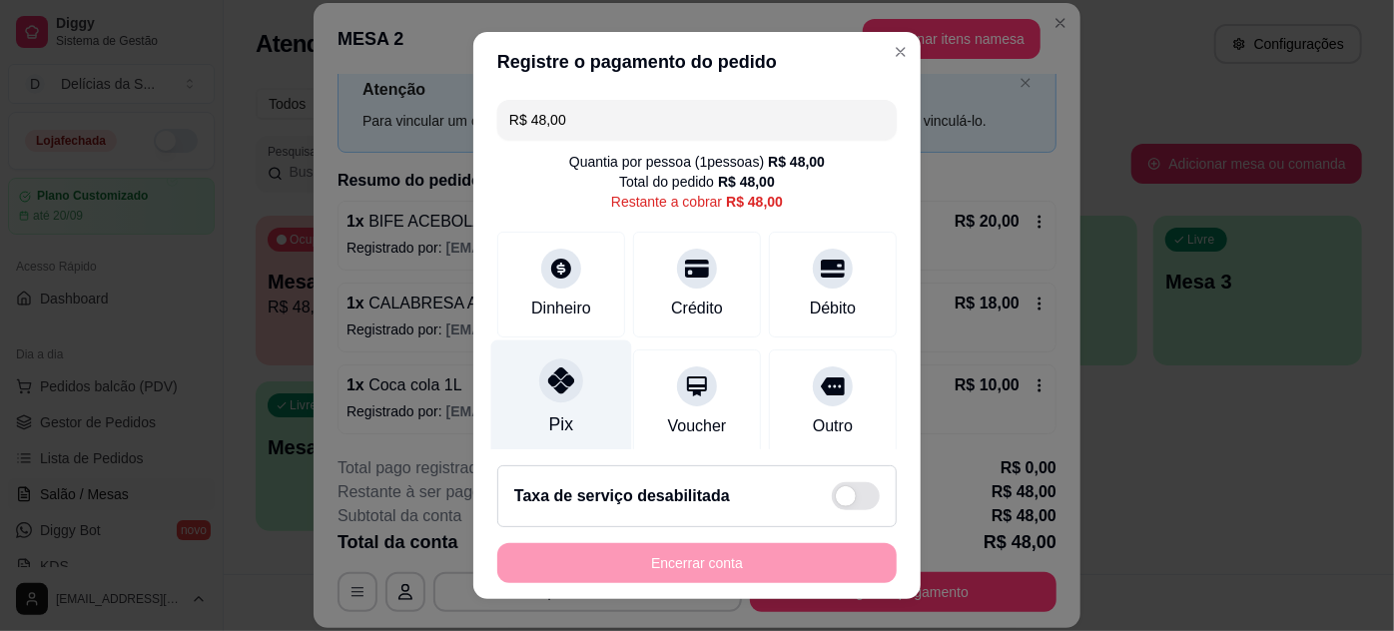
click at [535, 396] on div "Pix" at bounding box center [561, 398] width 141 height 117
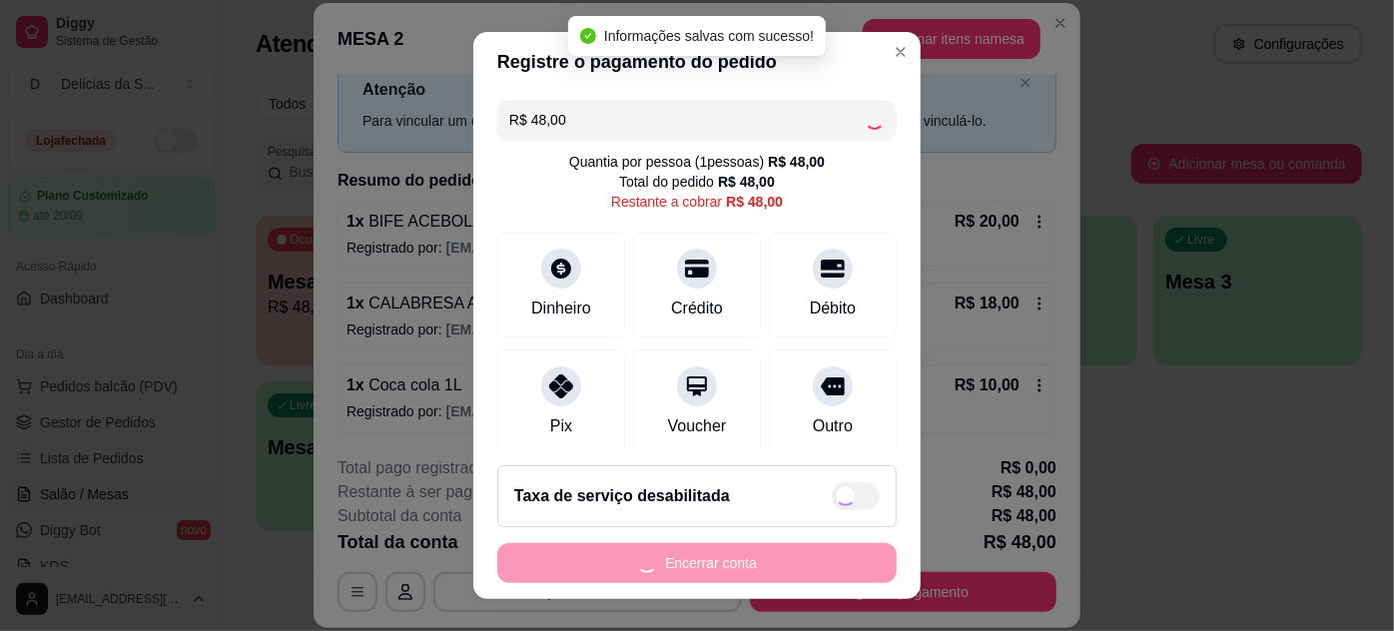
type input "R$ 0,00"
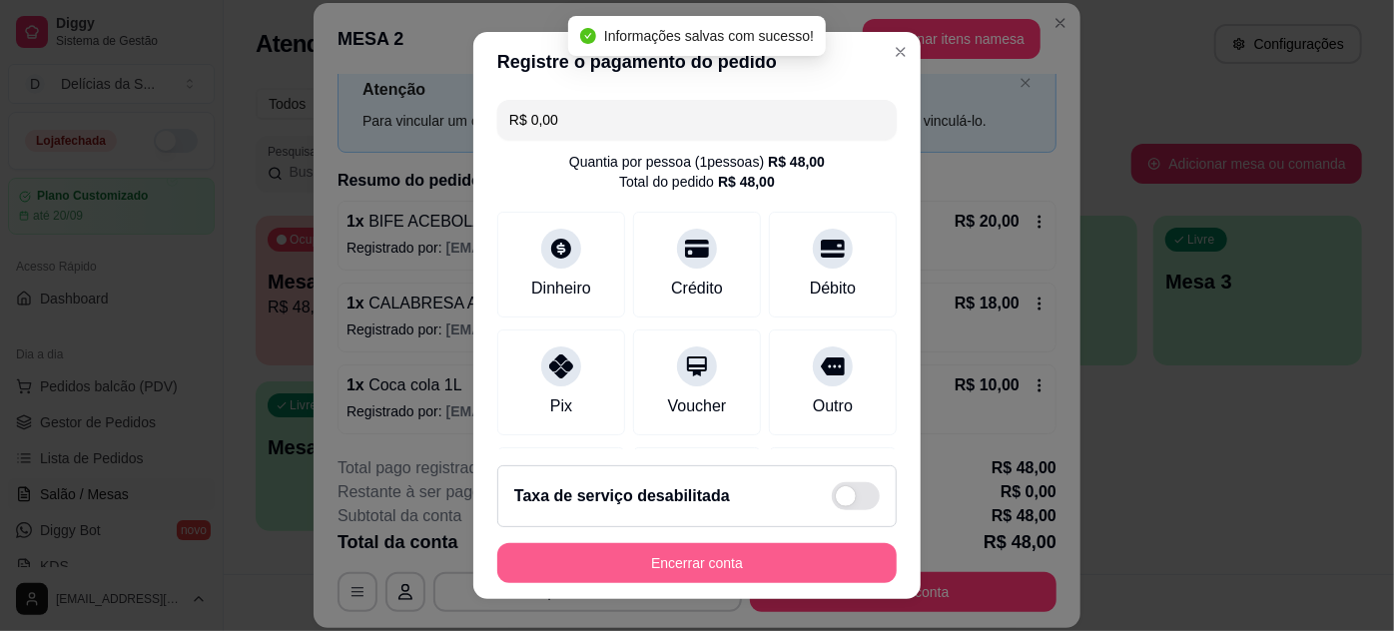
click at [682, 564] on button "Encerrar conta" at bounding box center [696, 563] width 399 height 40
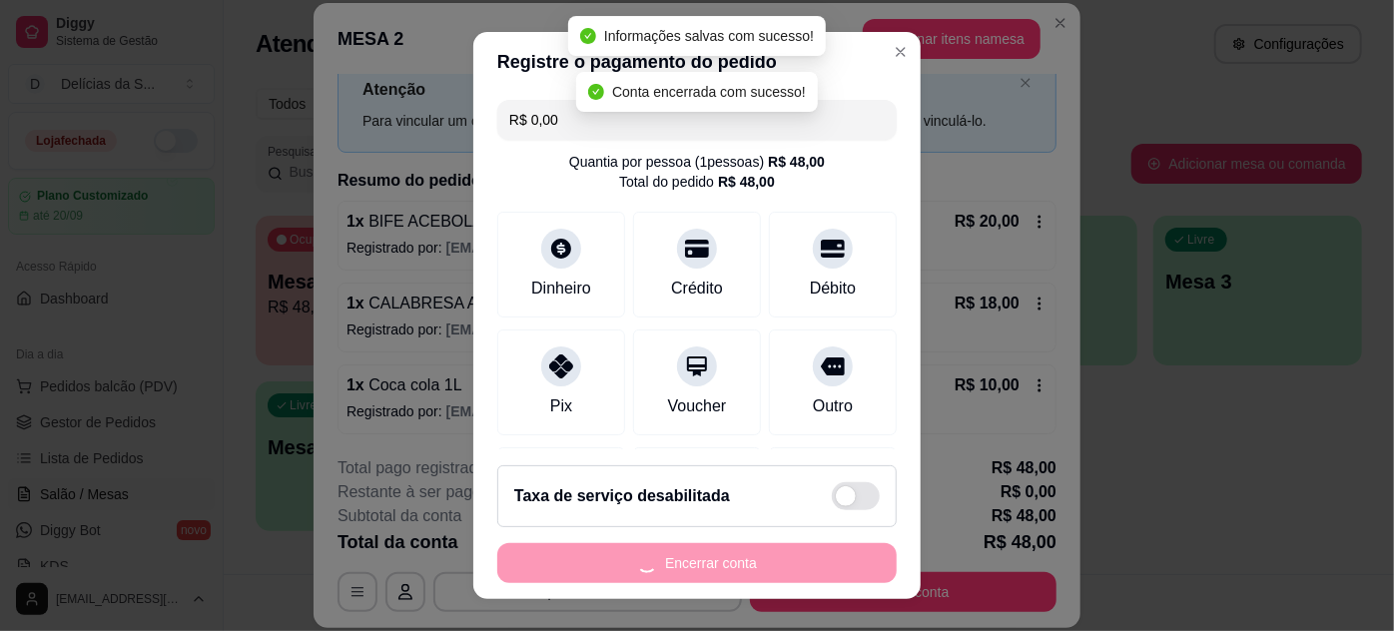
scroll to position [0, 0]
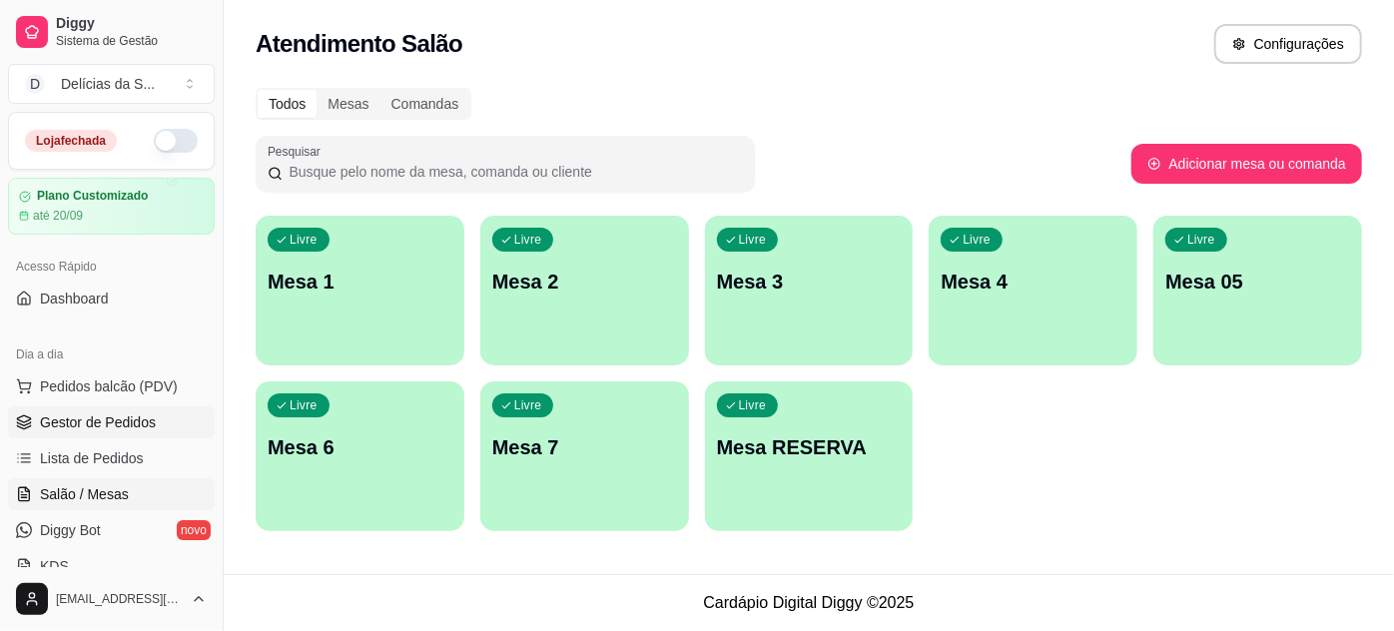
click at [111, 425] on span "Gestor de Pedidos" at bounding box center [98, 422] width 116 height 20
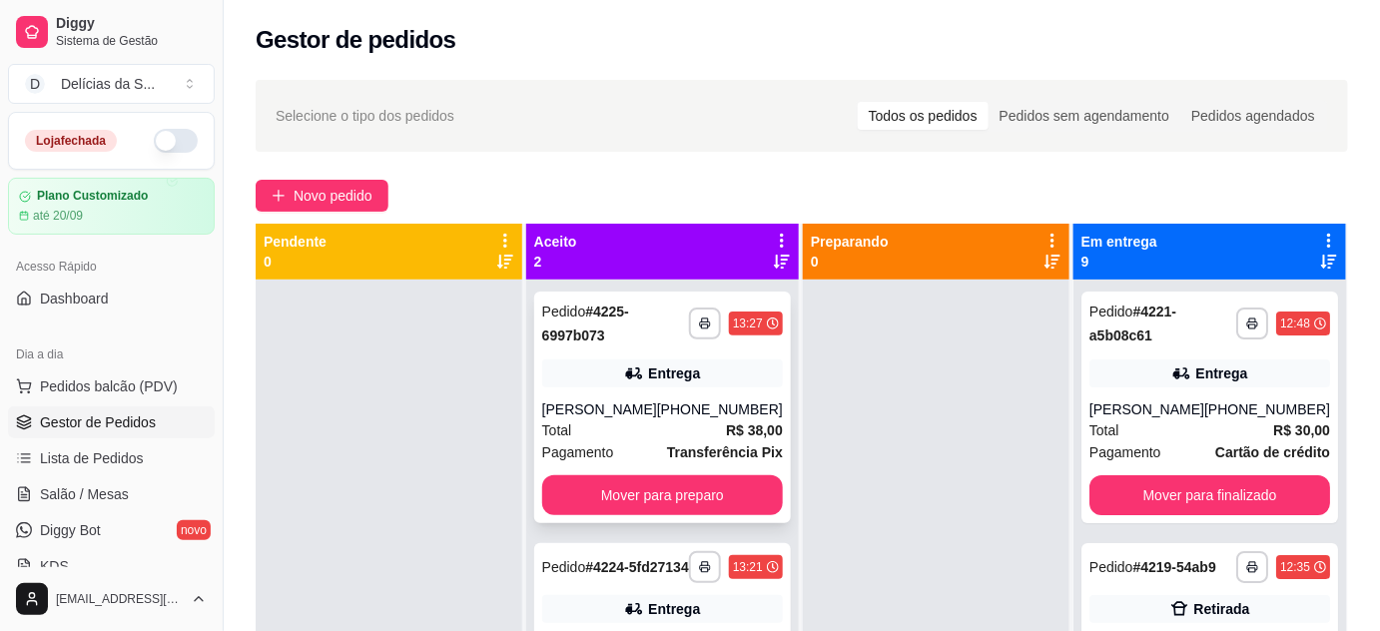
click at [698, 419] on div "[PHONE_NUMBER]" at bounding box center [720, 409] width 126 height 20
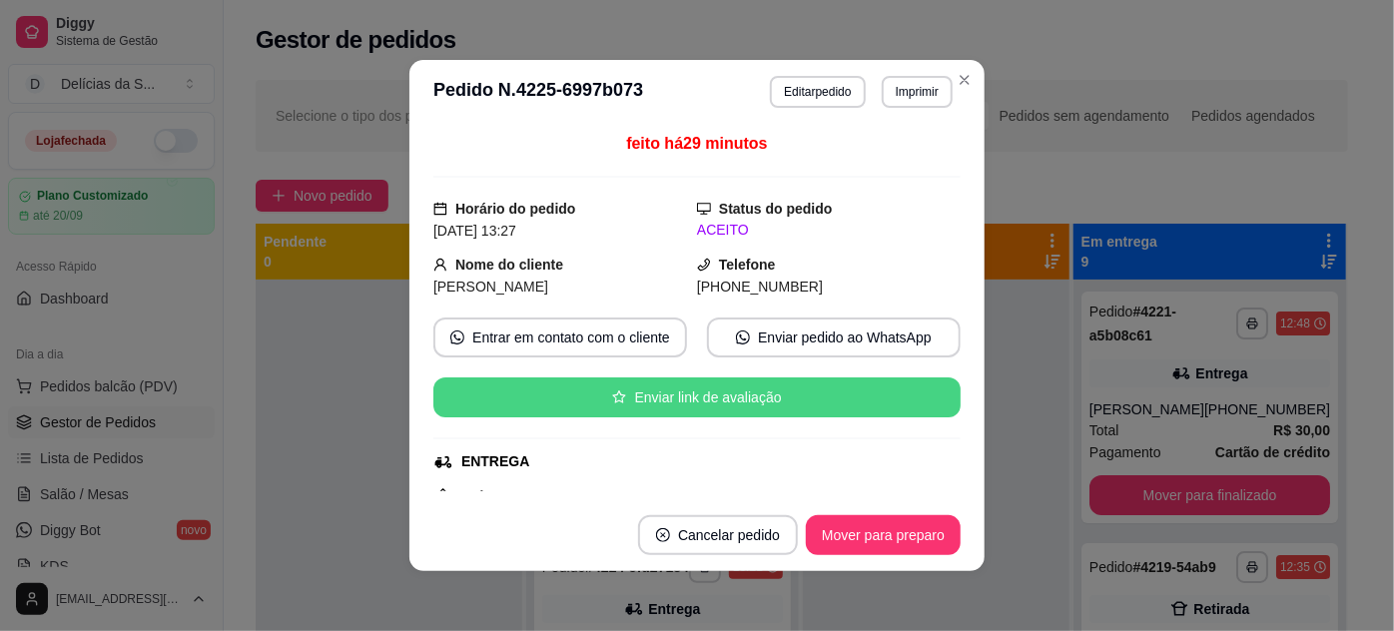
scroll to position [436, 0]
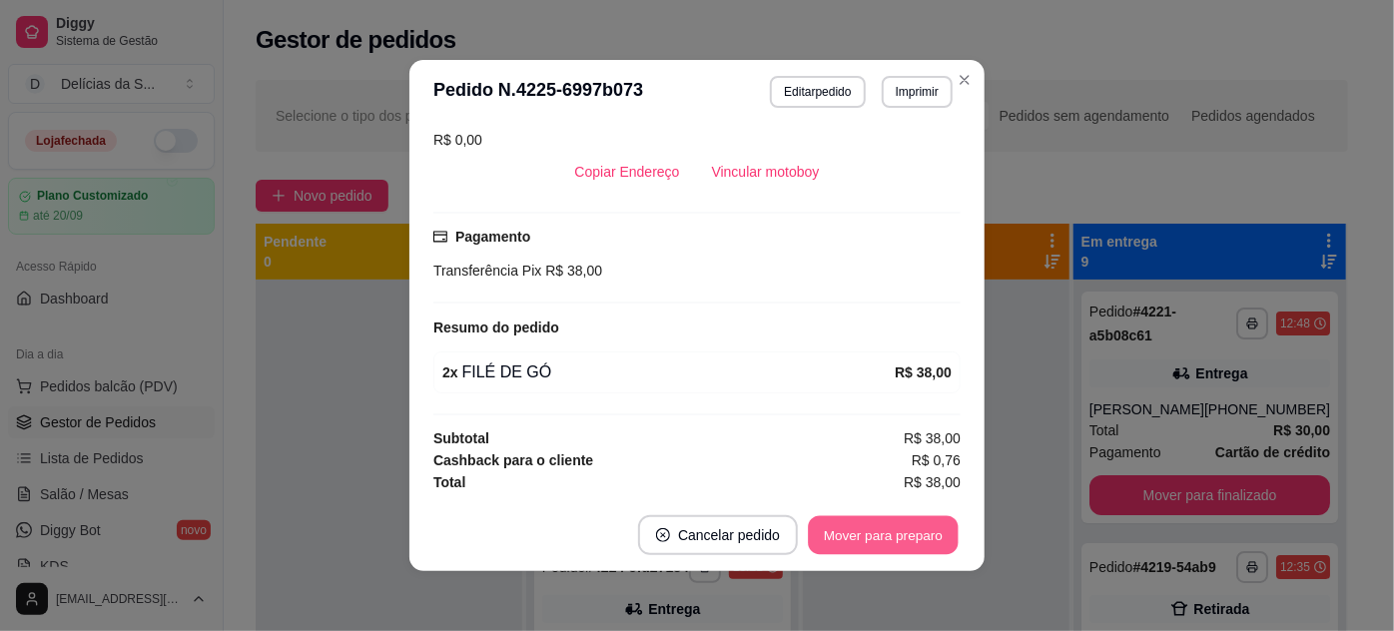
click at [857, 534] on button "Mover para preparo" at bounding box center [883, 535] width 150 height 39
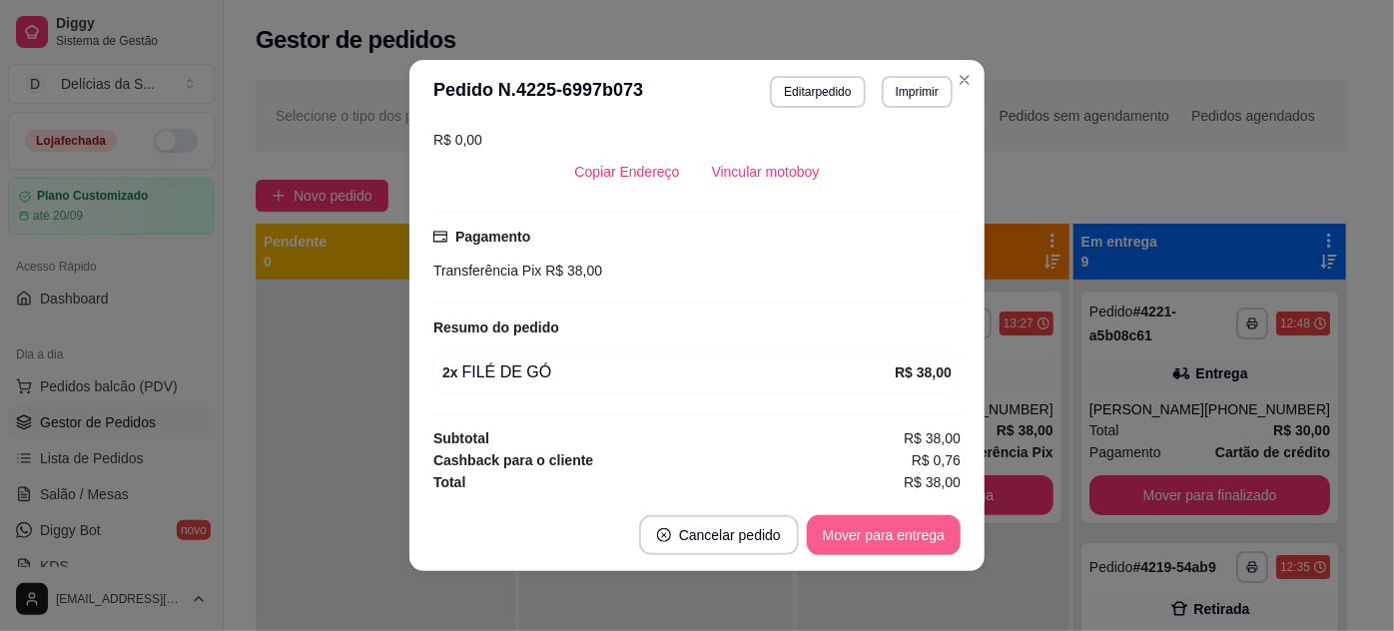
click at [857, 534] on button "Mover para entrega" at bounding box center [884, 535] width 154 height 40
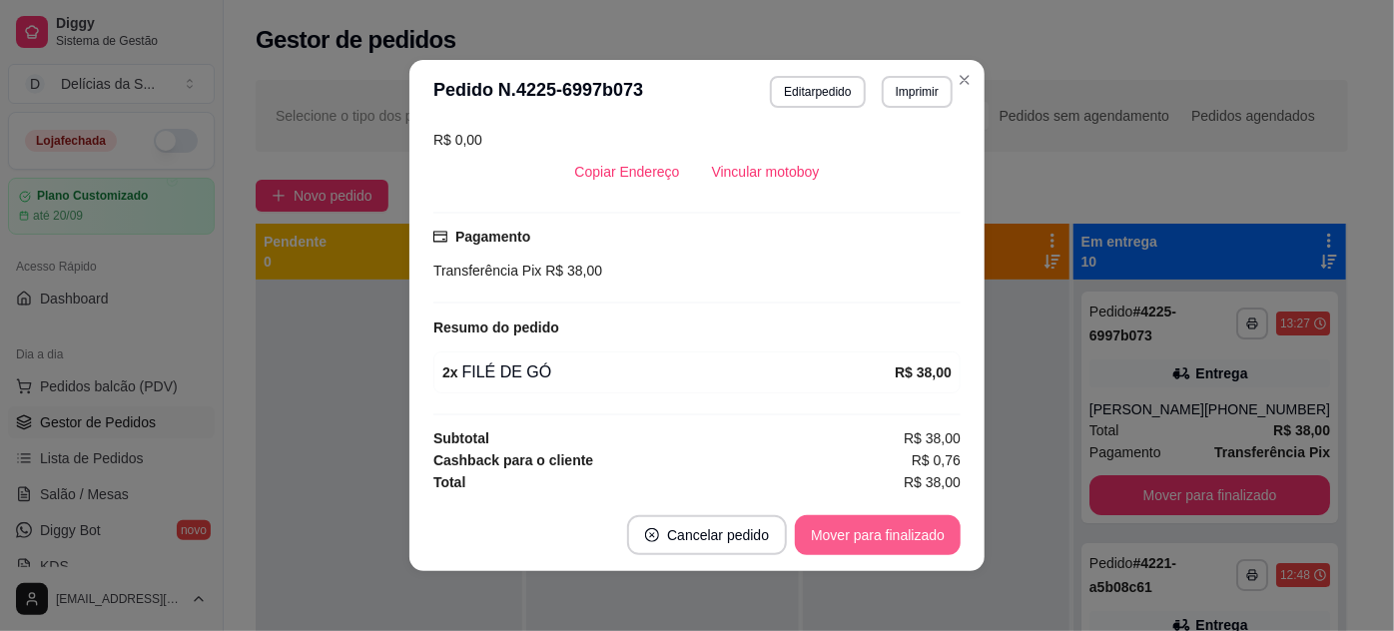
click at [857, 534] on button "Mover para finalizado" at bounding box center [878, 535] width 166 height 40
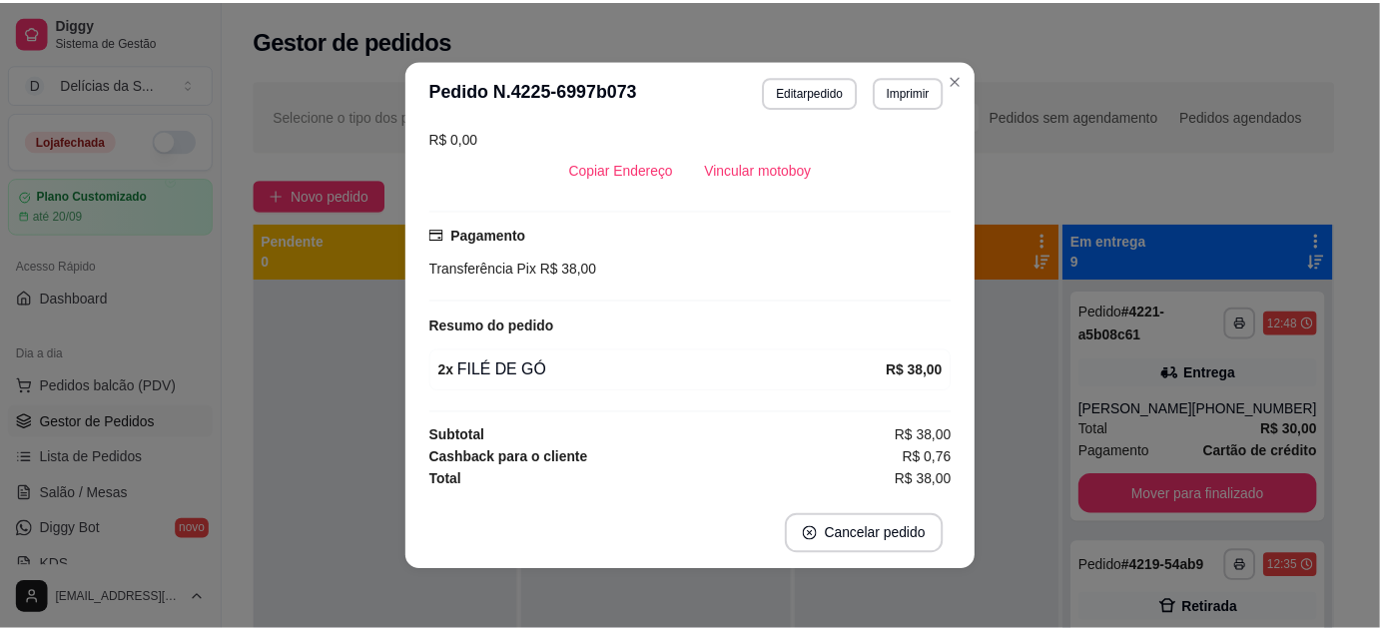
scroll to position [390, 0]
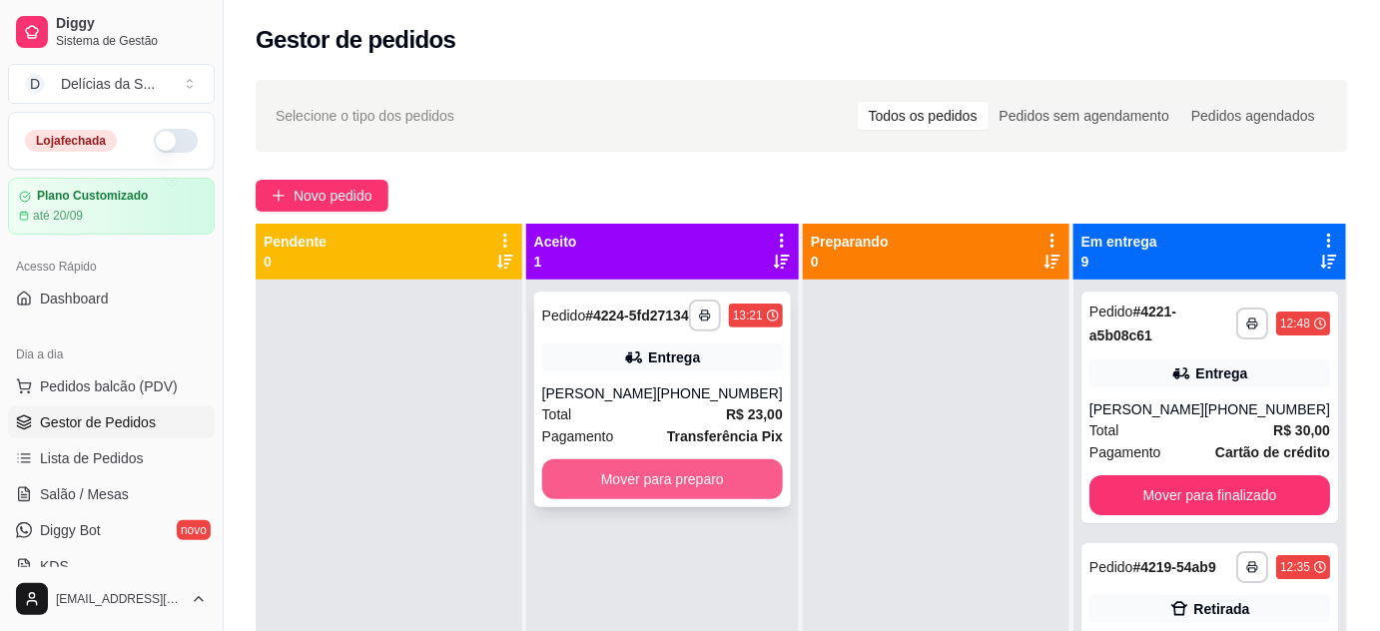
click at [745, 494] on button "Mover para preparo" at bounding box center [662, 479] width 241 height 40
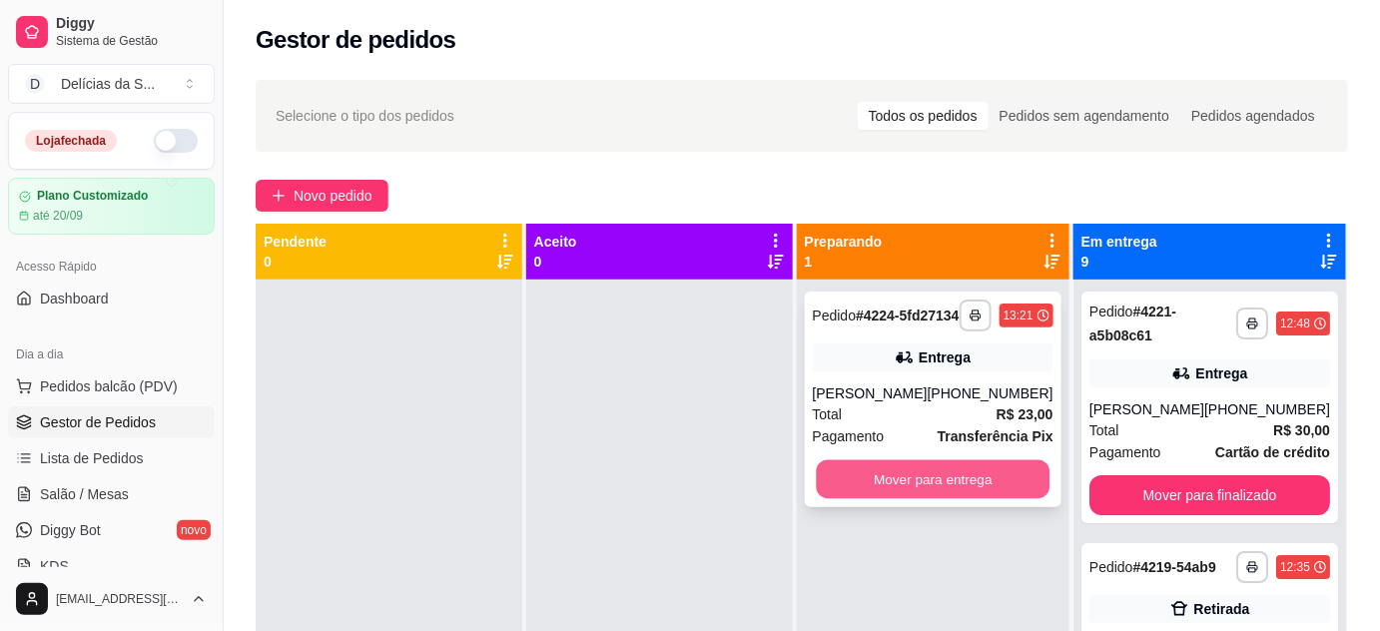
click at [841, 491] on button "Mover para entrega" at bounding box center [933, 479] width 234 height 39
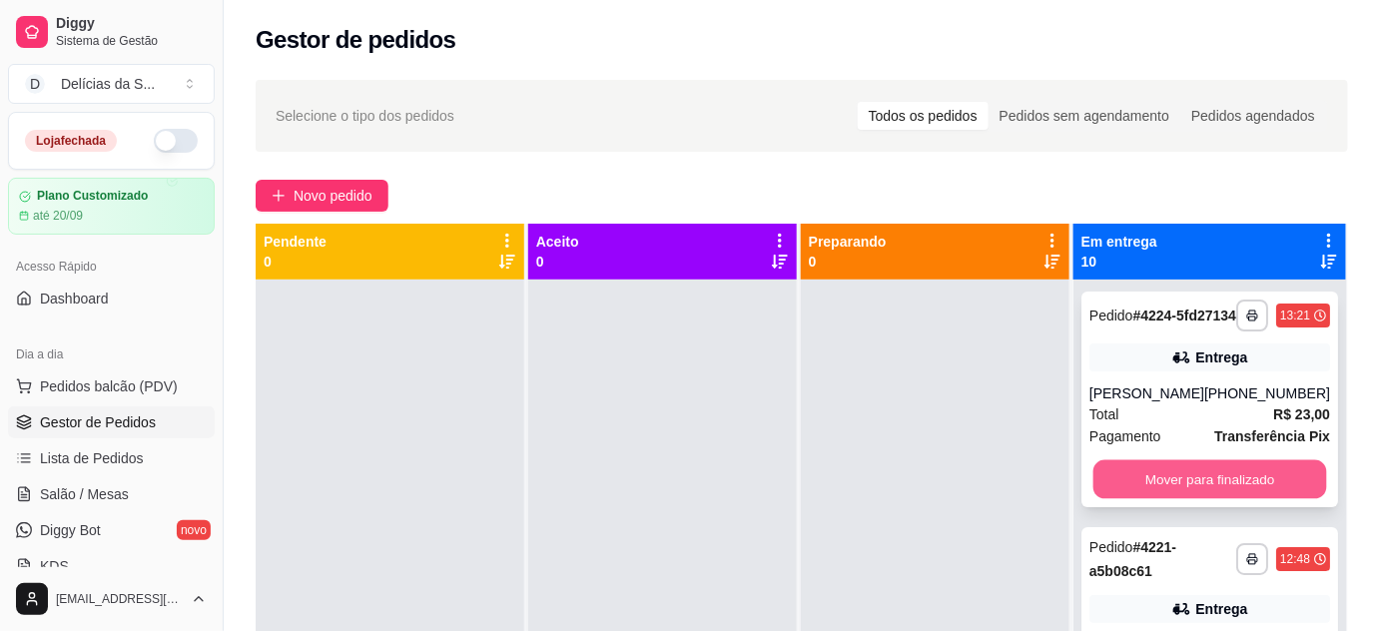
click at [1120, 496] on button "Mover para finalizado" at bounding box center [1209, 479] width 234 height 39
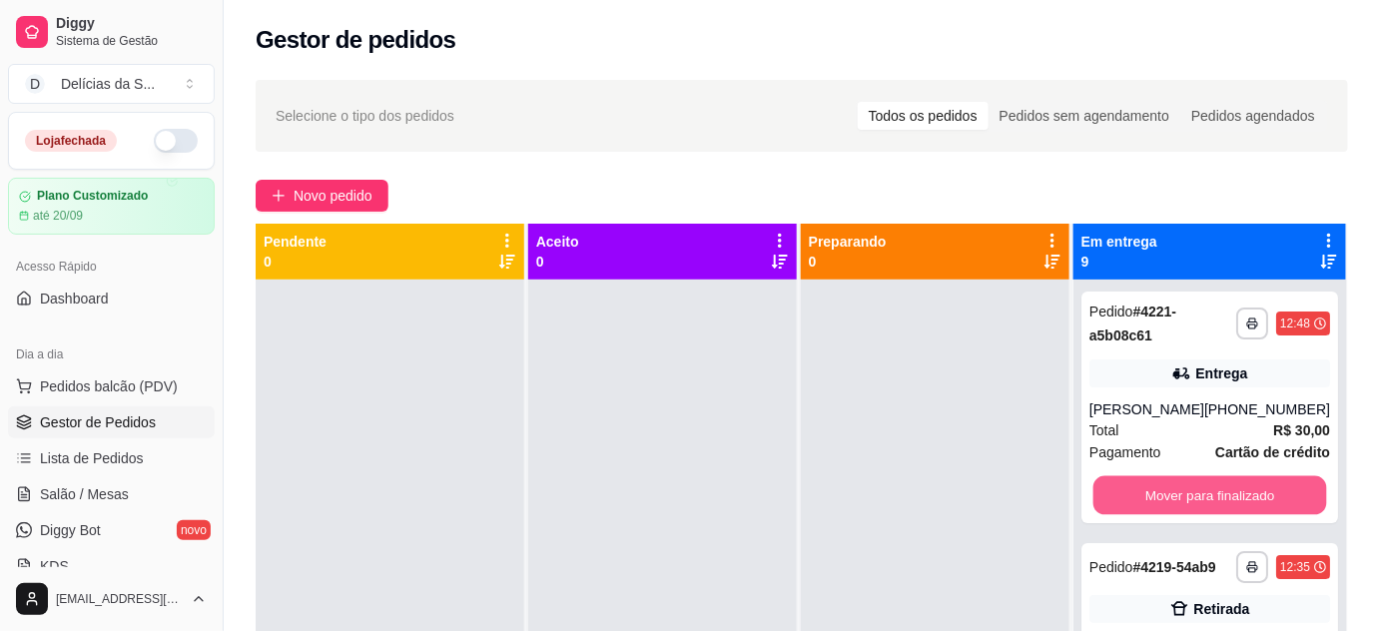
click at [1120, 496] on button "Mover para finalizado" at bounding box center [1209, 495] width 234 height 39
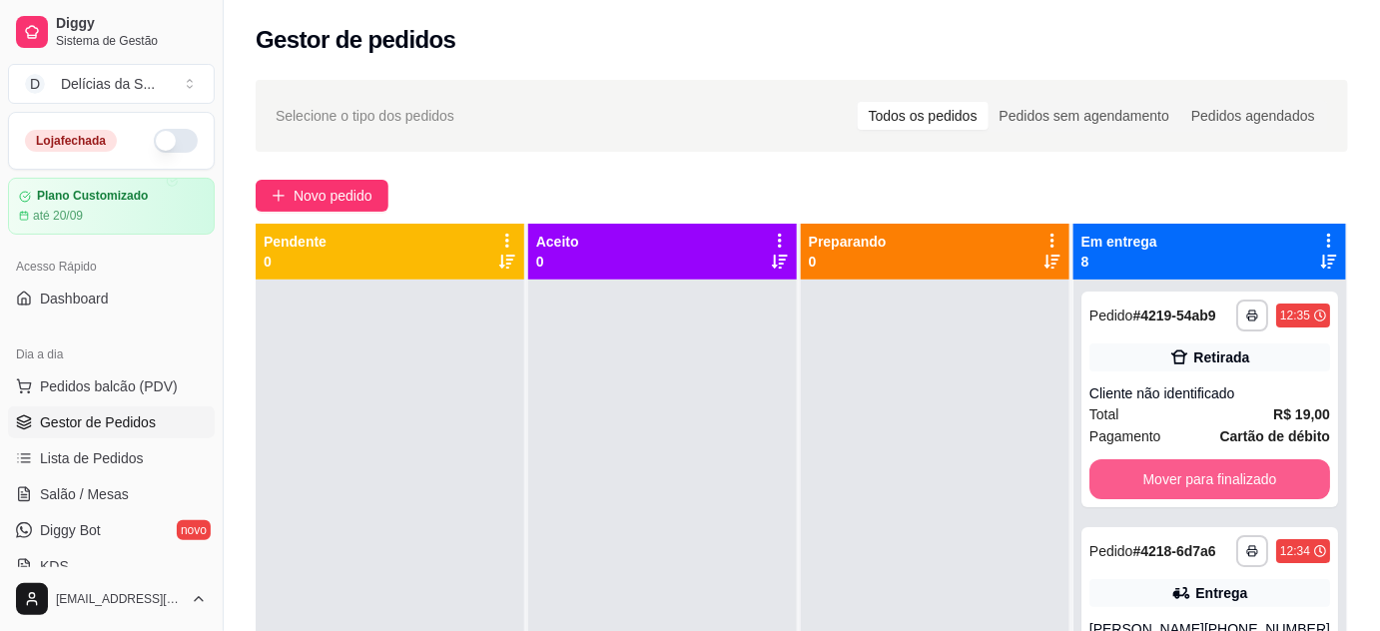
click at [1120, 496] on button "Mover para finalizado" at bounding box center [1209, 479] width 241 height 40
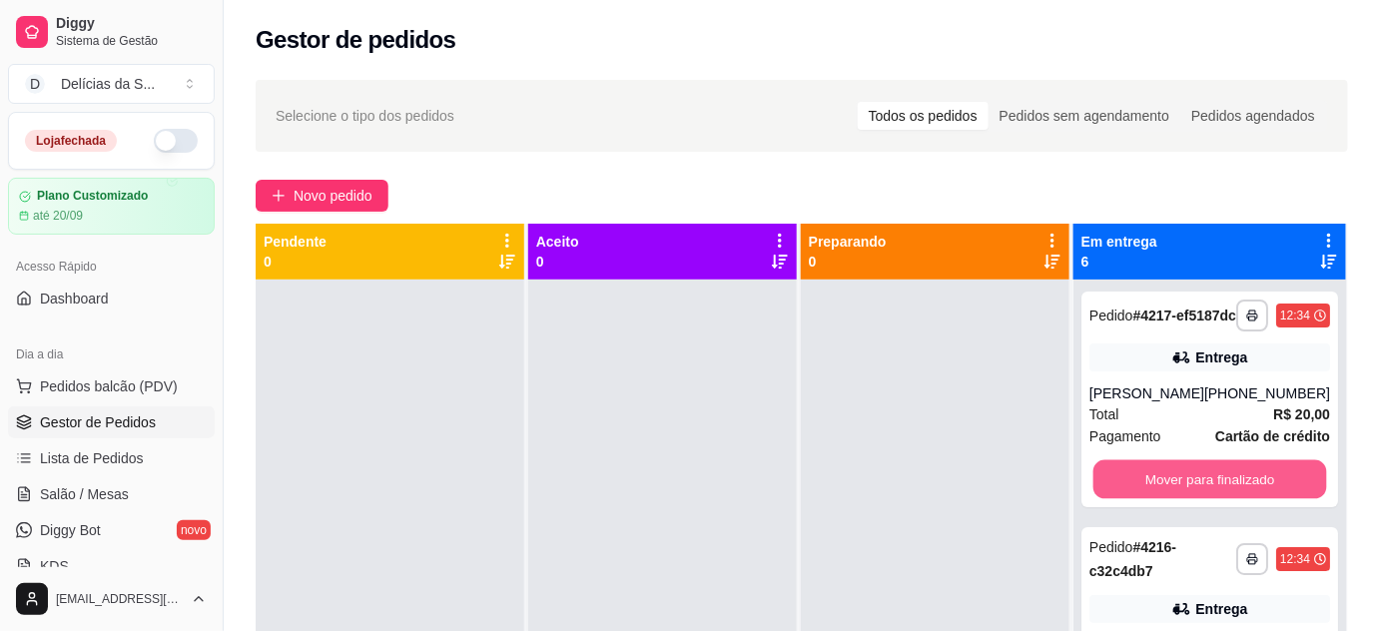
click at [1120, 496] on button "Mover para finalizado" at bounding box center [1209, 479] width 234 height 39
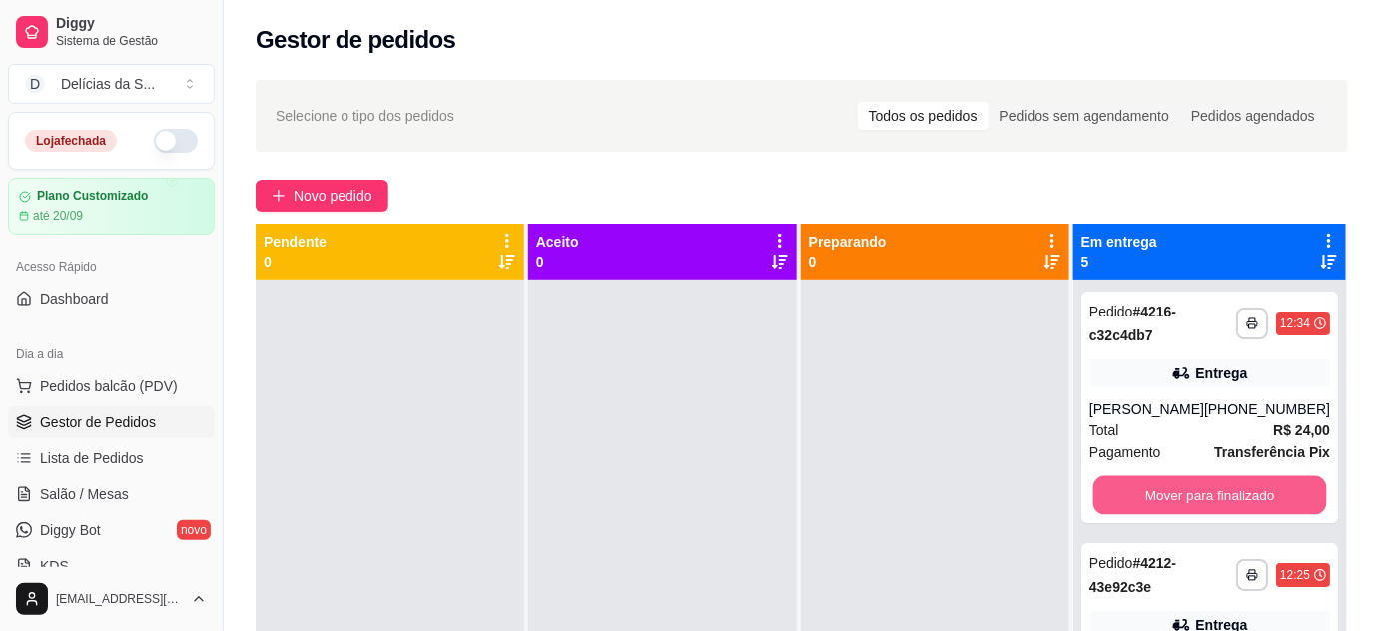
click at [1120, 496] on button "Mover para finalizado" at bounding box center [1209, 495] width 234 height 39
click at [1124, 494] on button "Mover para finalizado" at bounding box center [1209, 495] width 234 height 39
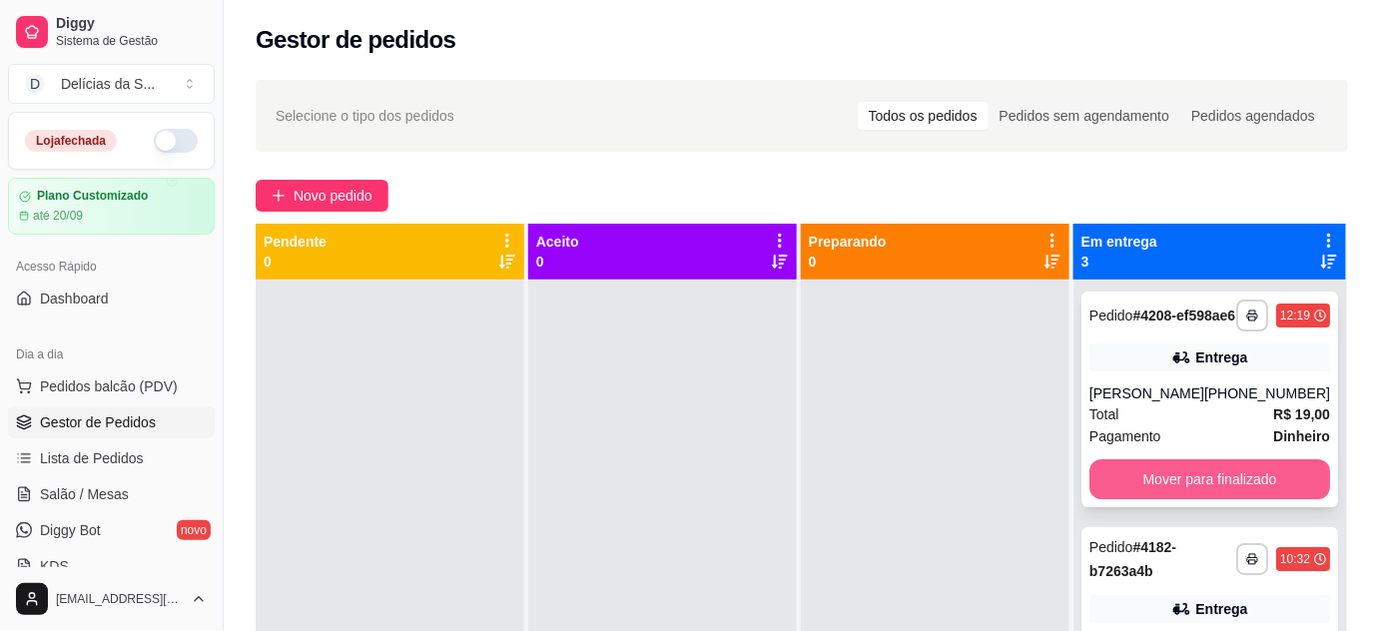
click at [1136, 499] on button "Mover para finalizado" at bounding box center [1209, 479] width 241 height 40
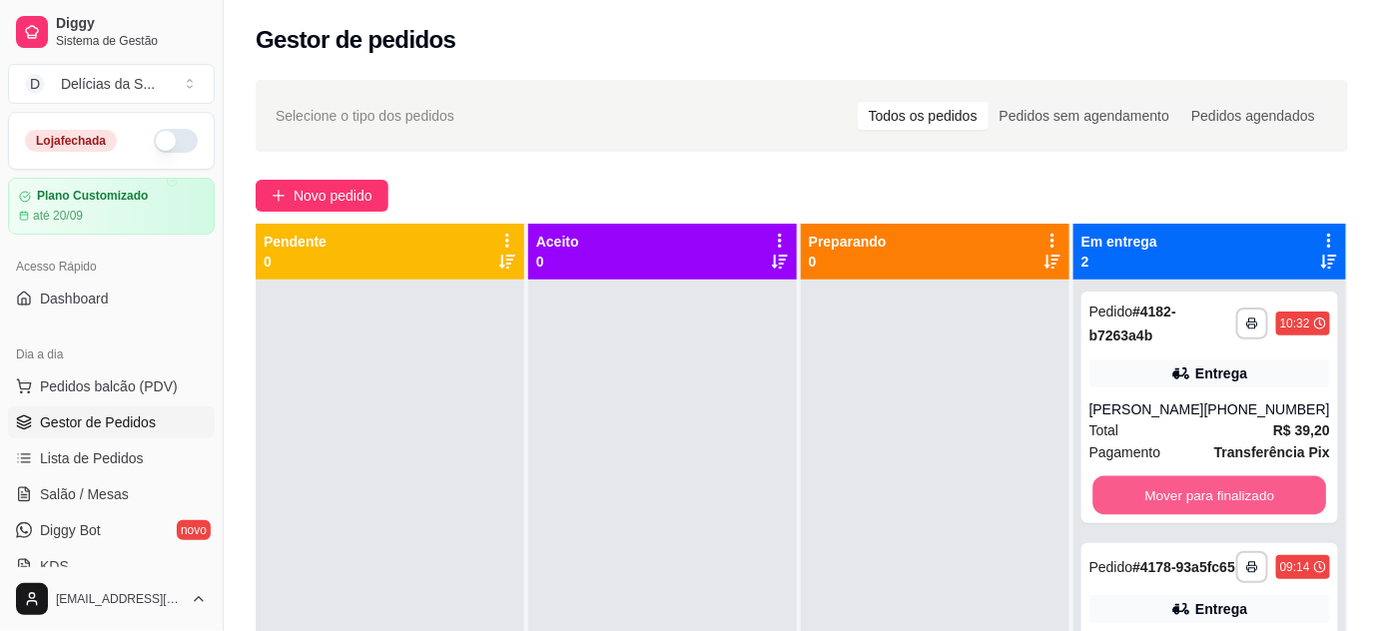
click at [1136, 511] on button "Mover para finalizado" at bounding box center [1209, 495] width 234 height 39
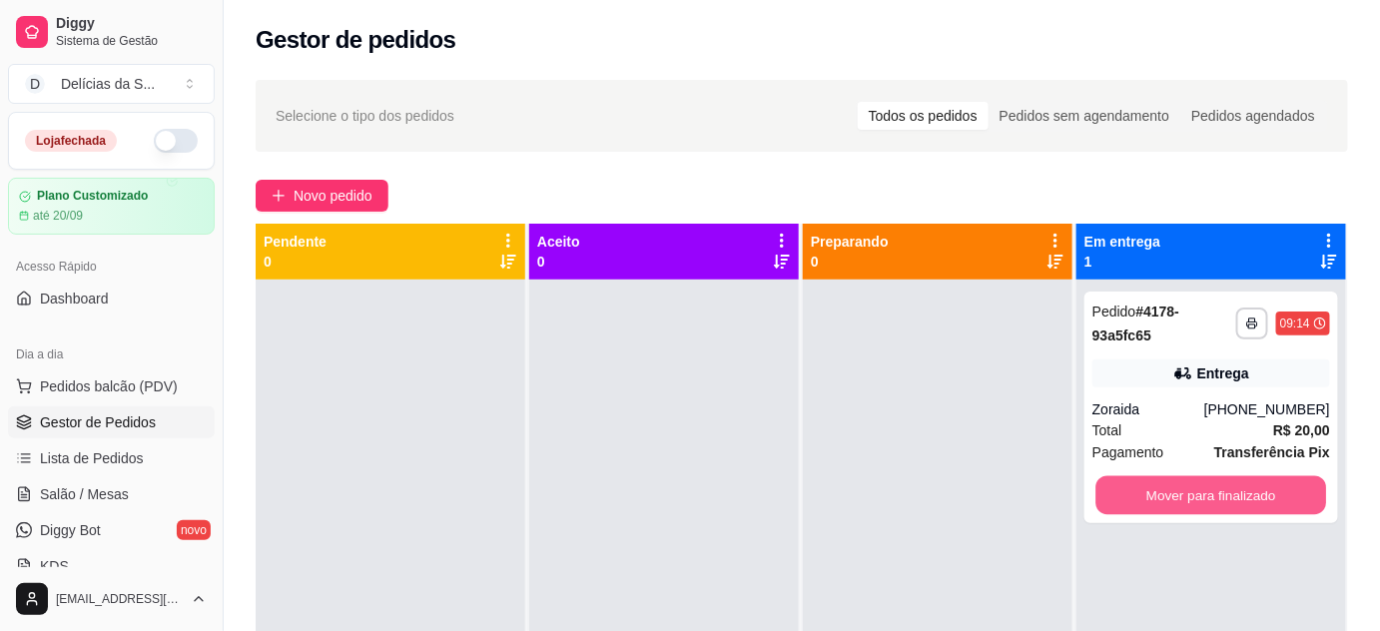
click at [1136, 511] on button "Mover para finalizado" at bounding box center [1211, 495] width 231 height 39
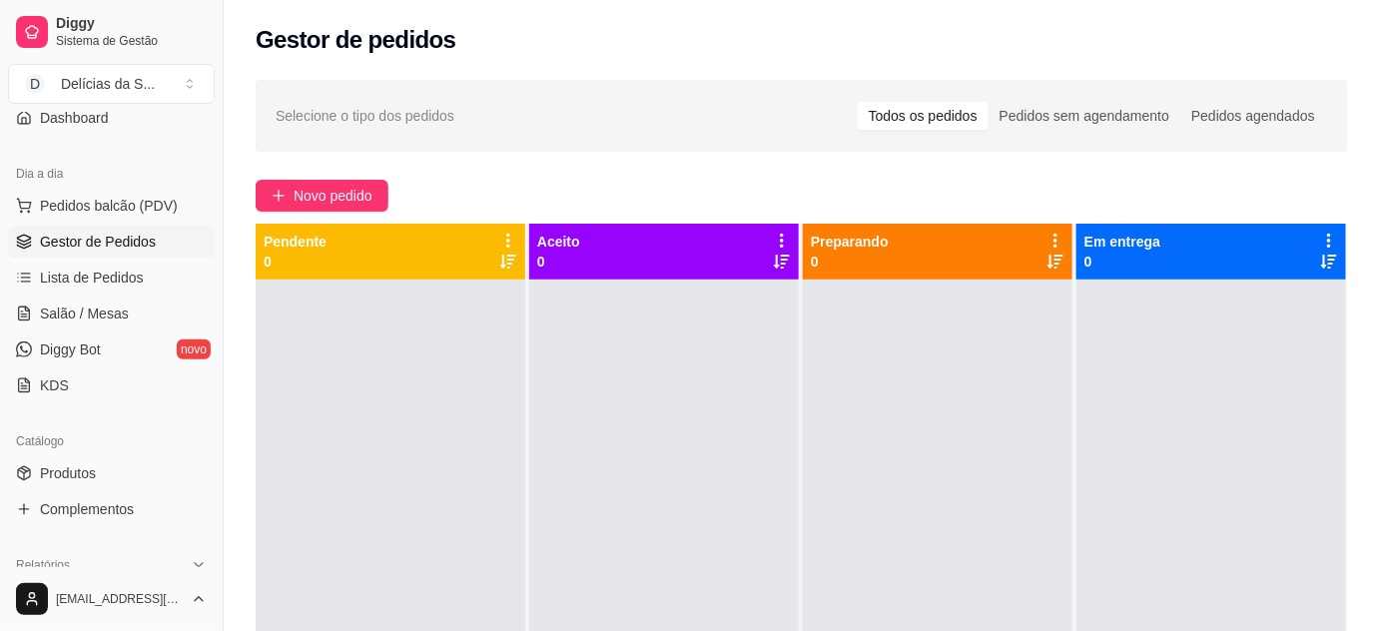
scroll to position [362, 0]
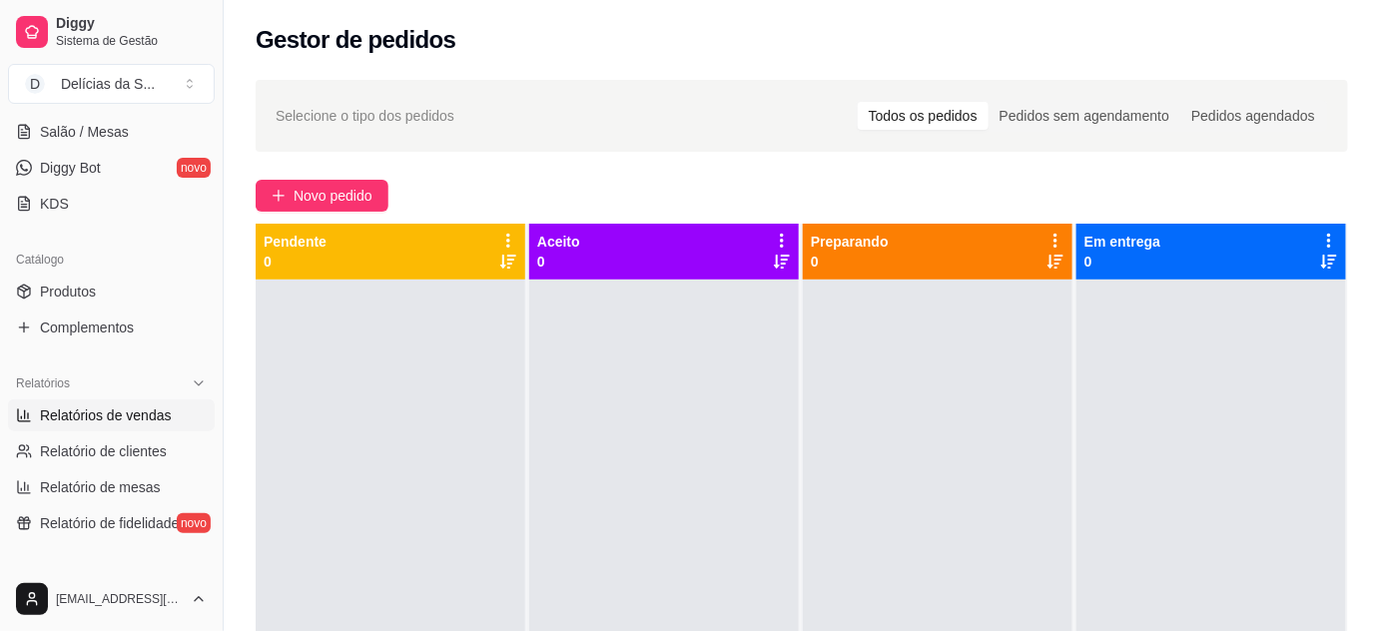
click at [94, 417] on span "Relatórios de vendas" at bounding box center [106, 415] width 132 height 20
select select "ALL"
select select "0"
